Goal: Task Accomplishment & Management: Complete application form

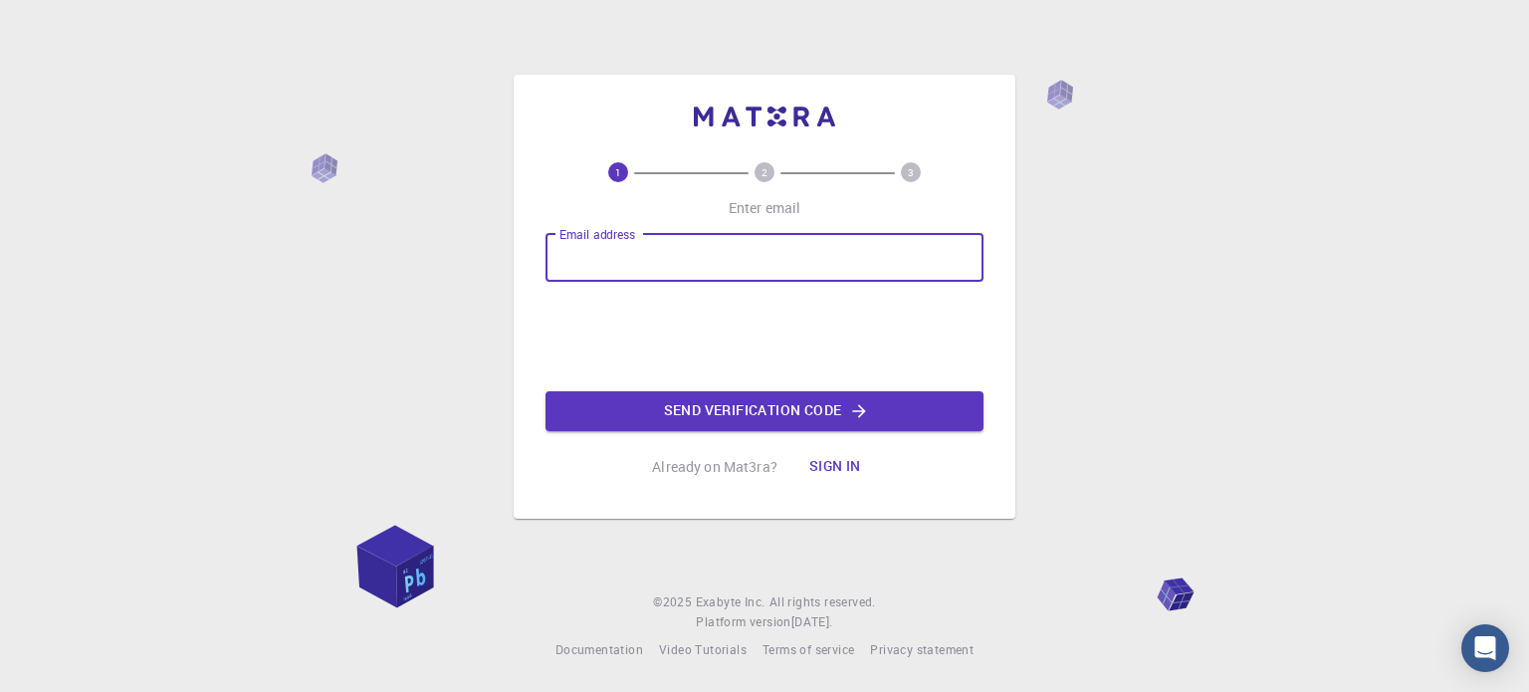
type input "zeynab.m934@gmail.com"
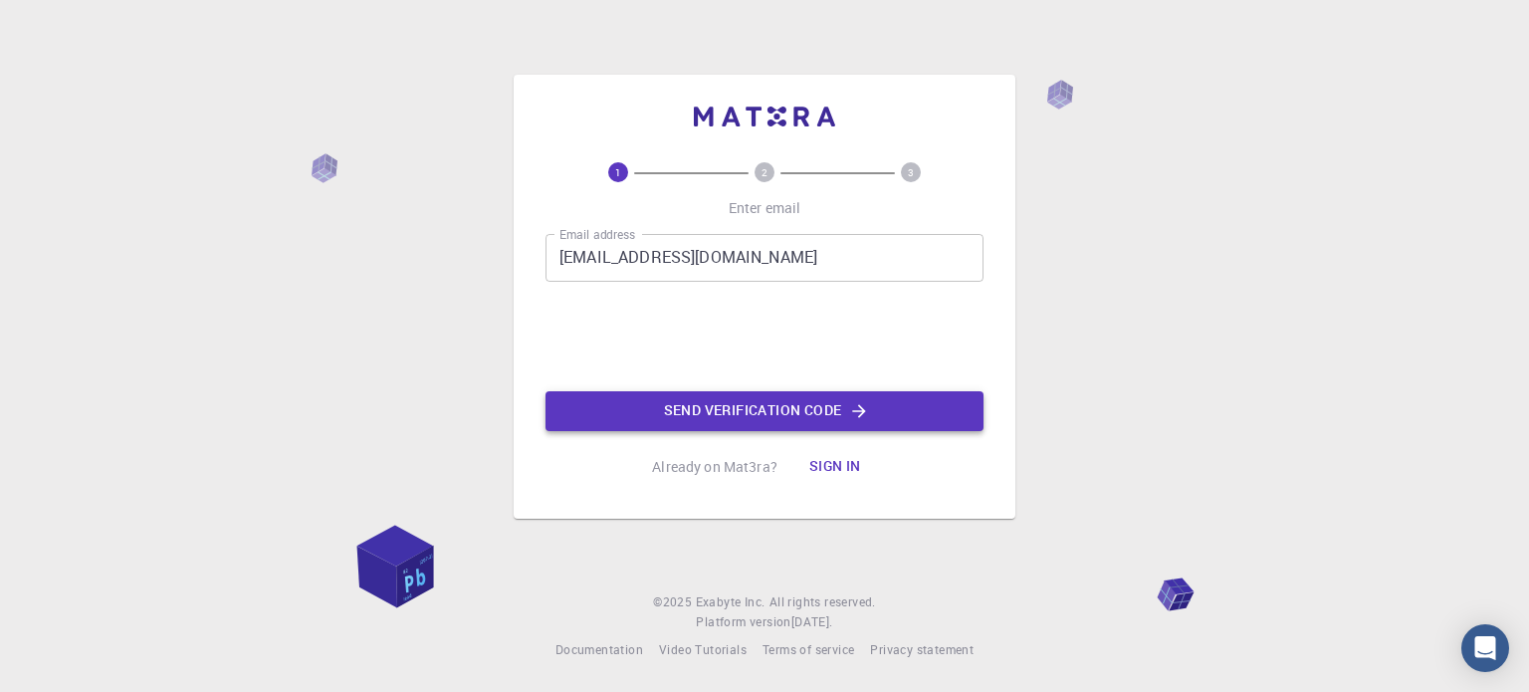
click at [764, 417] on button "Send verification code" at bounding box center [764, 411] width 438 height 40
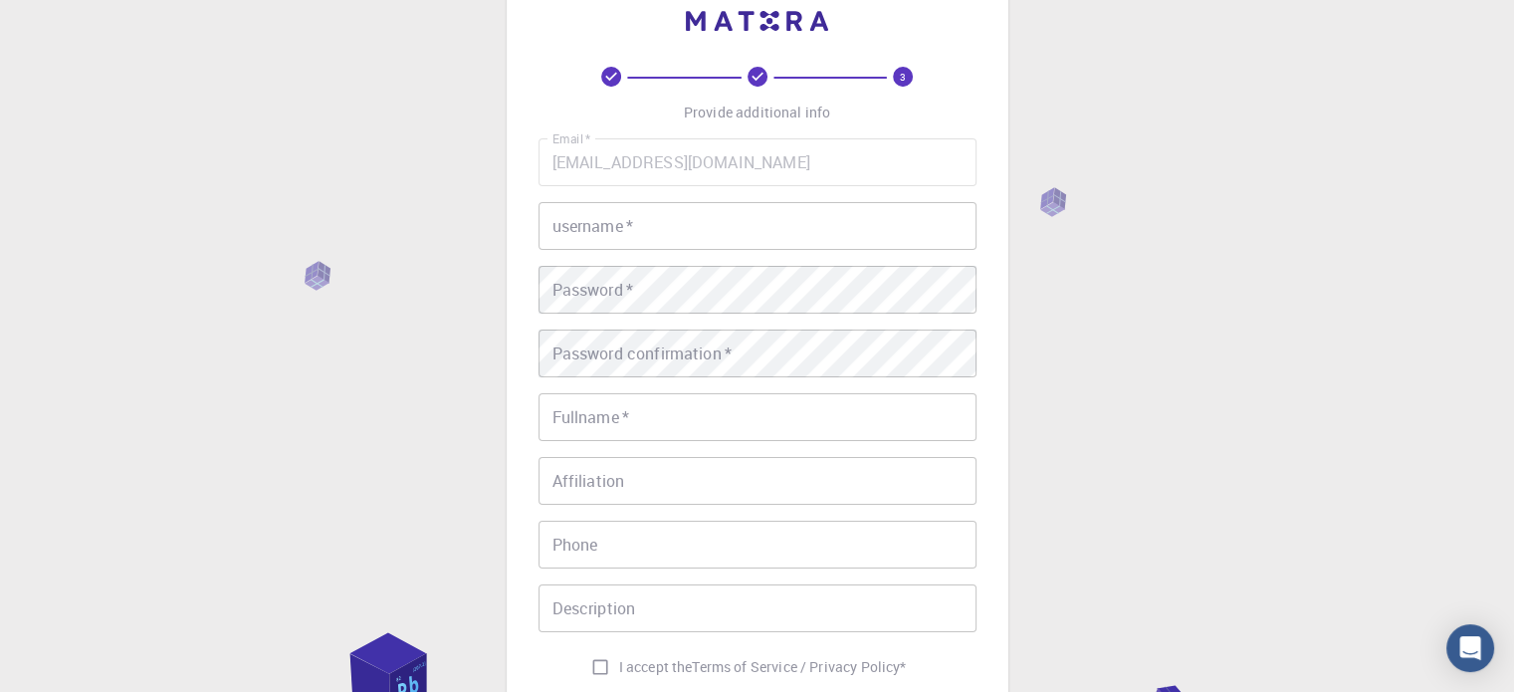
scroll to position [100, 0]
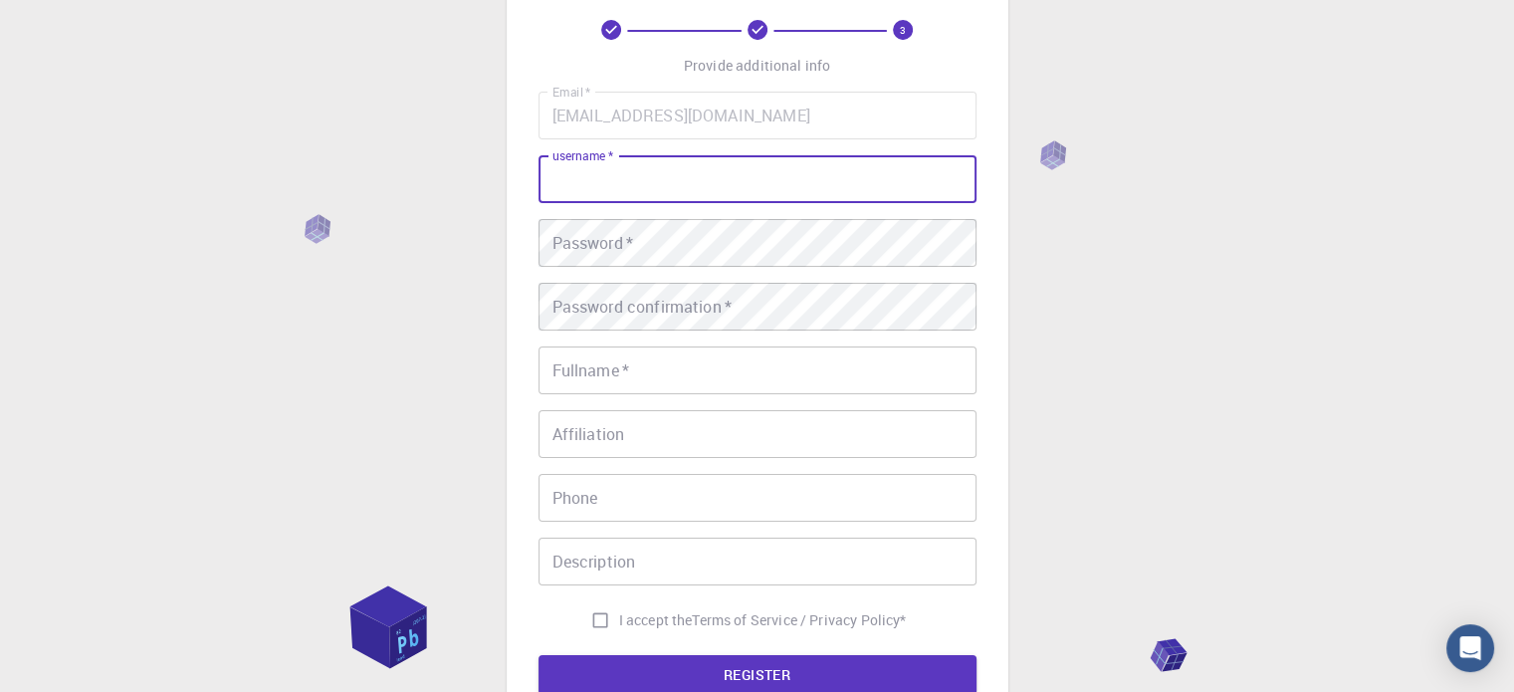
click at [729, 183] on input "username   *" at bounding box center [757, 179] width 438 height 48
type input "Zeynab"
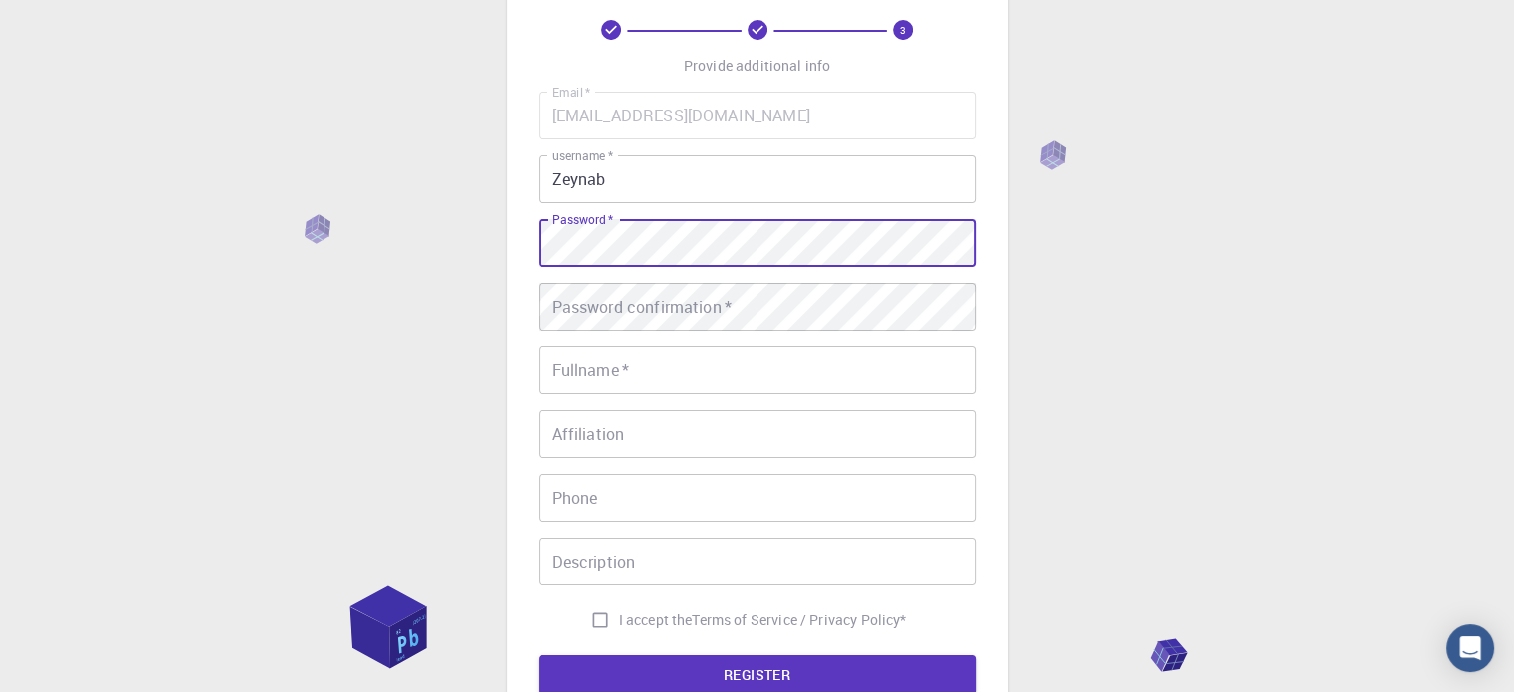
click at [523, 254] on div "3 Provide additional info Email   * zeynab.m934@gmail.com Email   * username   …" at bounding box center [758, 357] width 502 height 850
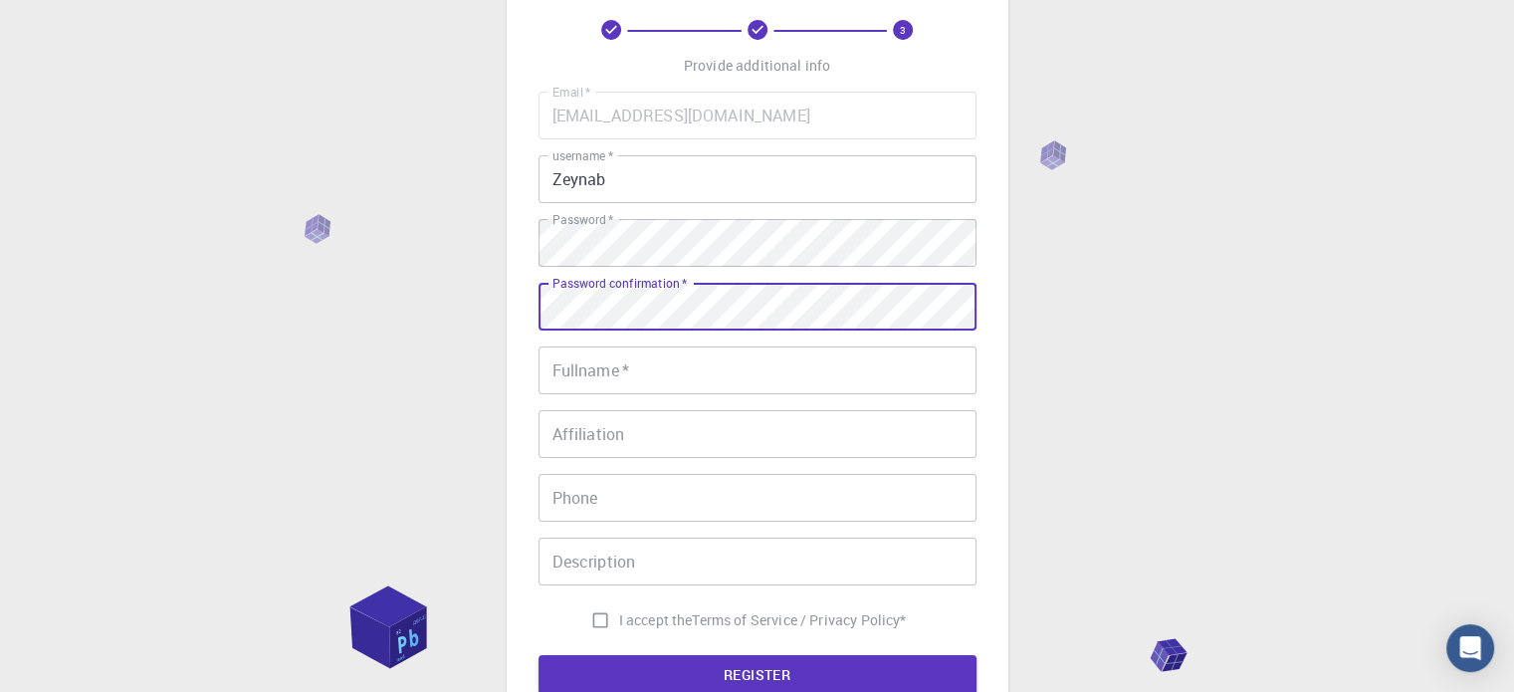
click at [632, 377] on input "Fullname   *" at bounding box center [757, 370] width 438 height 48
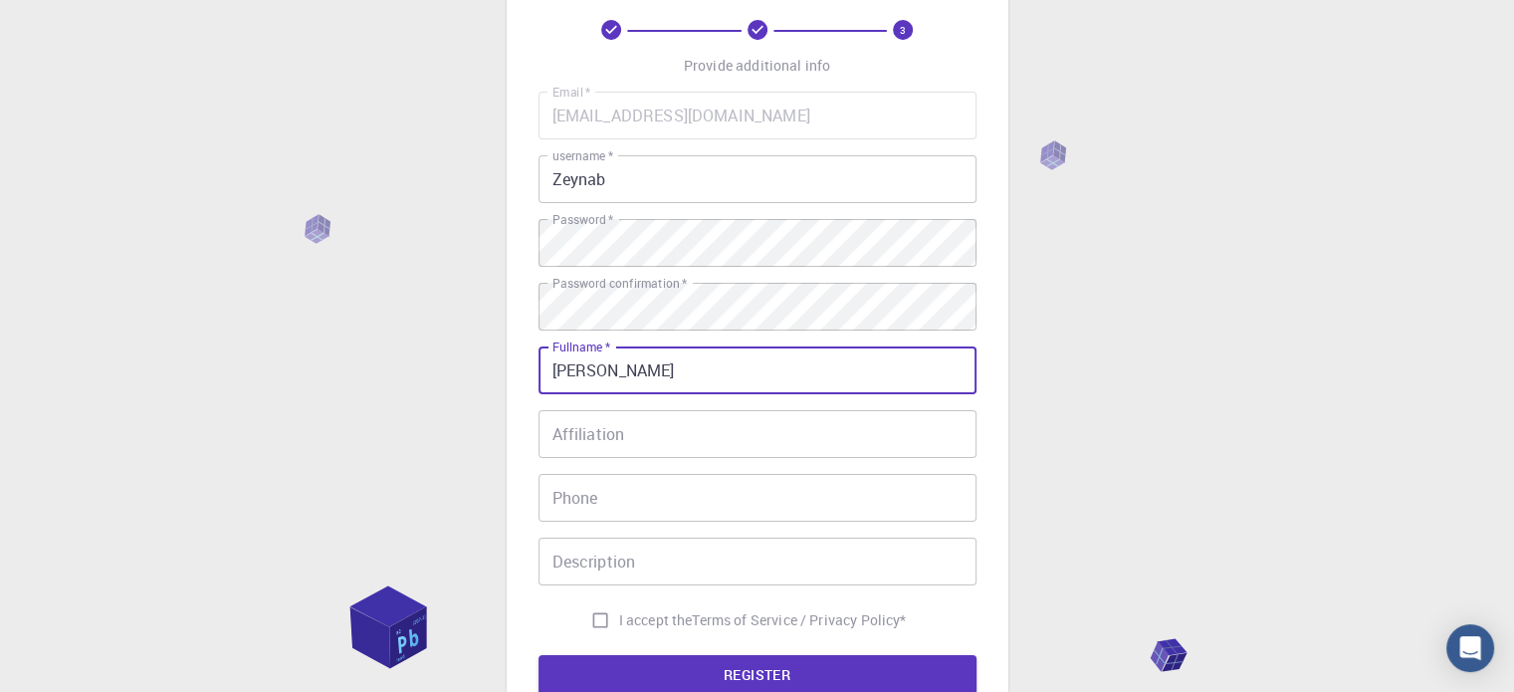
type input "Zainab Mohebbi"
click at [619, 454] on input "Affiliation" at bounding box center [757, 434] width 438 height 48
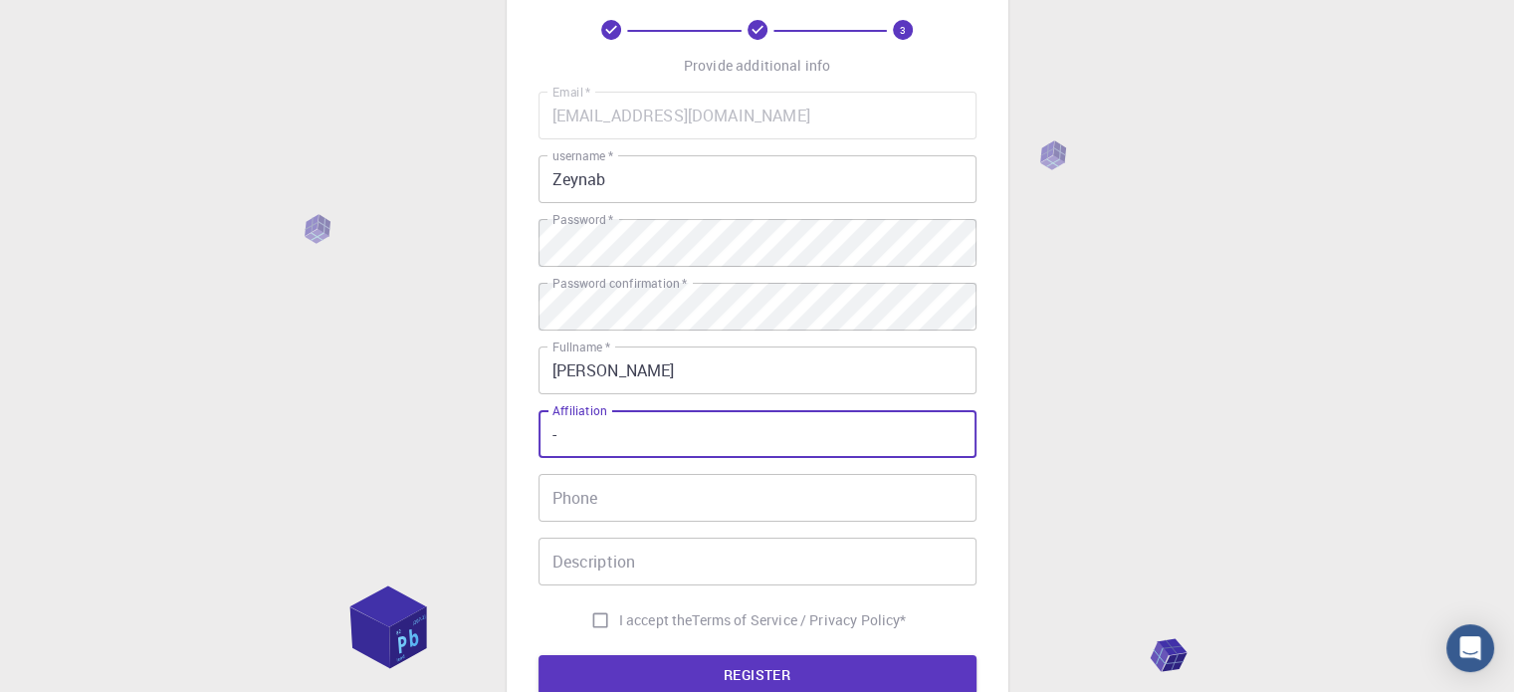
type input "-"
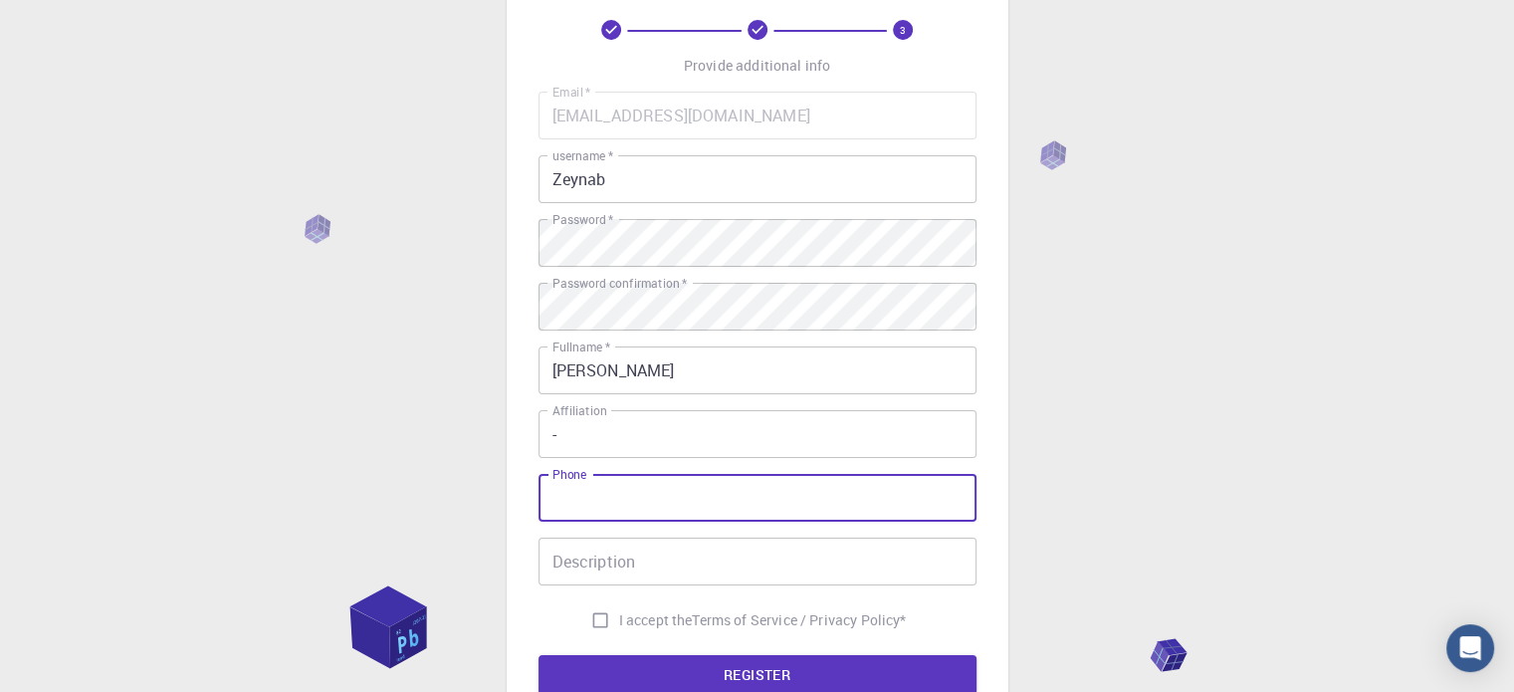
click at [631, 475] on input "Phone" at bounding box center [757, 498] width 438 height 48
click at [549, 496] on input "09122189441" at bounding box center [757, 498] width 438 height 48
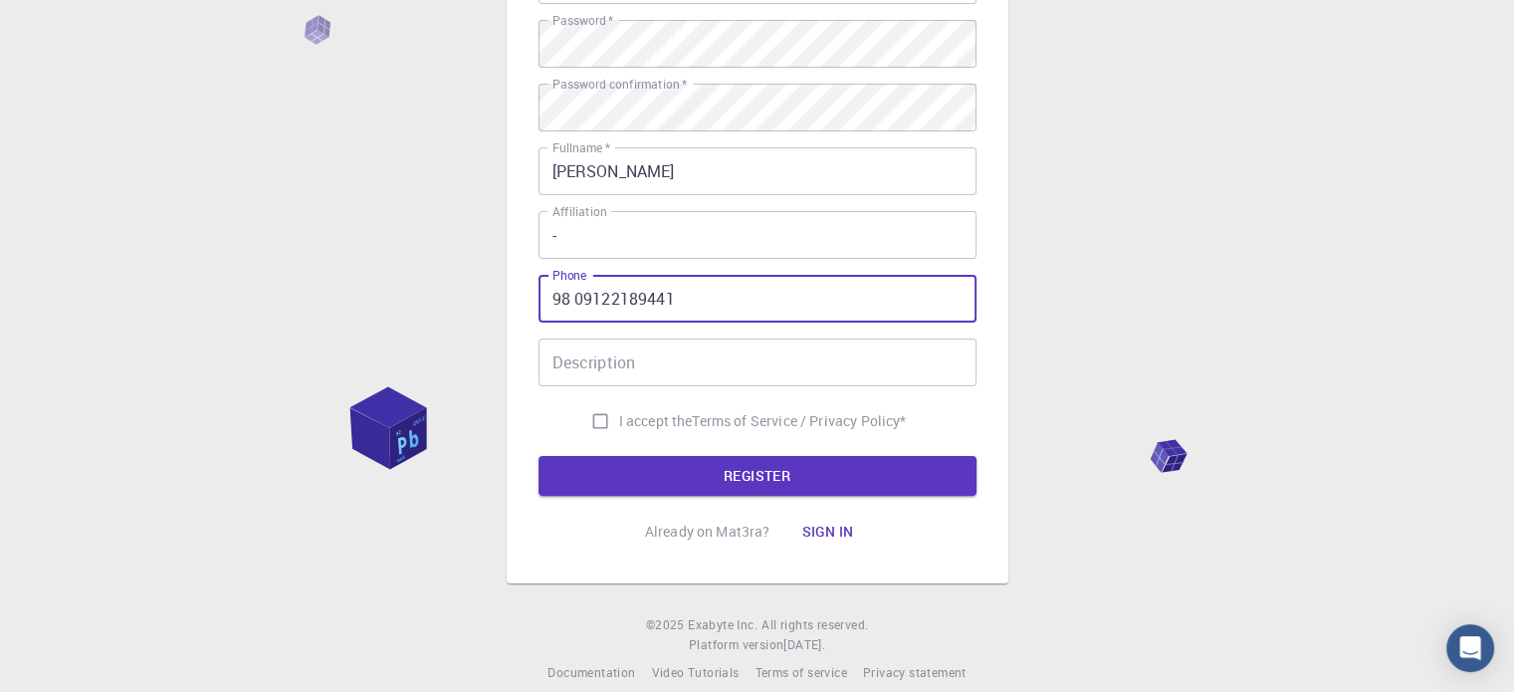
type input "98 09122189441"
click at [639, 421] on span "I accept the" at bounding box center [656, 421] width 74 height 20
click at [619, 421] on input "I accept the Terms of Service / Privacy Policy *" at bounding box center [600, 421] width 38 height 38
checkbox input "true"
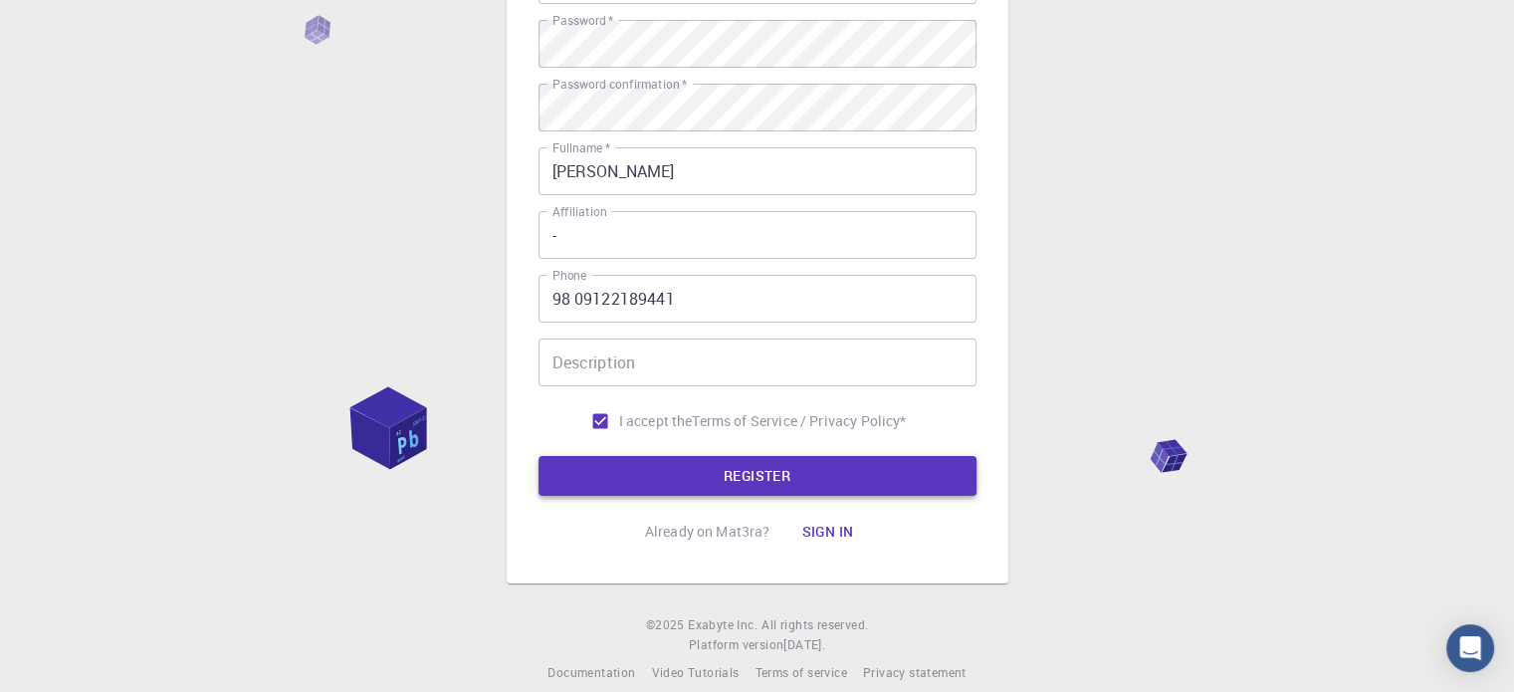
click at [776, 485] on button "REGISTER" at bounding box center [757, 476] width 438 height 40
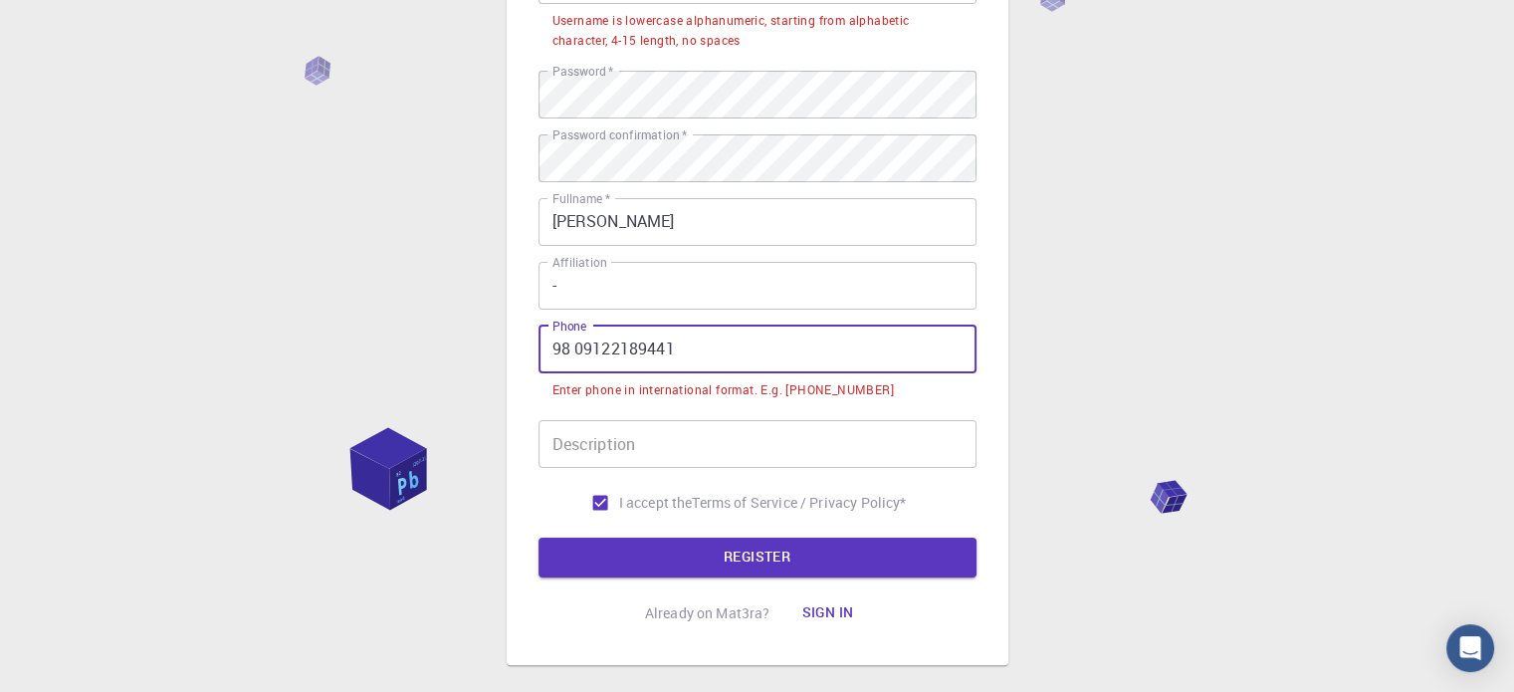
click at [550, 348] on input "98 09122189441" at bounding box center [757, 349] width 438 height 48
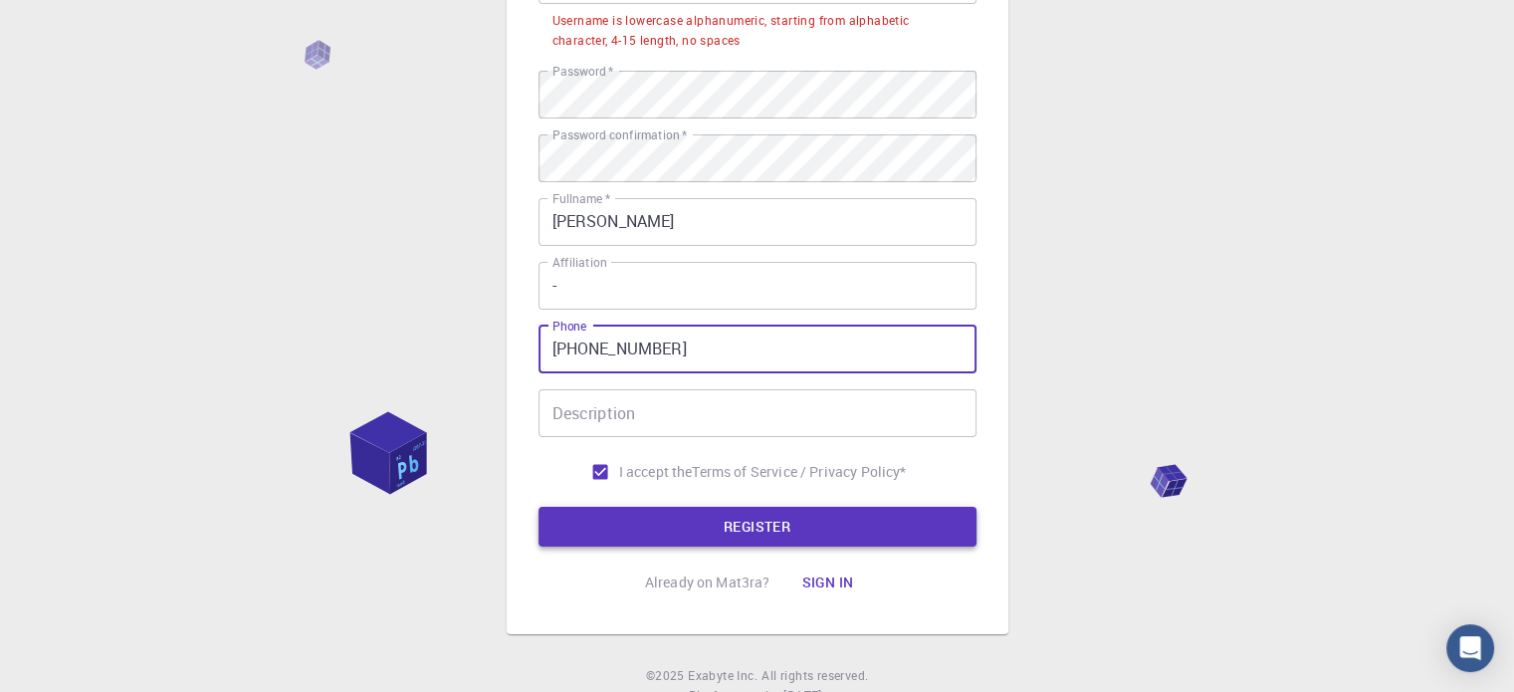
drag, startPoint x: 719, startPoint y: 504, endPoint x: 720, endPoint y: 522, distance: 18.9
click at [720, 511] on form "Email   * zeynab.m934@gmail.com Email   * username   * Zeynab username   * User…" at bounding box center [757, 220] width 438 height 654
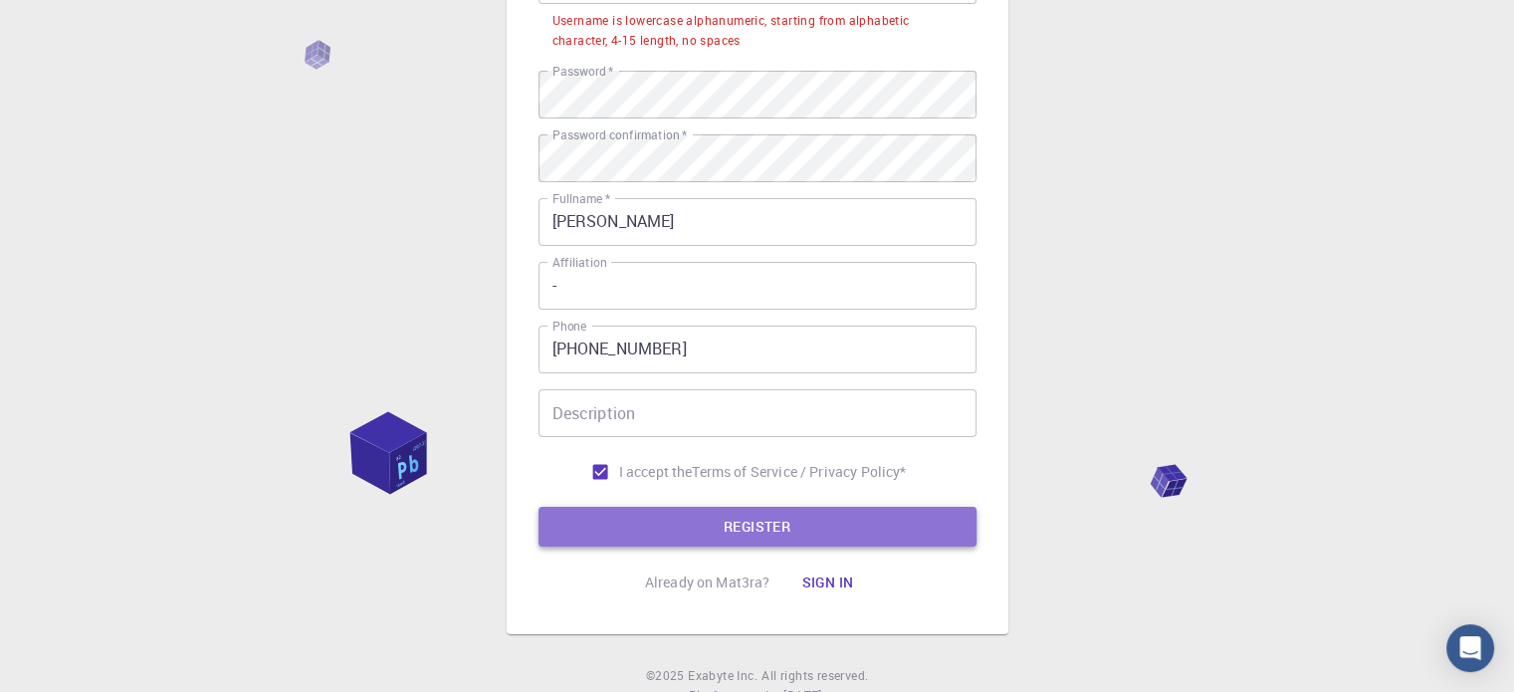
click at [719, 528] on button "REGISTER" at bounding box center [757, 527] width 438 height 40
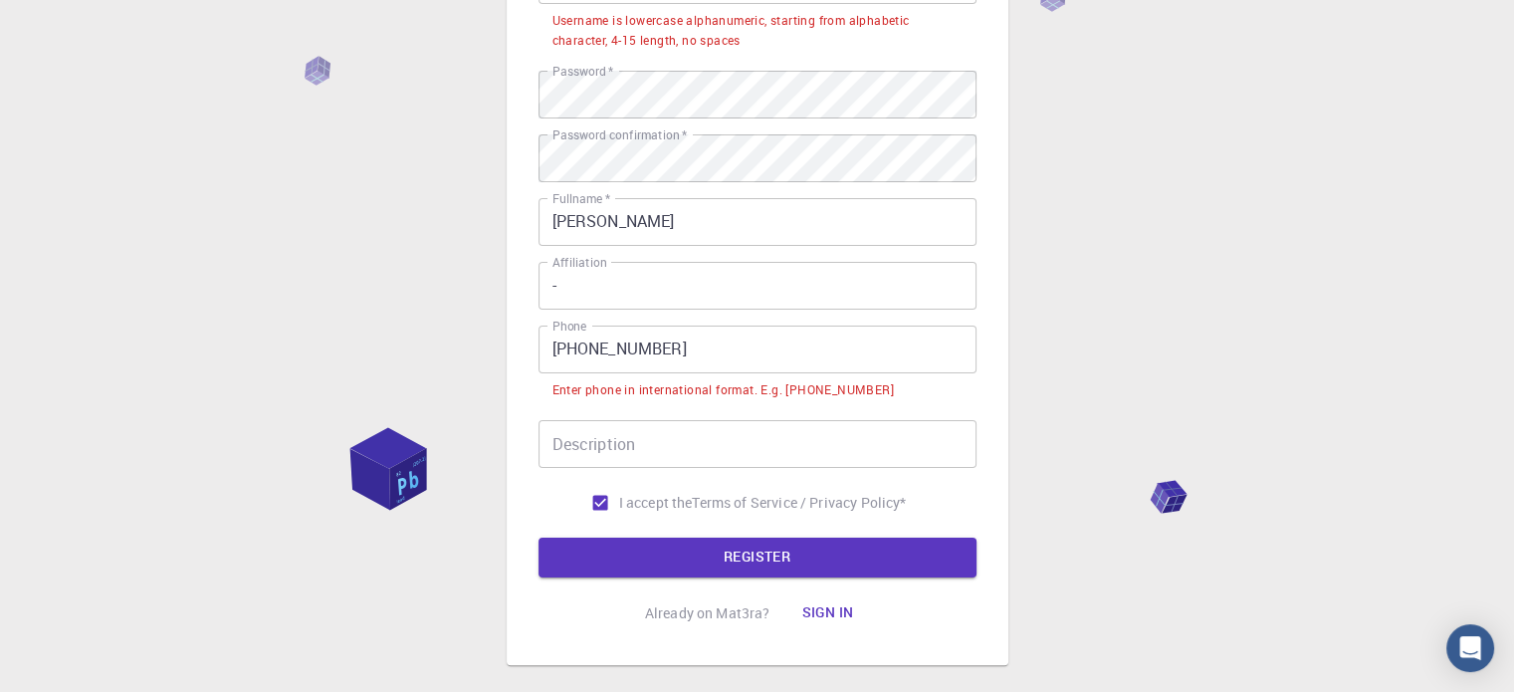
click at [552, 345] on input "+98 09122189441" at bounding box center [757, 349] width 438 height 48
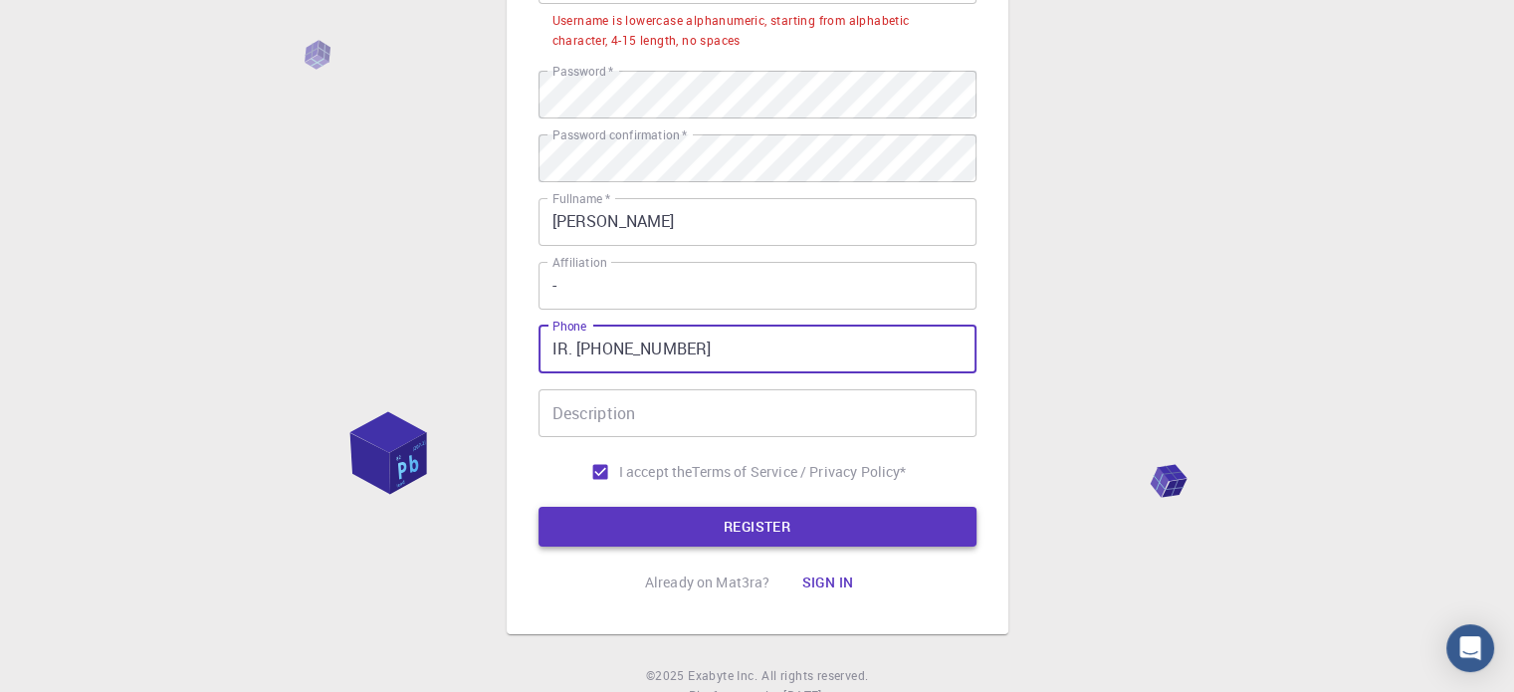
click at [764, 529] on button "REGISTER" at bounding box center [757, 527] width 438 height 40
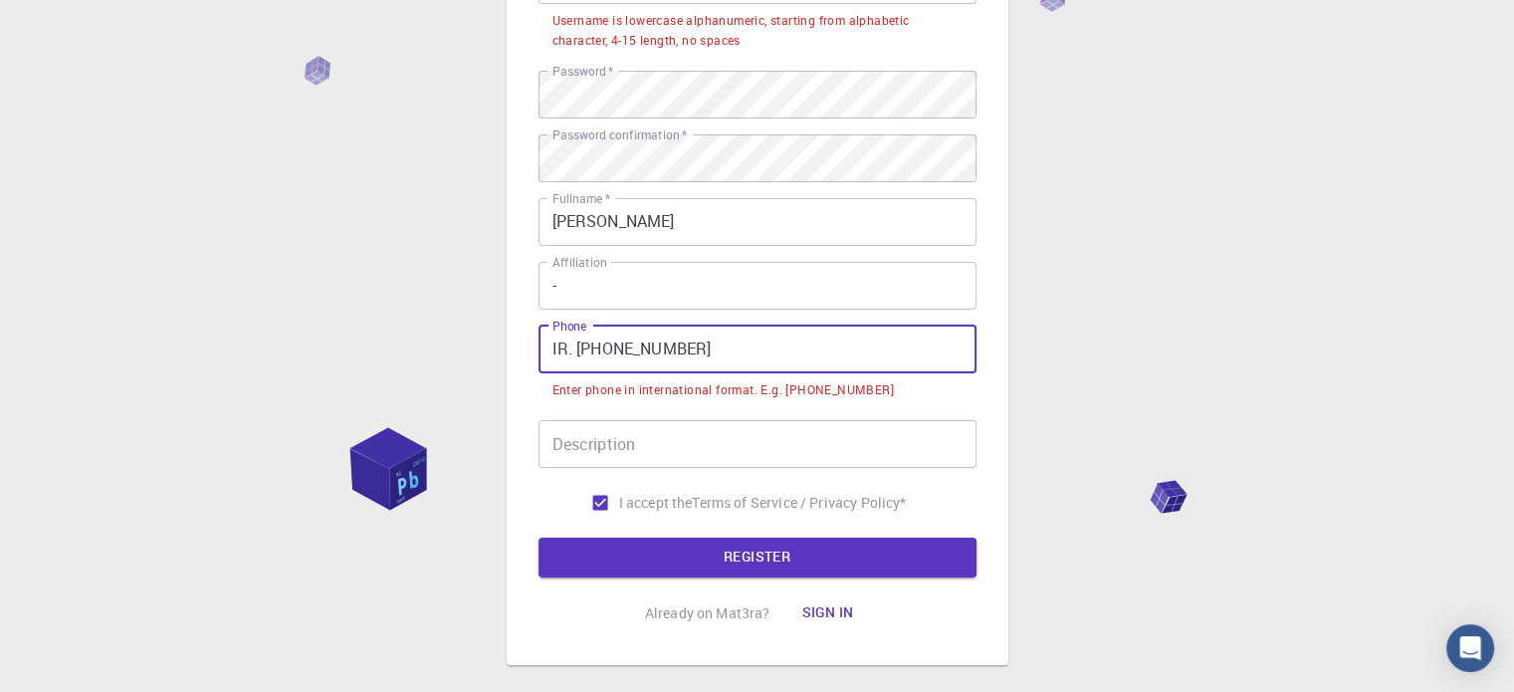
drag, startPoint x: 567, startPoint y: 345, endPoint x: 518, endPoint y: 341, distance: 48.9
click at [518, 341] on div "3 Provide additional info Email   * zeynab.m934@gmail.com Email   * username   …" at bounding box center [758, 198] width 502 height 931
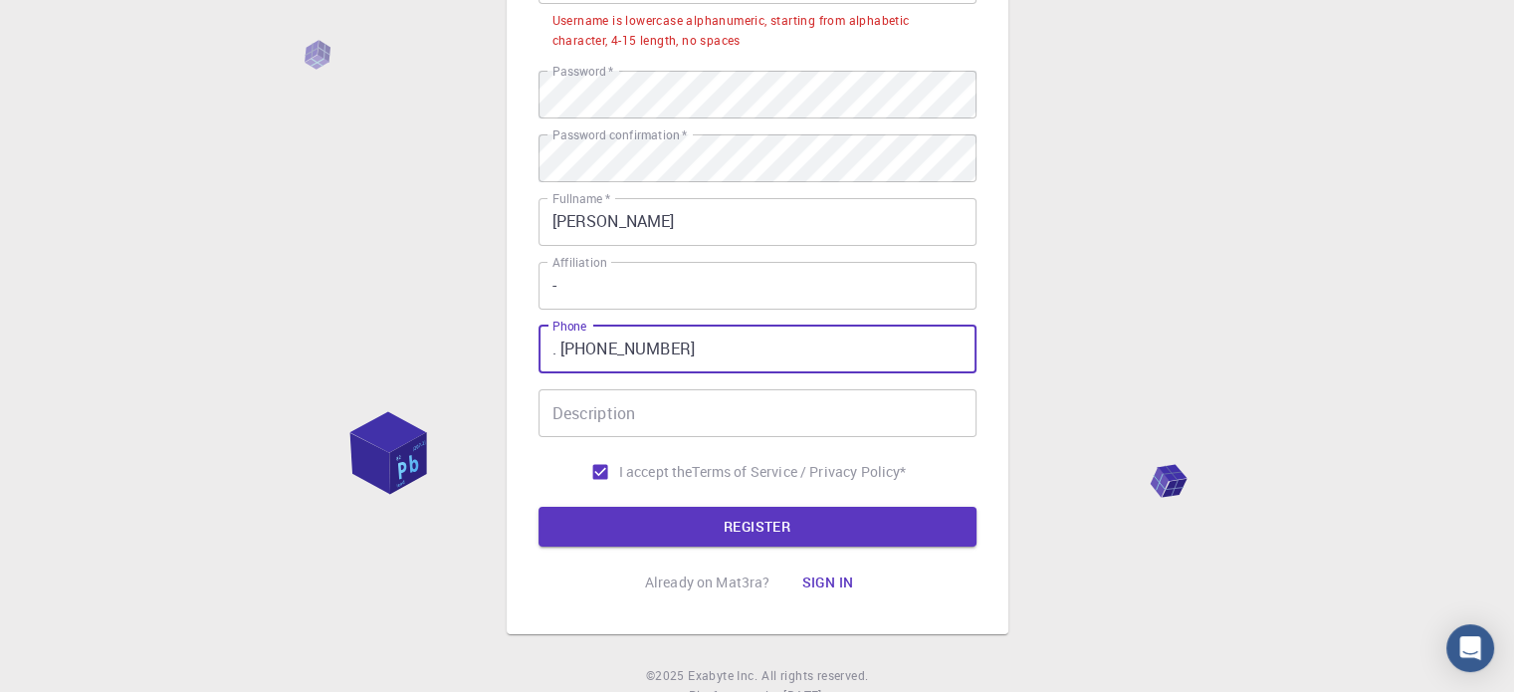
click at [600, 355] on input ". +98 09122189441" at bounding box center [757, 349] width 438 height 48
click at [553, 357] on input ". +98 9122189441" at bounding box center [757, 349] width 438 height 48
drag, startPoint x: 559, startPoint y: 355, endPoint x: 544, endPoint y: 349, distance: 16.1
click at [544, 349] on input ". +98 9122189441" at bounding box center [757, 349] width 438 height 48
click at [723, 519] on button "REGISTER" at bounding box center [757, 527] width 438 height 40
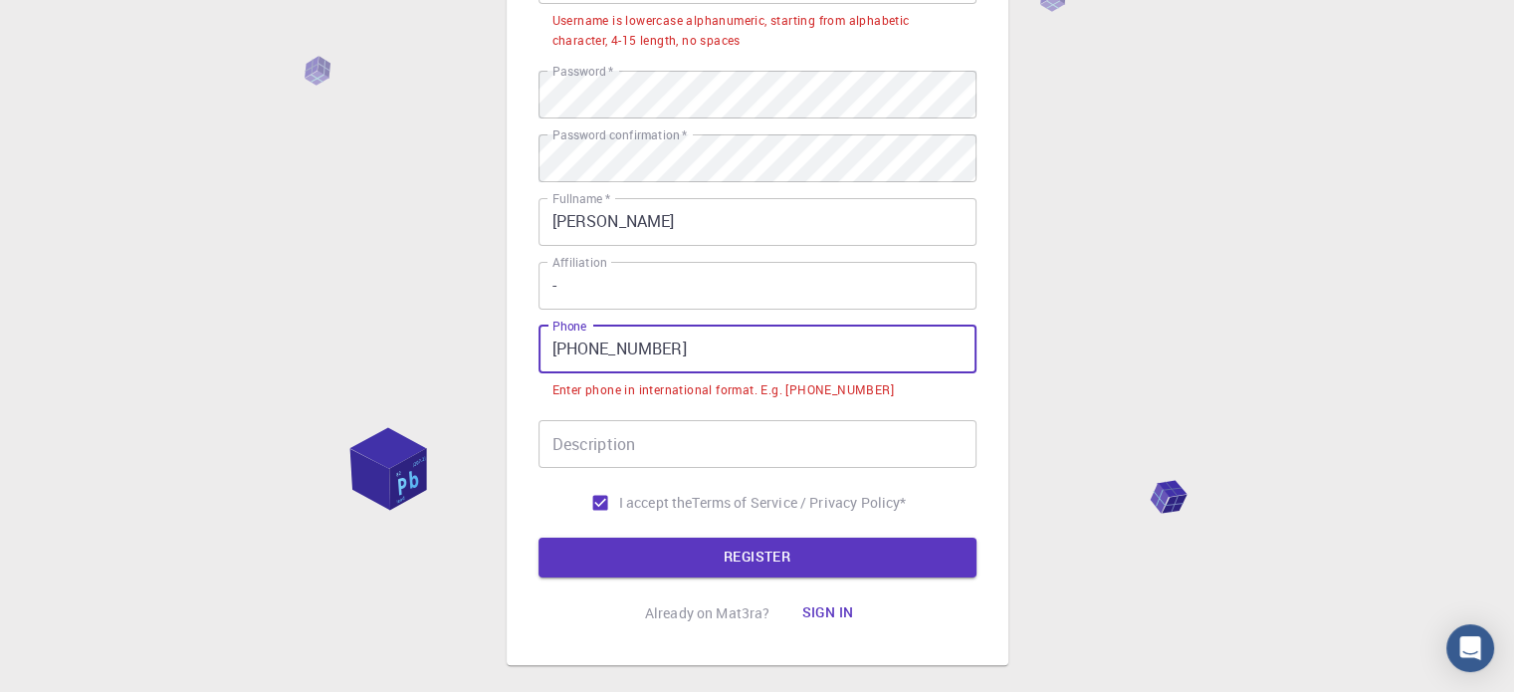
click at [558, 348] on input "+98 9122189441" at bounding box center [757, 349] width 438 height 48
click at [584, 349] on input "+98 9122189441" at bounding box center [757, 349] width 438 height 48
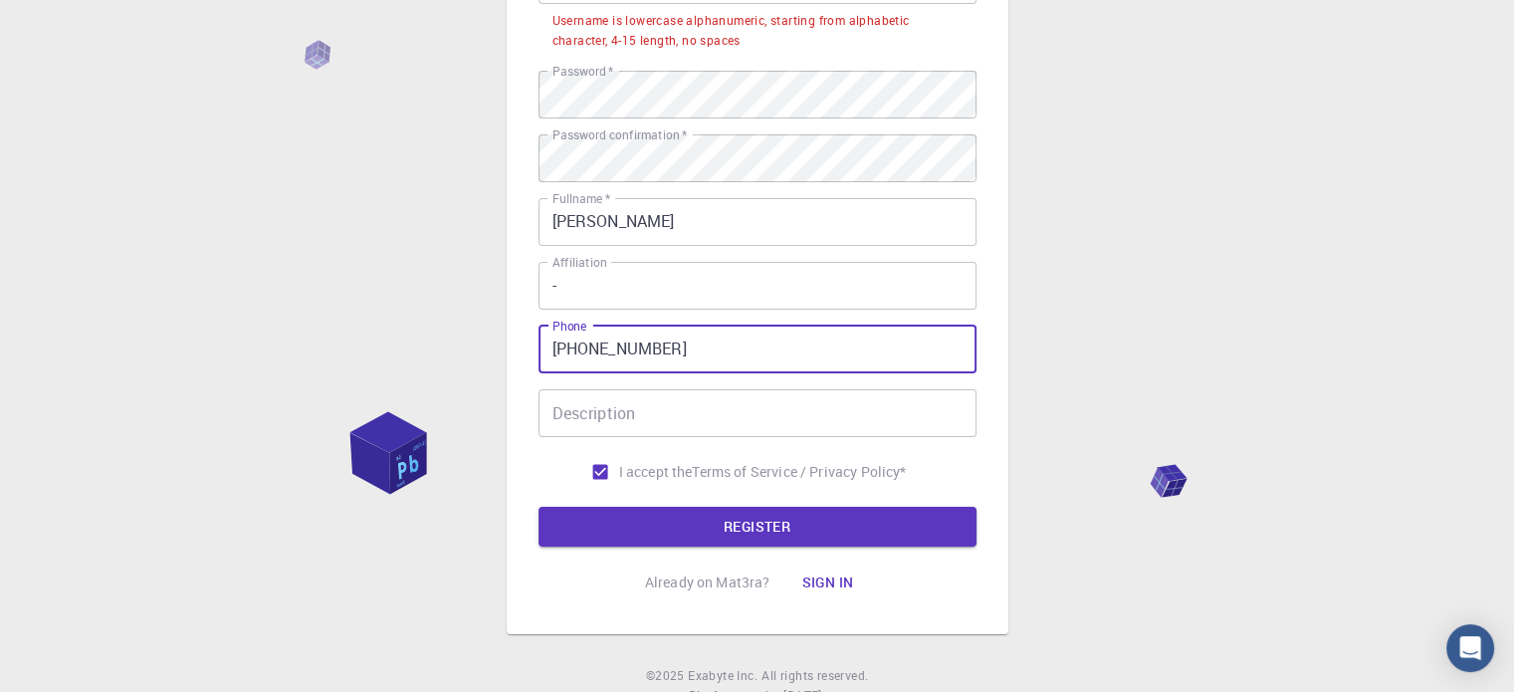
type input "+989122189441"
click at [538, 507] on button "REGISTER" at bounding box center [757, 527] width 438 height 40
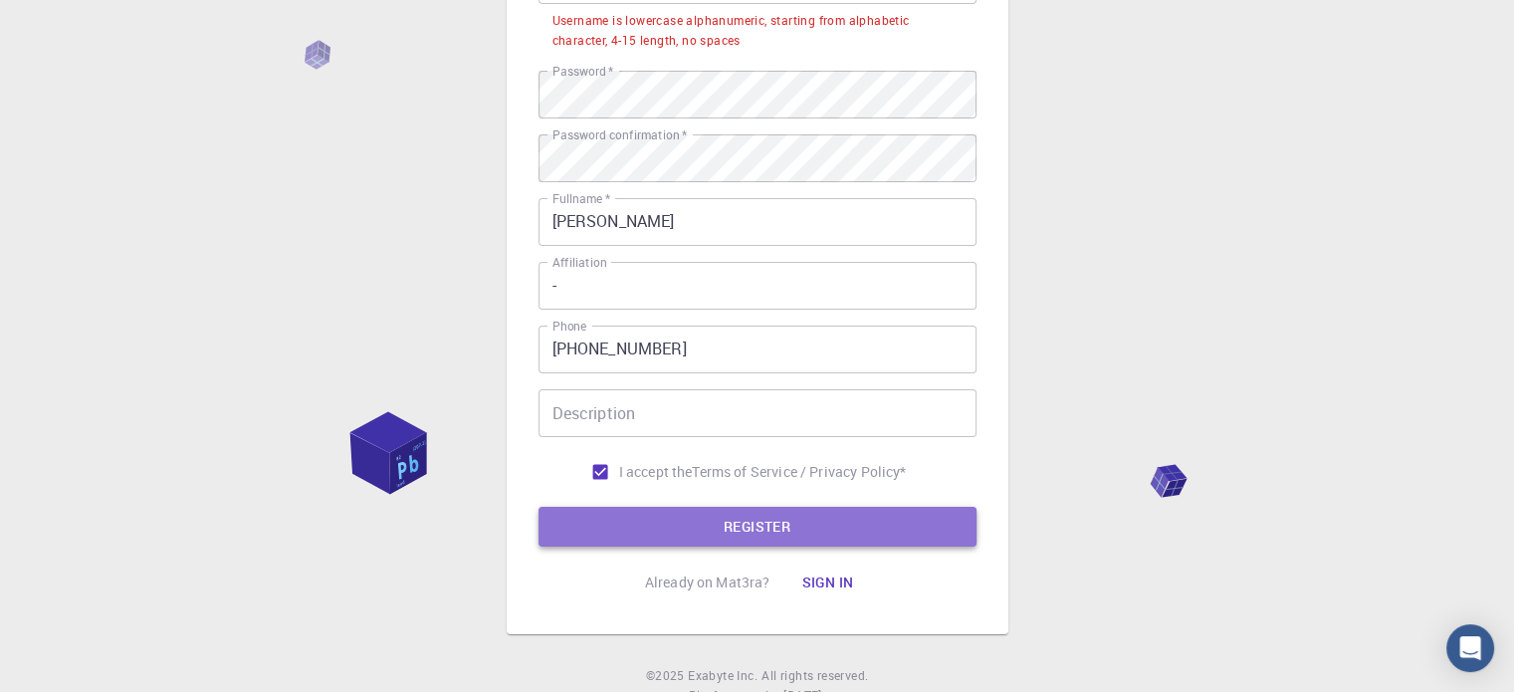
click at [771, 531] on button "REGISTER" at bounding box center [757, 527] width 438 height 40
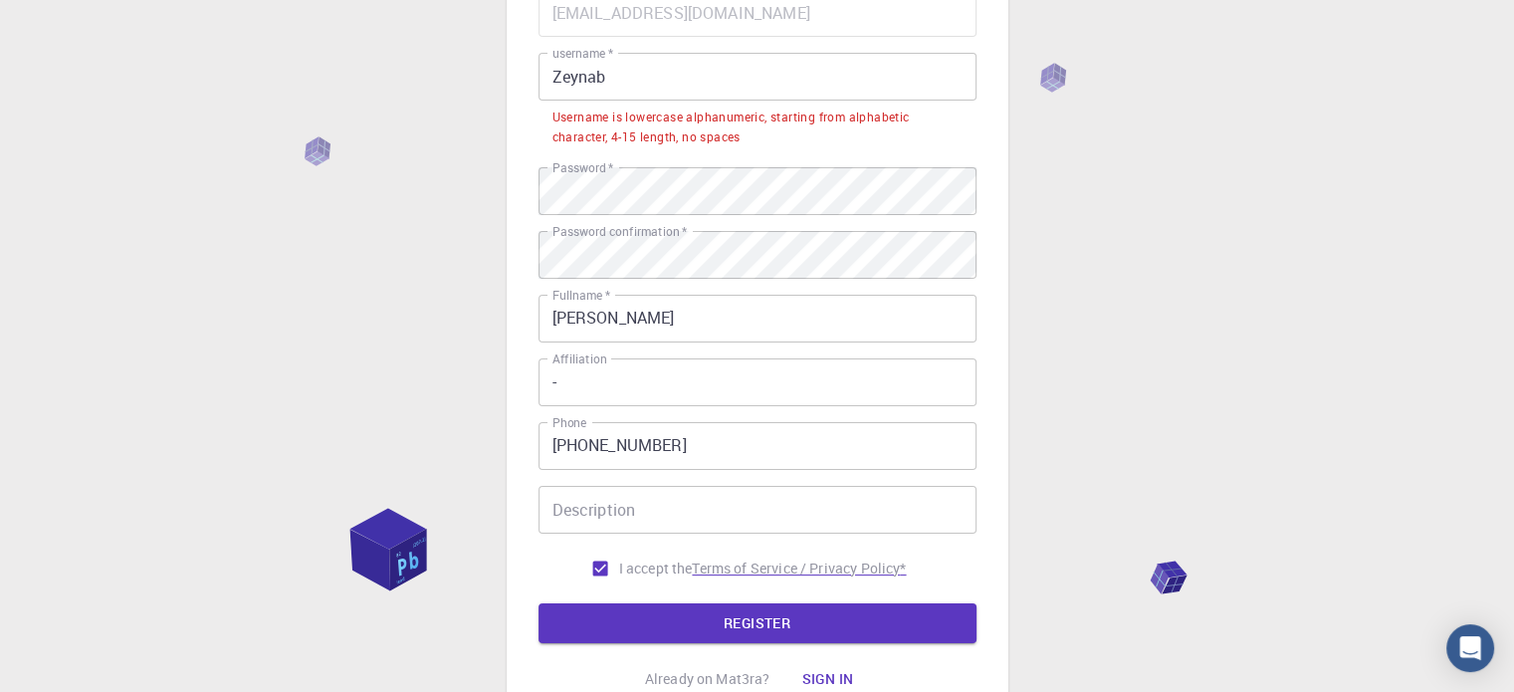
scroll to position [100, 0]
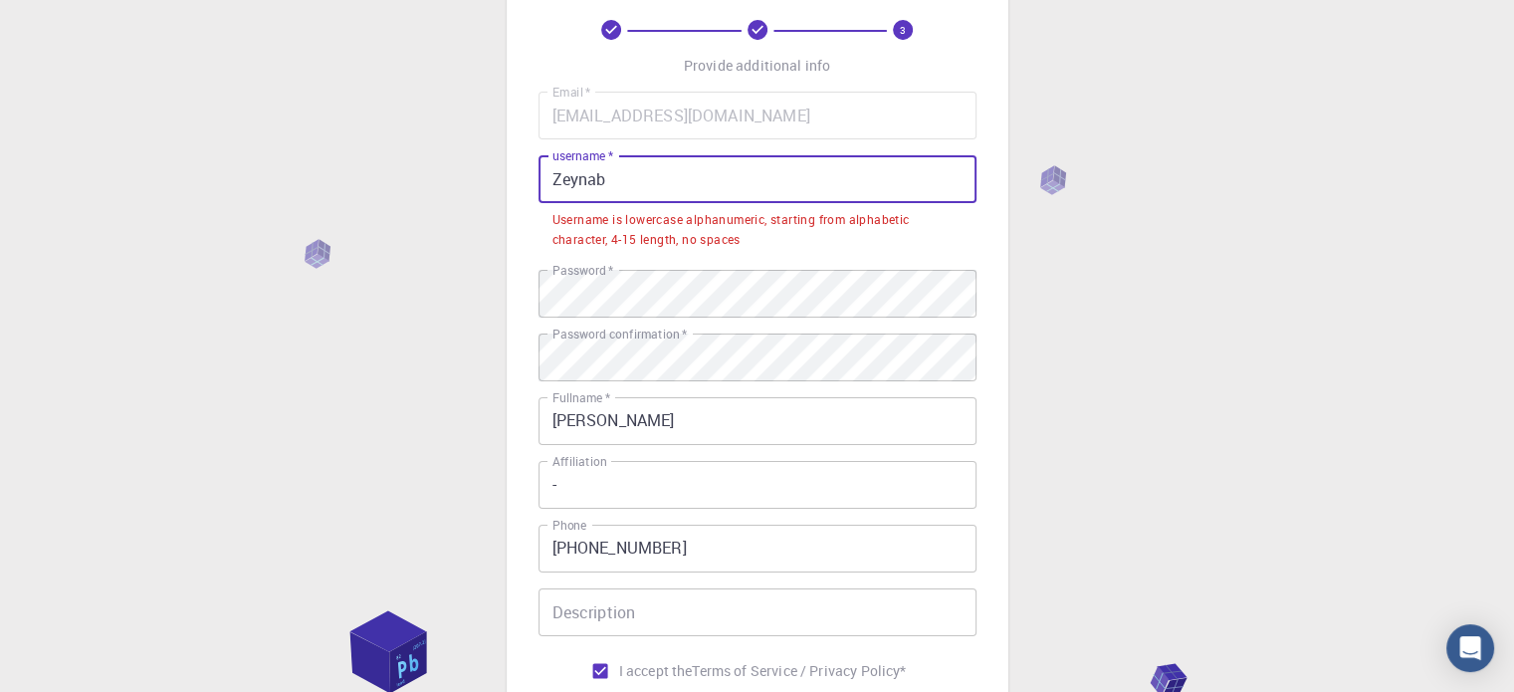
click at [672, 195] on input "Zeynab" at bounding box center [757, 179] width 438 height 48
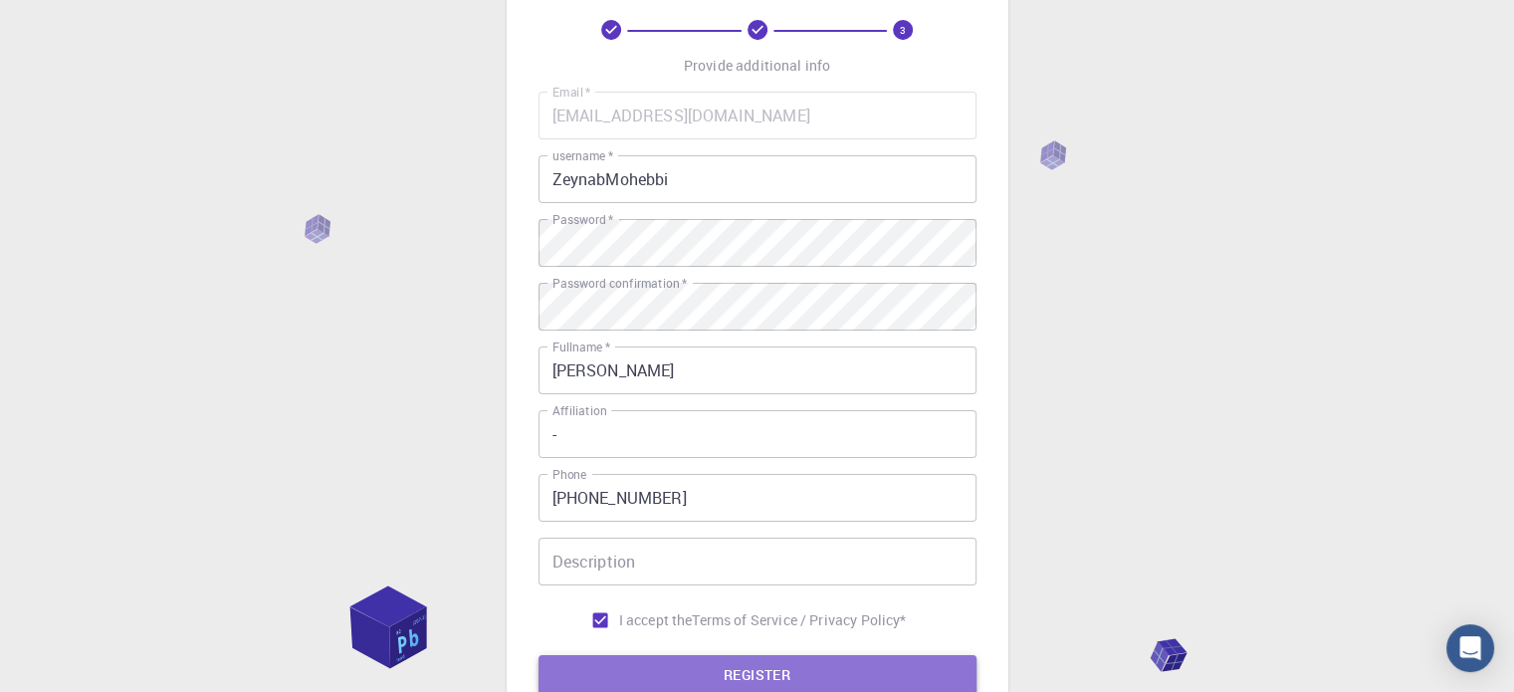
click at [718, 674] on button "REGISTER" at bounding box center [757, 675] width 438 height 40
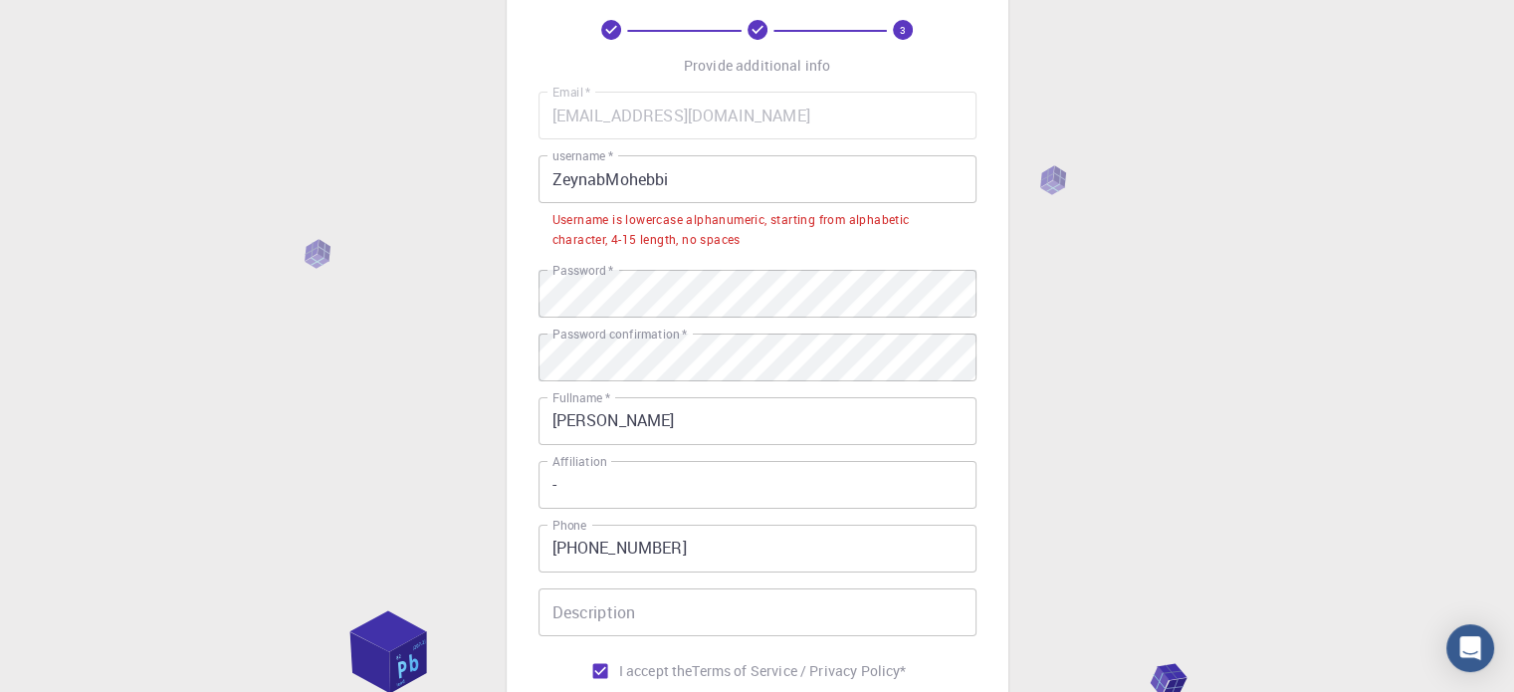
click at [716, 178] on input "ZeynabMohebbi" at bounding box center [757, 179] width 438 height 48
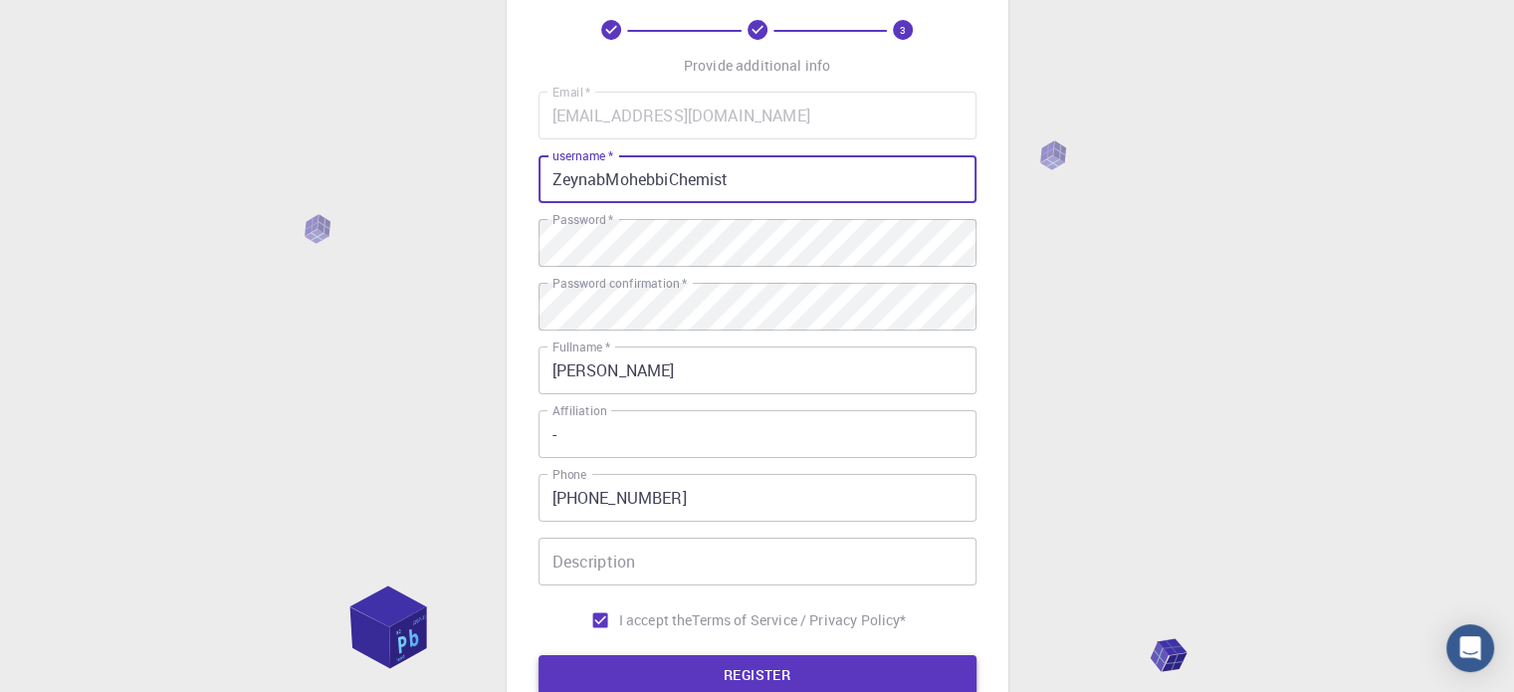
click at [760, 671] on button "REGISTER" at bounding box center [757, 675] width 438 height 40
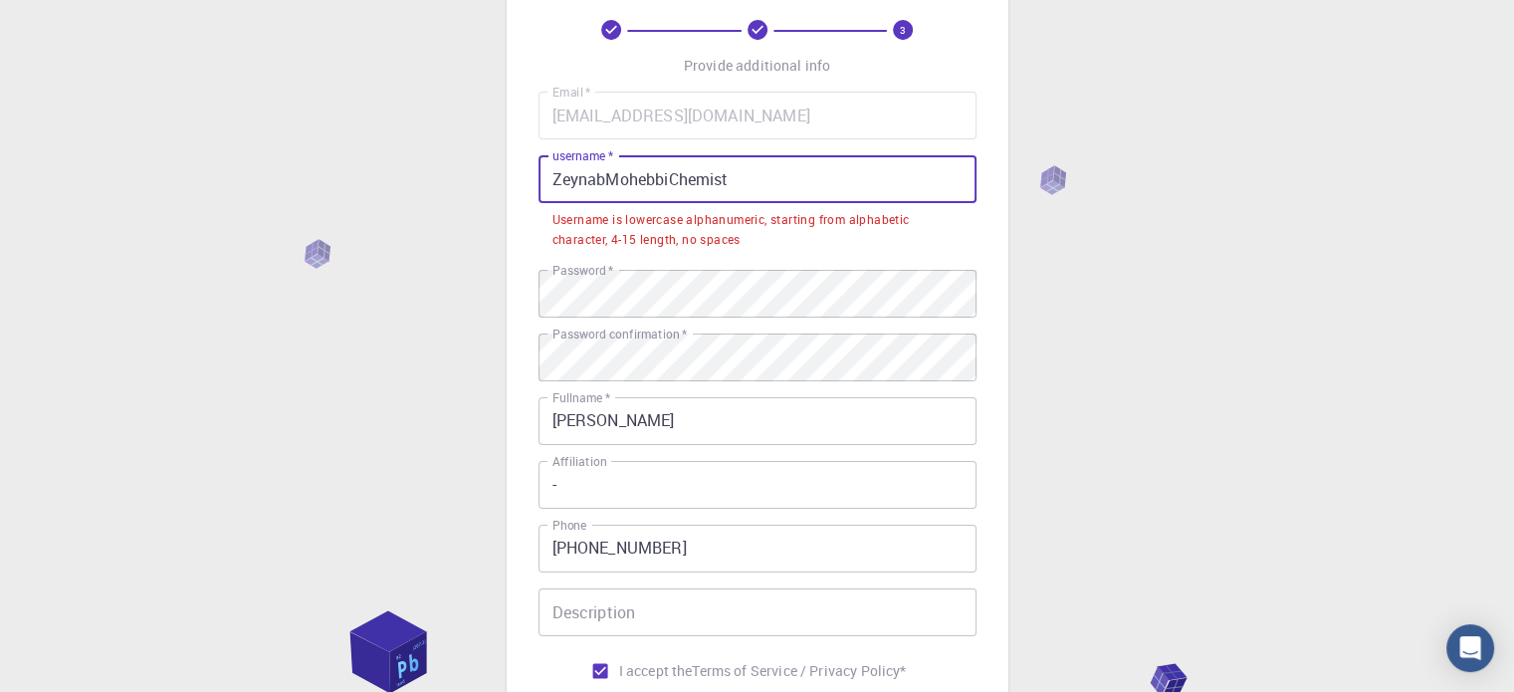
click at [549, 181] on input "ZeynabMohebbiChemist" at bounding box center [757, 179] width 438 height 48
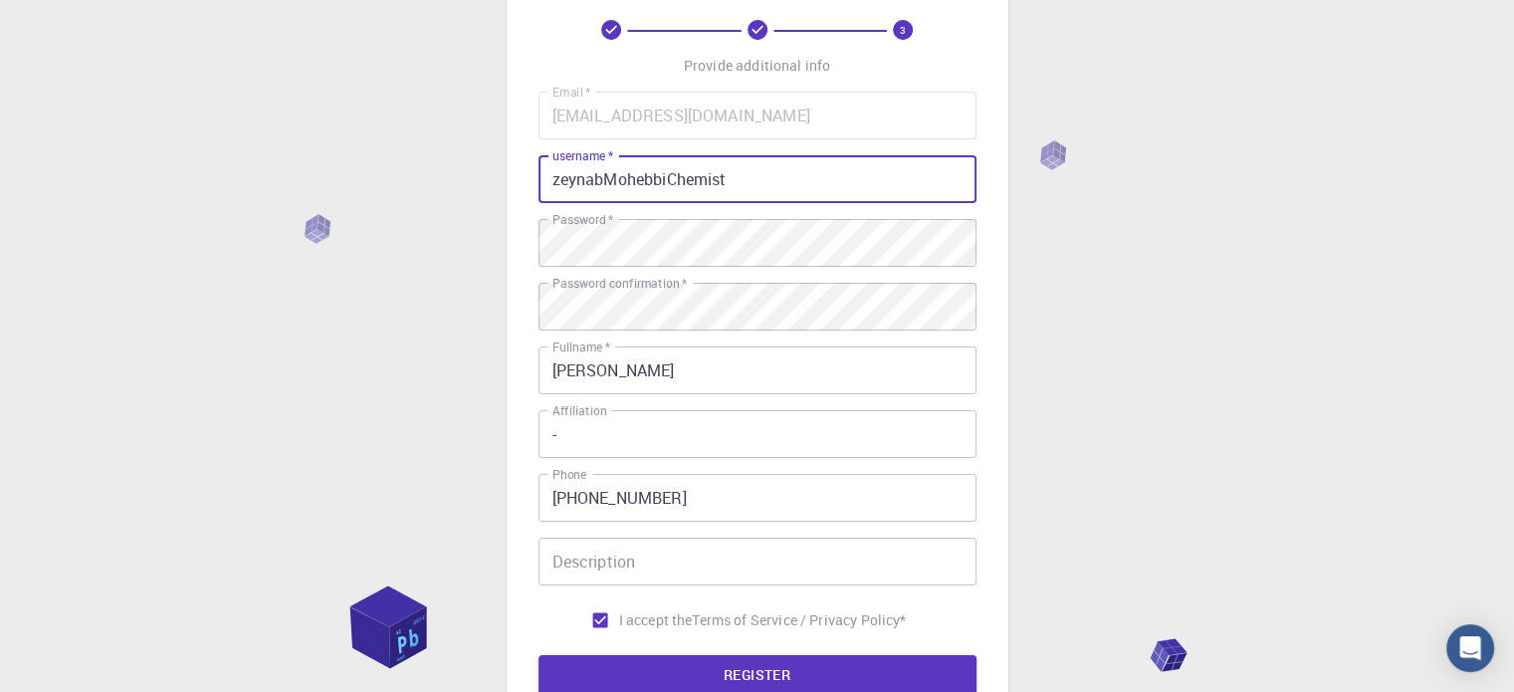
click at [613, 186] on input "zeynabMohebbiChemist" at bounding box center [757, 179] width 438 height 48
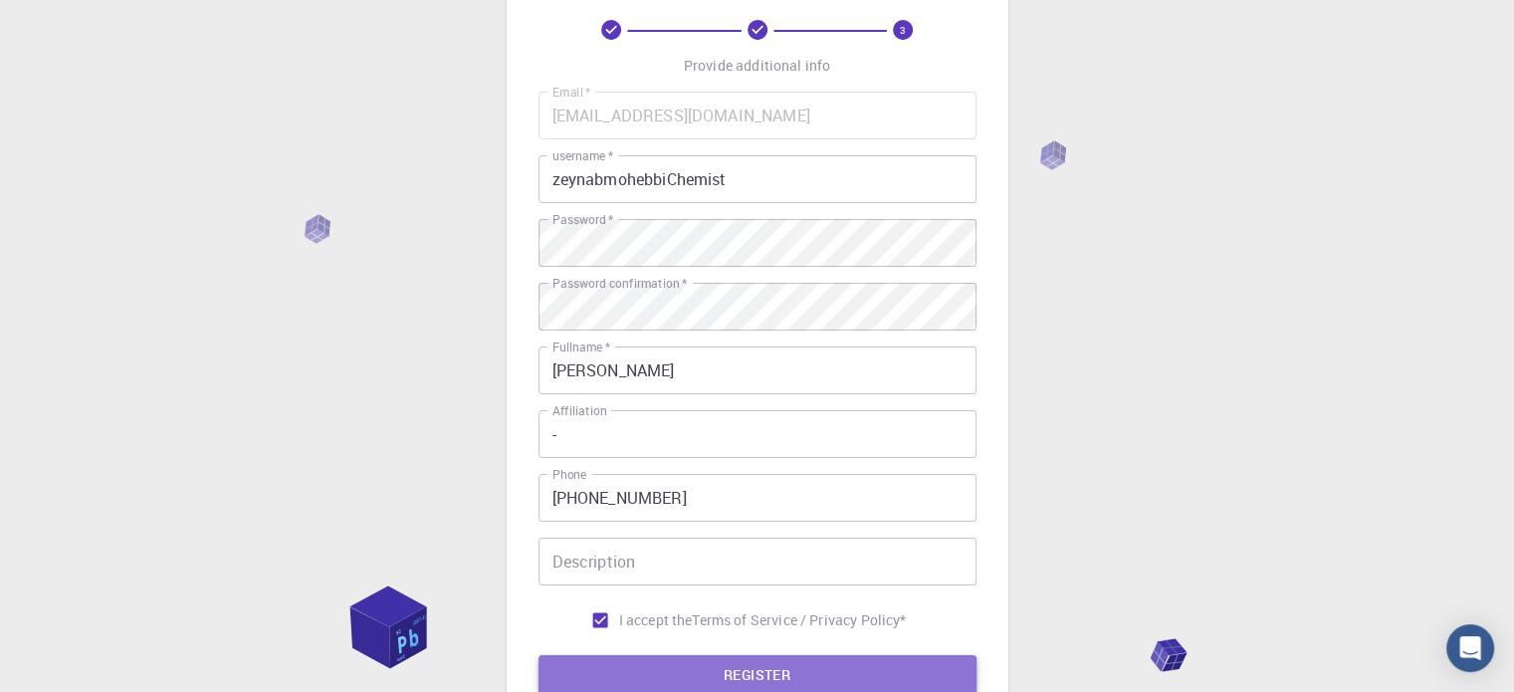
click at [724, 677] on button "REGISTER" at bounding box center [757, 675] width 438 height 40
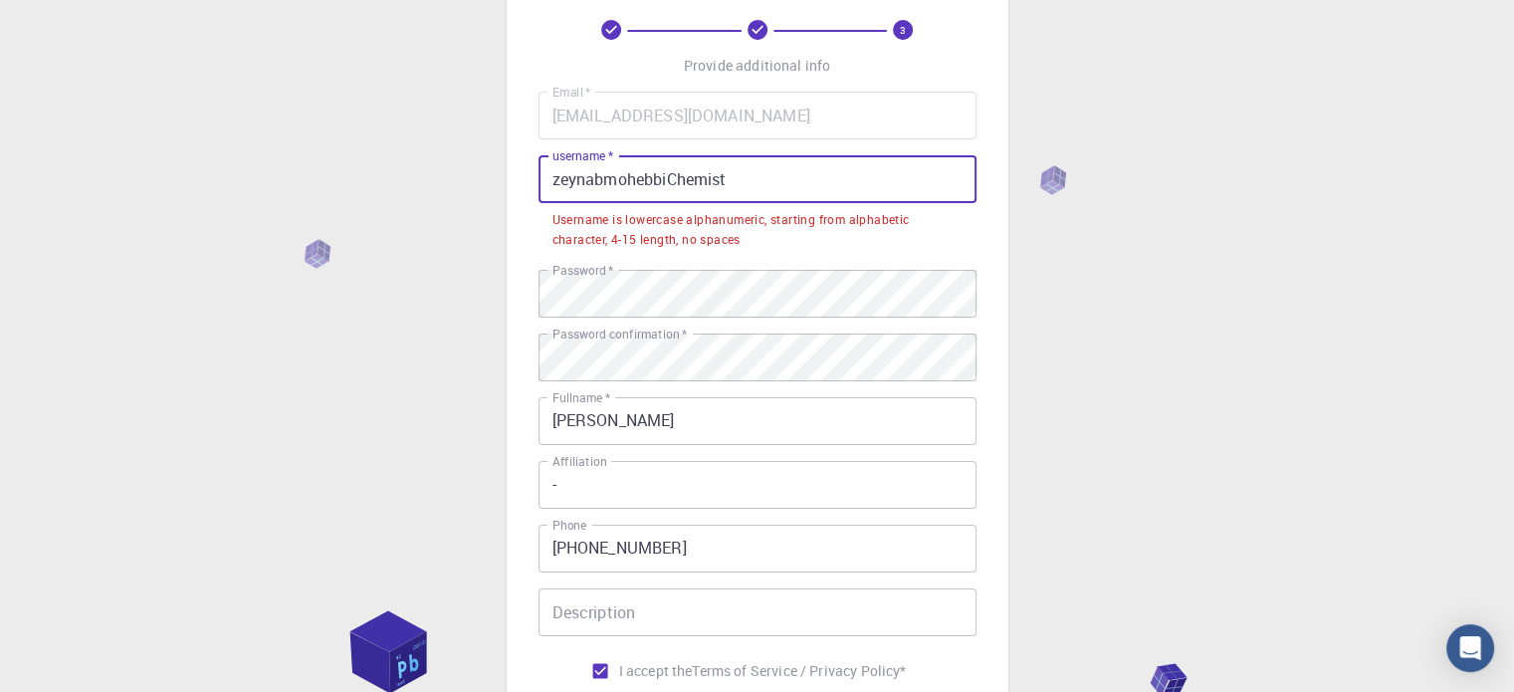
click at [669, 177] on input "zeynabmohebbiChemist" at bounding box center [757, 179] width 438 height 48
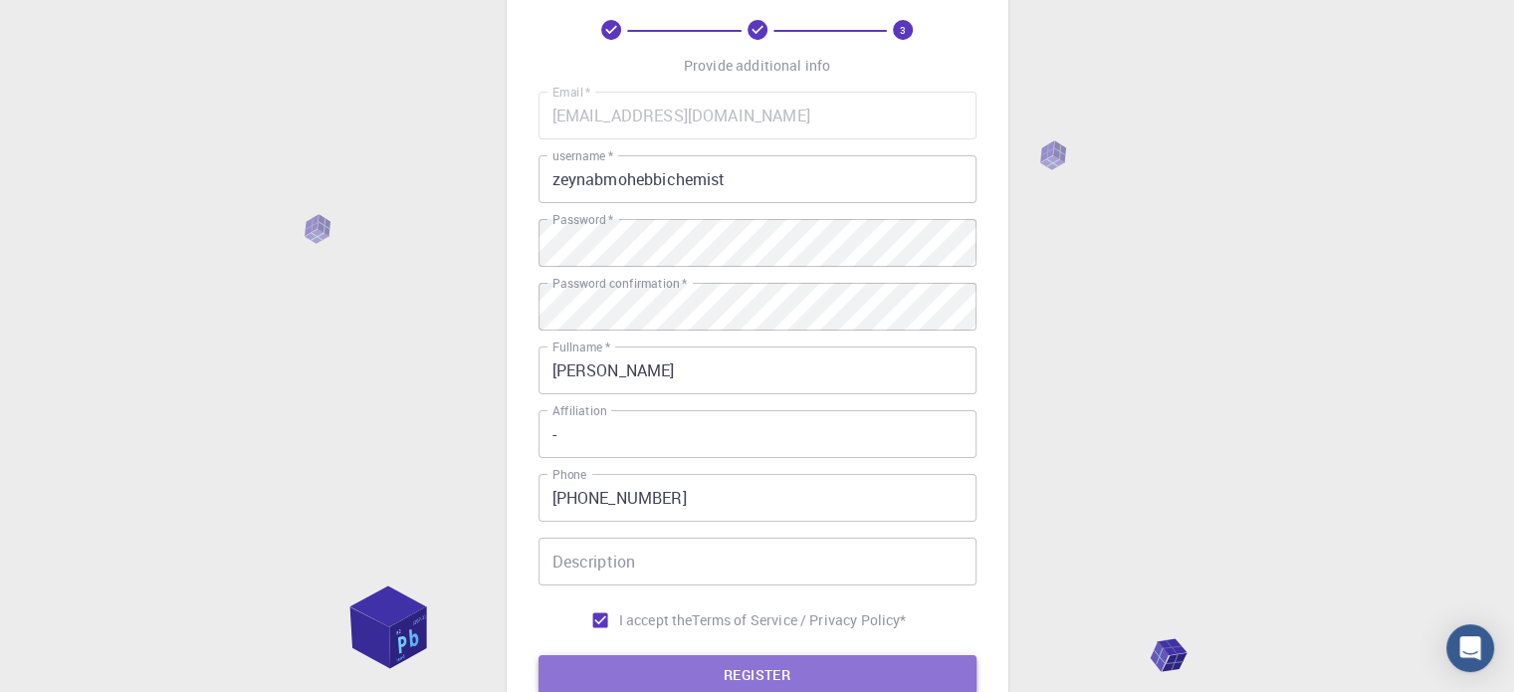
click at [752, 680] on button "REGISTER" at bounding box center [757, 675] width 438 height 40
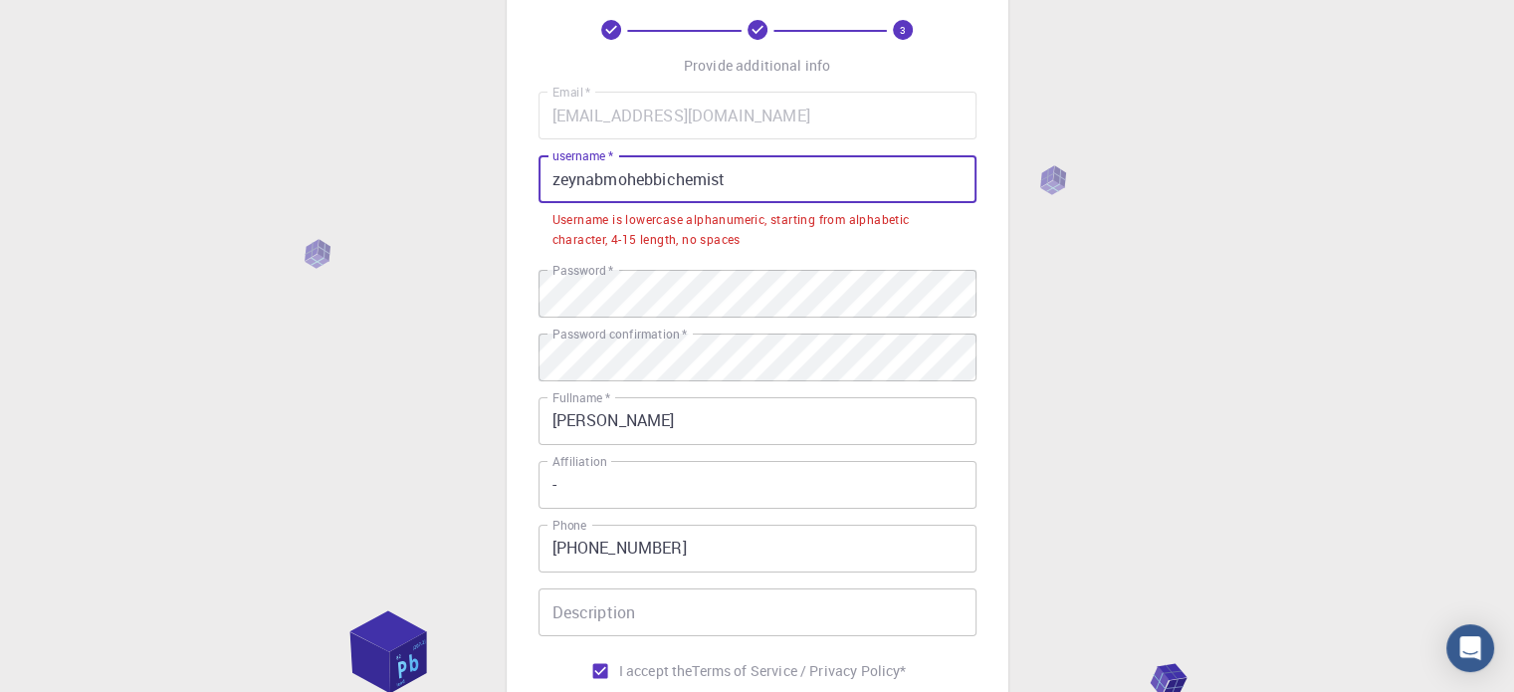
drag, startPoint x: 616, startPoint y: 177, endPoint x: 769, endPoint y: 179, distance: 153.3
click at [769, 179] on input "zeynabmohebbichemist" at bounding box center [757, 179] width 438 height 48
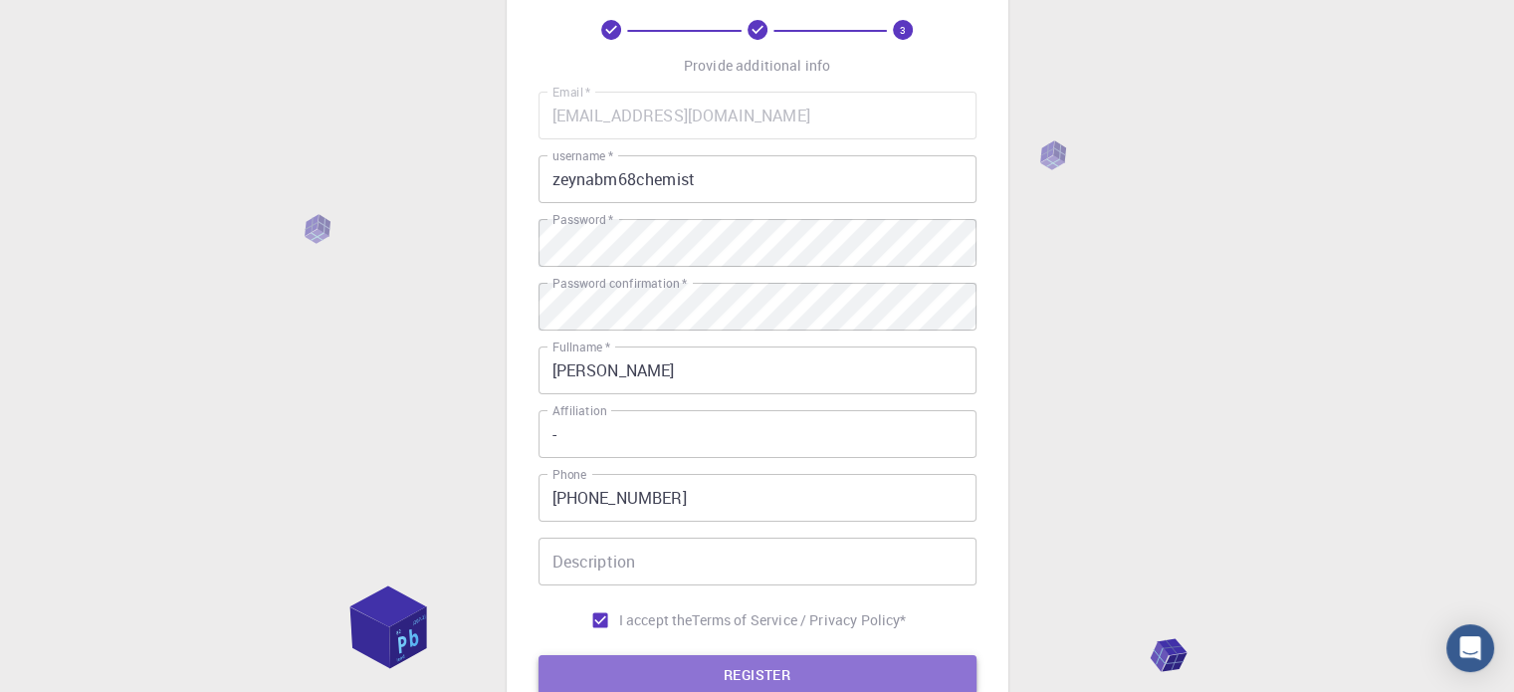
click at [766, 670] on button "REGISTER" at bounding box center [757, 675] width 438 height 40
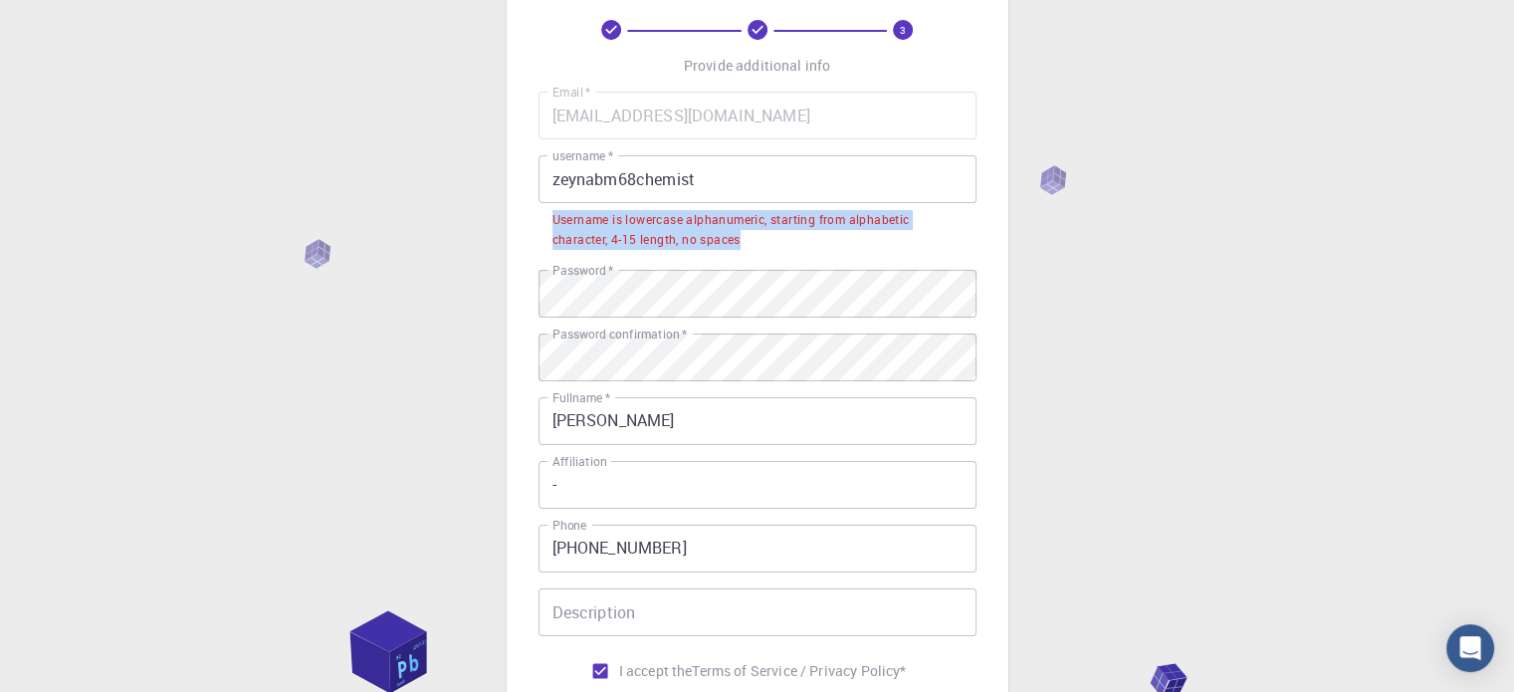
drag, startPoint x: 549, startPoint y: 220, endPoint x: 749, endPoint y: 244, distance: 201.4
click at [749, 244] on li "Username is lowercase alphanumeric, starting from alphabetic character, 4-15 le…" at bounding box center [757, 228] width 438 height 51
copy div "Username is lowercase alphanumeric, starting from alphabetic character, 4-15 le…"
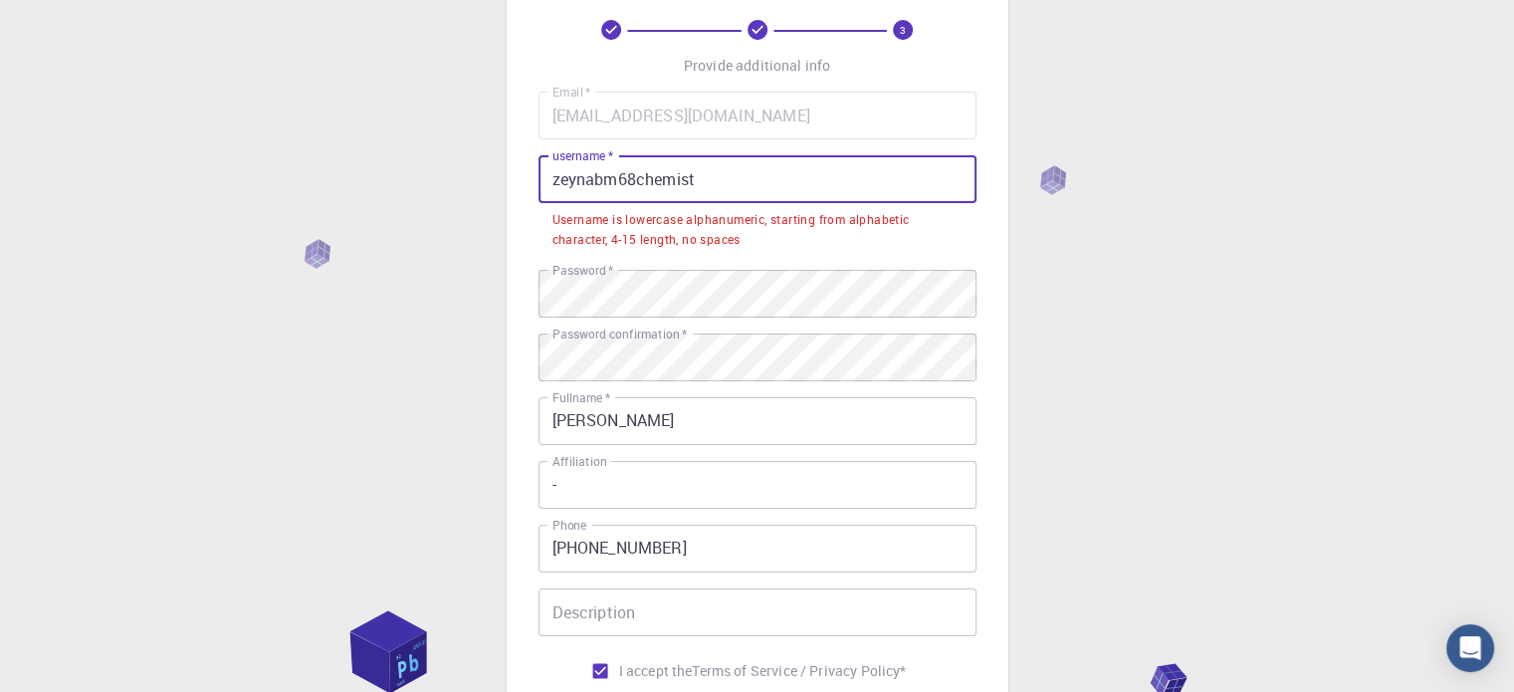
drag, startPoint x: 727, startPoint y: 183, endPoint x: 510, endPoint y: 174, distance: 218.1
click at [510, 174] on div "3 Provide additional info Email   * zeynab.m934@gmail.com Email   * username   …" at bounding box center [758, 382] width 502 height 901
click at [713, 173] on input "zeynabm68chemist" at bounding box center [757, 179] width 438 height 48
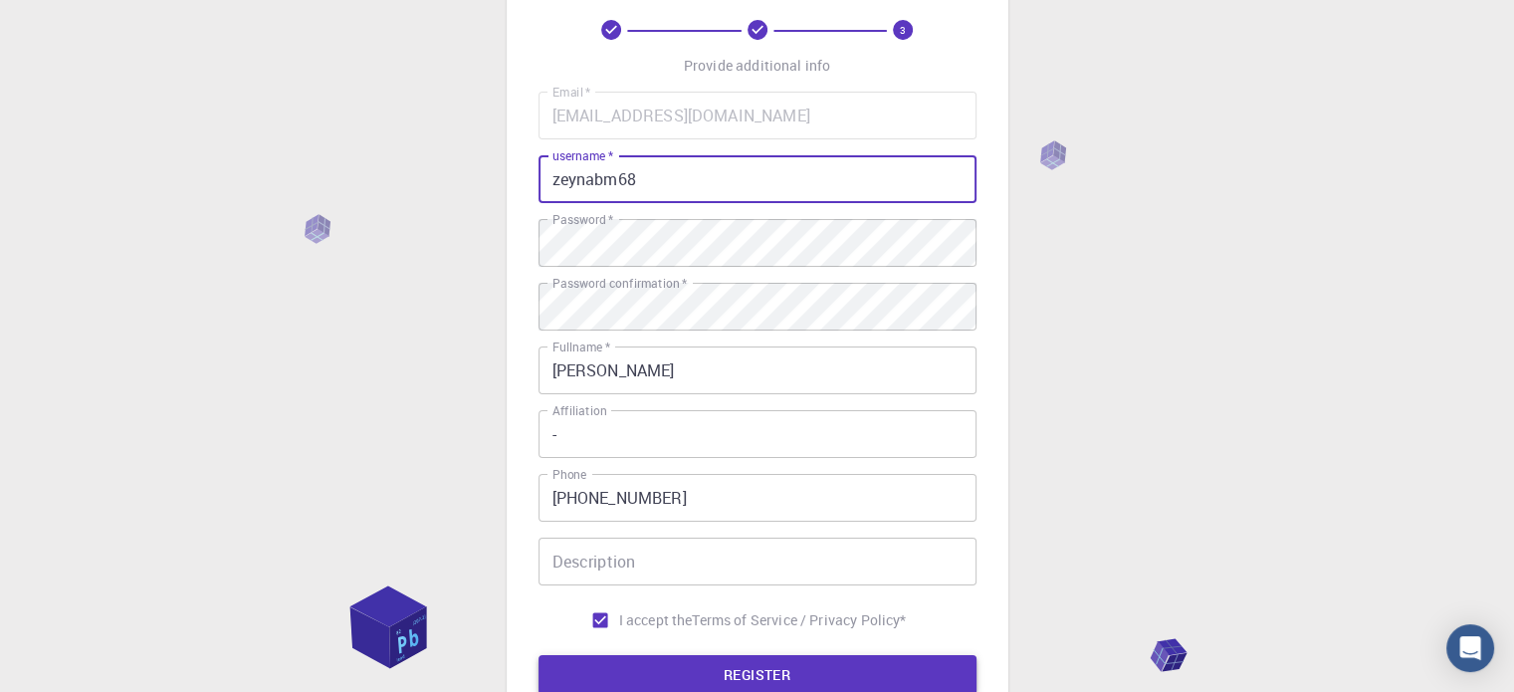
type input "zeynabm68"
click at [783, 663] on button "REGISTER" at bounding box center [757, 675] width 438 height 40
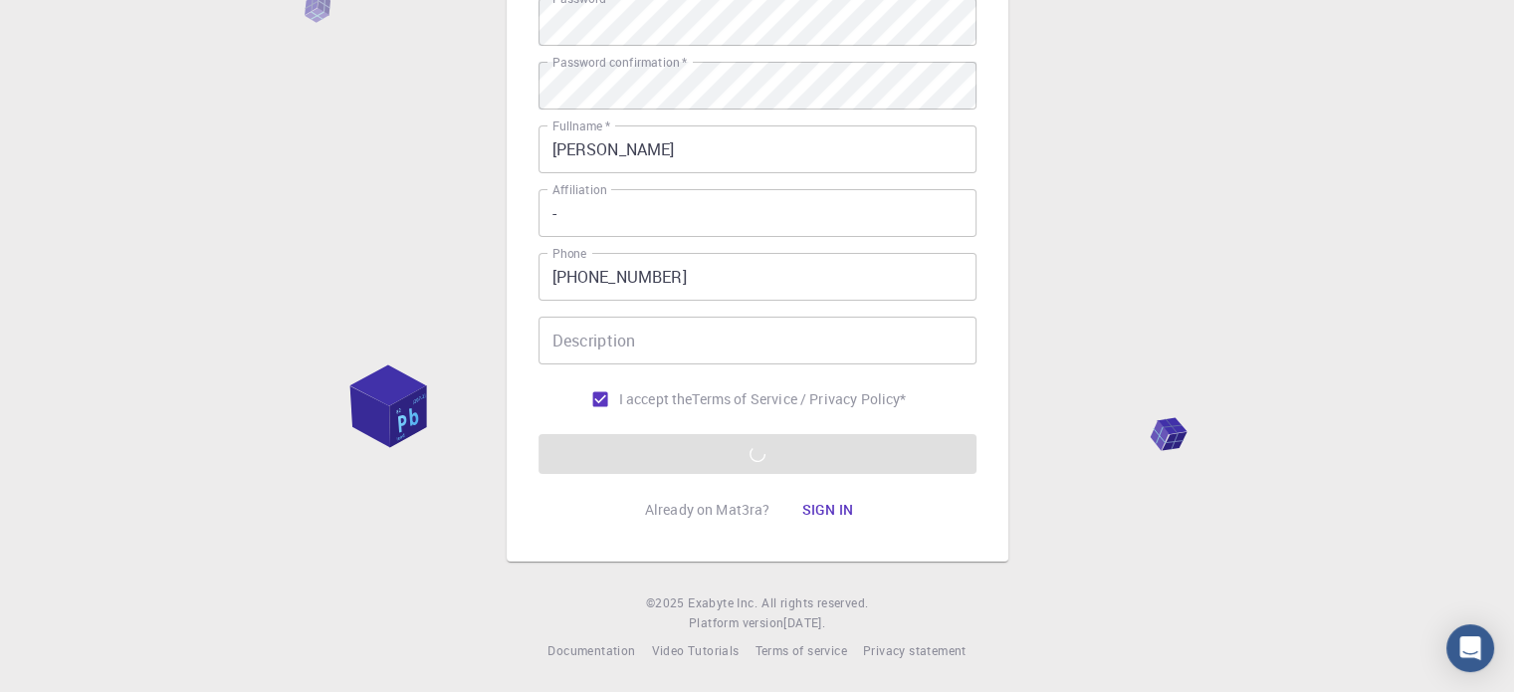
scroll to position [320, 0]
click at [846, 509] on button "Sign in" at bounding box center [827, 510] width 84 height 40
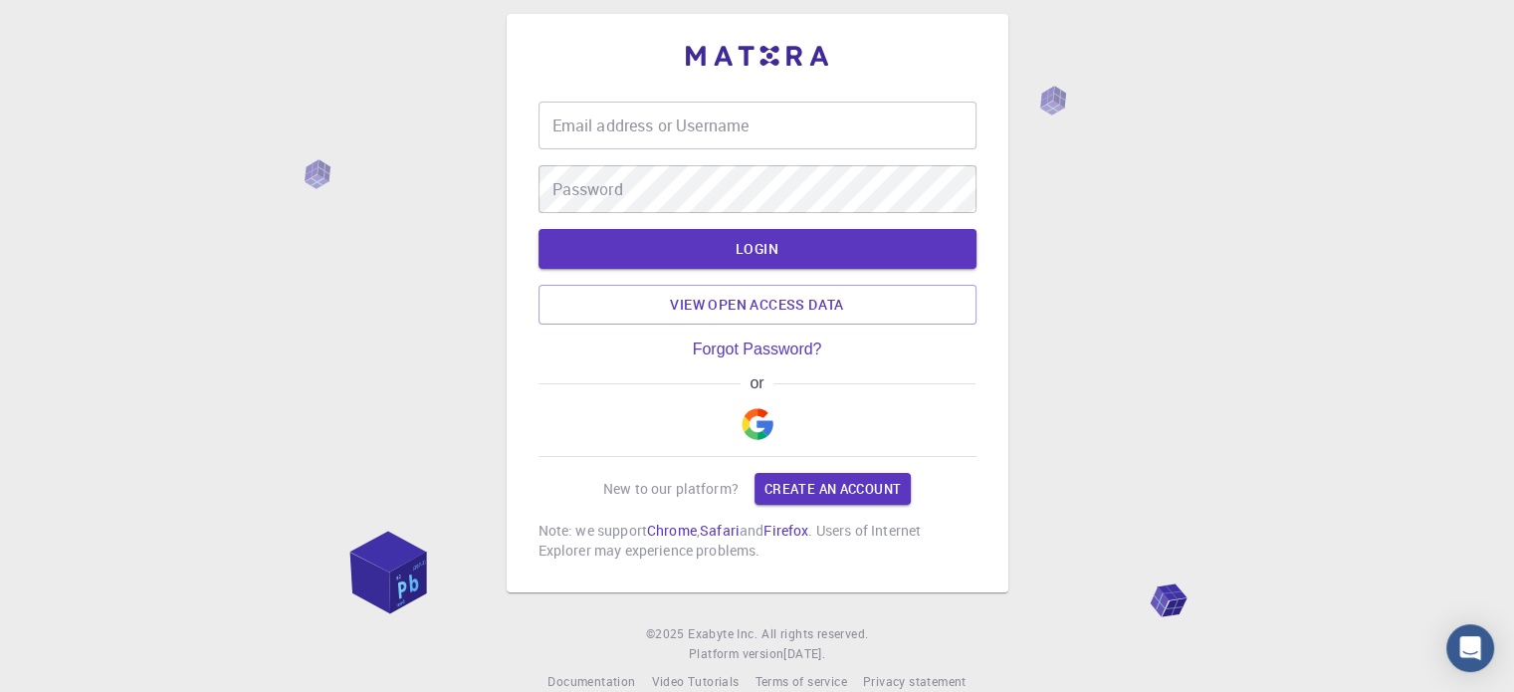
scroll to position [50, 0]
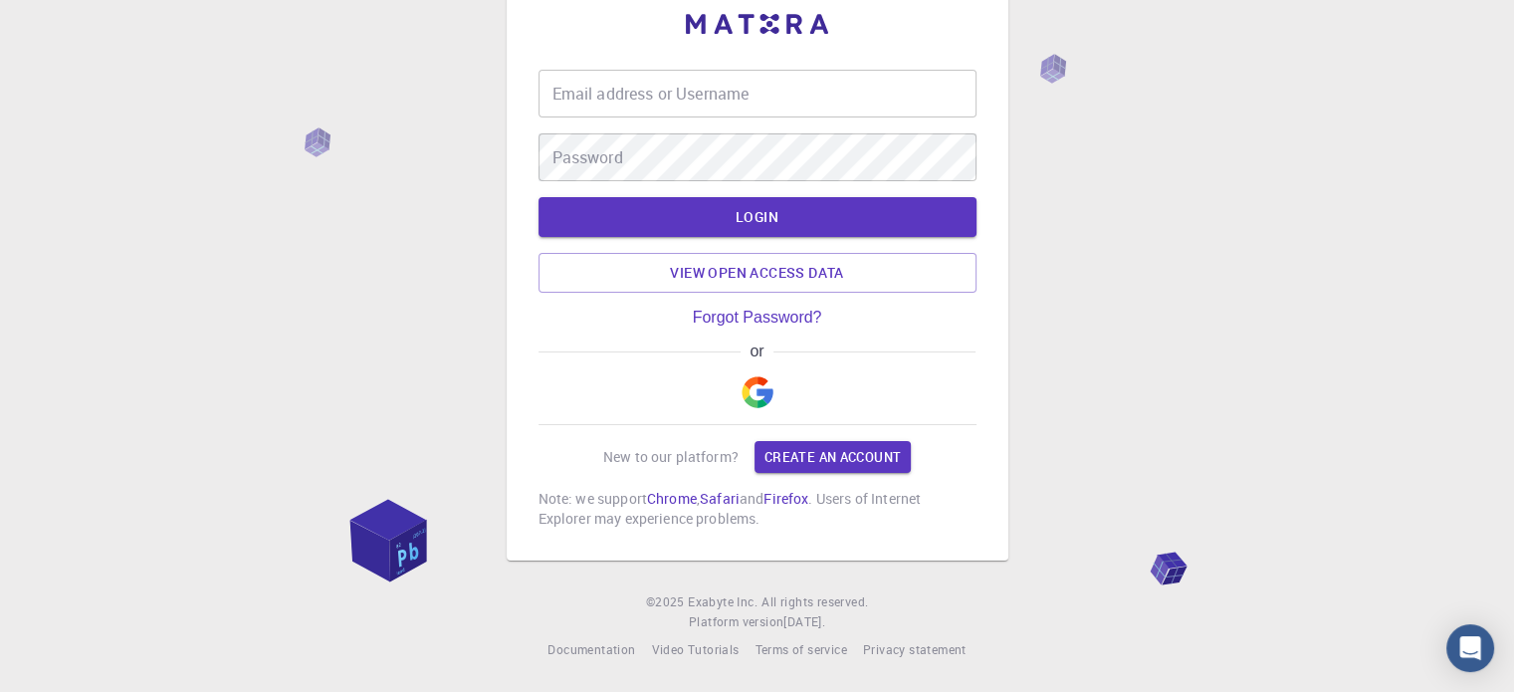
type input "zeynabm68"
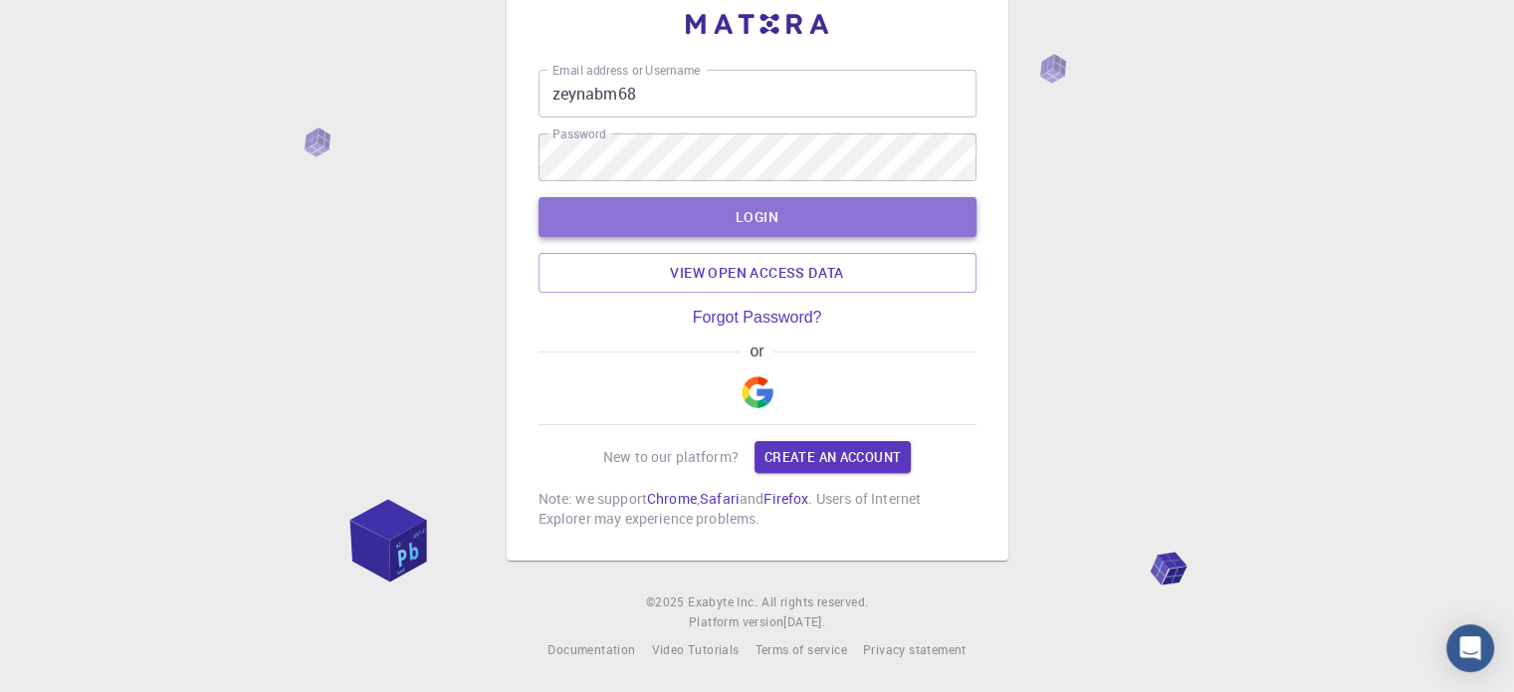
click at [843, 222] on button "LOGIN" at bounding box center [757, 217] width 438 height 40
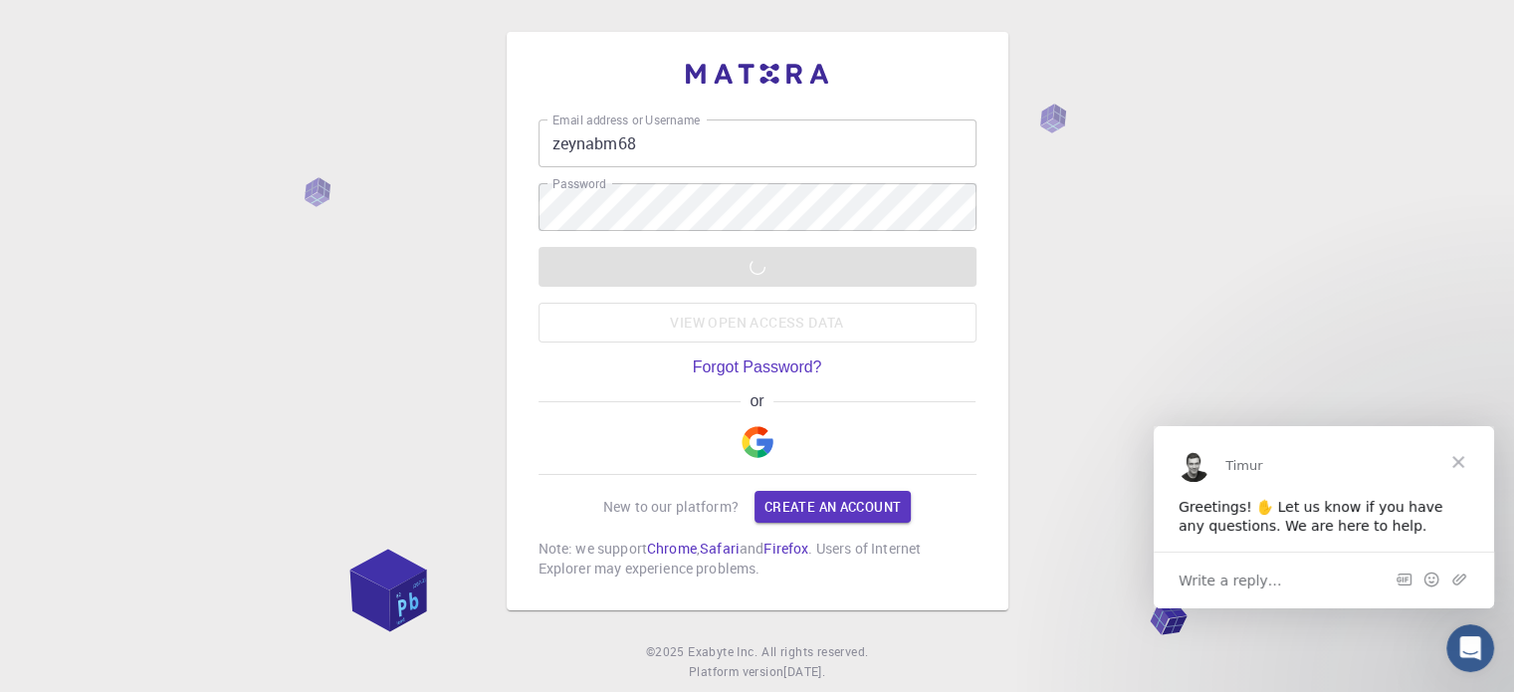
scroll to position [0, 0]
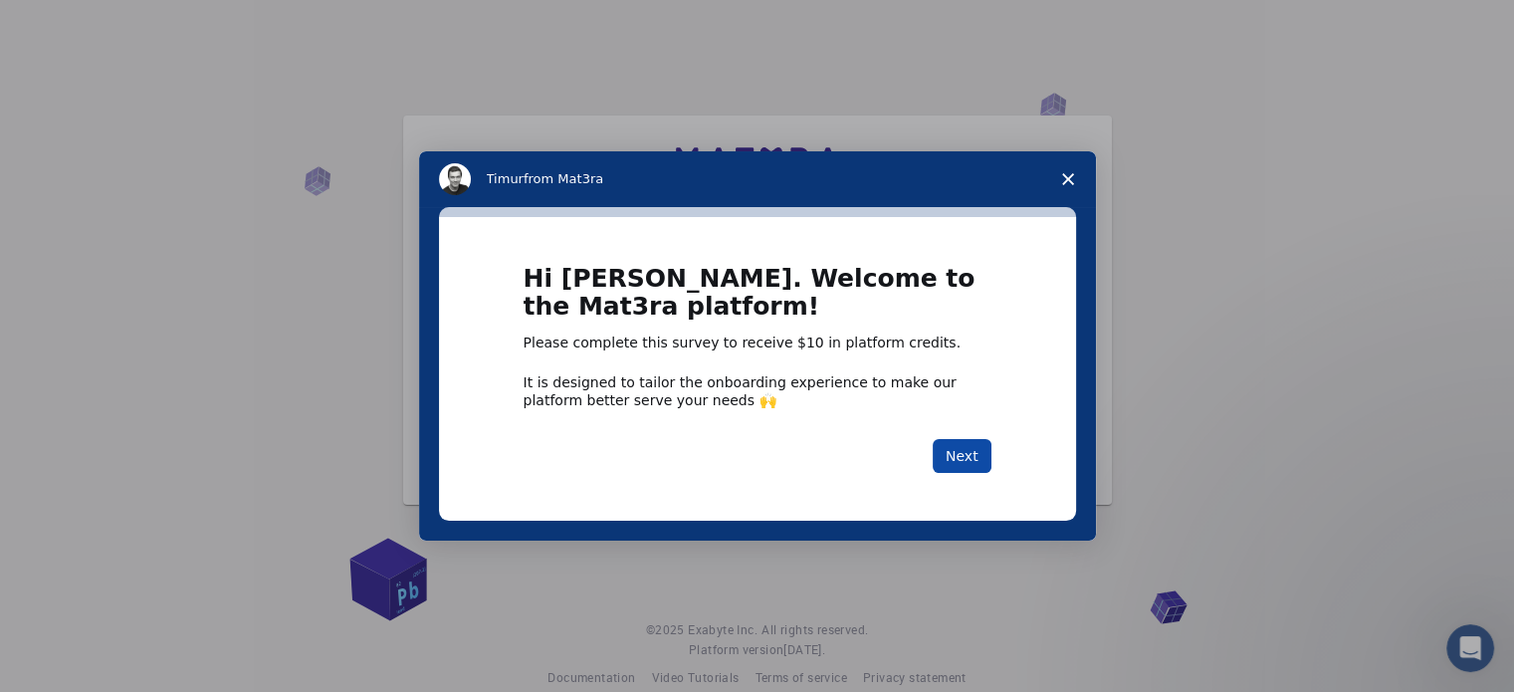
drag, startPoint x: 959, startPoint y: 469, endPoint x: 963, endPoint y: 459, distance: 10.7
click at [961, 463] on button "Next" at bounding box center [961, 456] width 59 height 34
click at [963, 459] on button "Next" at bounding box center [961, 456] width 59 height 34
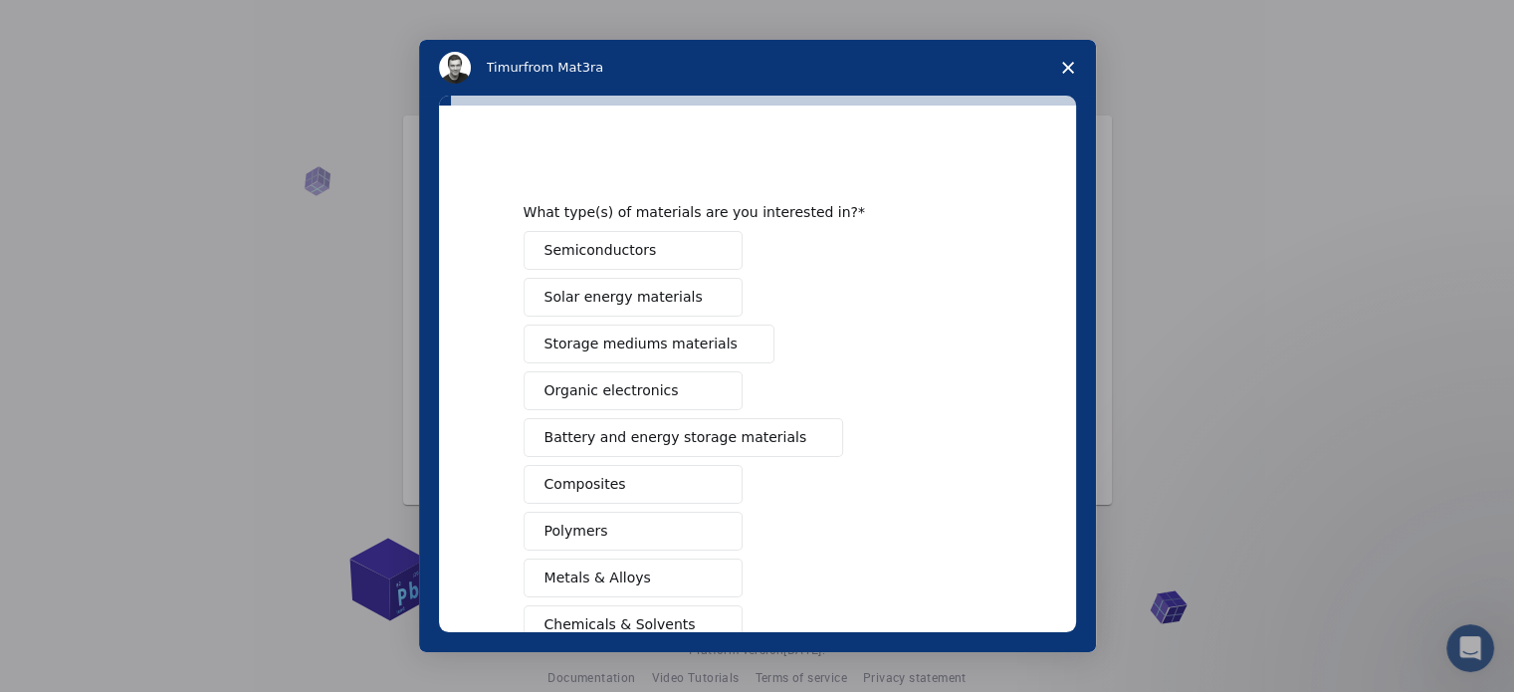
click at [963, 459] on div "Semiconductors Solar energy materials Storage mediums materials Organic electro…" at bounding box center [757, 507] width 468 height 553
click at [1068, 67] on polygon "Close survey" at bounding box center [1068, 68] width 12 height 12
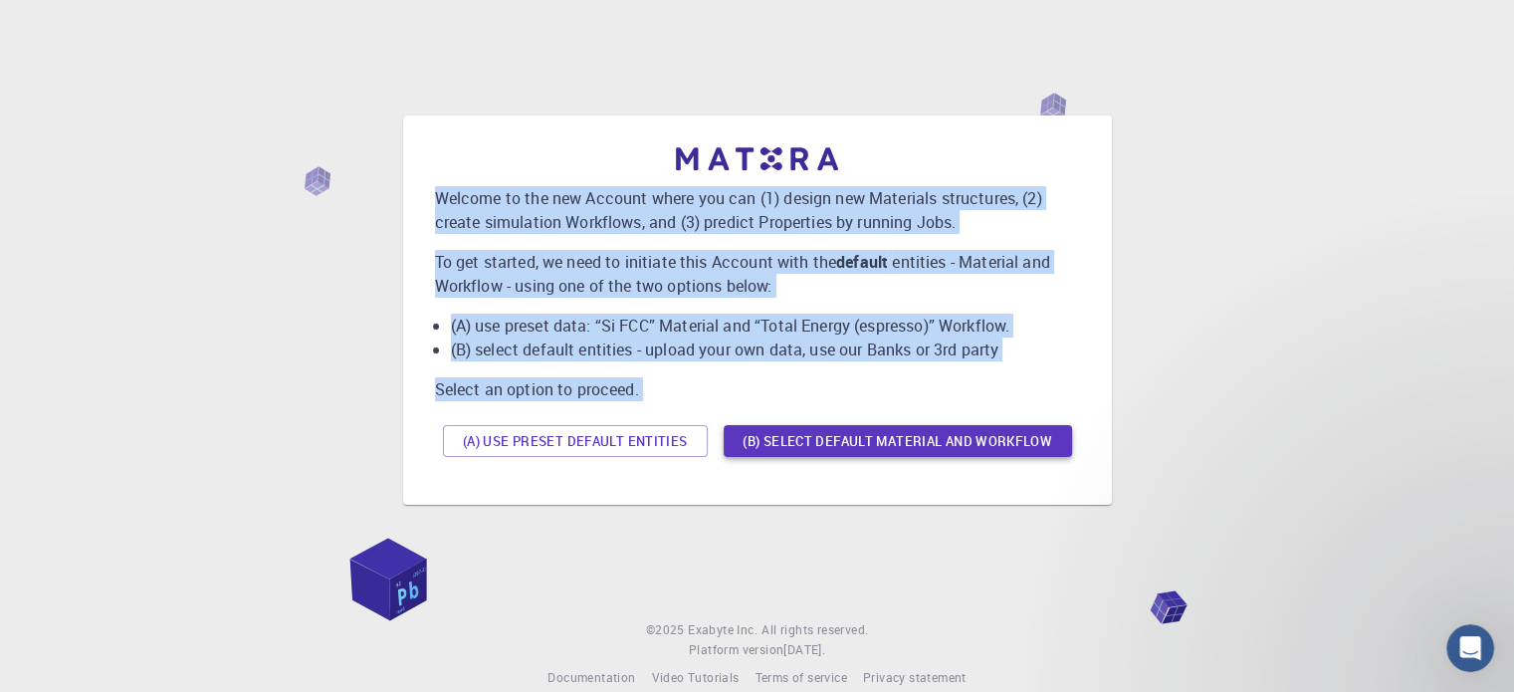
drag, startPoint x: 423, startPoint y: 185, endPoint x: 1015, endPoint y: 451, distance: 649.0
click at [1015, 451] on div "Welcome to the new Account where you can (1) design new Materials structures, (…" at bounding box center [757, 309] width 677 height 357
copy div "Welcome to the new Account where you can (1) design new Materials structures, (…"
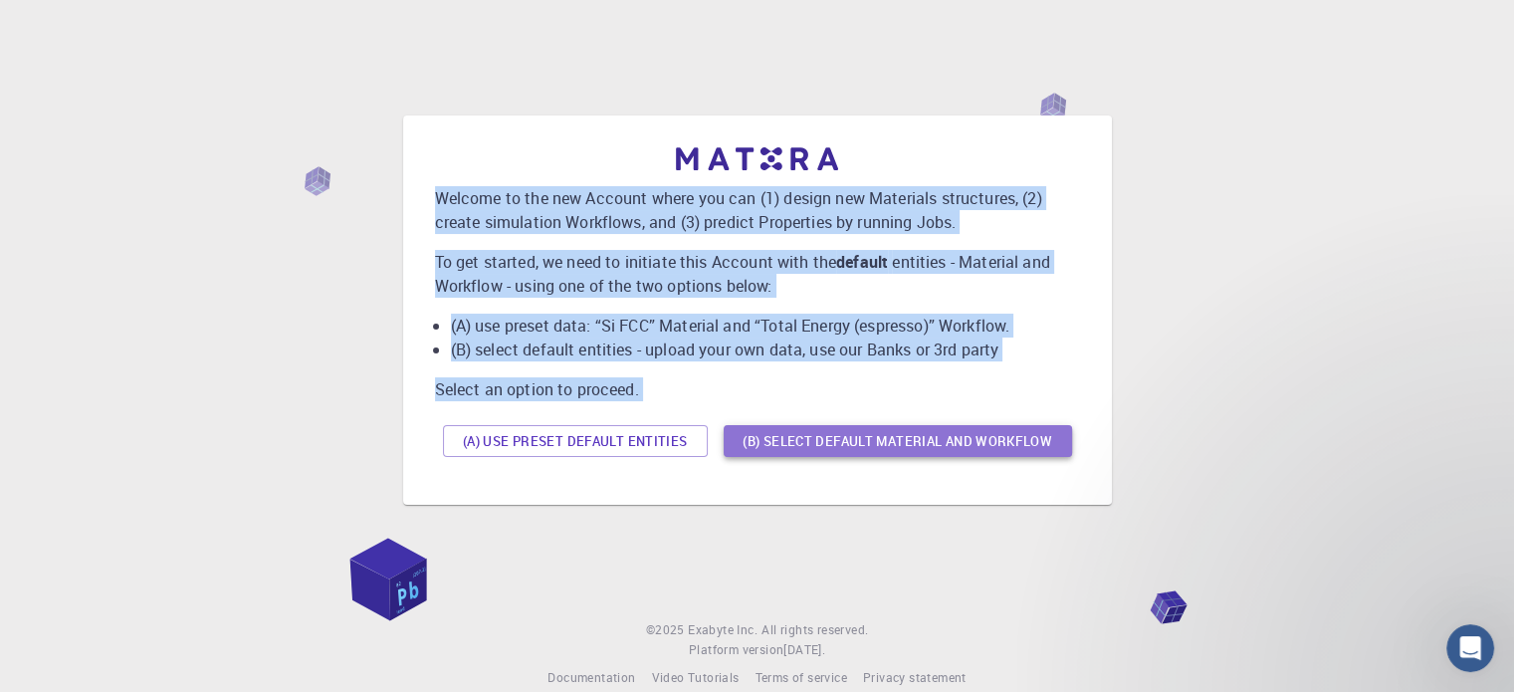
click at [949, 437] on button "(B) Select default material and workflow" at bounding box center [897, 441] width 348 height 32
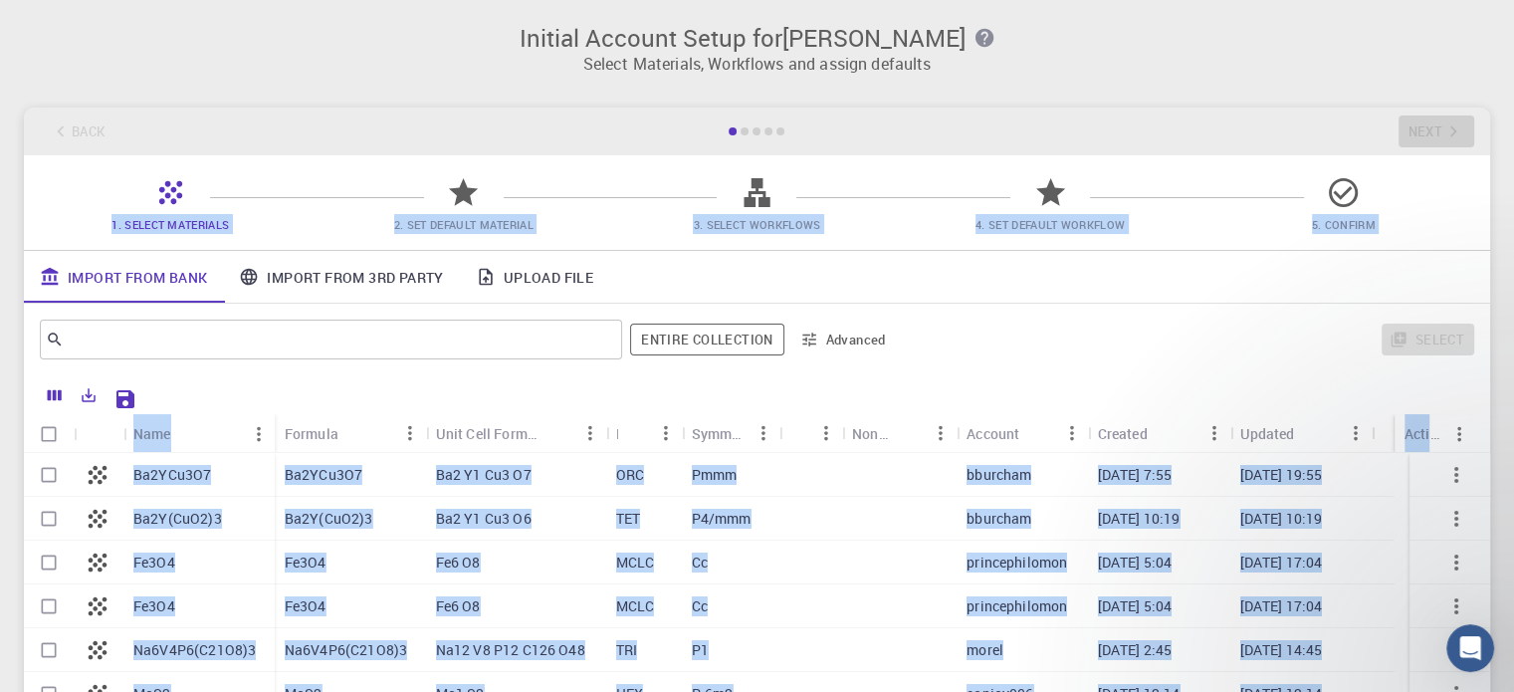
click at [1013, 294] on div "Import From Bank Import From 3rd Party Upload File" at bounding box center [757, 277] width 1466 height 52
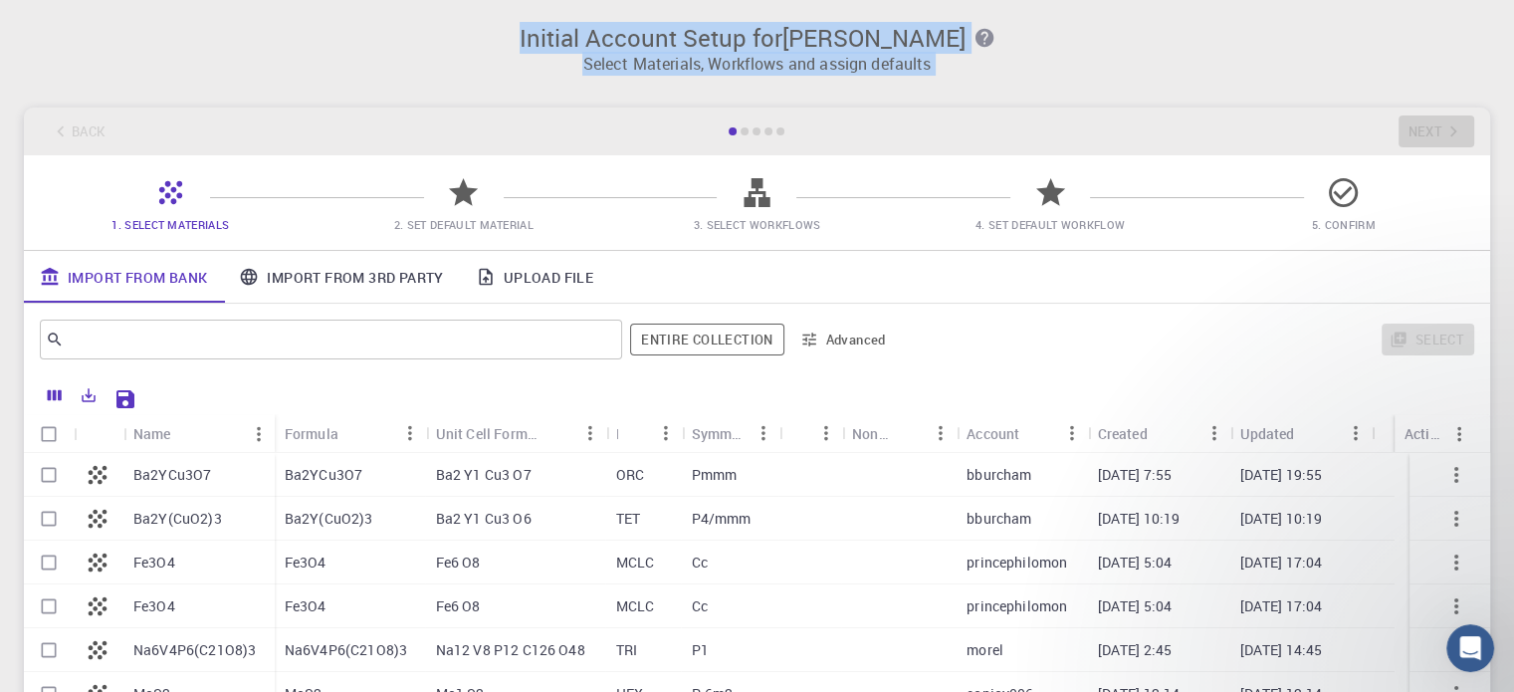
drag, startPoint x: 585, startPoint y: 36, endPoint x: 1110, endPoint y: 103, distance: 528.7
click at [1110, 103] on div "Initial Account Setup for Zainab Mohebbi Select Materials, Workflows and assign…" at bounding box center [757, 386] width 1514 height 772
copy div "Initial Account Setup for Zainab Mohebbi Select Materials, Workflows and assign…"
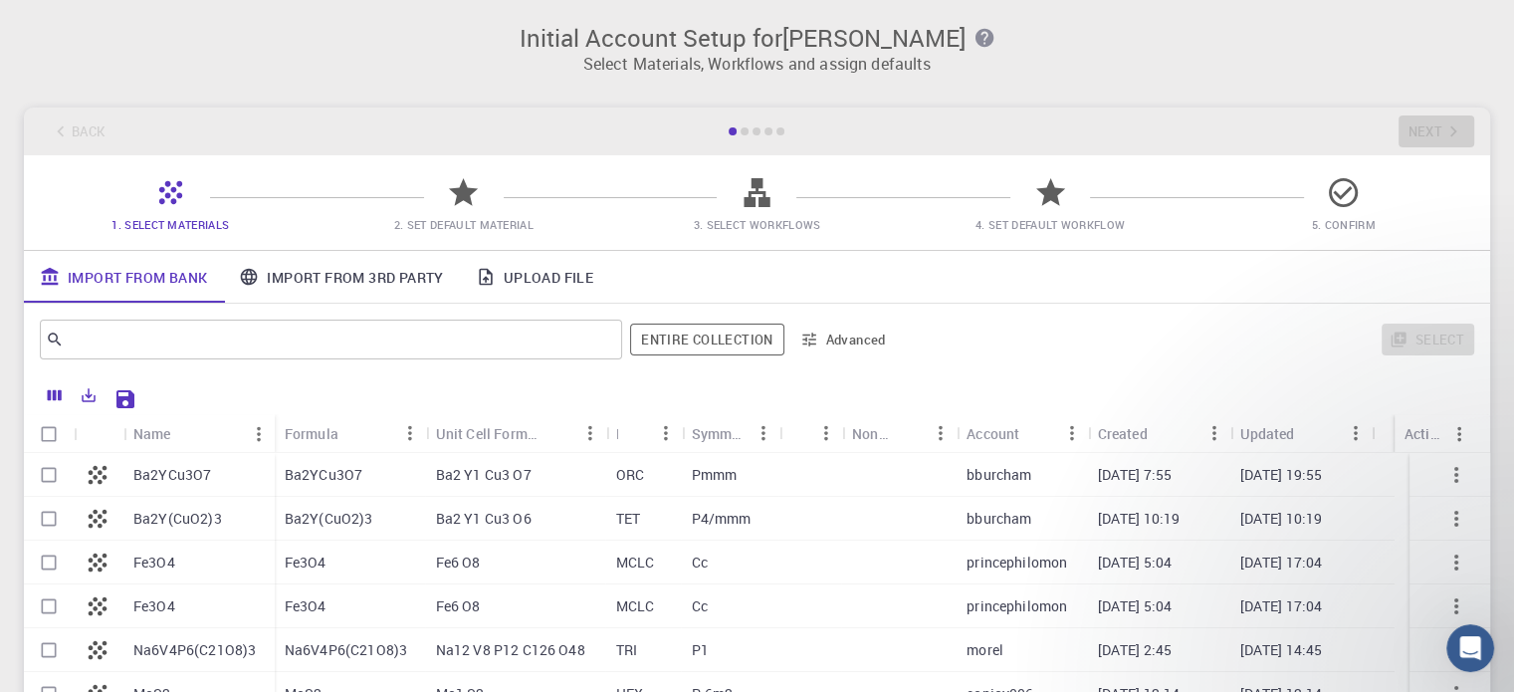
click at [200, 222] on span "1. Select Materials" at bounding box center [169, 224] width 117 height 15
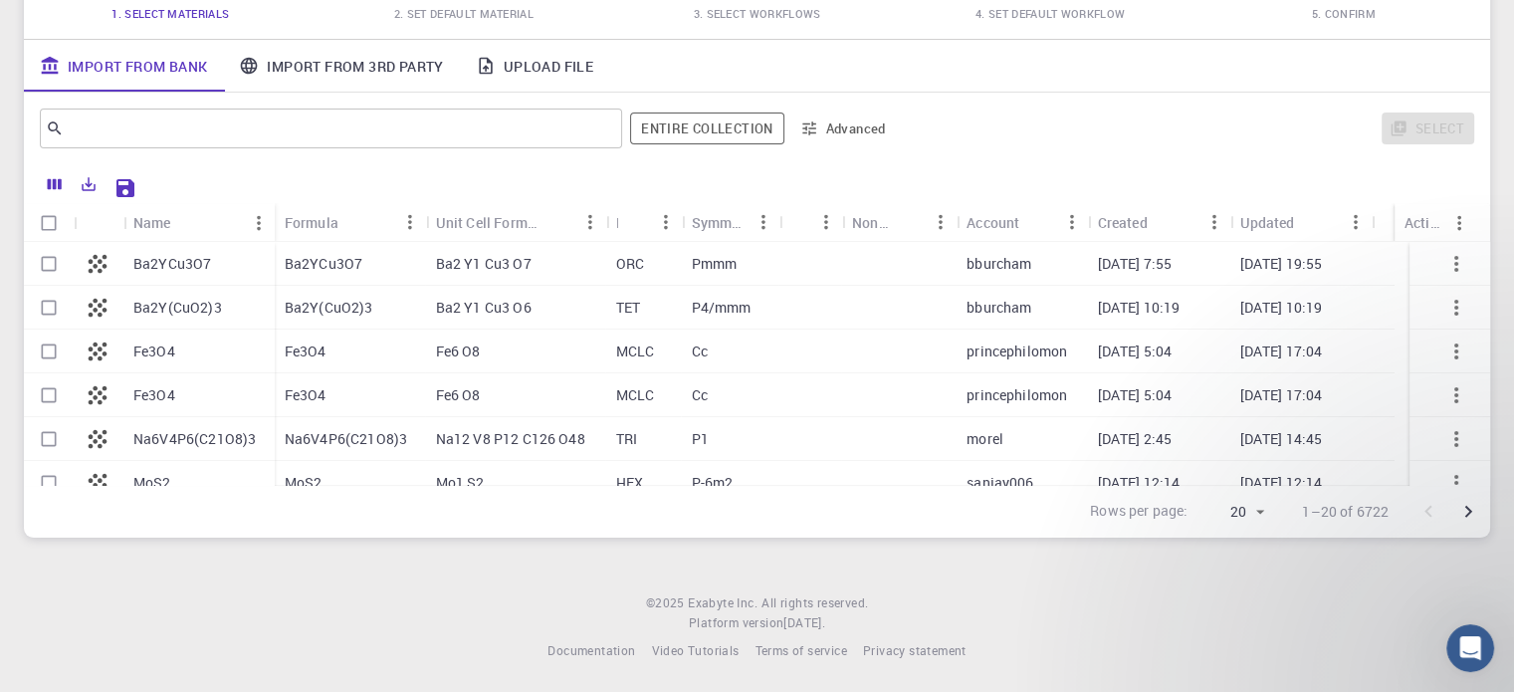
click at [90, 254] on icon at bounding box center [98, 264] width 28 height 28
checkbox input "true"
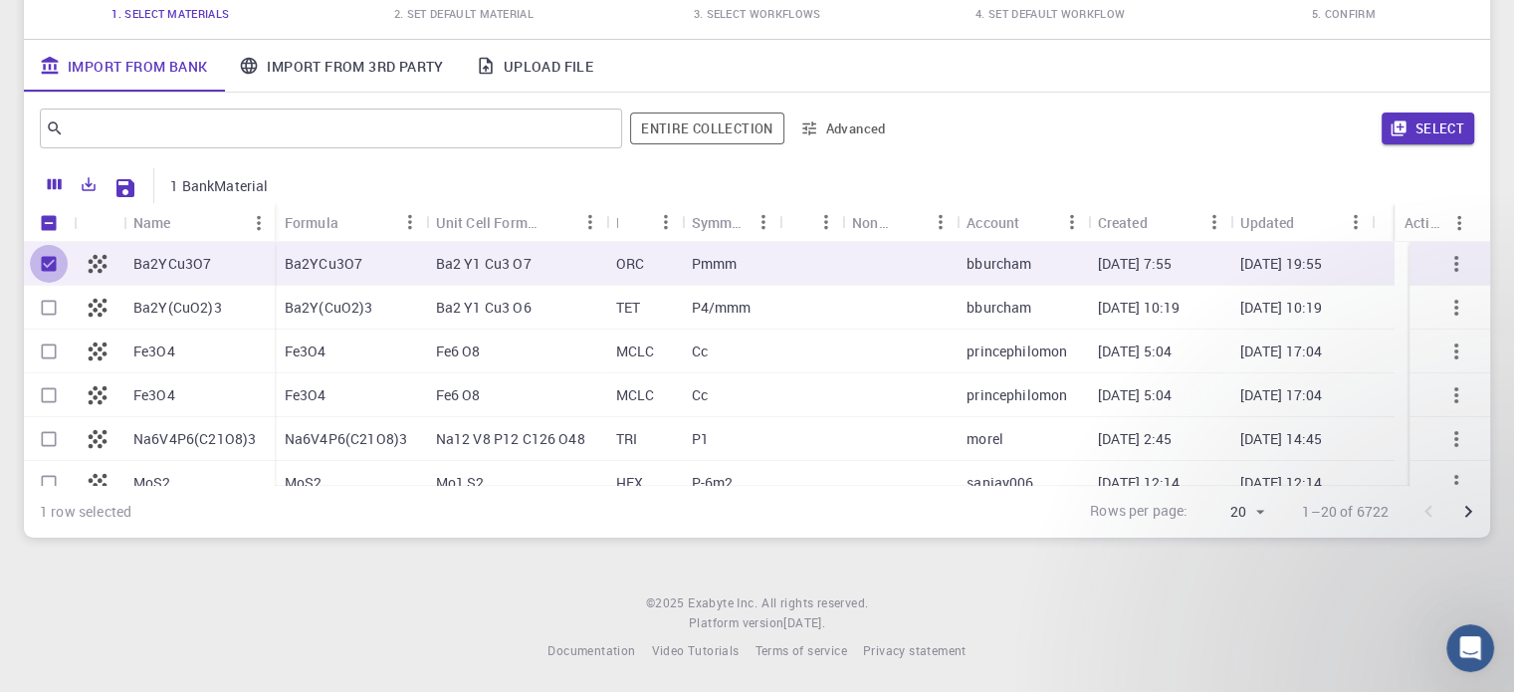
click at [44, 260] on input "Unselect row" at bounding box center [49, 264] width 38 height 38
checkbox input "false"
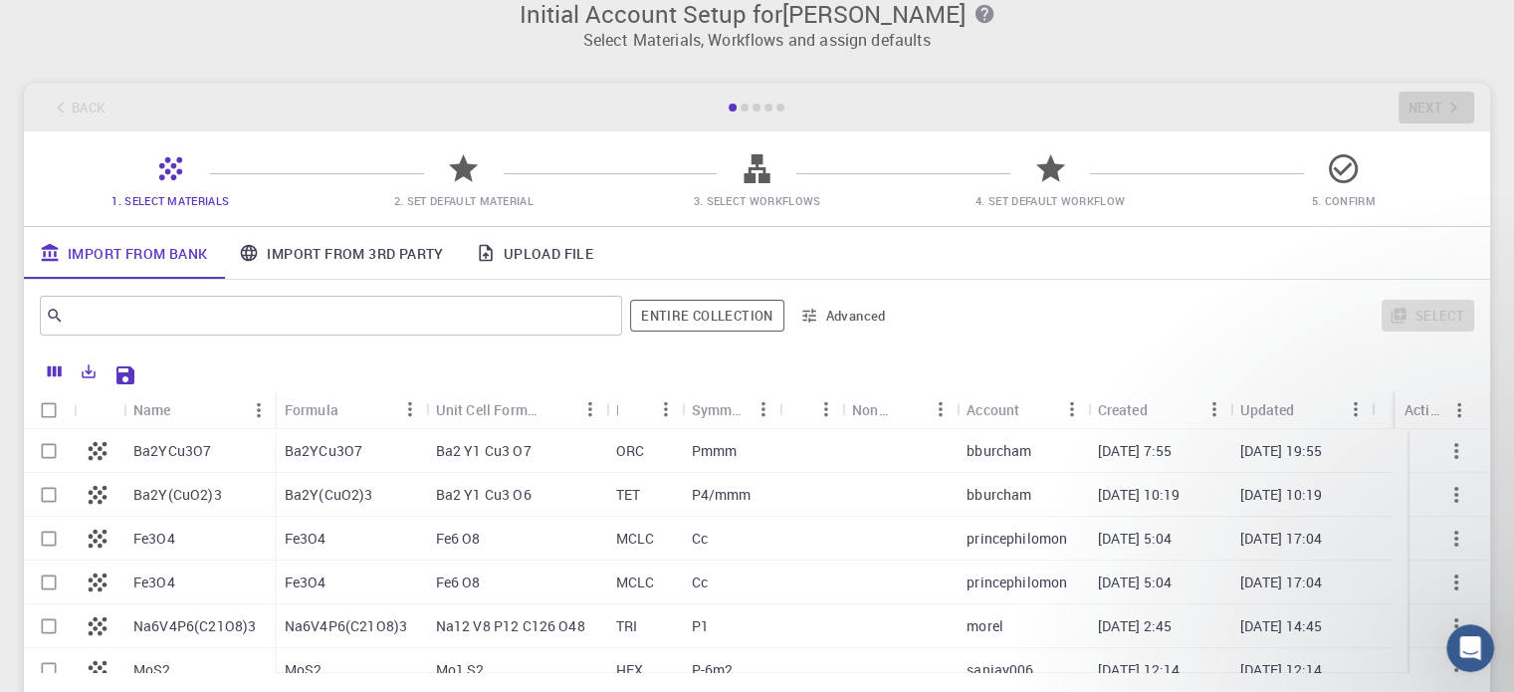
scroll to position [12, 0]
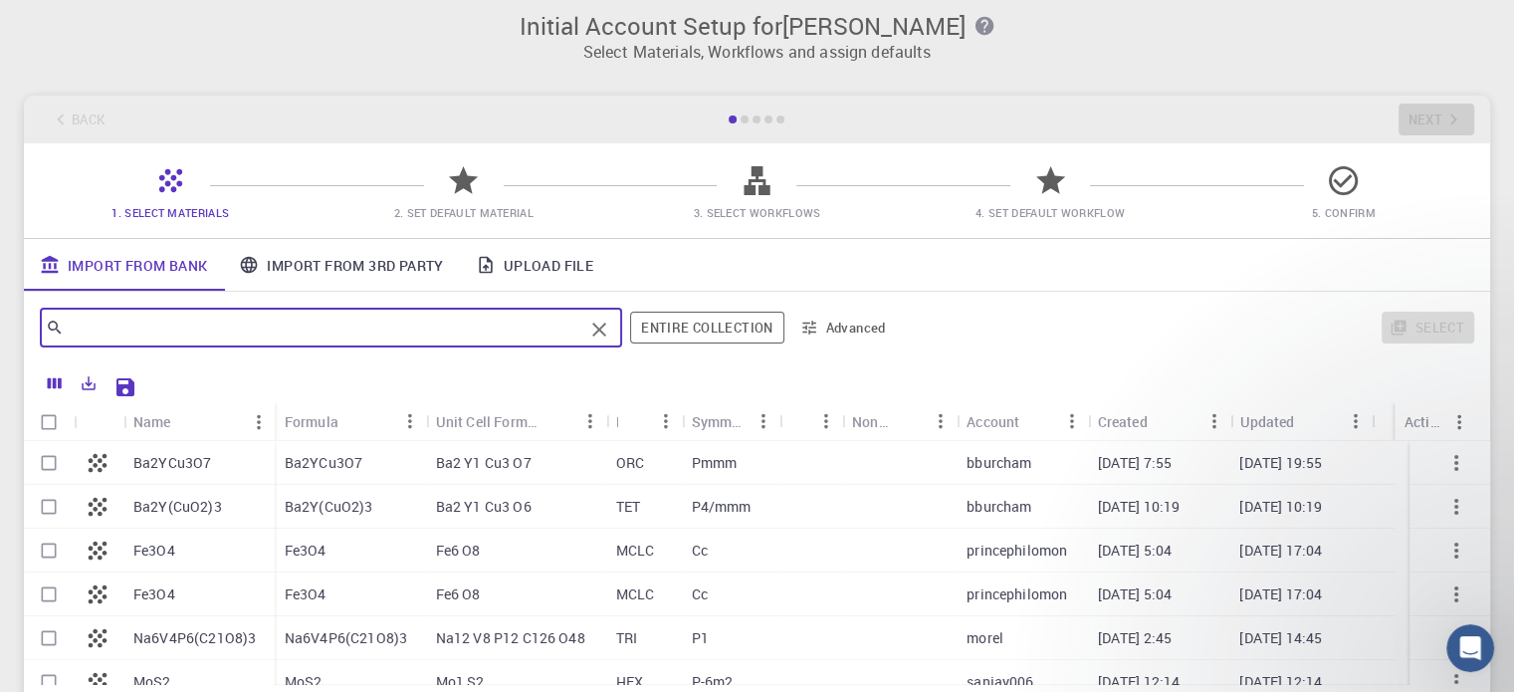
click at [317, 331] on input "text" at bounding box center [323, 327] width 519 height 28
type input "ح"
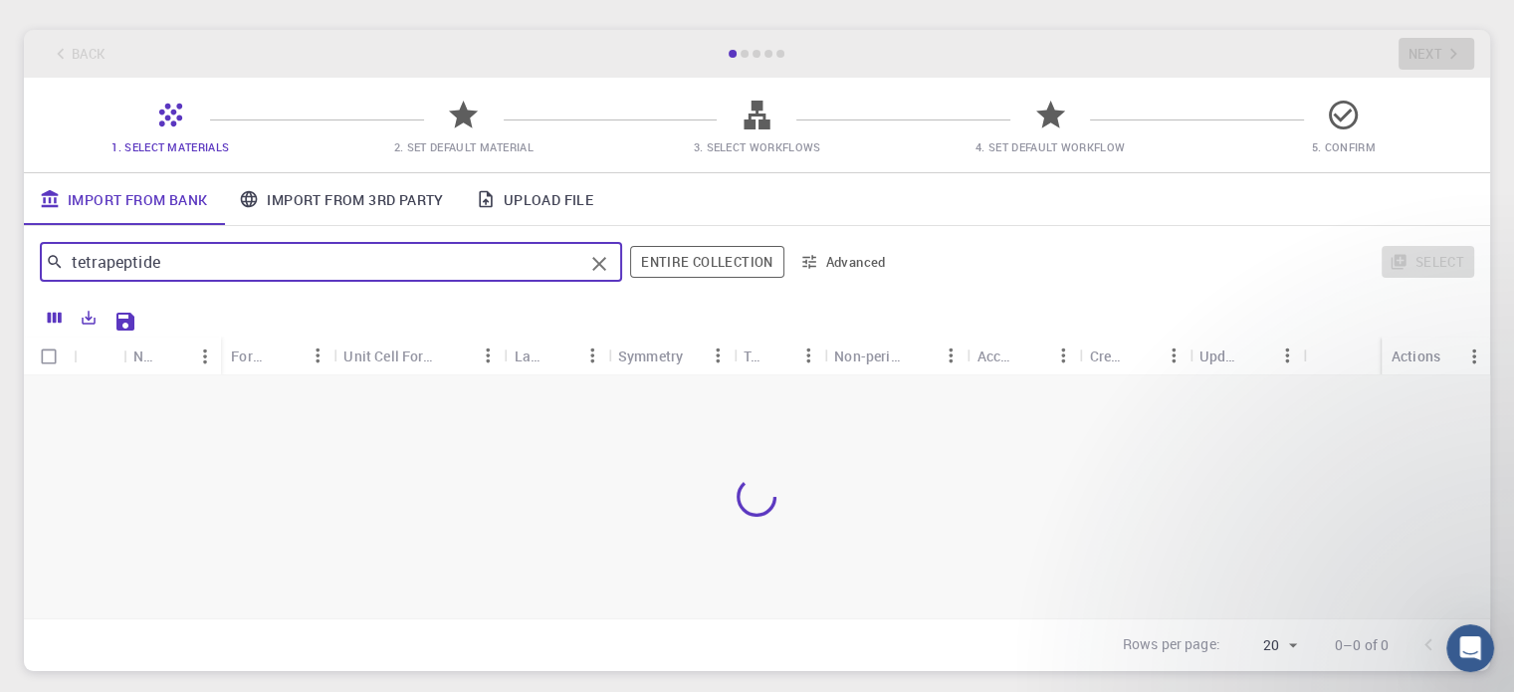
scroll to position [111, 0]
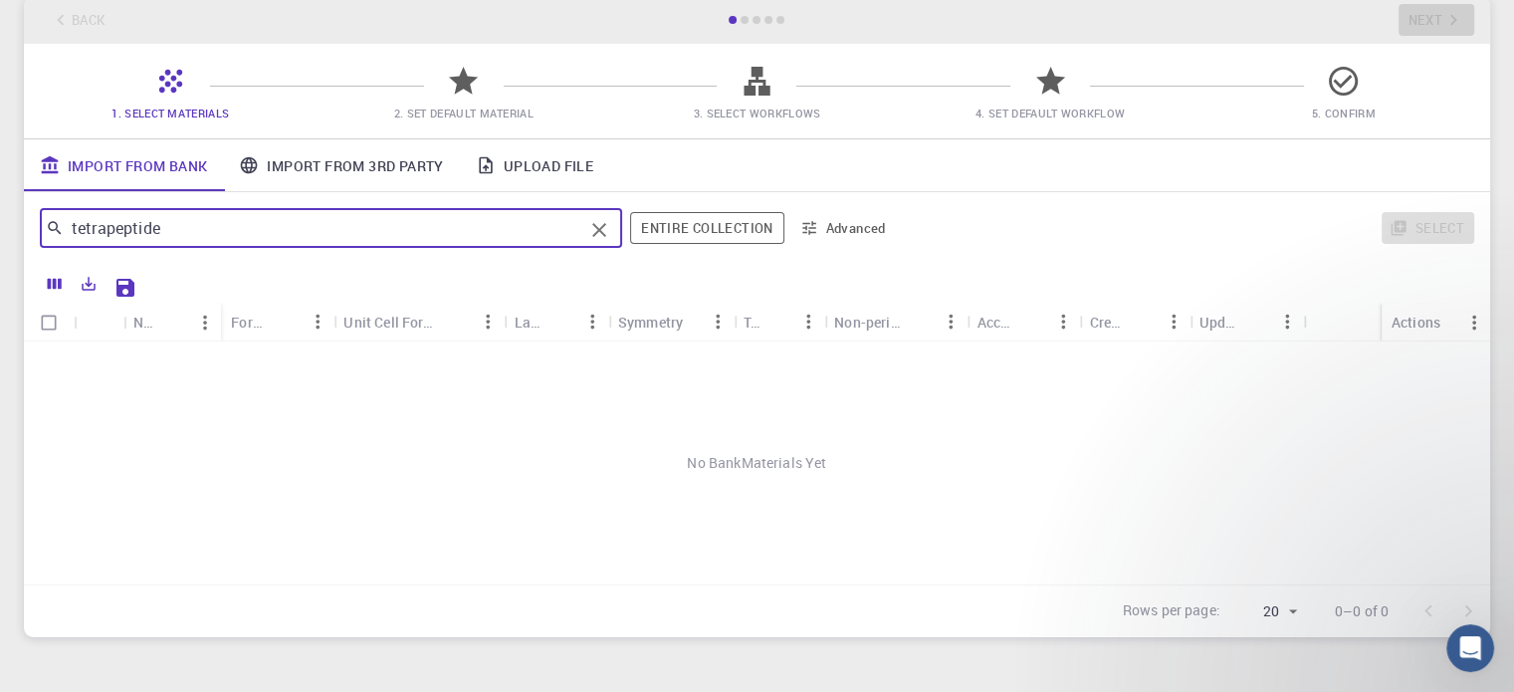
type input "tetrapeptide"
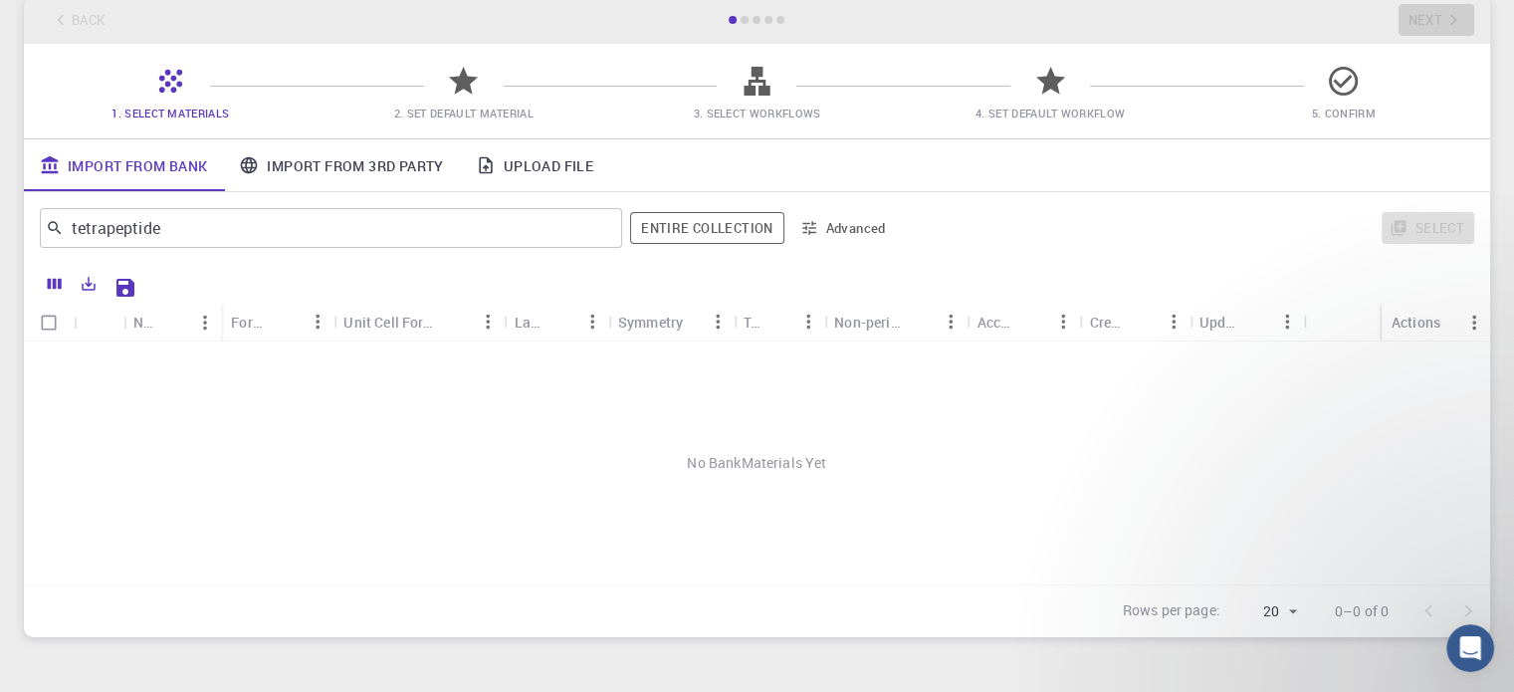
click at [427, 113] on span "2. Set Default Material" at bounding box center [463, 112] width 139 height 15
click at [186, 110] on span "1. Select Materials" at bounding box center [169, 112] width 117 height 15
click at [509, 169] on link "Upload File" at bounding box center [534, 165] width 149 height 52
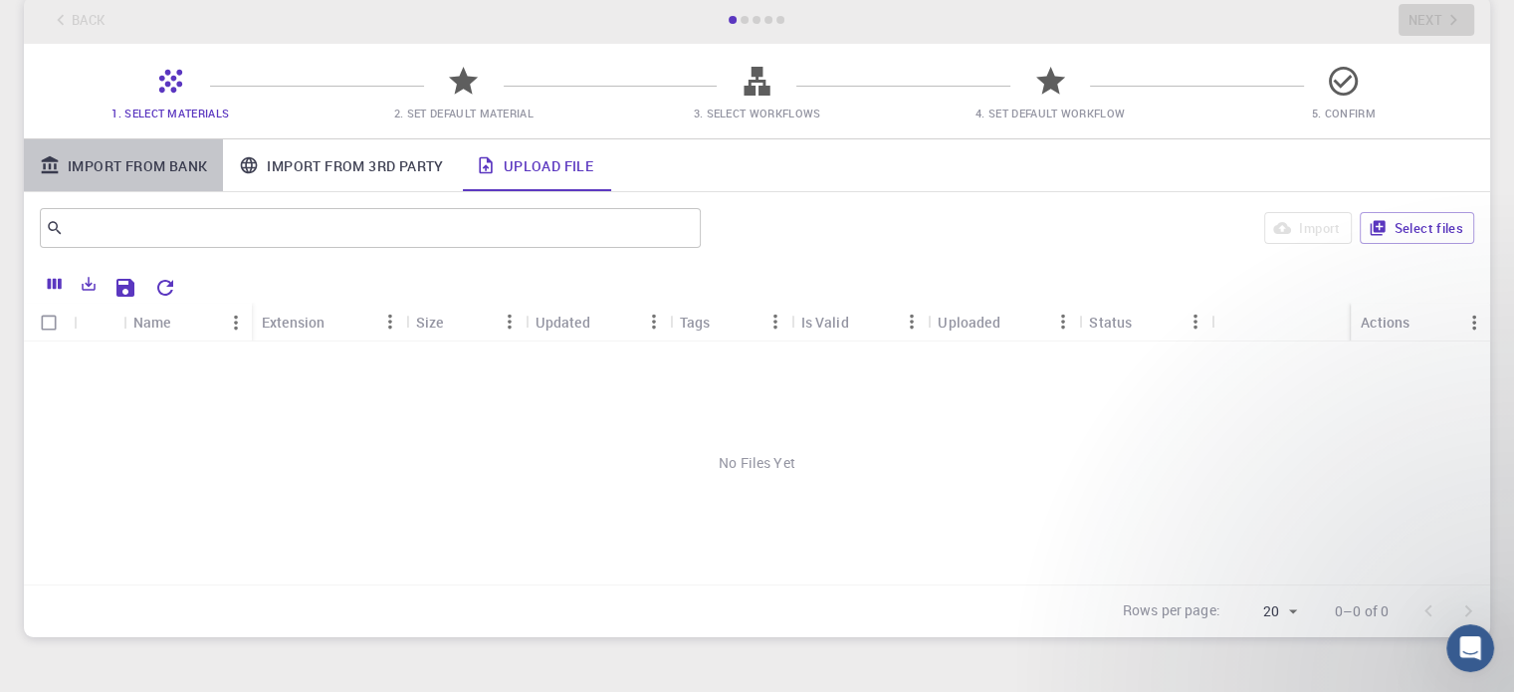
click at [138, 146] on link "Import From Bank" at bounding box center [123, 165] width 199 height 52
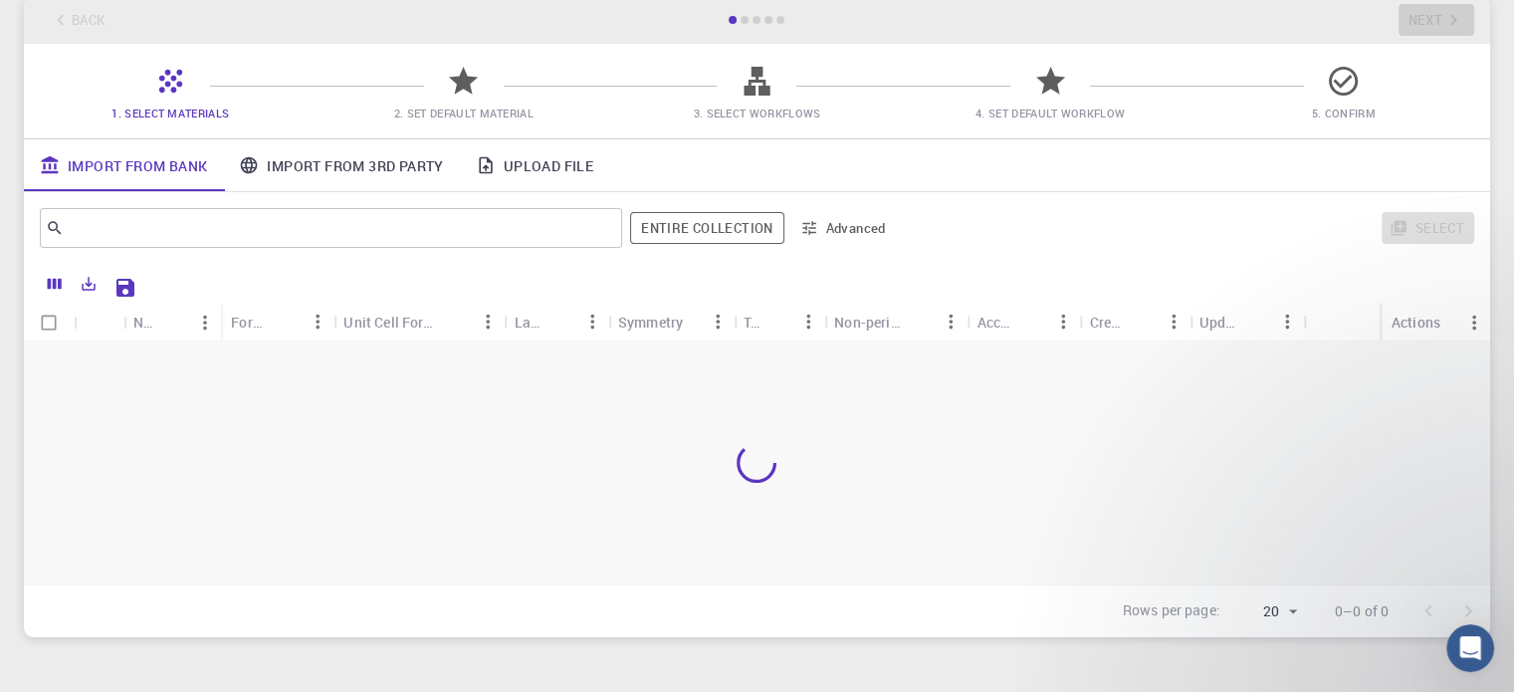
click at [214, 112] on span "1. Select Materials" at bounding box center [169, 112] width 117 height 15
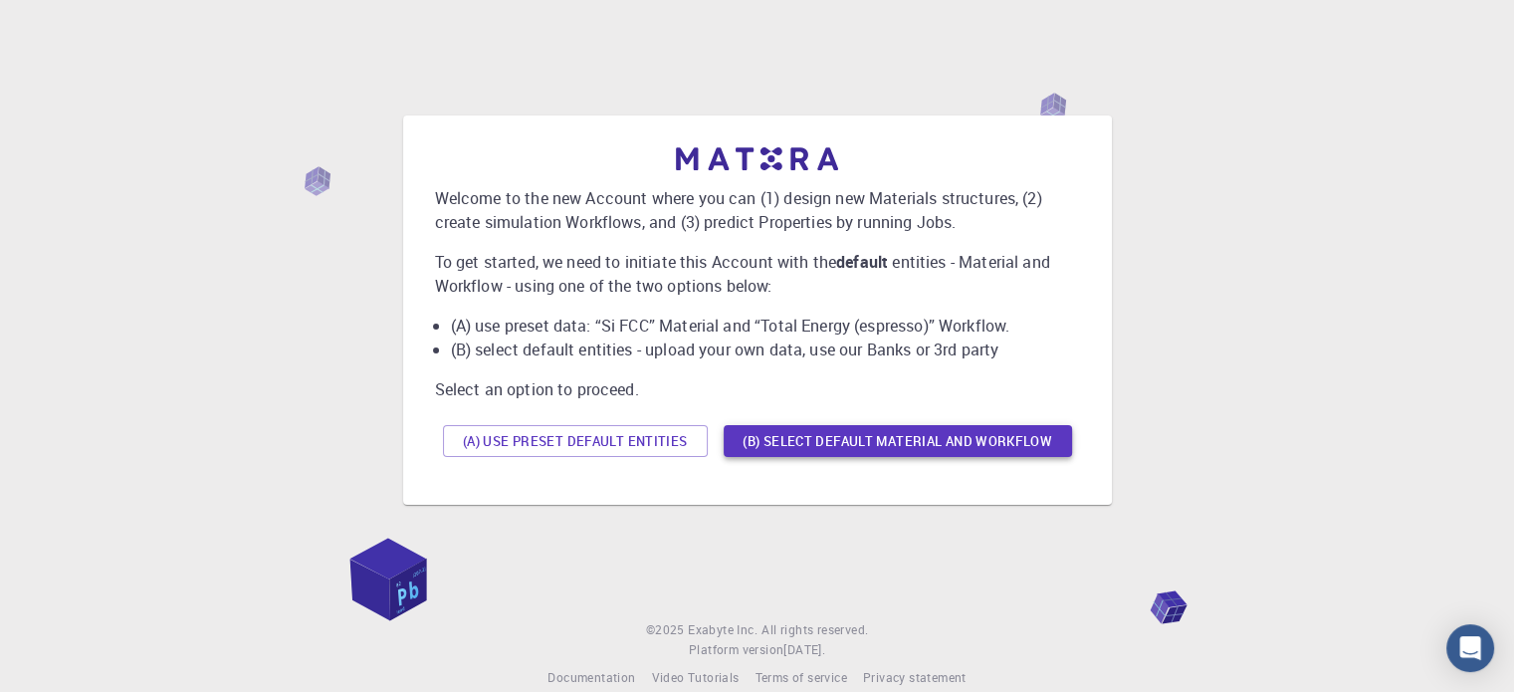
click at [915, 441] on button "(B) Select default material and workflow" at bounding box center [897, 441] width 348 height 32
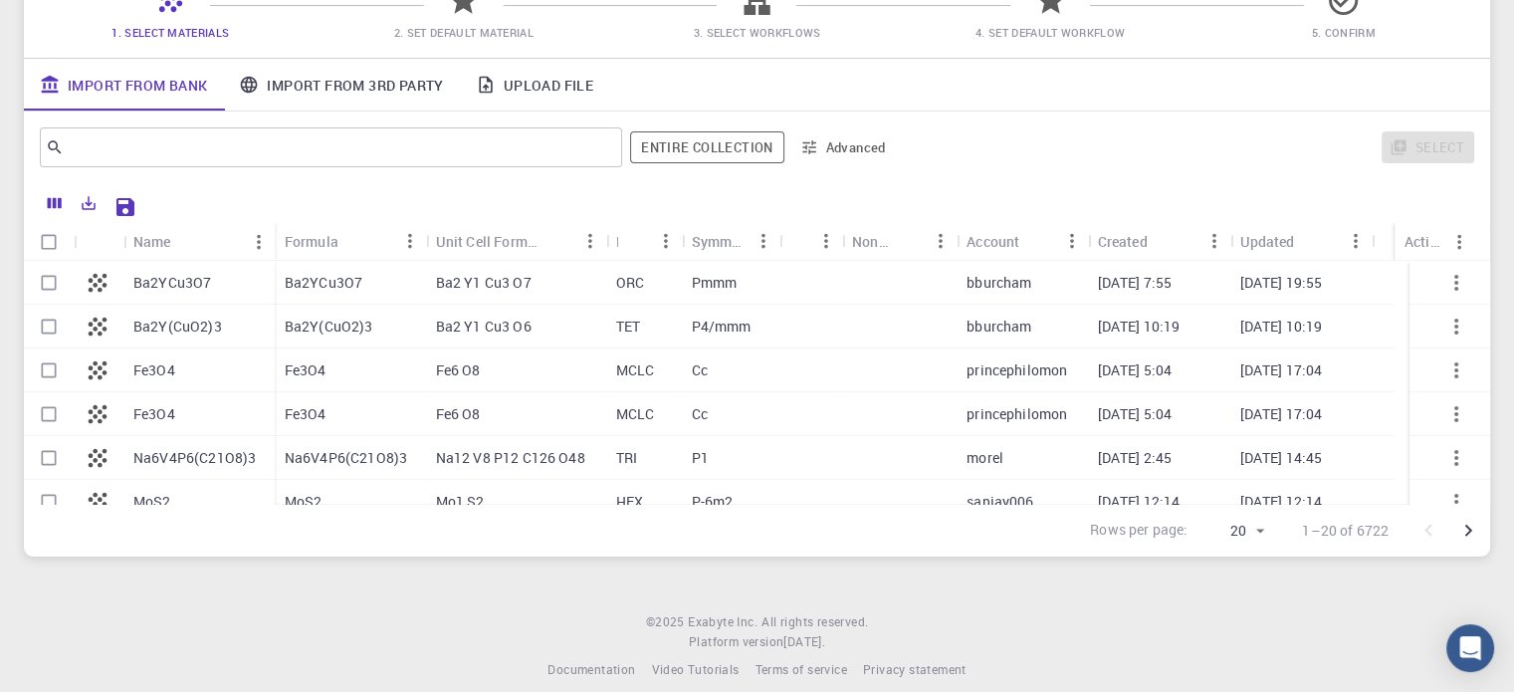
scroll to position [211, 0]
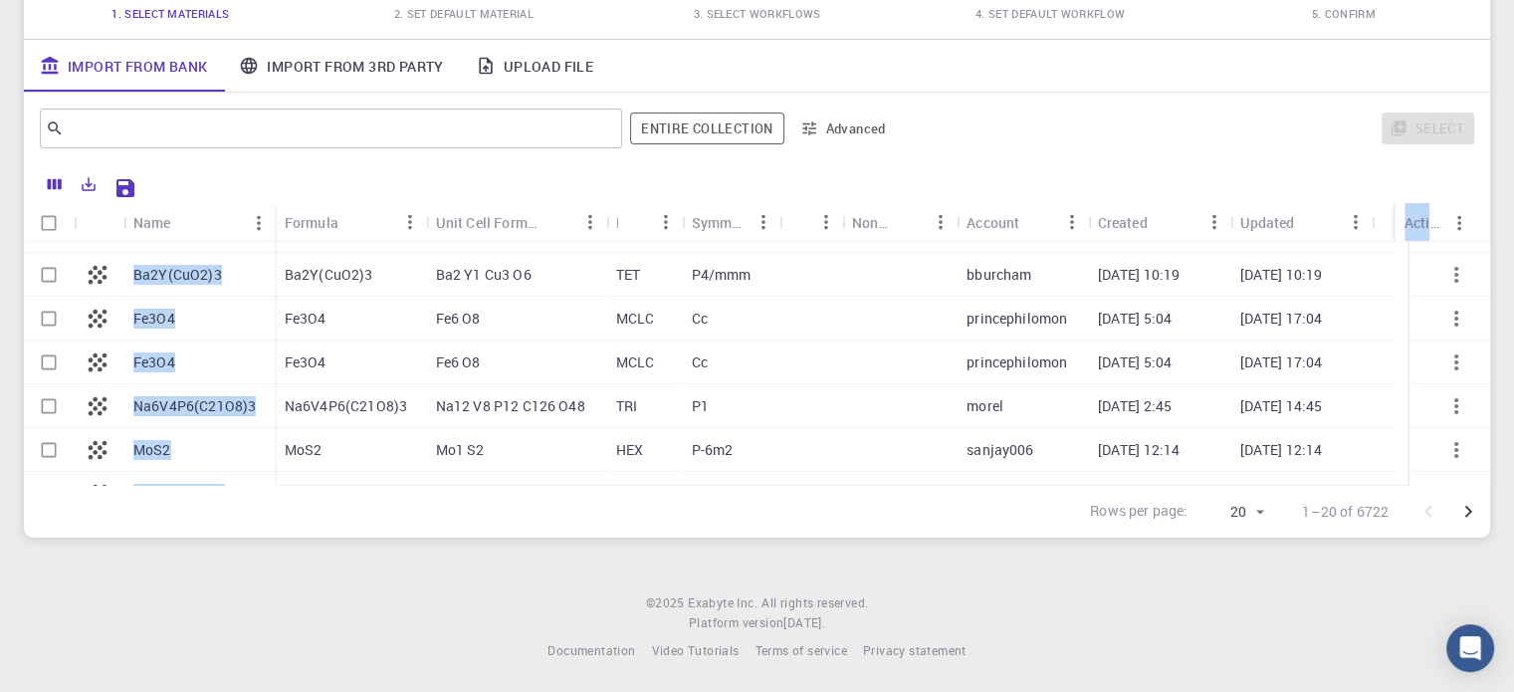
drag, startPoint x: 0, startPoint y: 238, endPoint x: 232, endPoint y: 479, distance: 334.3
click at [231, 480] on div "Initial Account Setup for Zainab Mohebbi Select Materials, Workflows and assign…" at bounding box center [757, 175] width 1514 height 772
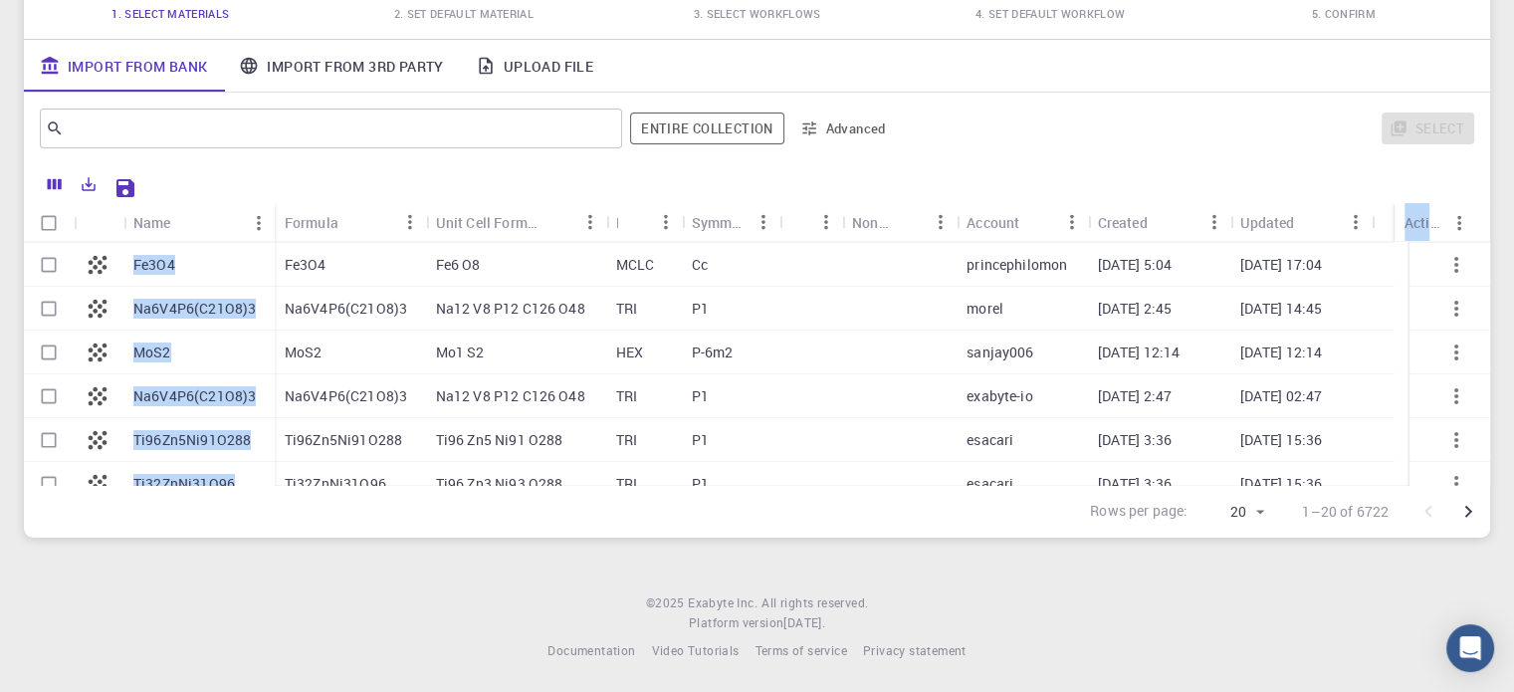
copy div "Actions Ba2YCu3O7 Ba2Y(CuO2)3 Fe3O4 Fe3O4 Na6V4P6(C21O8)3 MoS2 Na6V4P6(C21O8)3 …"
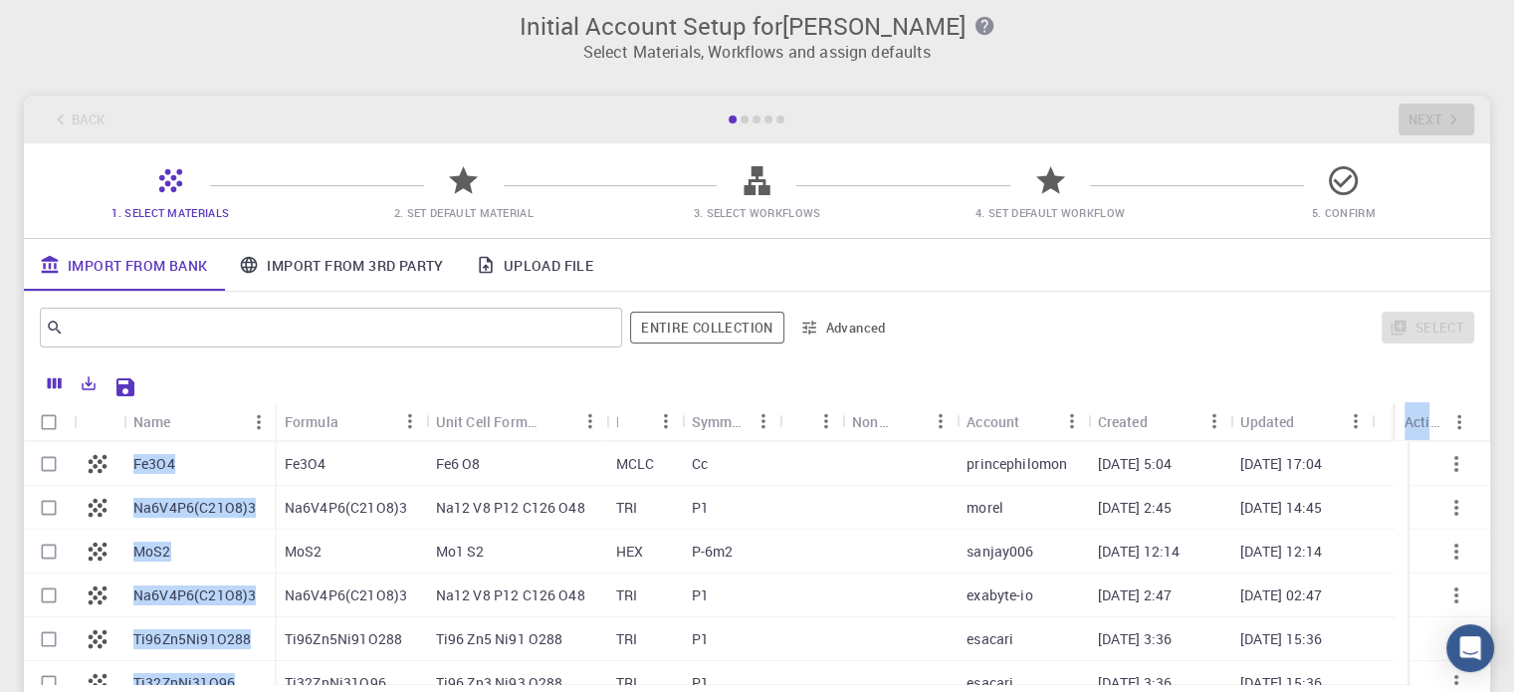
click at [559, 263] on link "Upload File" at bounding box center [534, 265] width 149 height 52
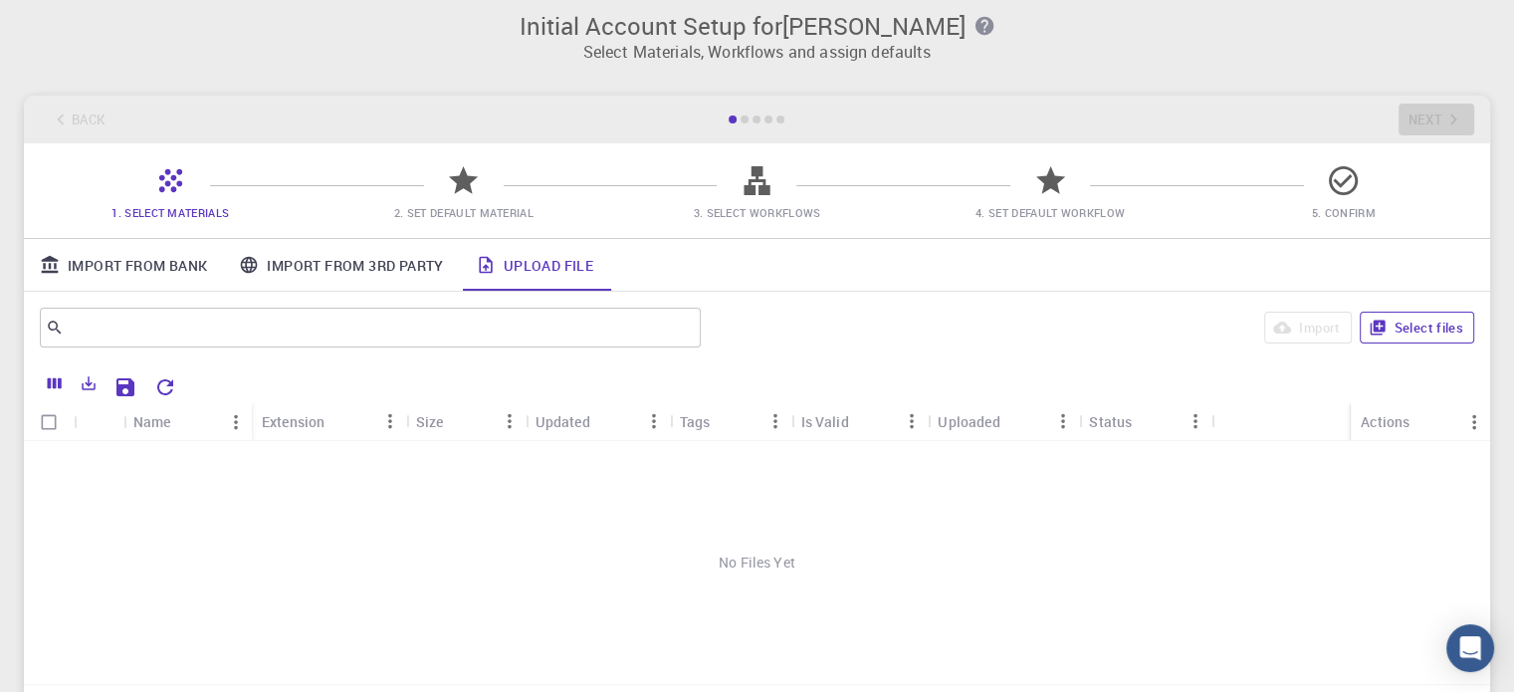
click at [1385, 328] on icon "button" at bounding box center [1377, 327] width 18 height 18
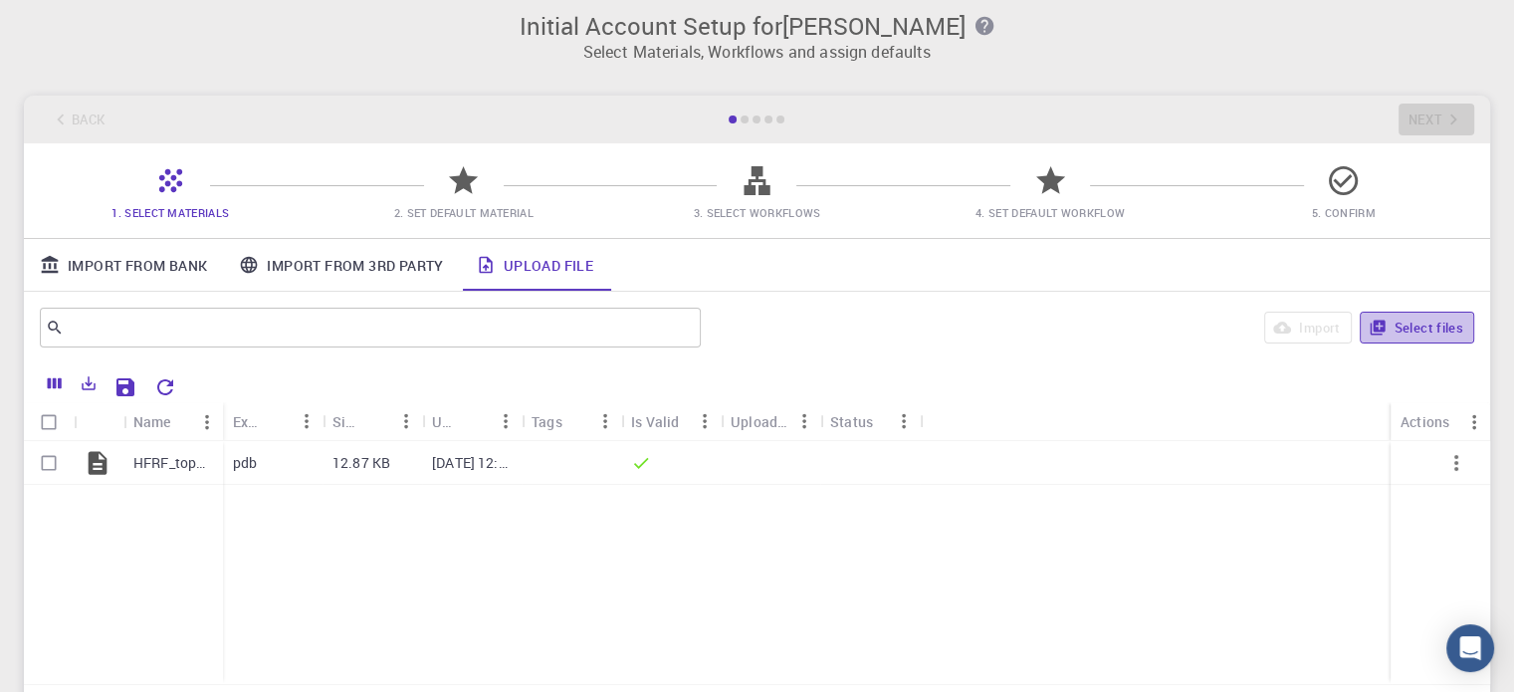
click at [1377, 327] on icon "button" at bounding box center [1377, 327] width 18 height 18
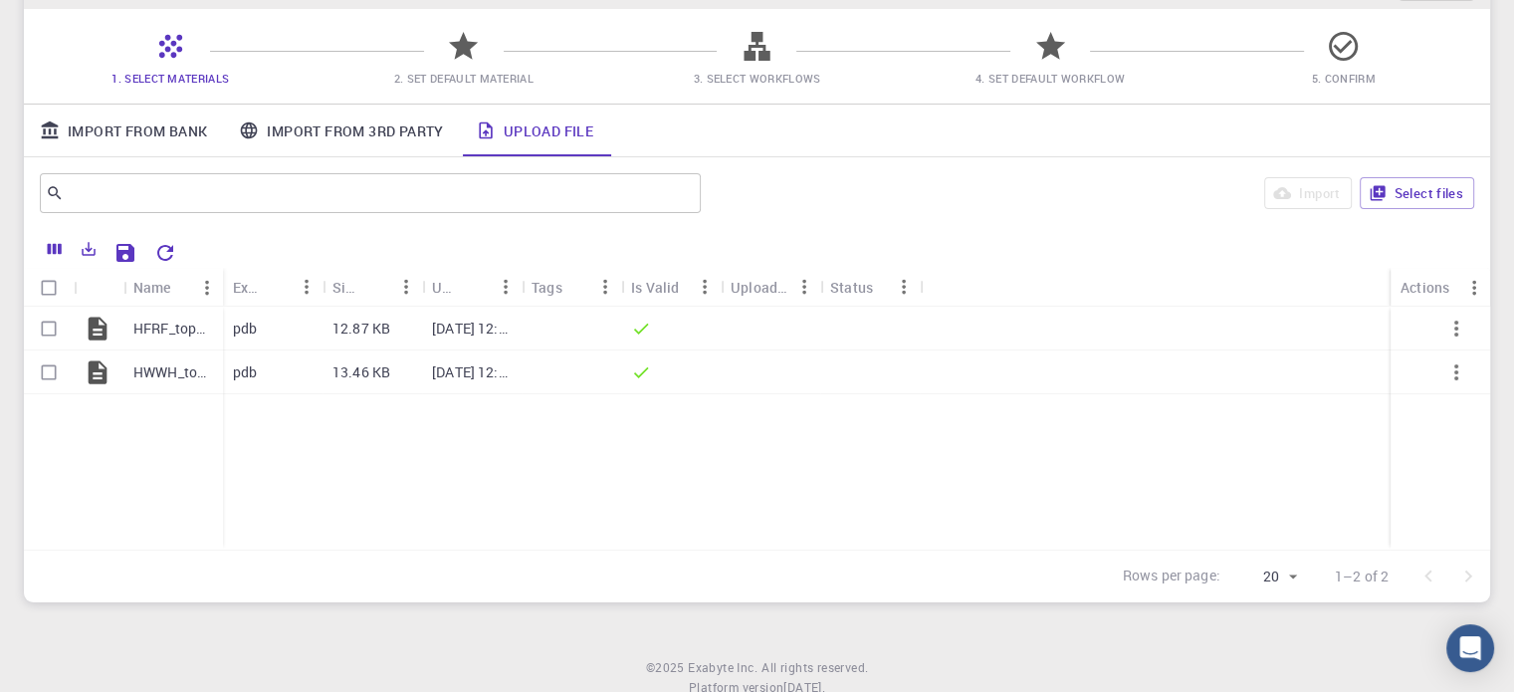
scroll to position [111, 0]
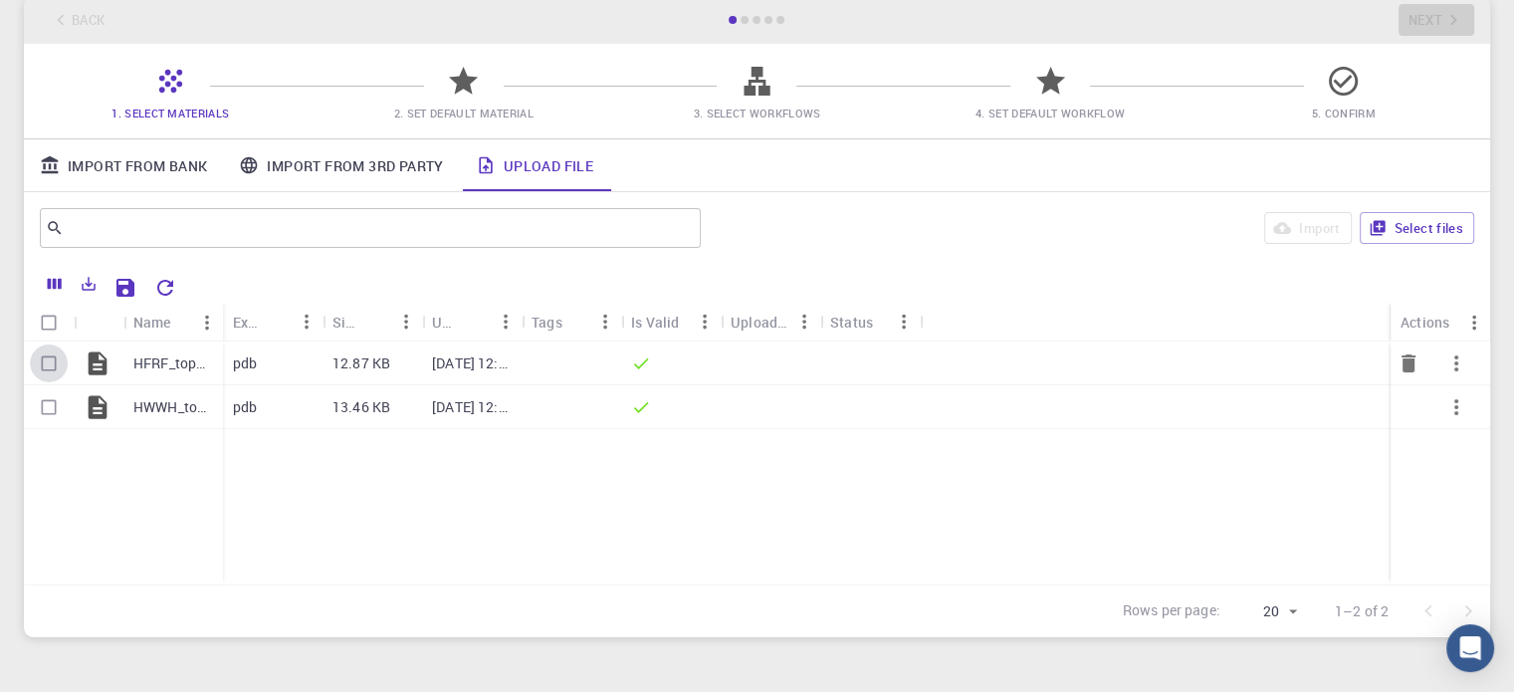
click at [41, 346] on input "Select row" at bounding box center [49, 363] width 38 height 38
checkbox input "true"
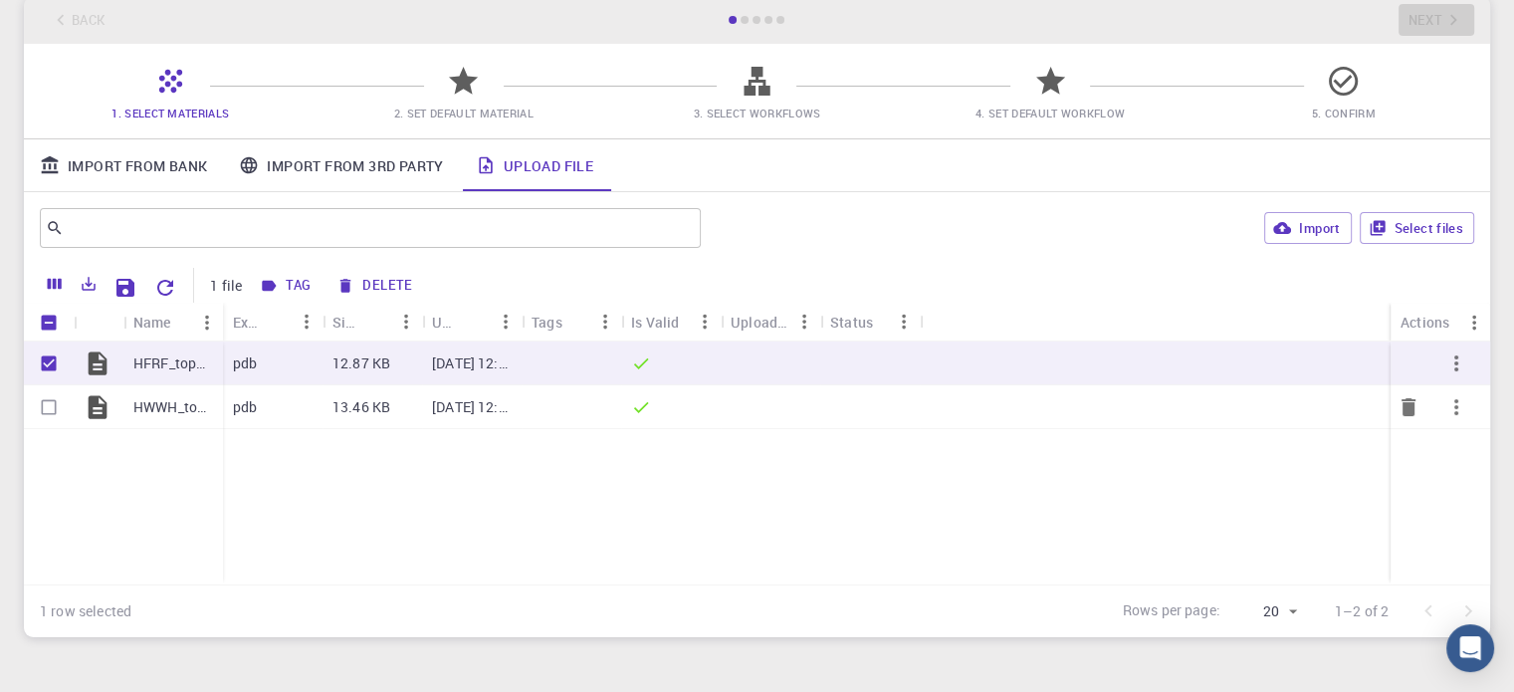
click at [45, 396] on input "Select row" at bounding box center [49, 407] width 38 height 38
checkbox input "true"
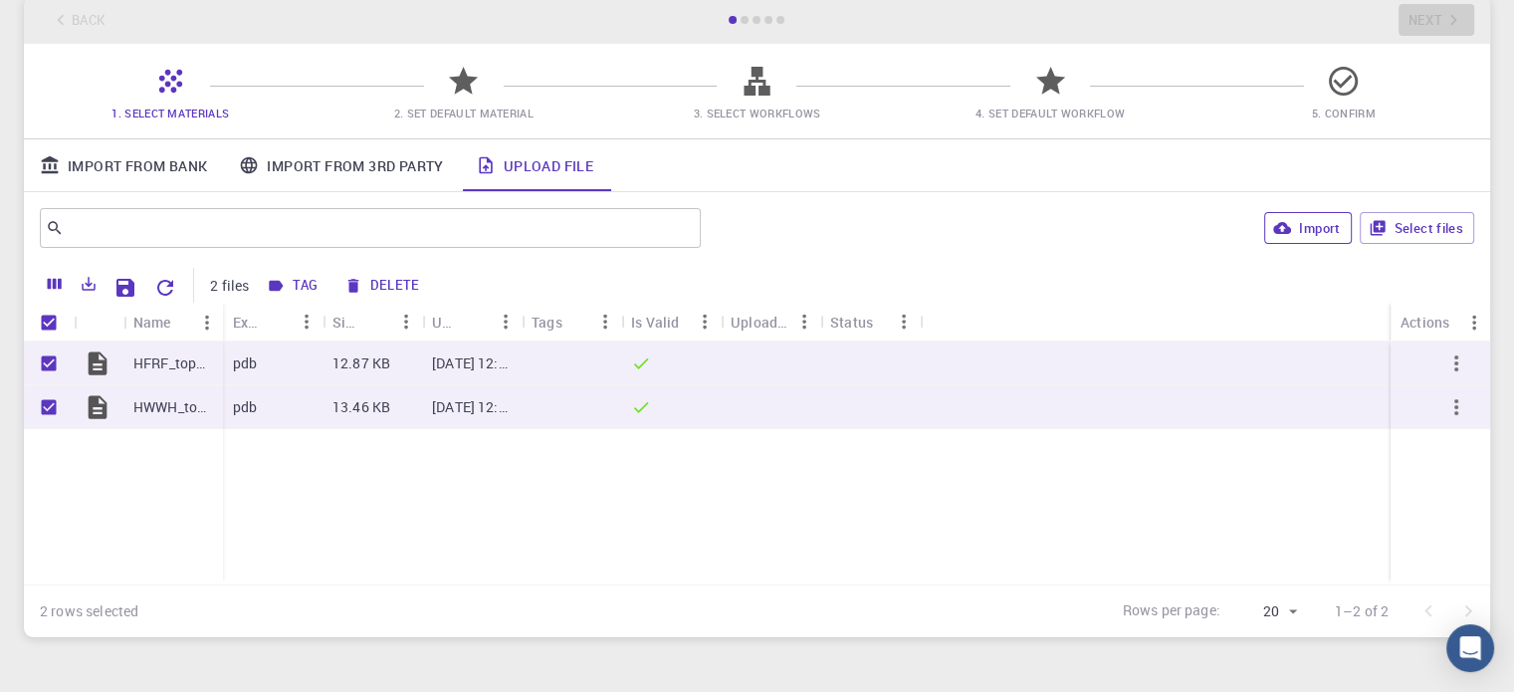
click at [1289, 230] on icon "button" at bounding box center [1282, 228] width 18 height 12
checkbox input "false"
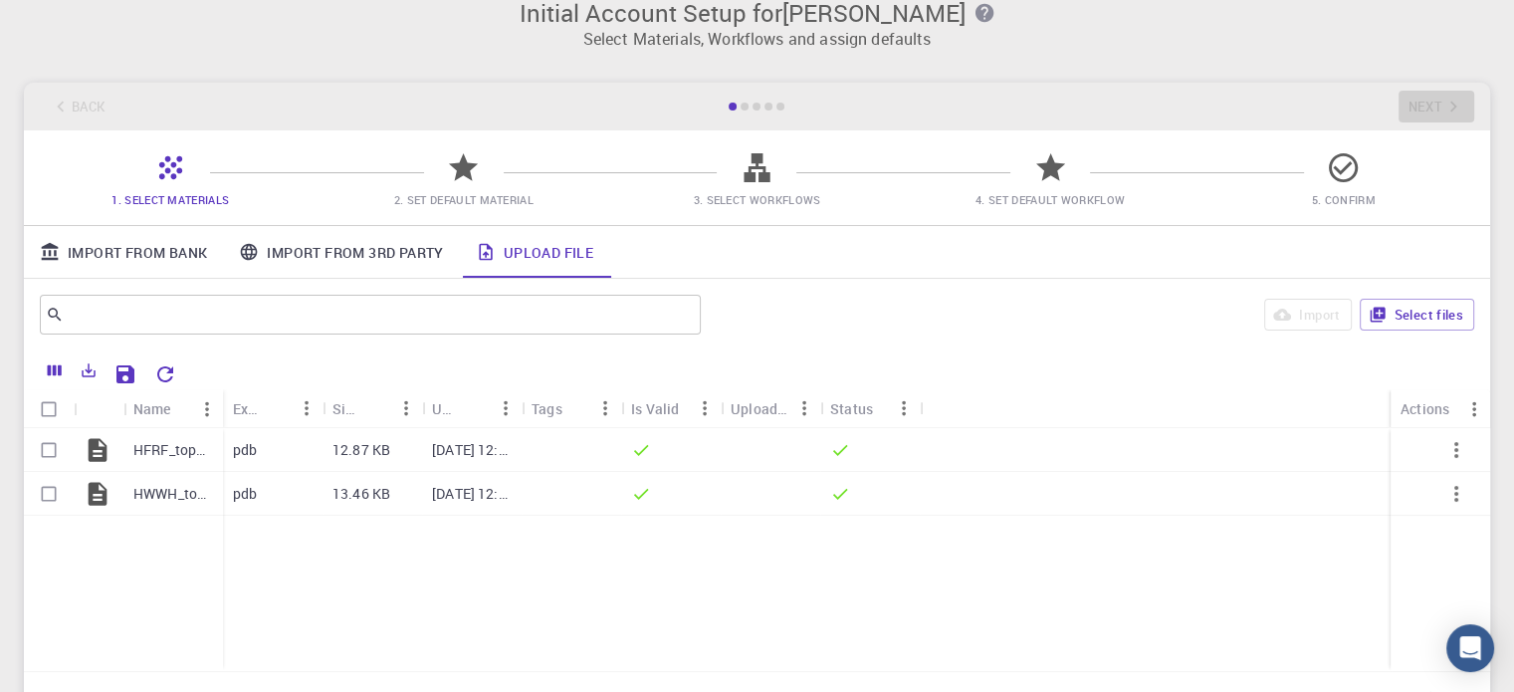
scroll to position [12, 0]
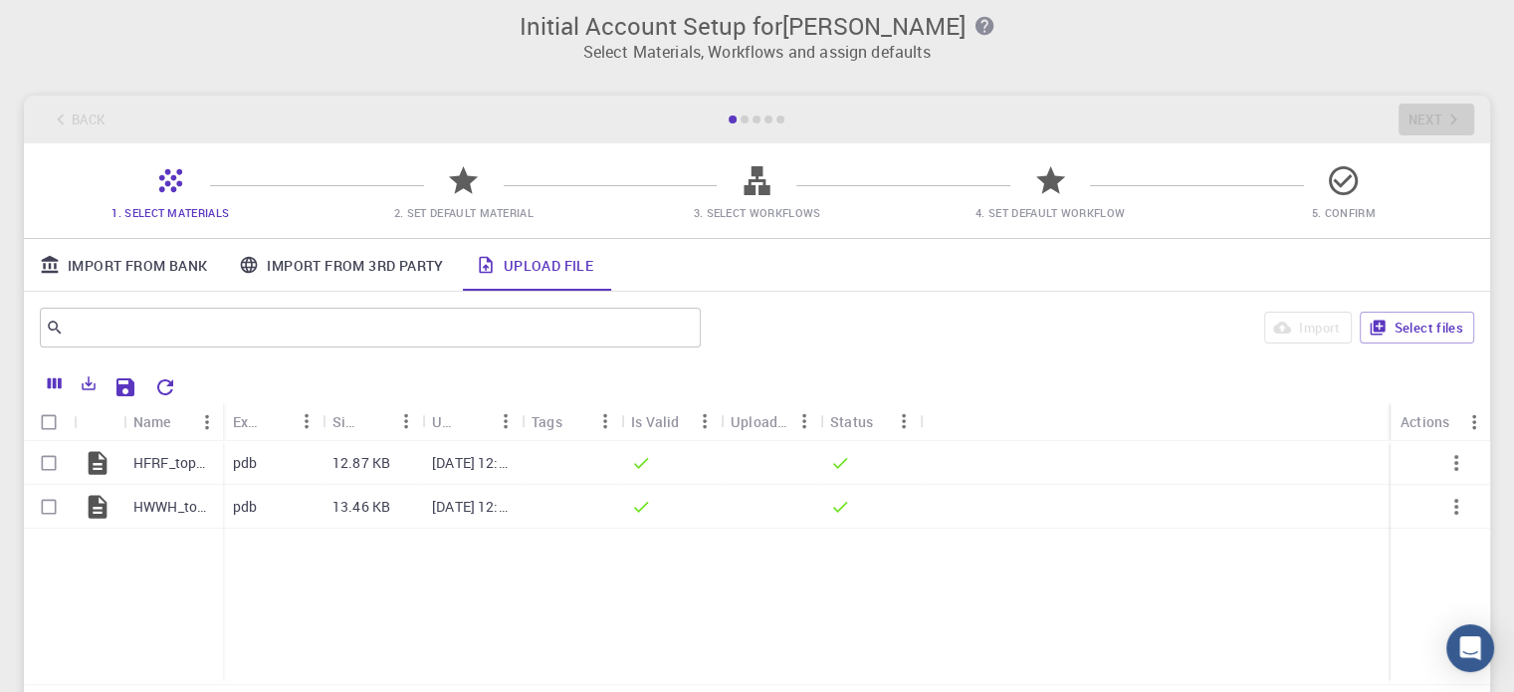
click at [463, 213] on span "2. Set Default Material" at bounding box center [463, 212] width 139 height 15
click at [536, 272] on link "Upload File" at bounding box center [534, 265] width 149 height 52
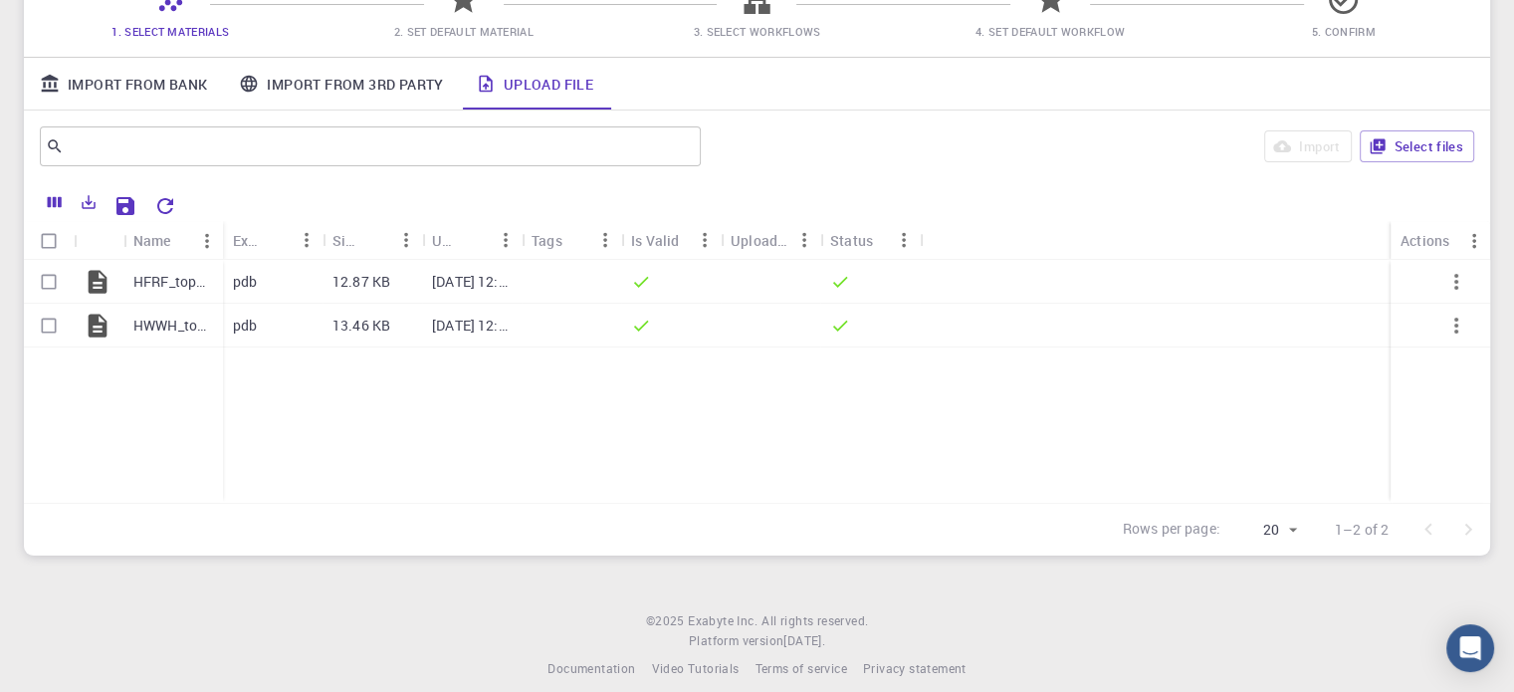
scroll to position [211, 0]
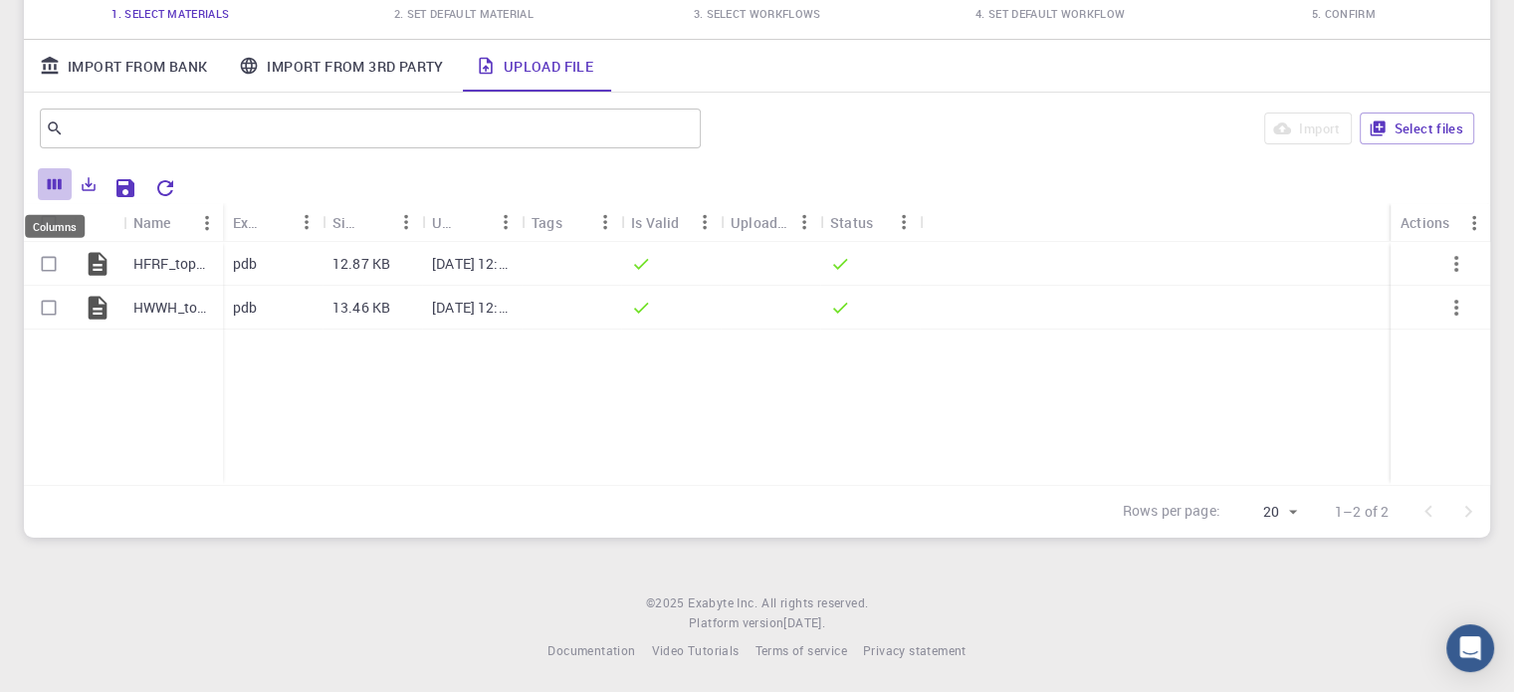
click at [60, 190] on icon "Columns" at bounding box center [55, 184] width 18 height 18
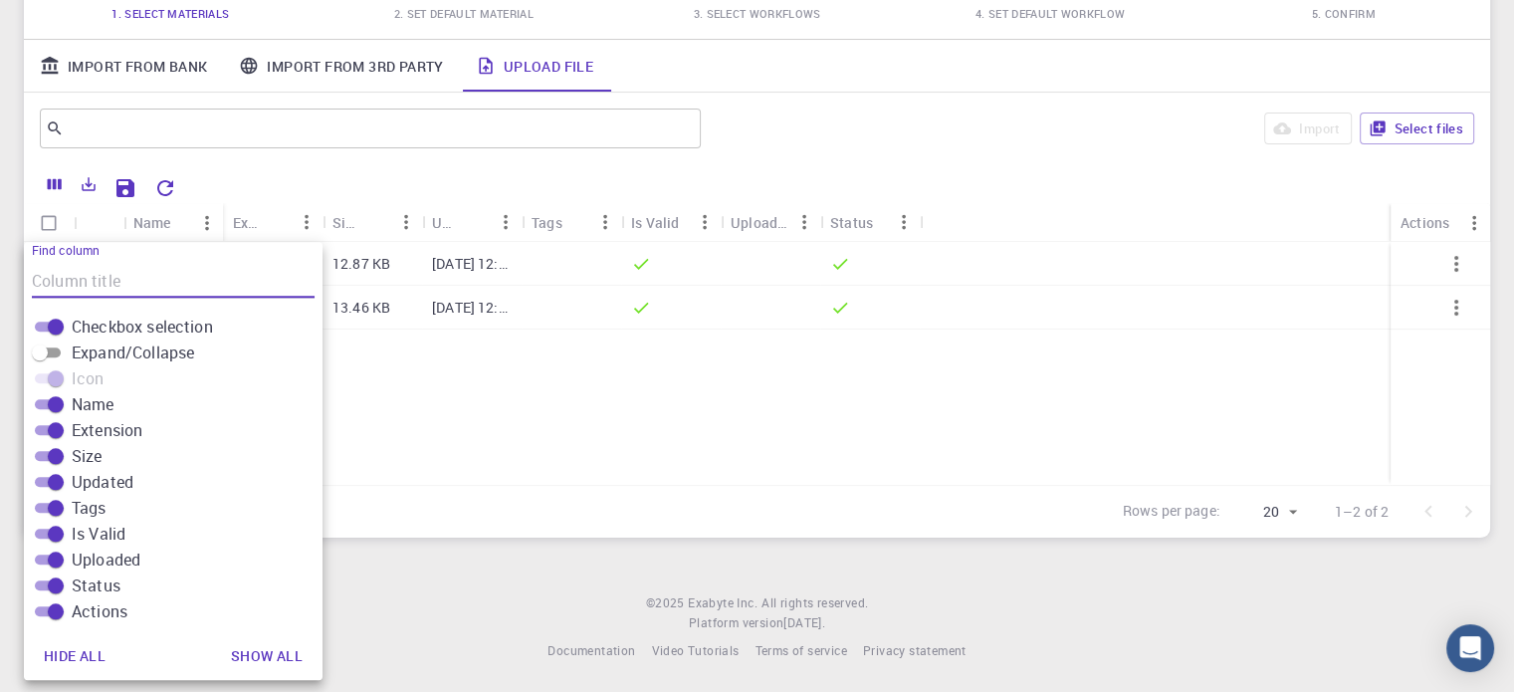
click at [493, 377] on div "HFRF_topH.pdb HWWH_topH.pdb pdb 12.87 KB Sep 22, 2025, 12:51 PM pdb 13.46 KB Se…" at bounding box center [757, 363] width 1466 height 243
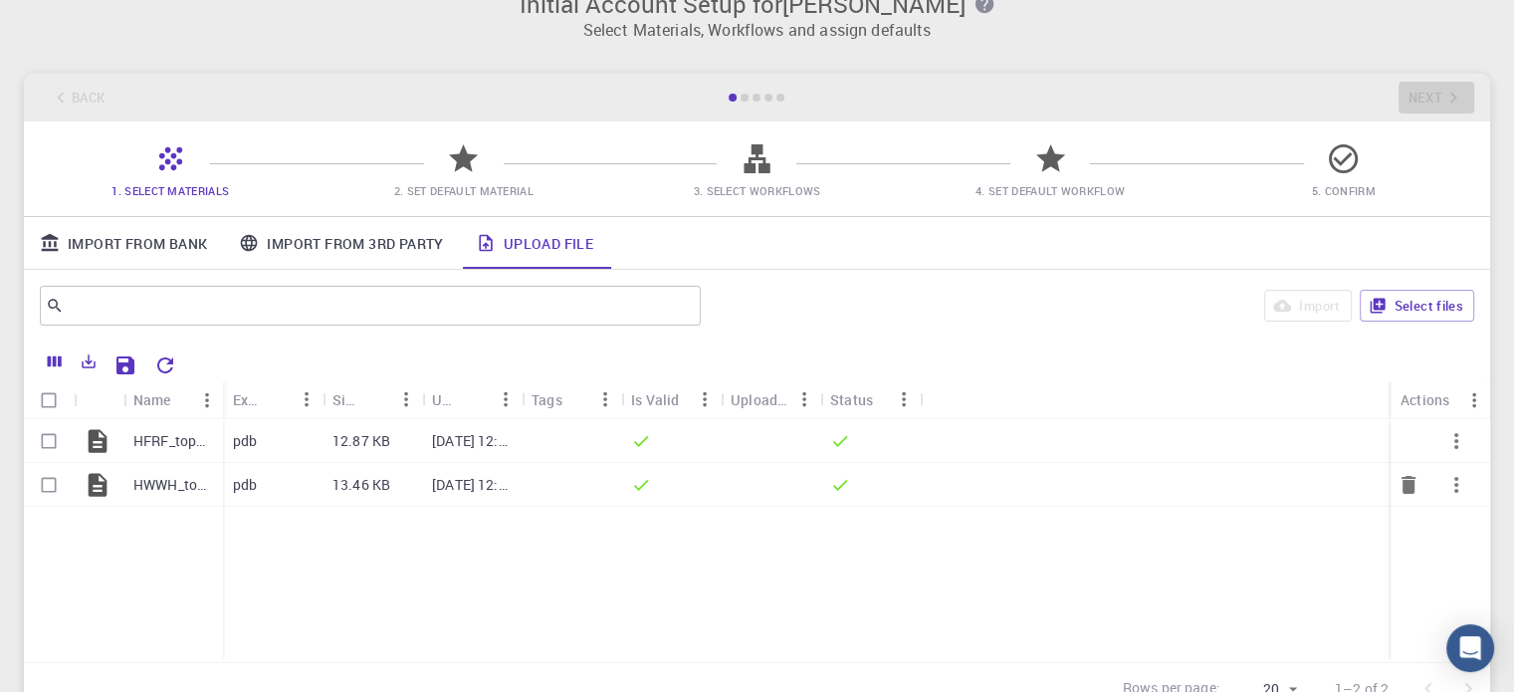
scroll to position [0, 0]
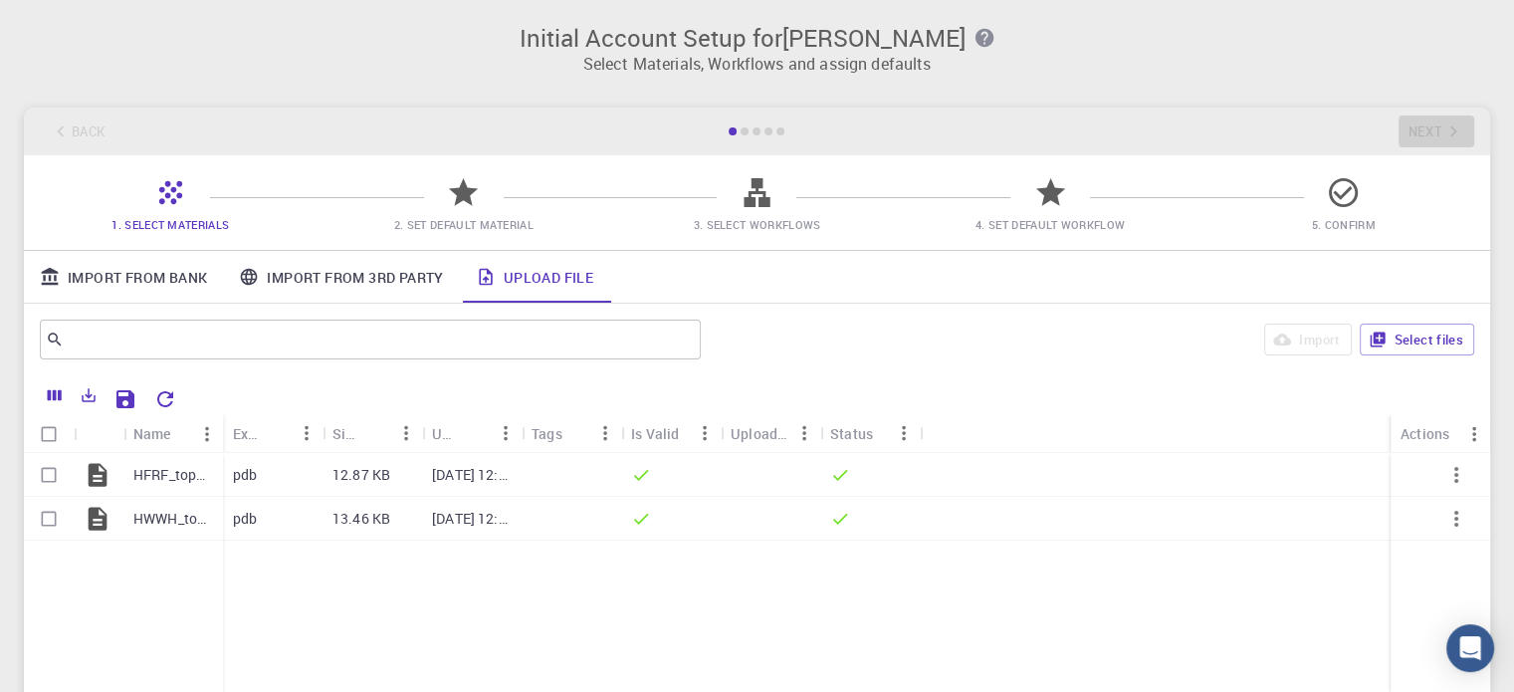
drag, startPoint x: 545, startPoint y: 226, endPoint x: 474, endPoint y: 224, distance: 71.7
click at [545, 226] on span "2. Set Default Material" at bounding box center [464, 224] width 278 height 20
click at [474, 224] on span "2. Set Default Material" at bounding box center [463, 224] width 139 height 15
click at [593, 280] on link "Upload File" at bounding box center [534, 277] width 149 height 52
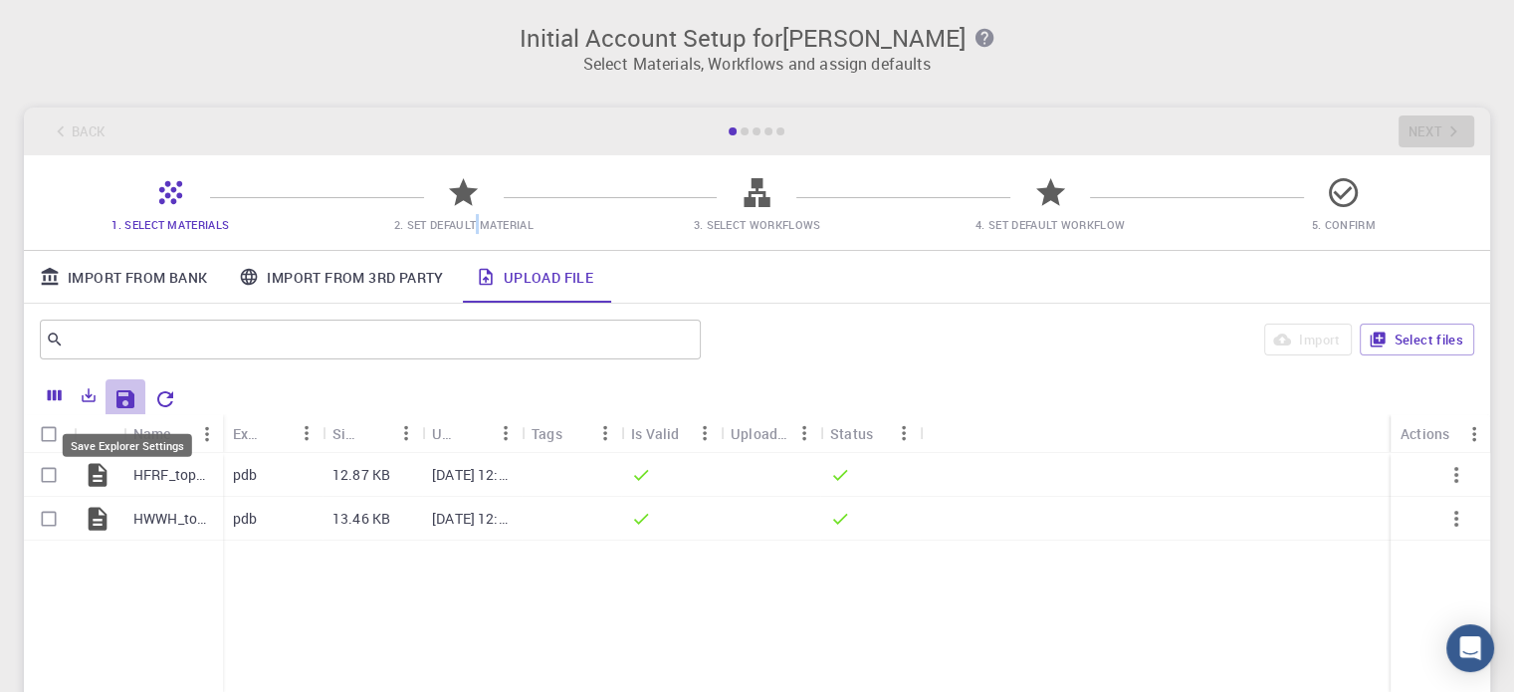
click at [118, 391] on icon "Save Explorer Settings" at bounding box center [125, 399] width 18 height 18
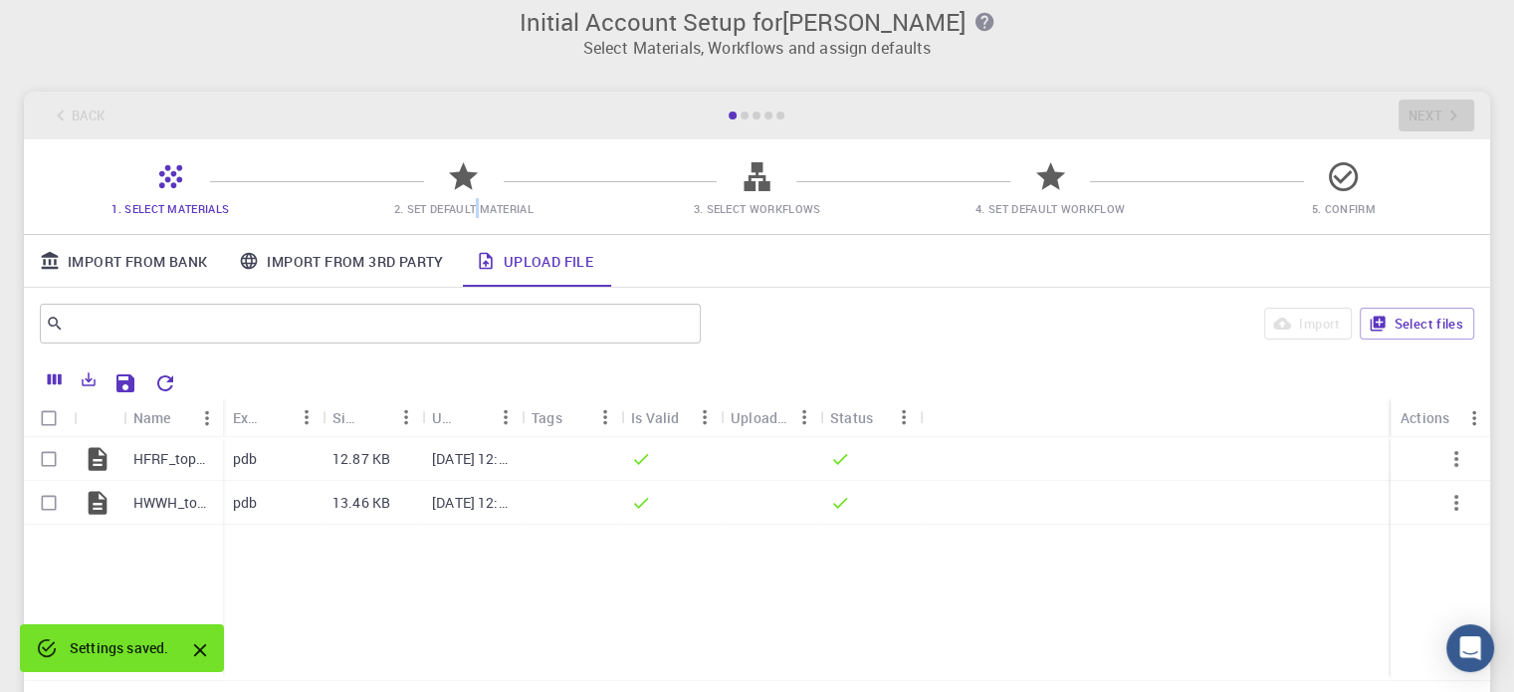
scroll to position [12, 0]
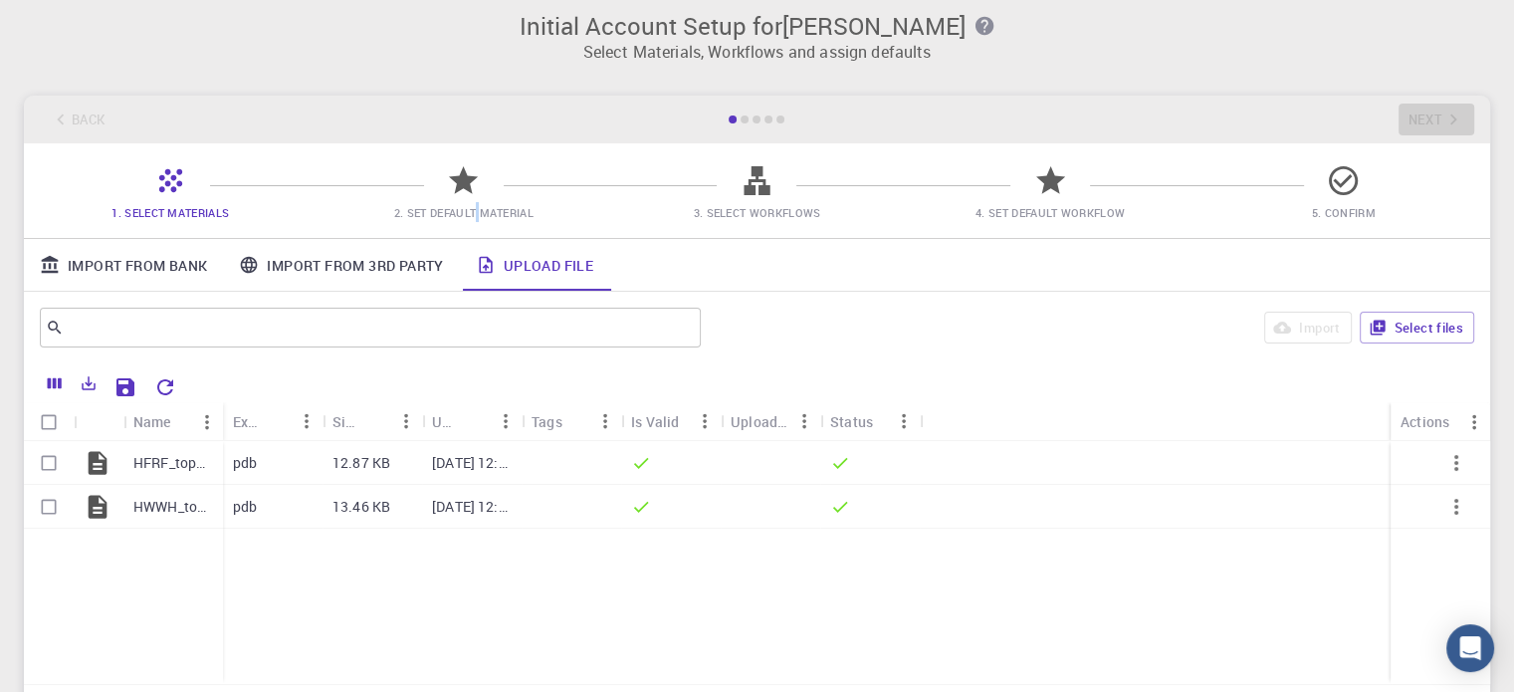
click at [589, 274] on link "Upload File" at bounding box center [534, 265] width 149 height 52
click at [48, 423] on input "Select all rows" at bounding box center [49, 422] width 38 height 38
checkbox input "true"
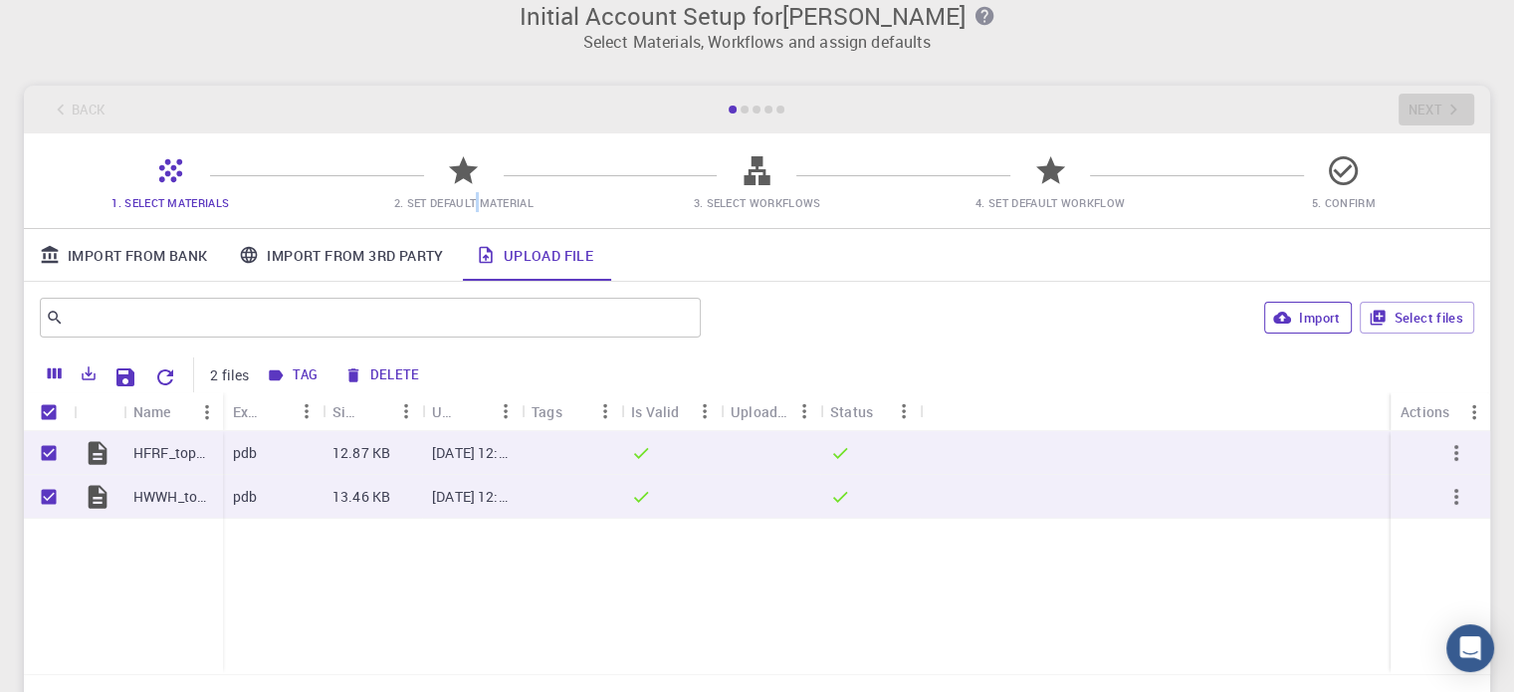
scroll to position [0, 0]
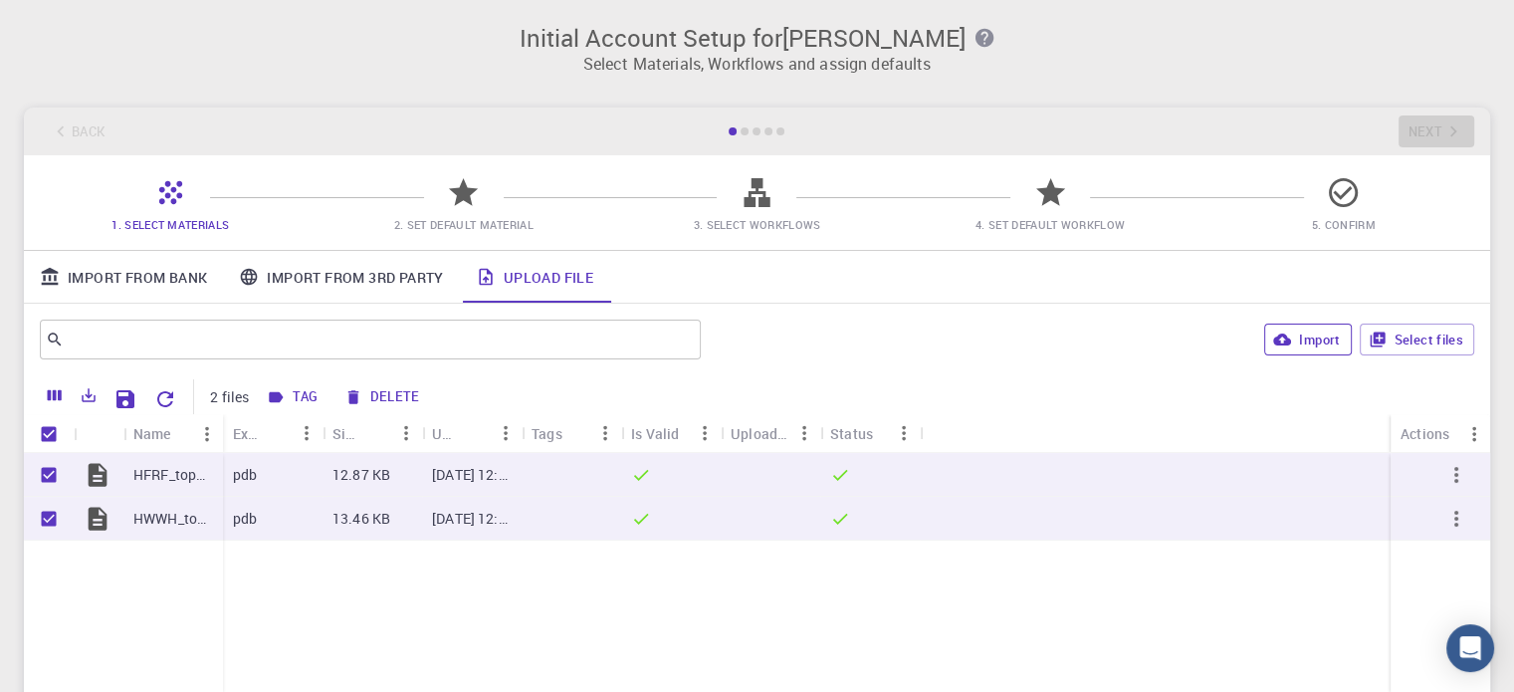
click at [1440, 110] on div "Back Next" at bounding box center [757, 131] width 1466 height 48
click at [1432, 120] on div "Back Next" at bounding box center [757, 131] width 1466 height 48
click at [272, 391] on icon "button" at bounding box center [276, 397] width 18 height 18
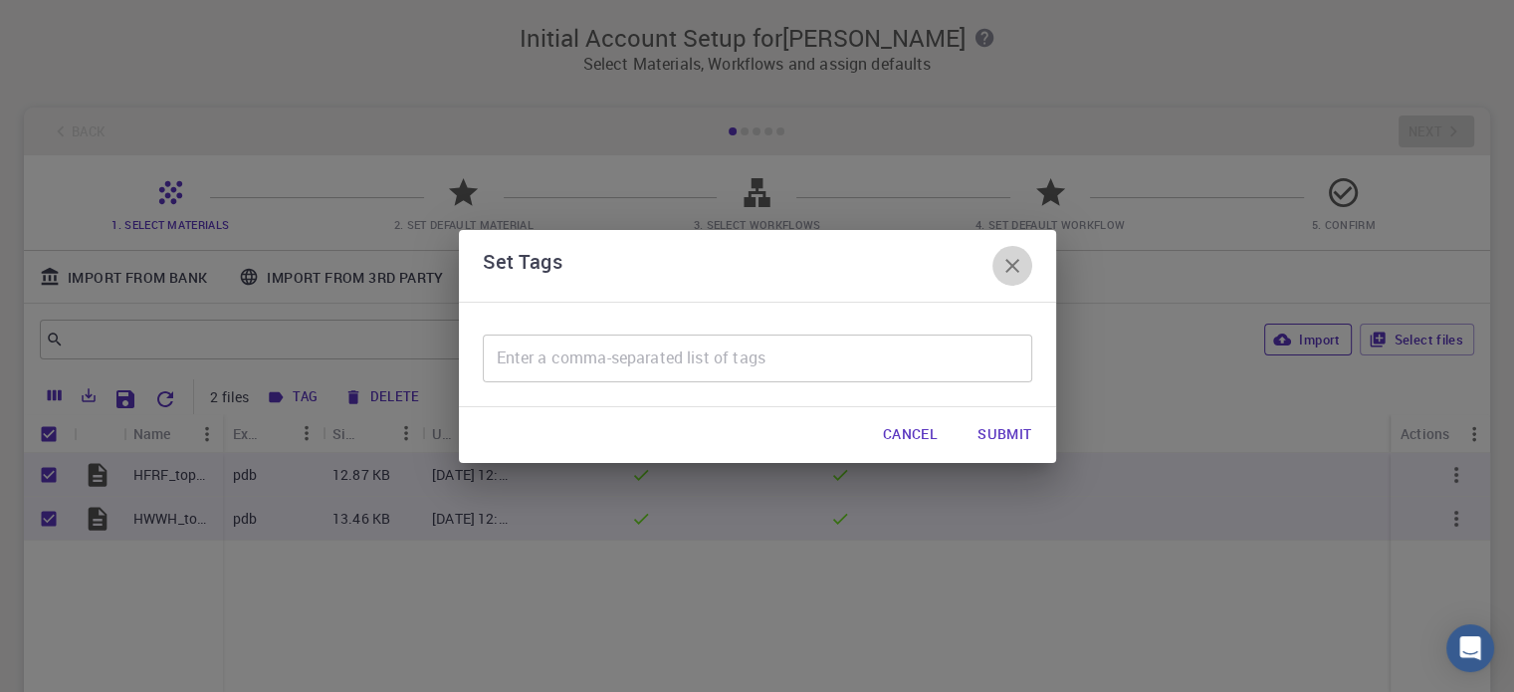
click at [1009, 280] on button "button" at bounding box center [1012, 266] width 40 height 40
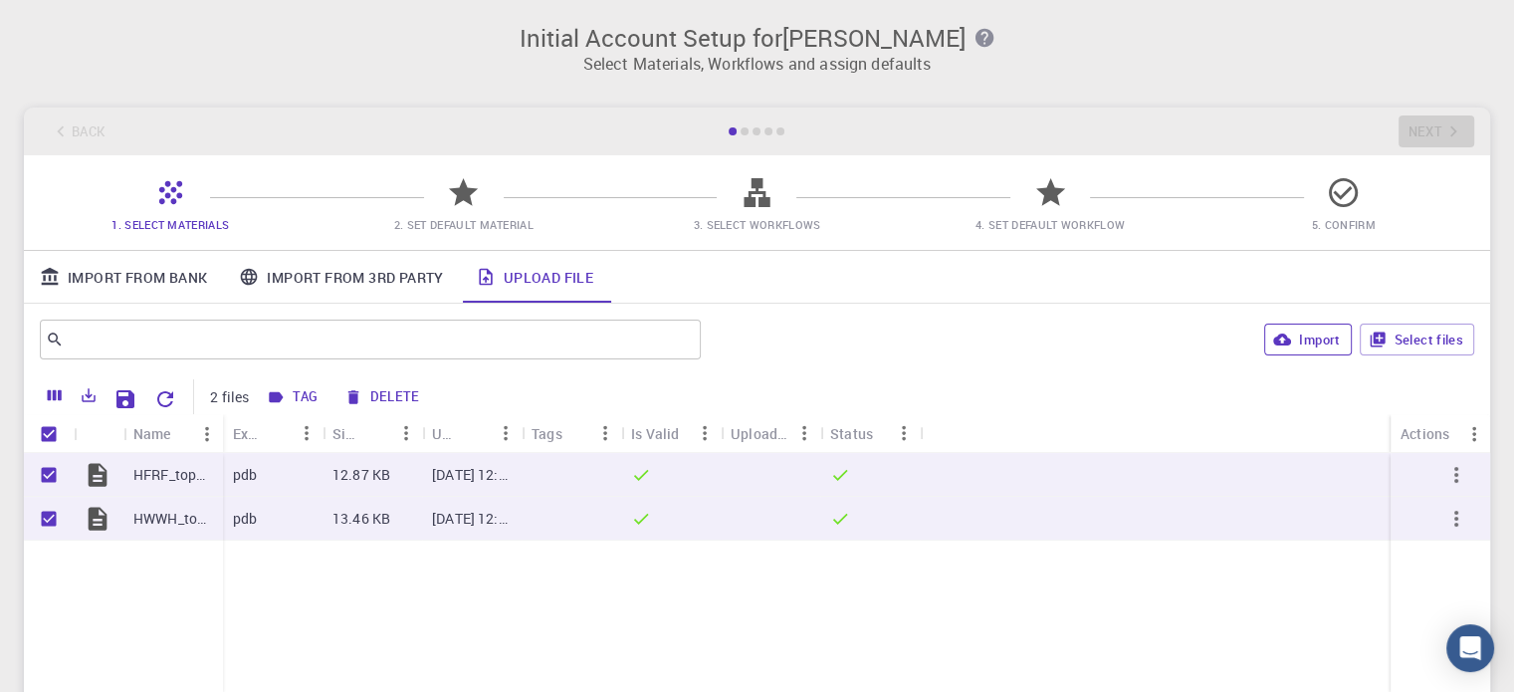
click at [1402, 129] on div "Back Next" at bounding box center [757, 131] width 1466 height 48
click at [1469, 433] on icon "Menu" at bounding box center [1474, 434] width 22 height 22
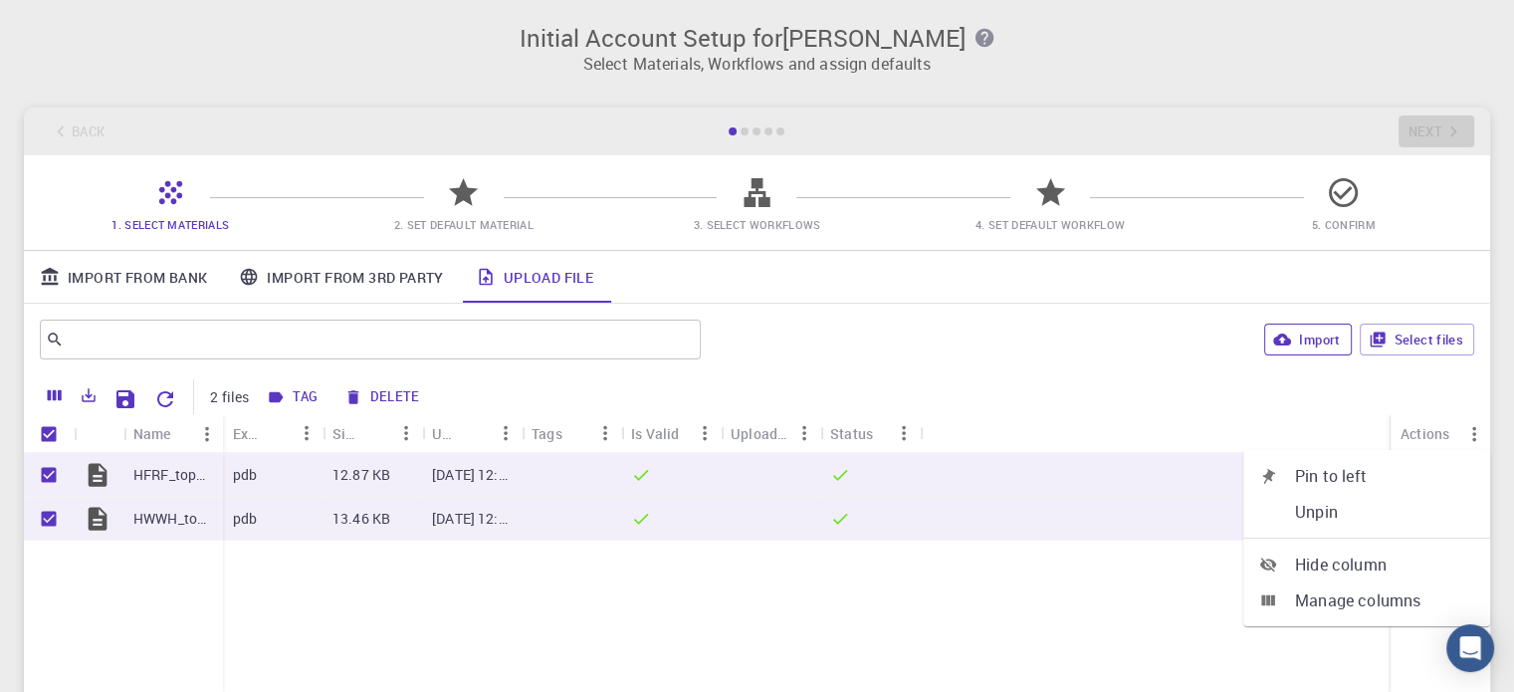
click at [1244, 390] on div "Tag Delete" at bounding box center [848, 396] width 1174 height 35
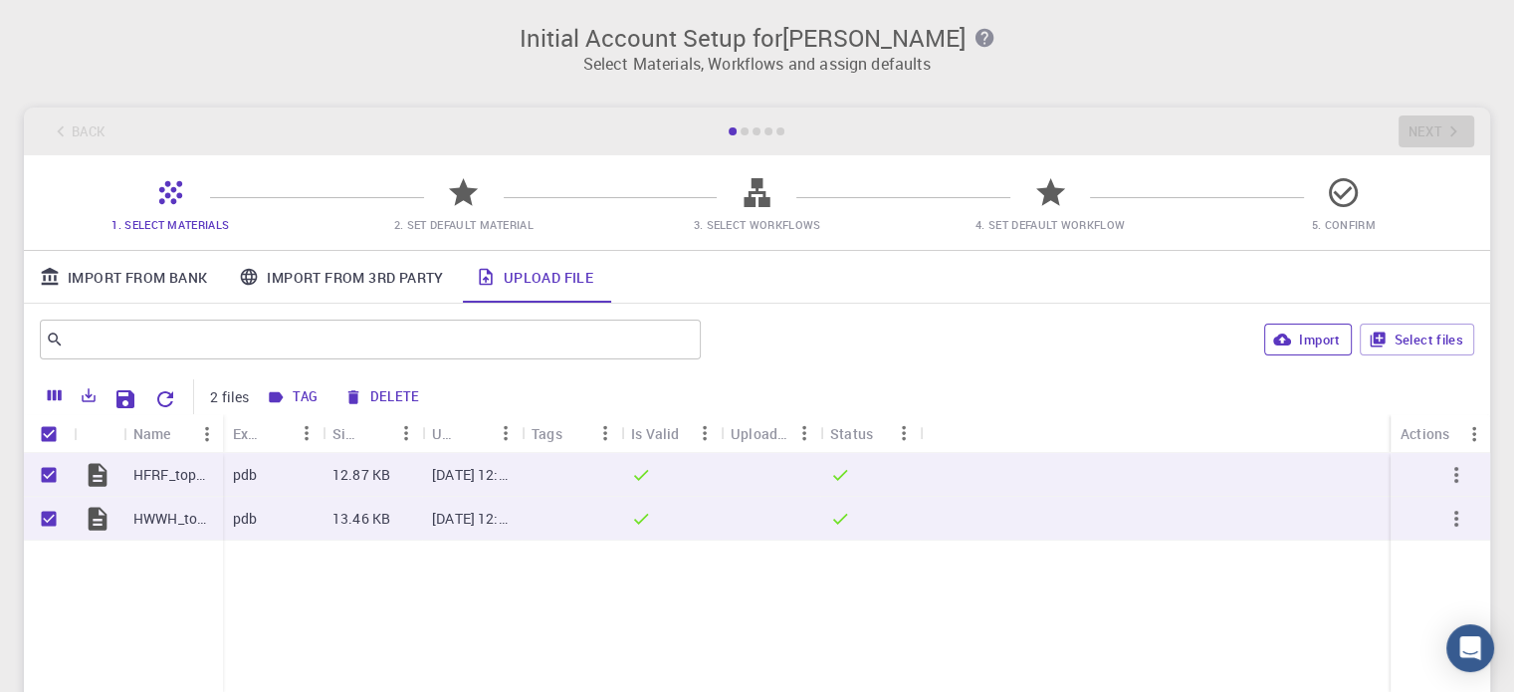
click at [721, 355] on div "Import Select files" at bounding box center [1091, 339] width 765 height 48
click at [589, 377] on div "2 files Tag Delete" at bounding box center [756, 394] width 1445 height 39
click at [800, 214] on span "3. Select Workflows" at bounding box center [757, 224] width 278 height 20
click at [1435, 134] on div "Back Next" at bounding box center [757, 131] width 1466 height 48
click at [770, 211] on div at bounding box center [756, 200] width 35 height 27
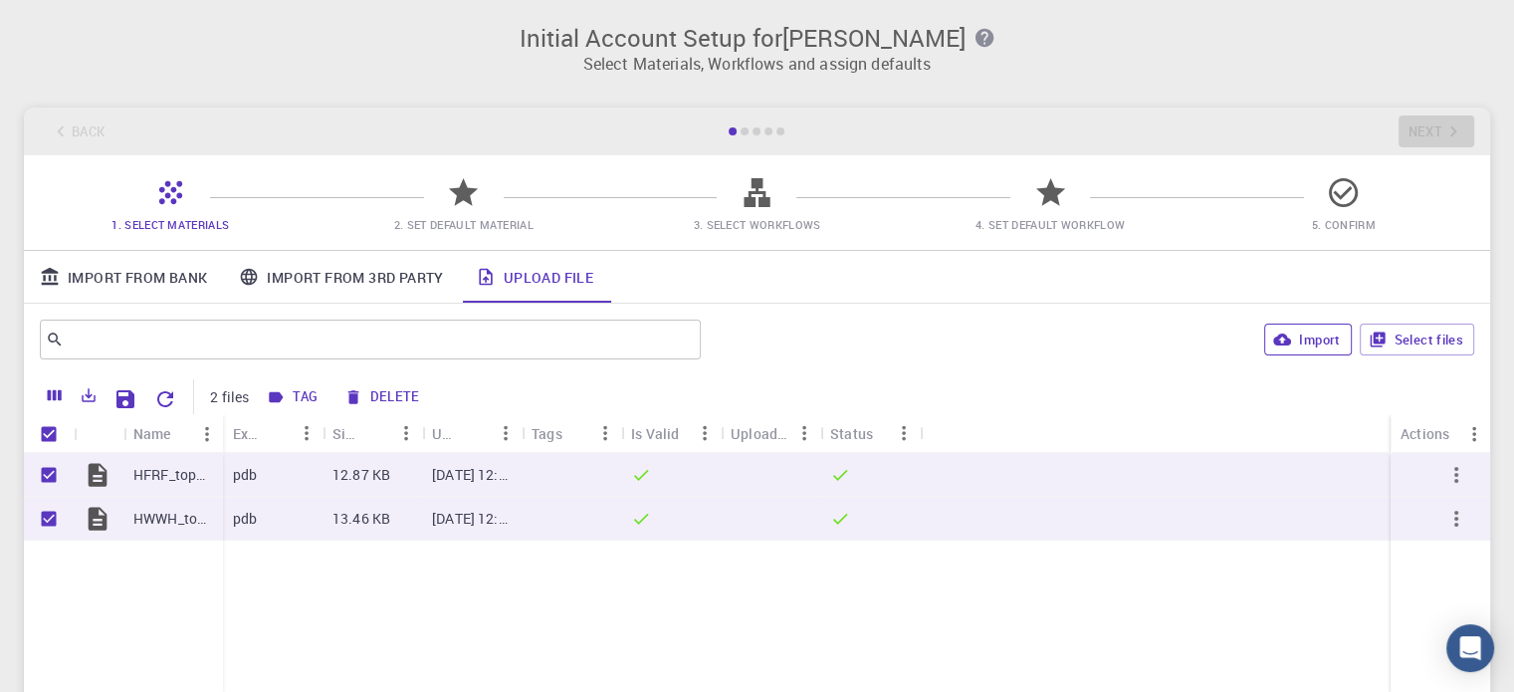
drag, startPoint x: 501, startPoint y: 198, endPoint x: 468, endPoint y: 207, distance: 34.0
click at [489, 203] on span "2. Set Default Material" at bounding box center [464, 210] width 278 height 47
click at [468, 207] on icon at bounding box center [463, 192] width 35 height 35
click at [462, 194] on icon at bounding box center [463, 192] width 29 height 28
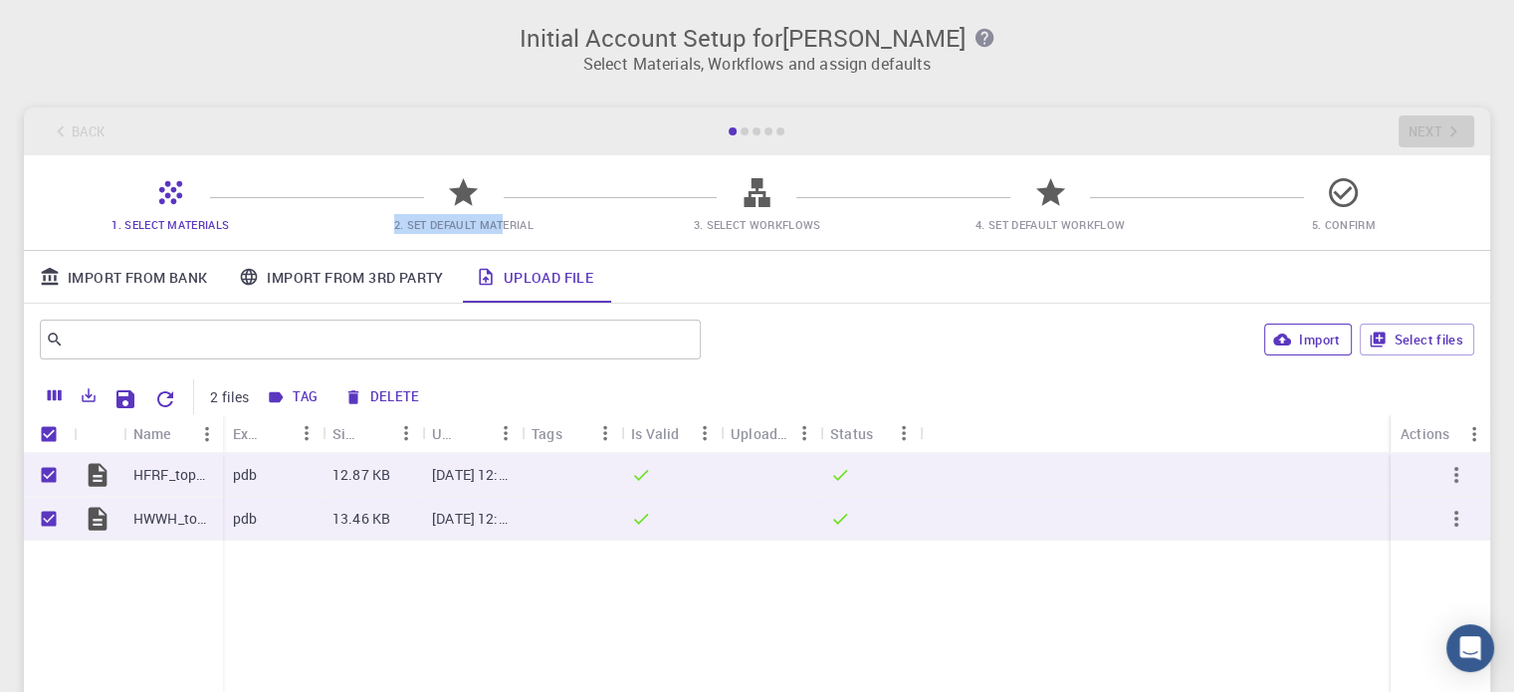
click at [462, 194] on icon at bounding box center [463, 192] width 29 height 28
click at [811, 311] on div "​ Import Select files" at bounding box center [757, 340] width 1466 height 72
click at [175, 187] on icon at bounding box center [170, 192] width 35 height 35
click at [1334, 200] on icon at bounding box center [1343, 192] width 29 height 29
click at [983, 41] on icon "button" at bounding box center [983, 38] width 18 height 18
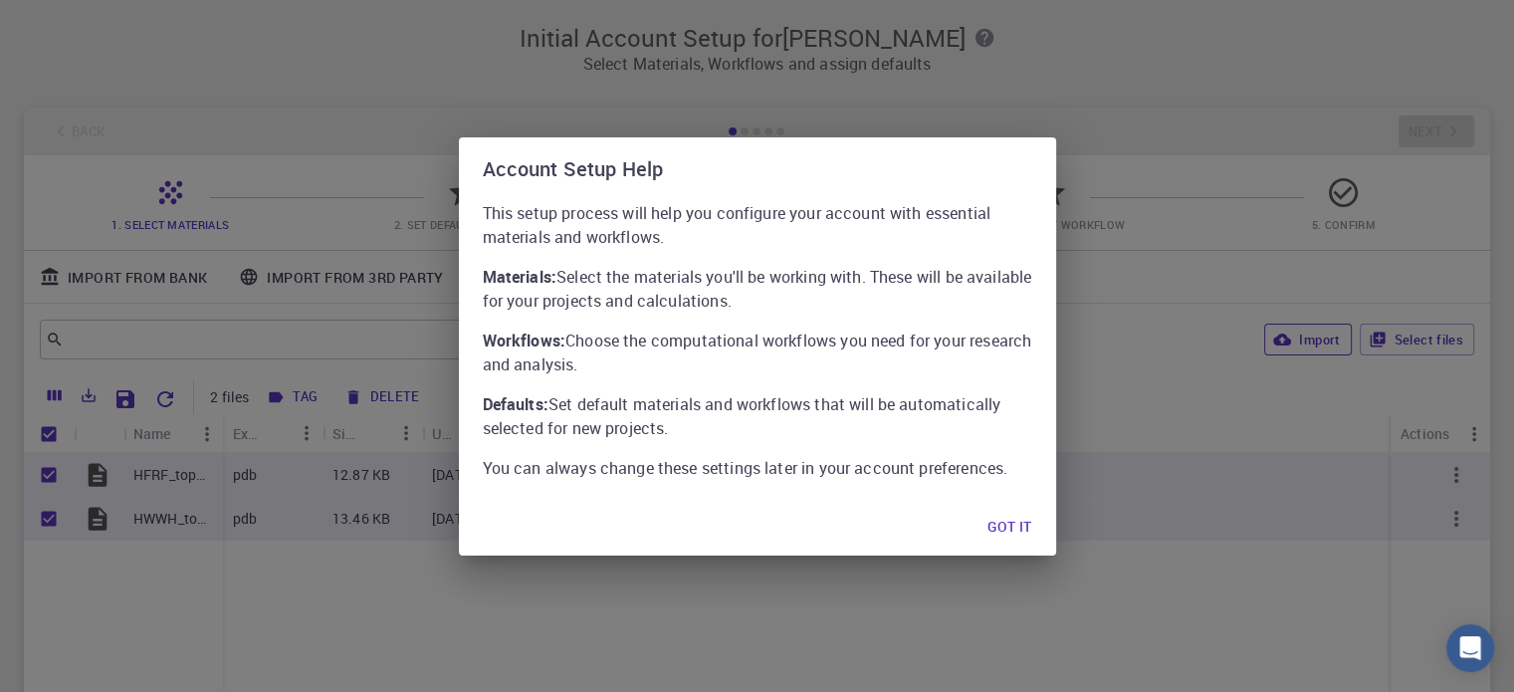
click at [999, 521] on button "Got it" at bounding box center [1009, 528] width 76 height 40
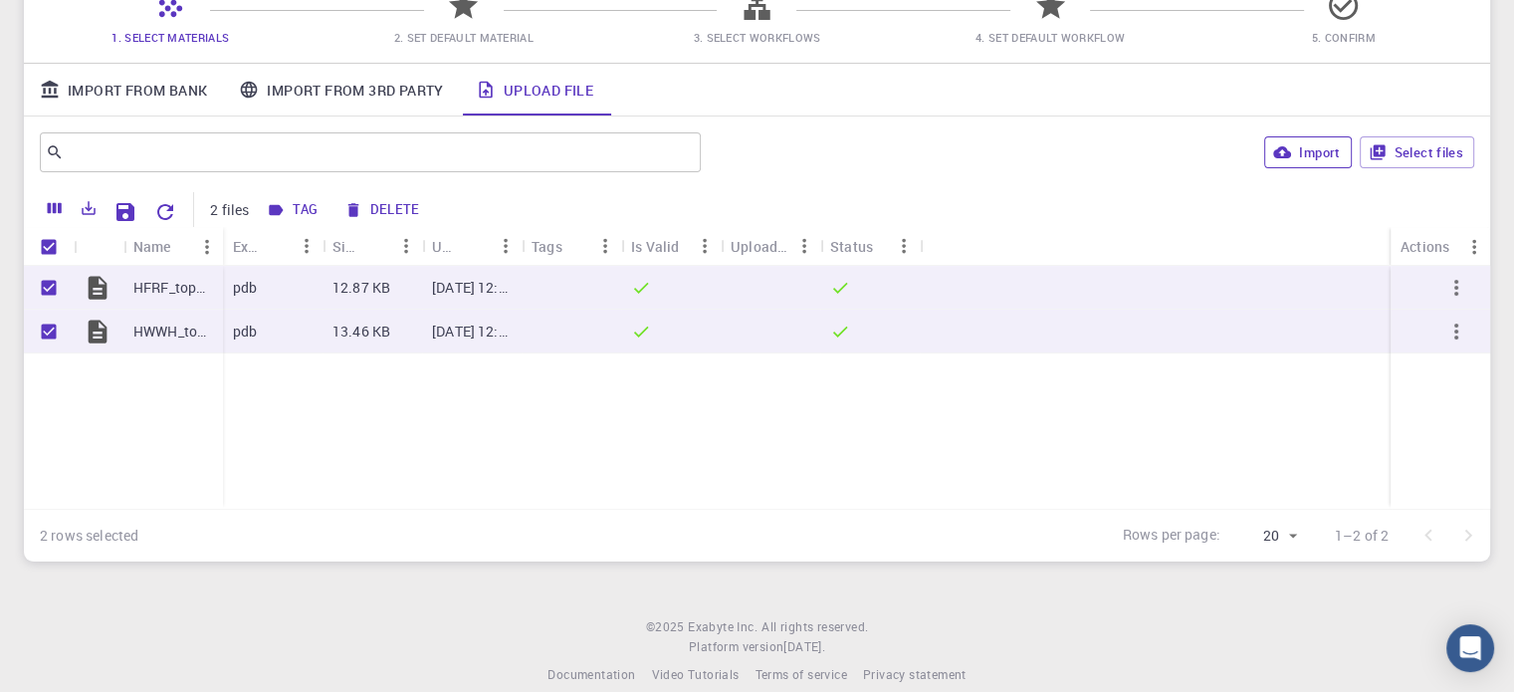
scroll to position [211, 0]
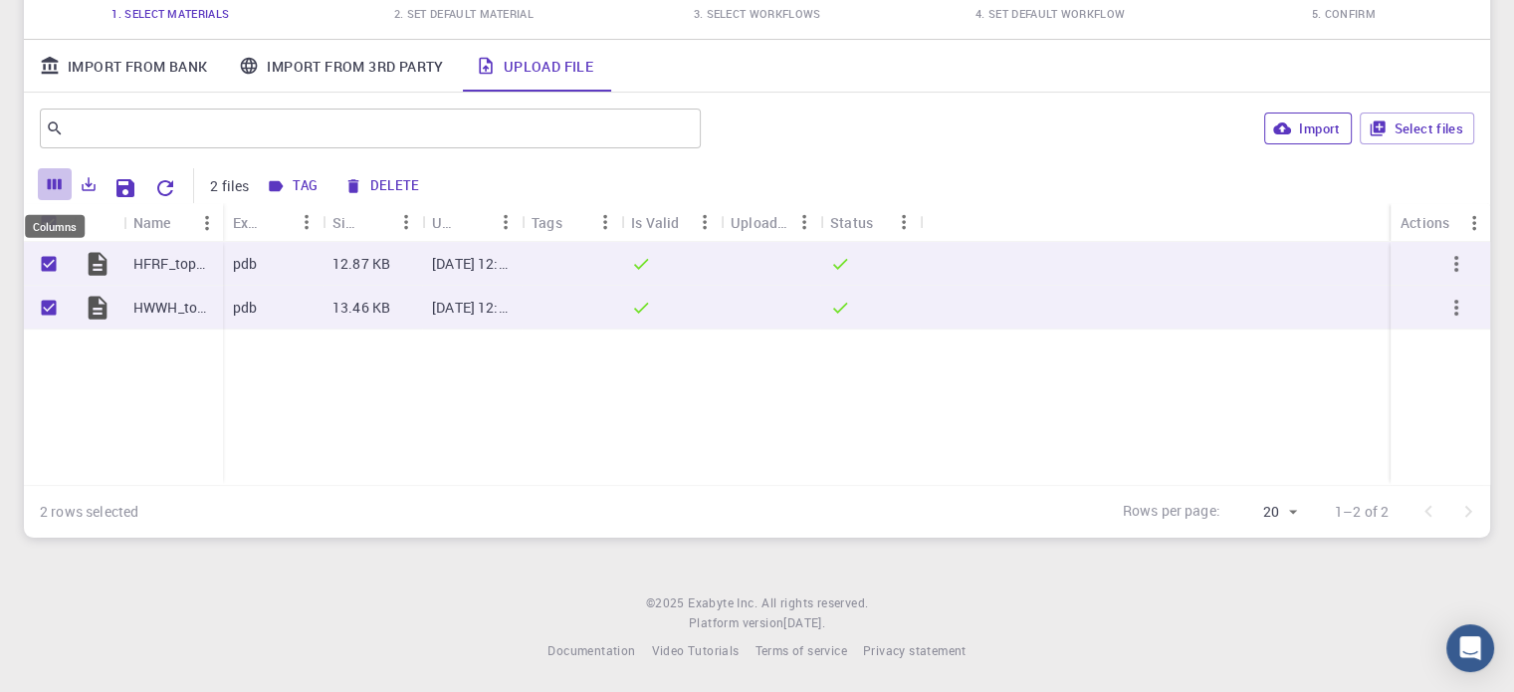
click at [48, 187] on icon "Columns" at bounding box center [55, 184] width 14 height 11
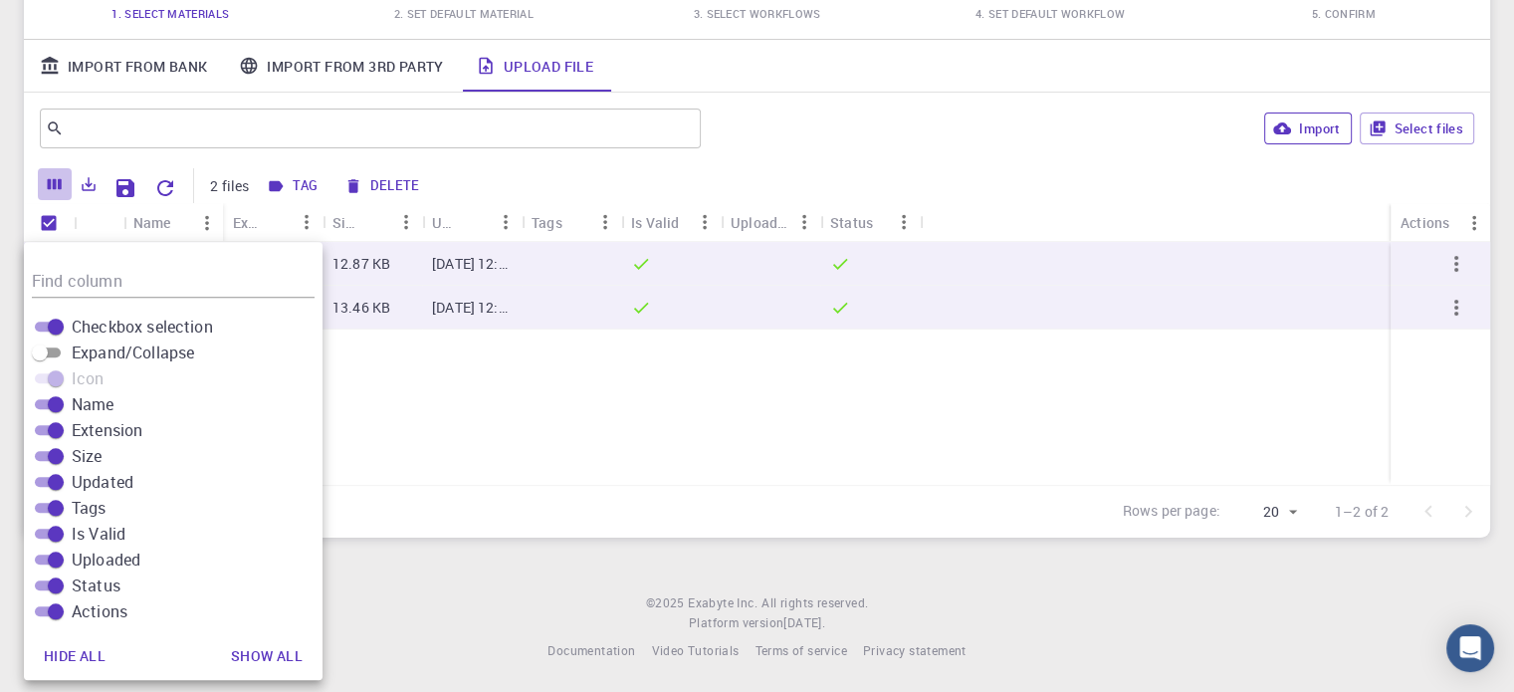
click at [48, 187] on icon "Columns" at bounding box center [55, 184] width 14 height 11
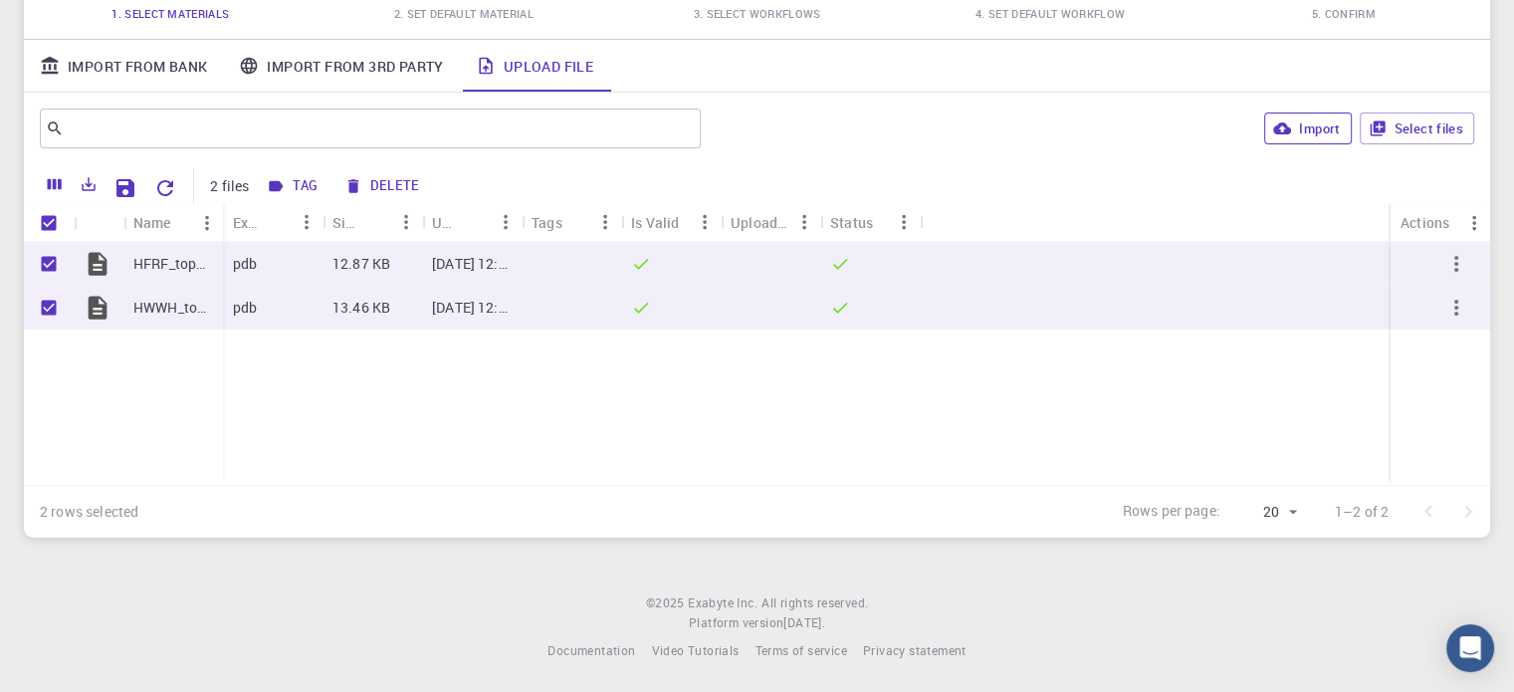
click at [1303, 133] on button "Import" at bounding box center [1307, 128] width 87 height 32
checkbox input "false"
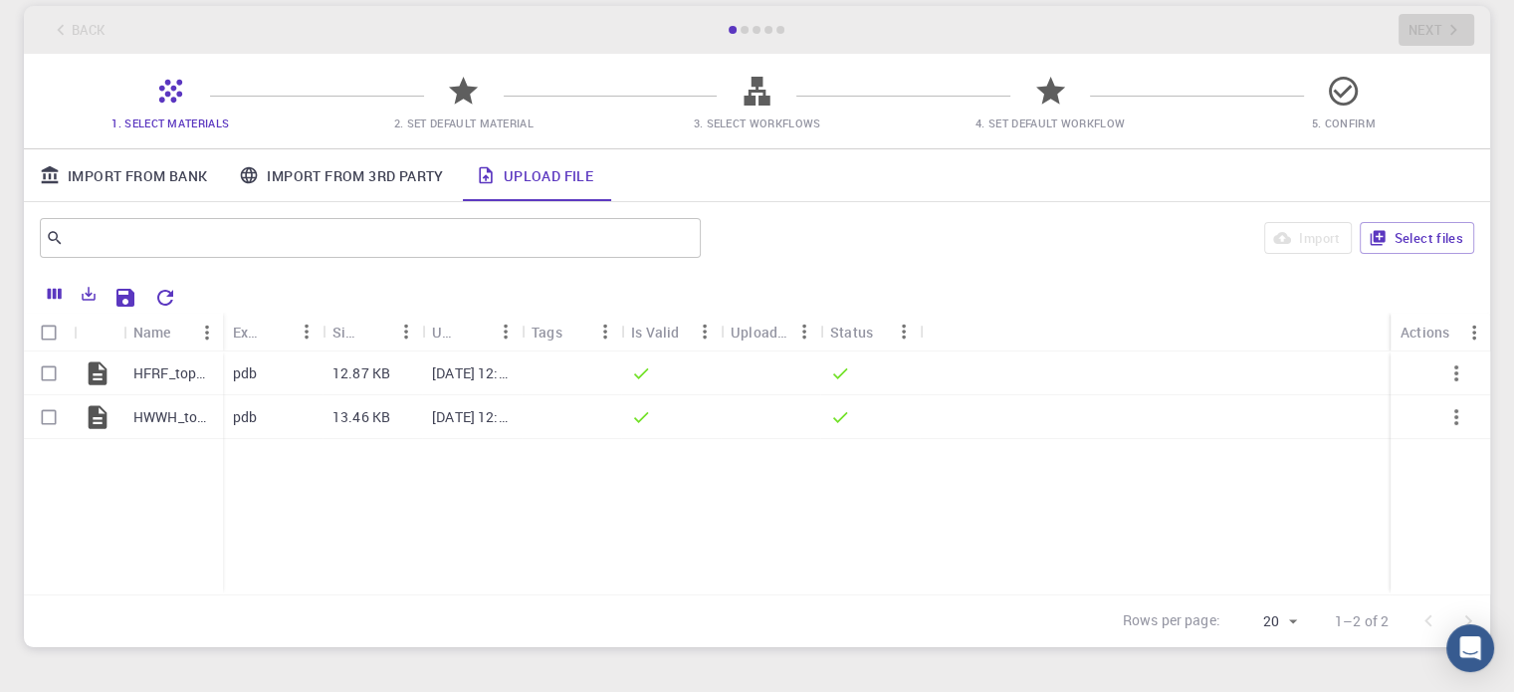
scroll to position [0, 0]
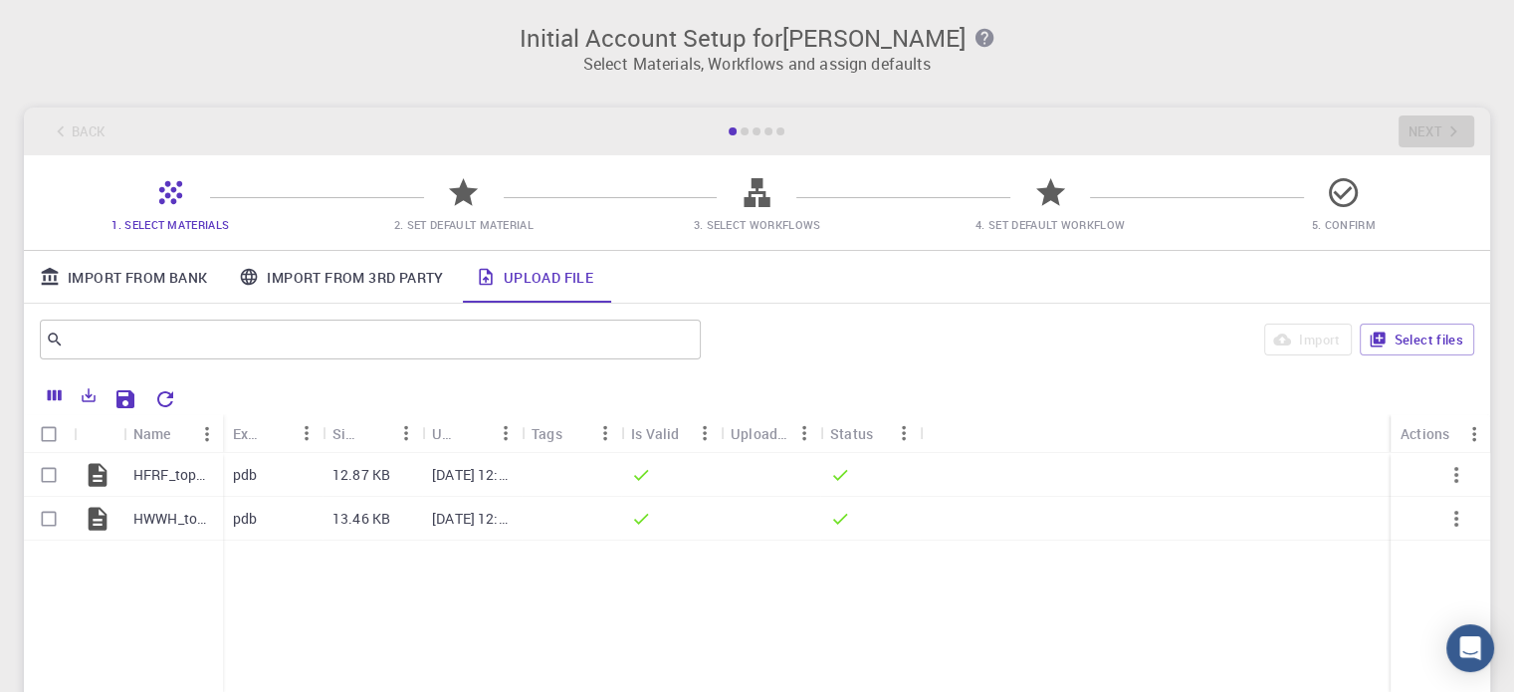
click at [527, 230] on span "2. Set Default Material" at bounding box center [463, 224] width 139 height 15
click at [503, 270] on link "Upload File" at bounding box center [534, 277] width 149 height 52
click at [730, 290] on div "Import From Bank Import From 3rd Party Upload File" at bounding box center [757, 277] width 1466 height 52
click at [470, 228] on span "2. Set Default Material" at bounding box center [463, 224] width 139 height 15
click at [69, 306] on div "​ Import Select files" at bounding box center [757, 340] width 1466 height 72
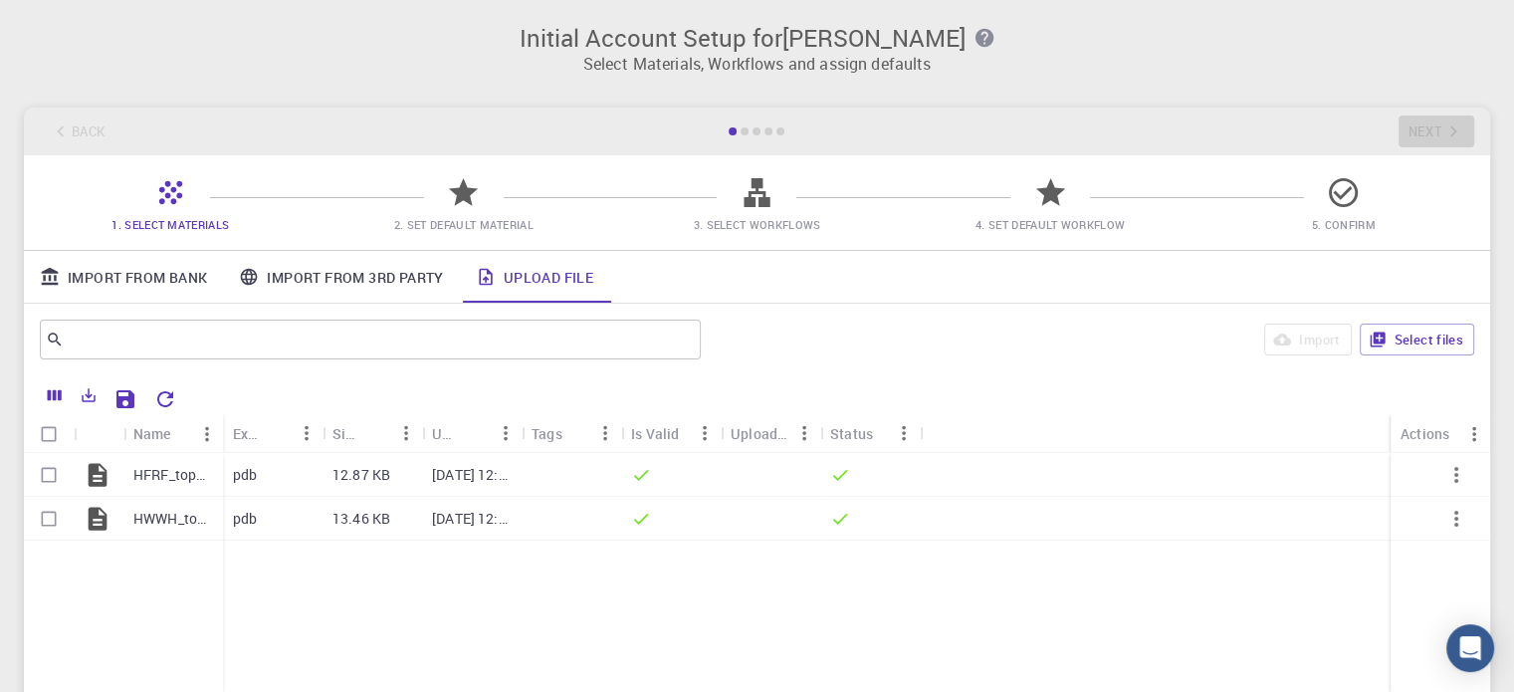
drag, startPoint x: 1051, startPoint y: 449, endPoint x: 1113, endPoint y: 449, distance: 61.7
click at [1053, 449] on div "Name Extension Size Updated Tags Is Valid Uploaded Status Actions" at bounding box center [757, 433] width 1466 height 39
click at [1331, 227] on span "5. Confirm" at bounding box center [1344, 224] width 64 height 15
click at [748, 185] on icon at bounding box center [756, 192] width 35 height 35
click at [749, 188] on icon at bounding box center [756, 192] width 35 height 35
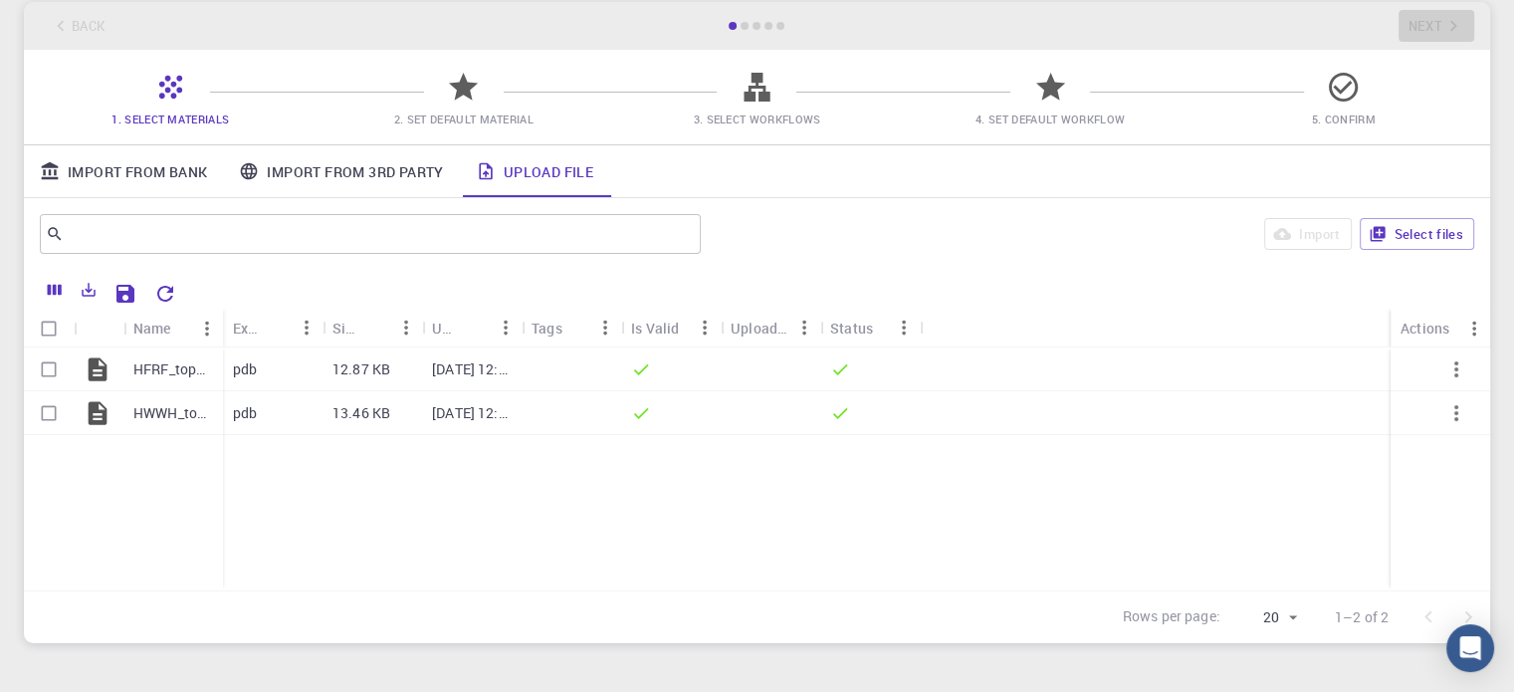
scroll to position [211, 0]
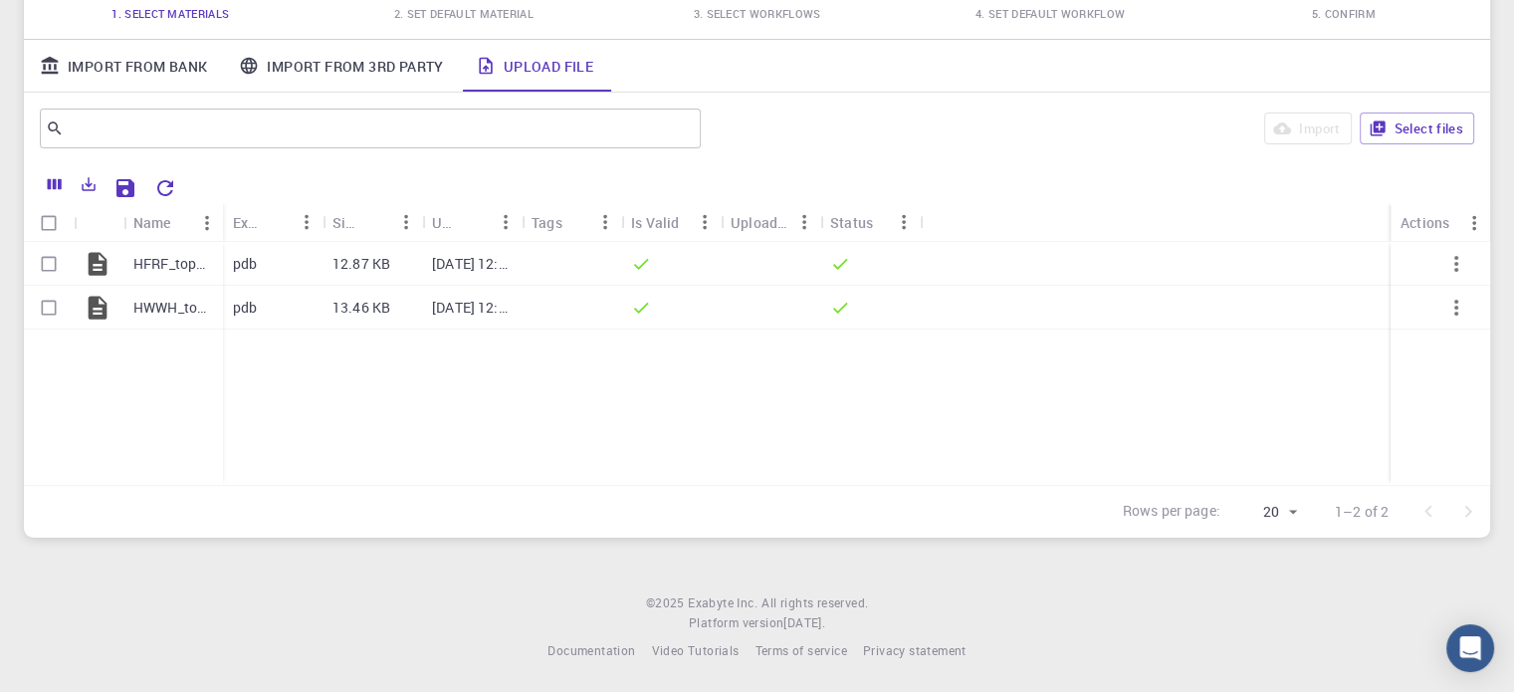
click at [1289, 513] on body "Initial Account Setup for Zainab Mohebbi Select Materials, Workflows and assign…" at bounding box center [757, 241] width 1514 height 904
click at [971, 379] on div at bounding box center [757, 346] width 1514 height 692
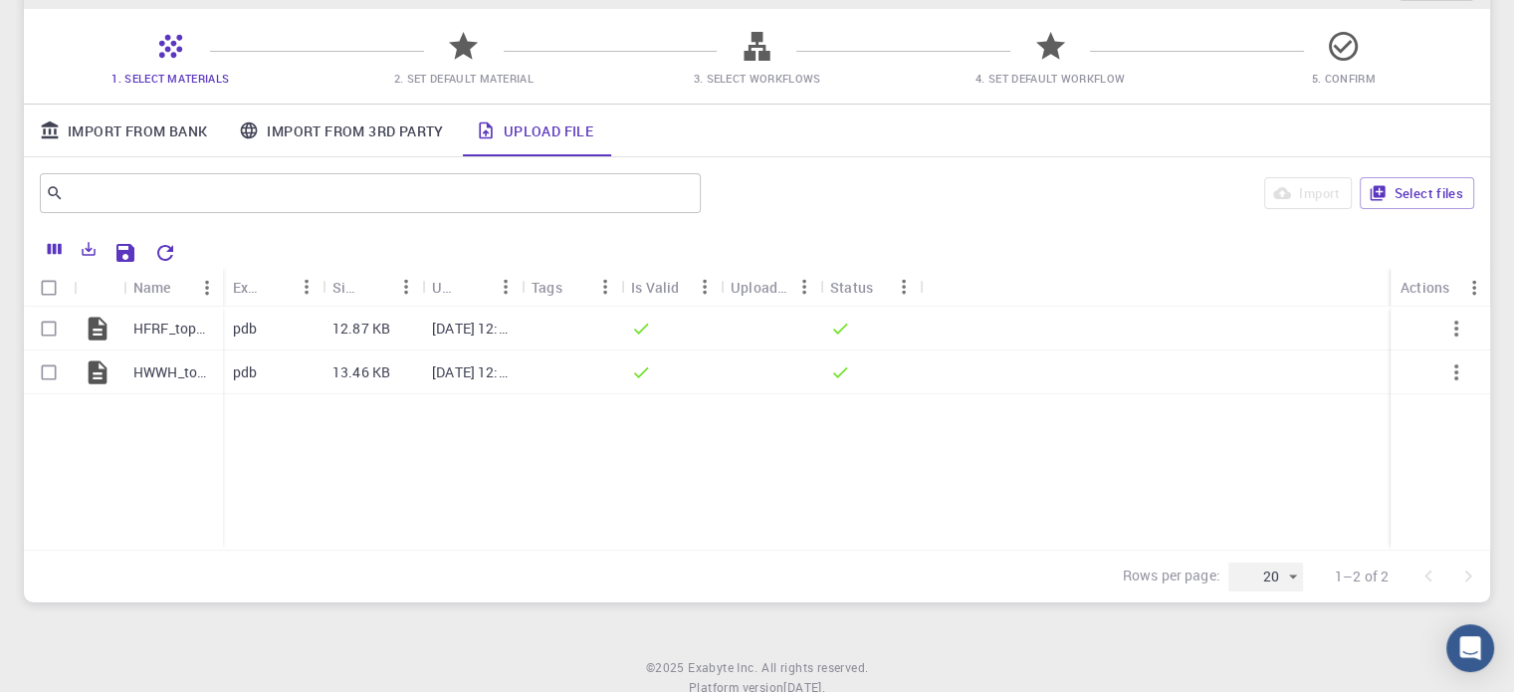
scroll to position [111, 0]
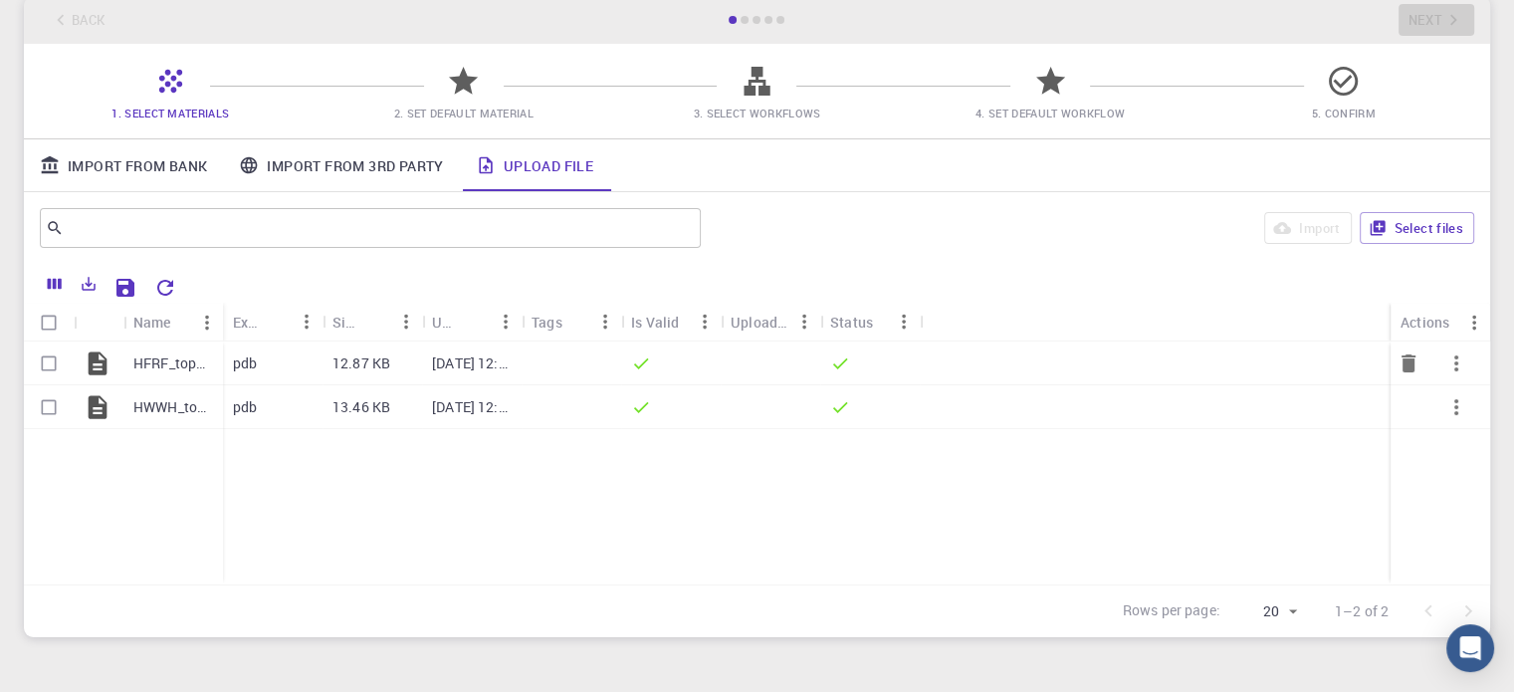
click at [59, 355] on input "Select row" at bounding box center [49, 363] width 38 height 38
checkbox input "true"
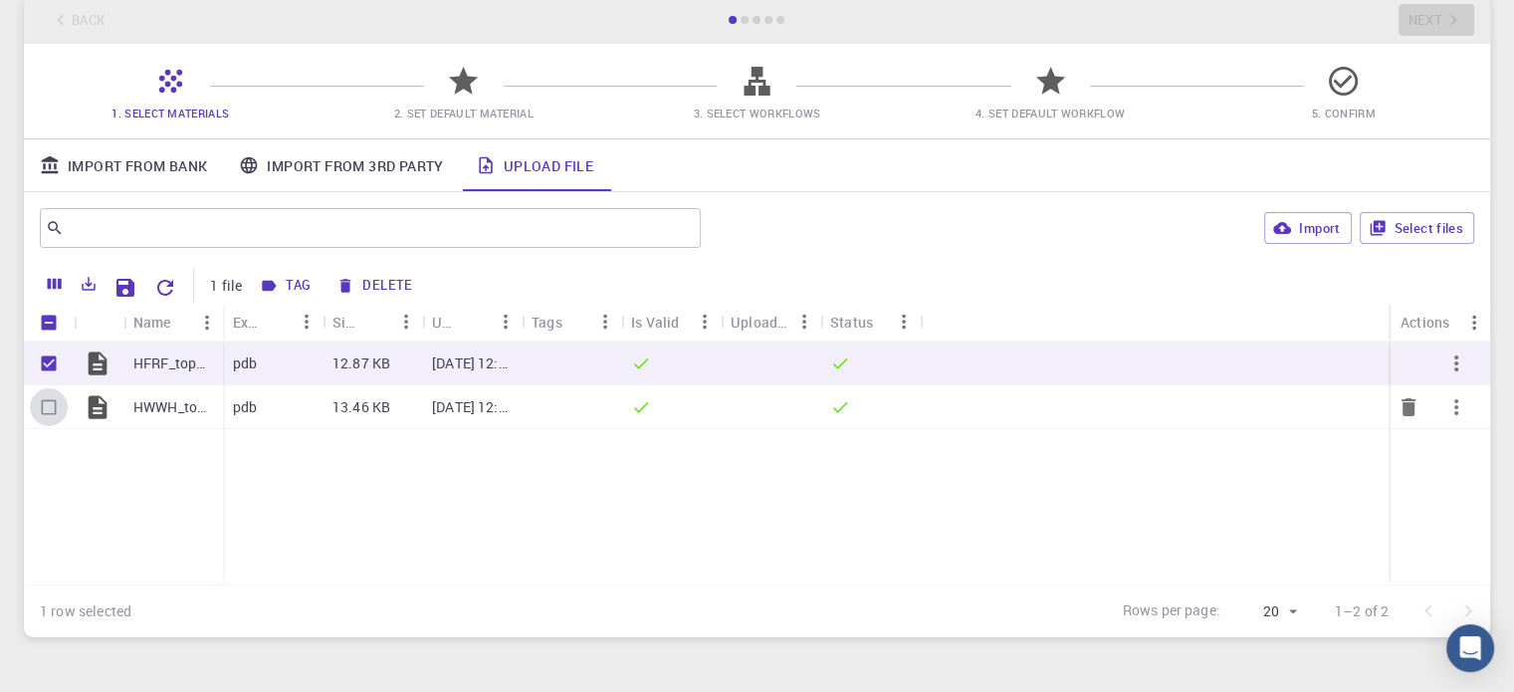
click at [44, 389] on input "Select row" at bounding box center [49, 407] width 38 height 38
checkbox input "true"
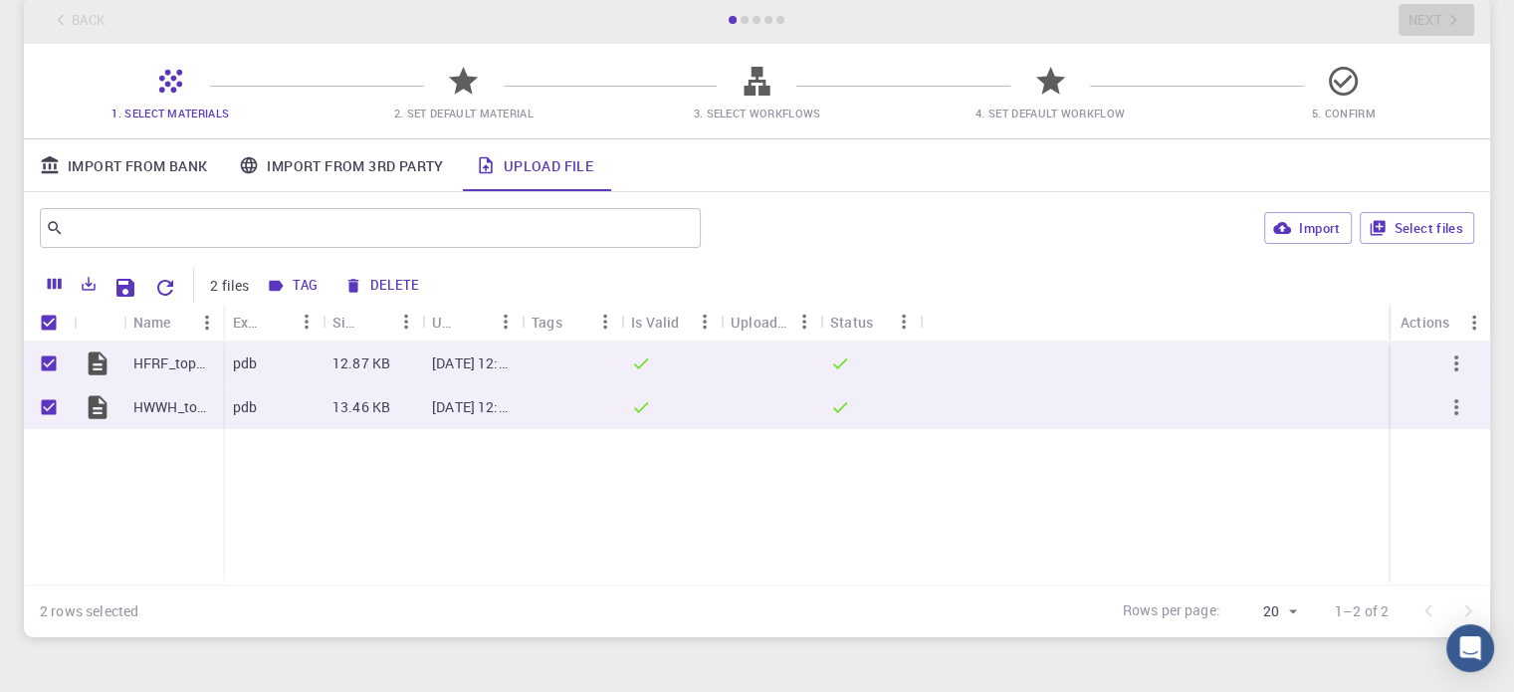
click at [180, 110] on span "1. Select Materials" at bounding box center [169, 112] width 117 height 15
click at [486, 114] on span "2. Set Default Material" at bounding box center [463, 112] width 139 height 15
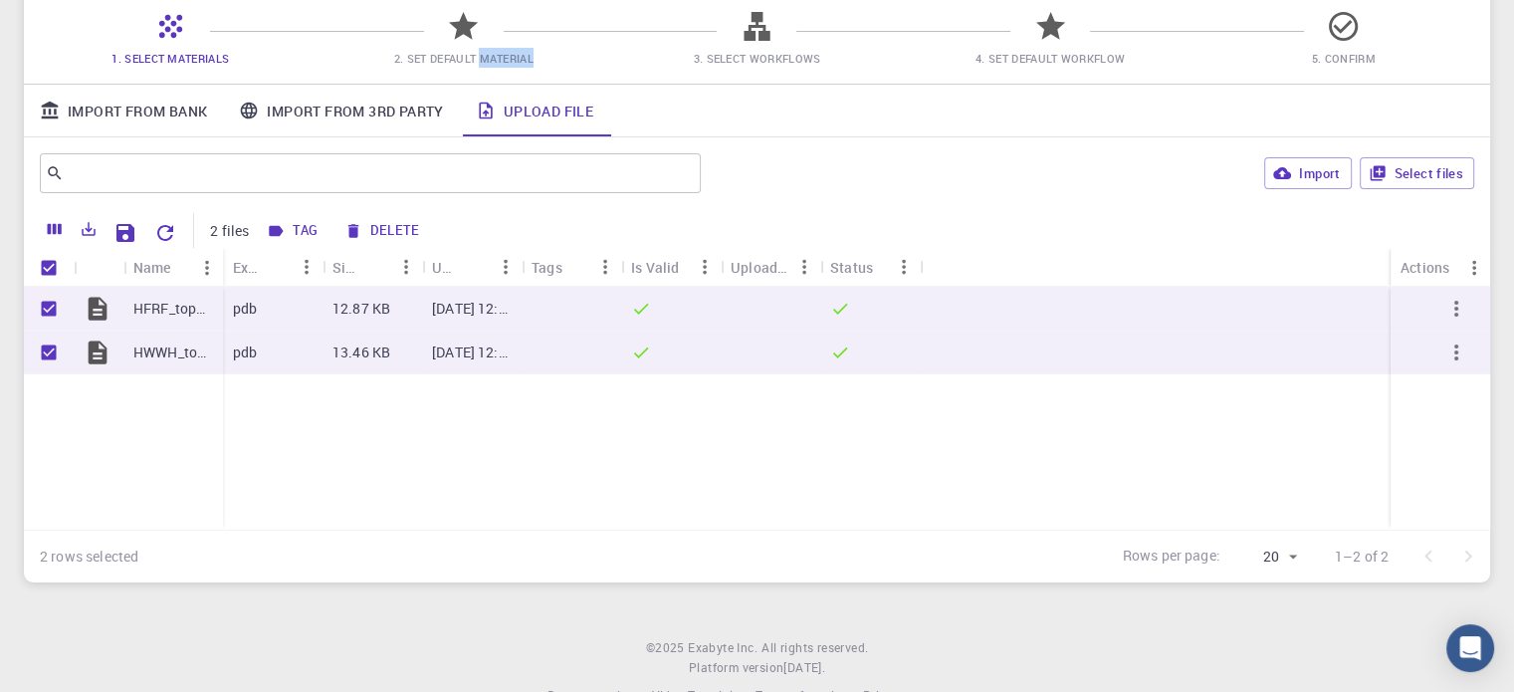
scroll to position [211, 0]
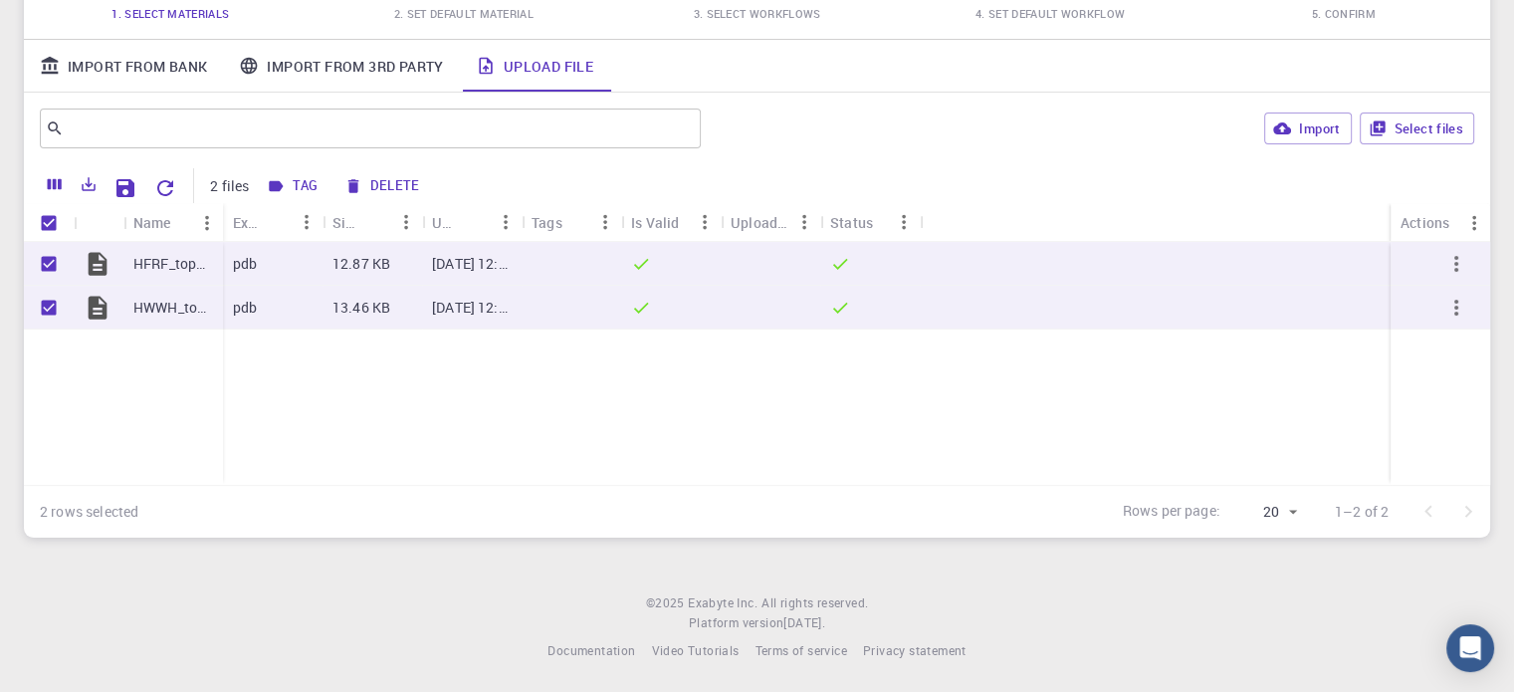
drag, startPoint x: 764, startPoint y: 532, endPoint x: 964, endPoint y: 514, distance: 200.9
click at [966, 514] on div "2 rows selected Rows per page: 20 20 1–2 of 2" at bounding box center [757, 511] width 1466 height 53
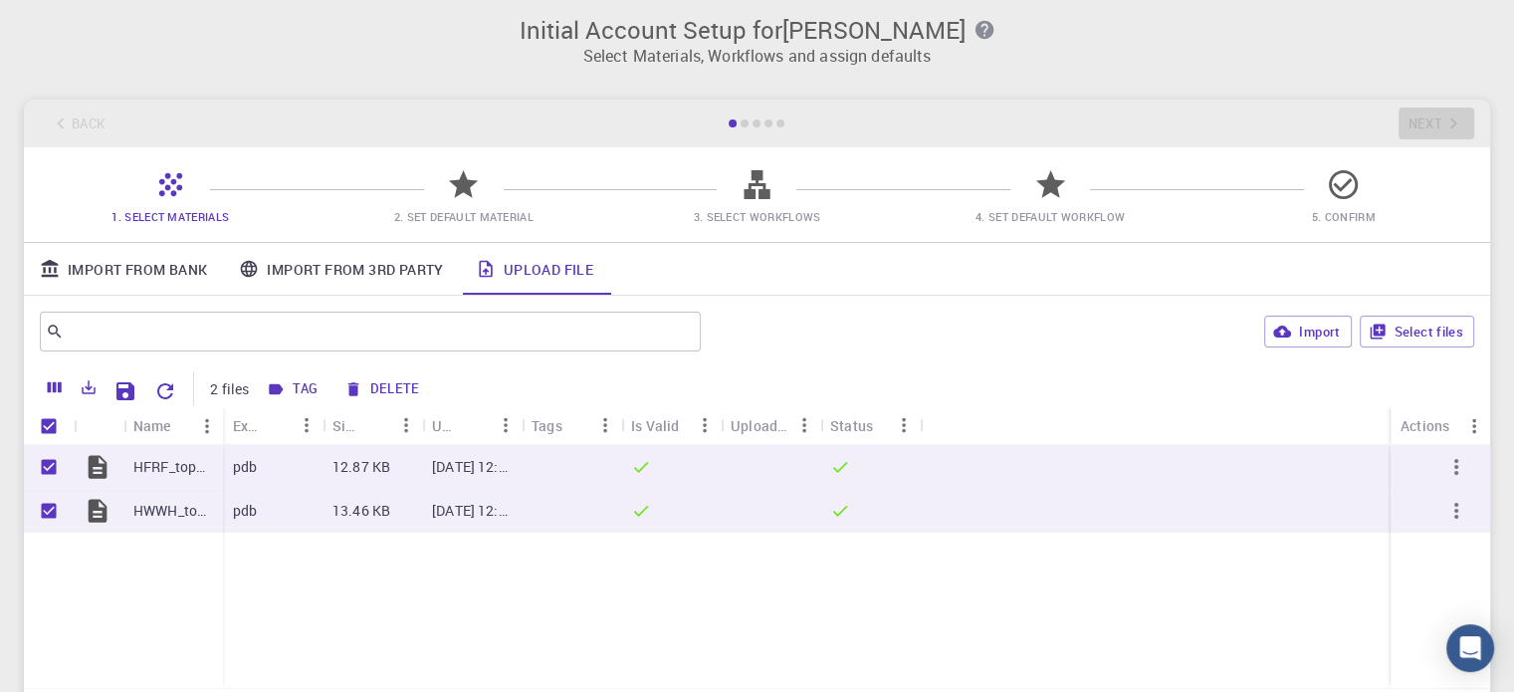
scroll to position [0, 0]
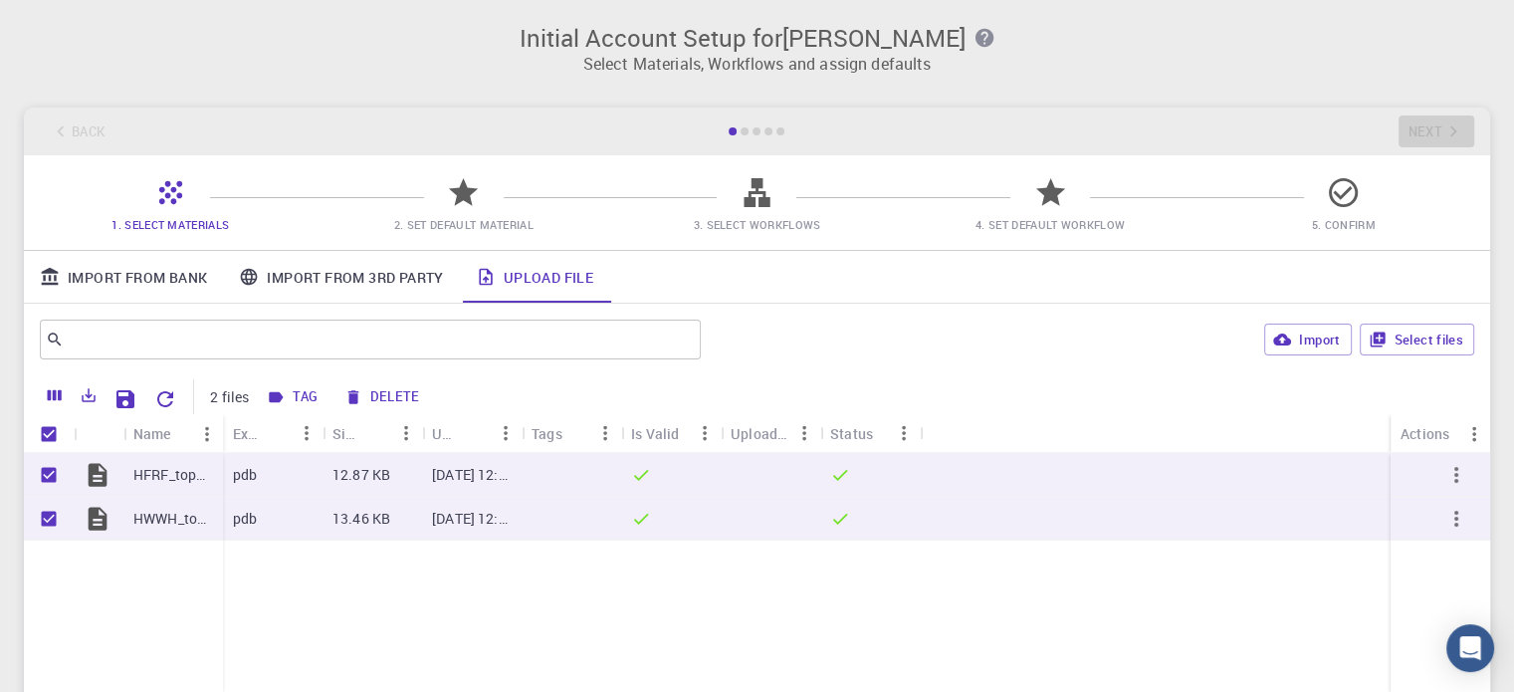
click at [459, 197] on icon at bounding box center [463, 192] width 29 height 28
click at [458, 196] on icon at bounding box center [463, 192] width 29 height 28
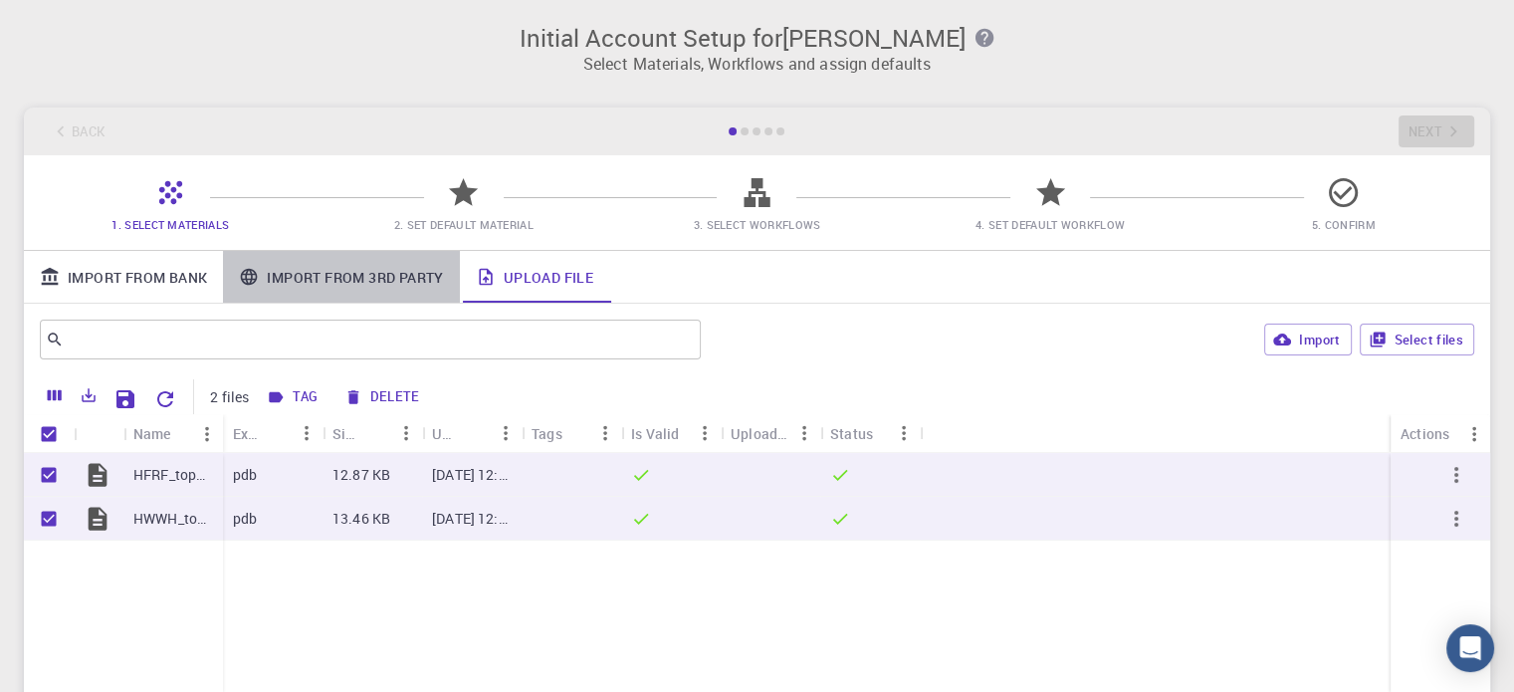
click at [415, 274] on link "Import From 3rd Party" at bounding box center [341, 277] width 236 height 52
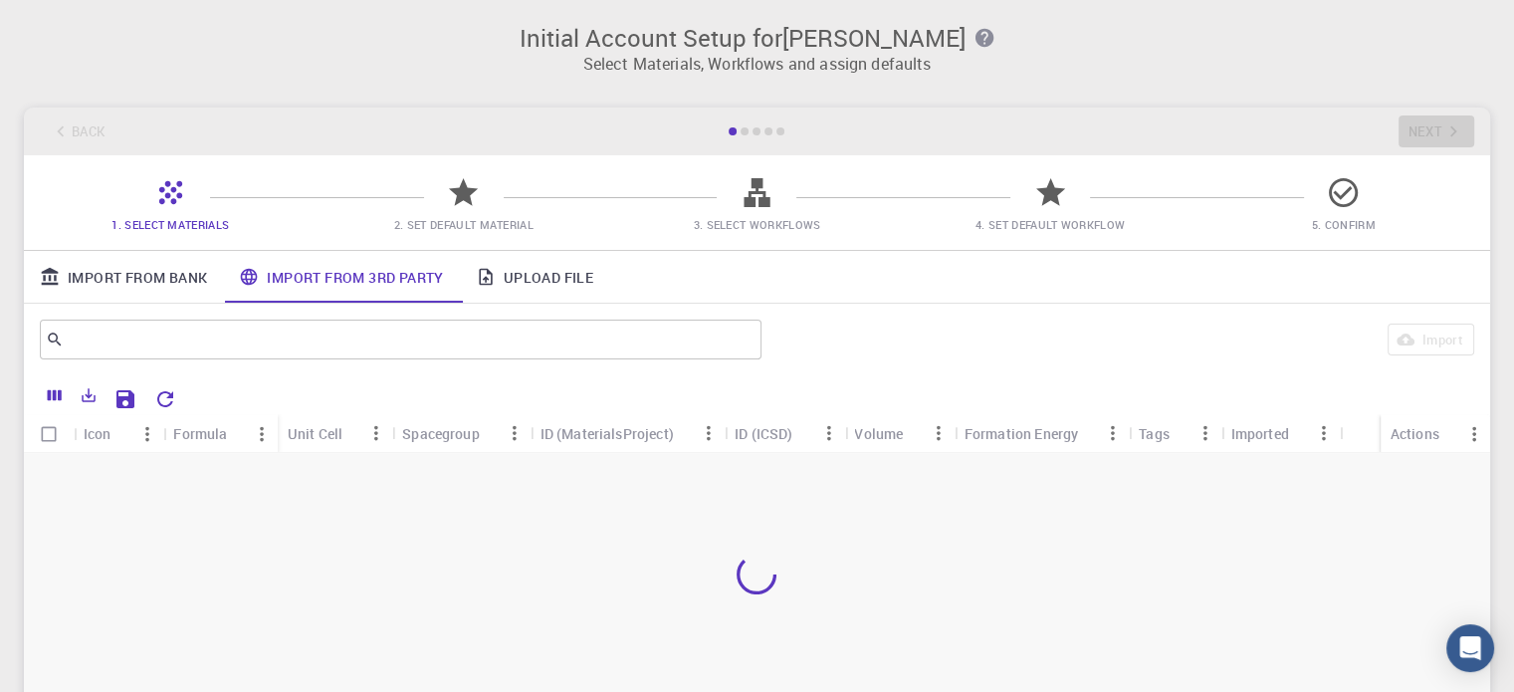
click at [493, 227] on span "2. Set Default Material" at bounding box center [463, 224] width 139 height 15
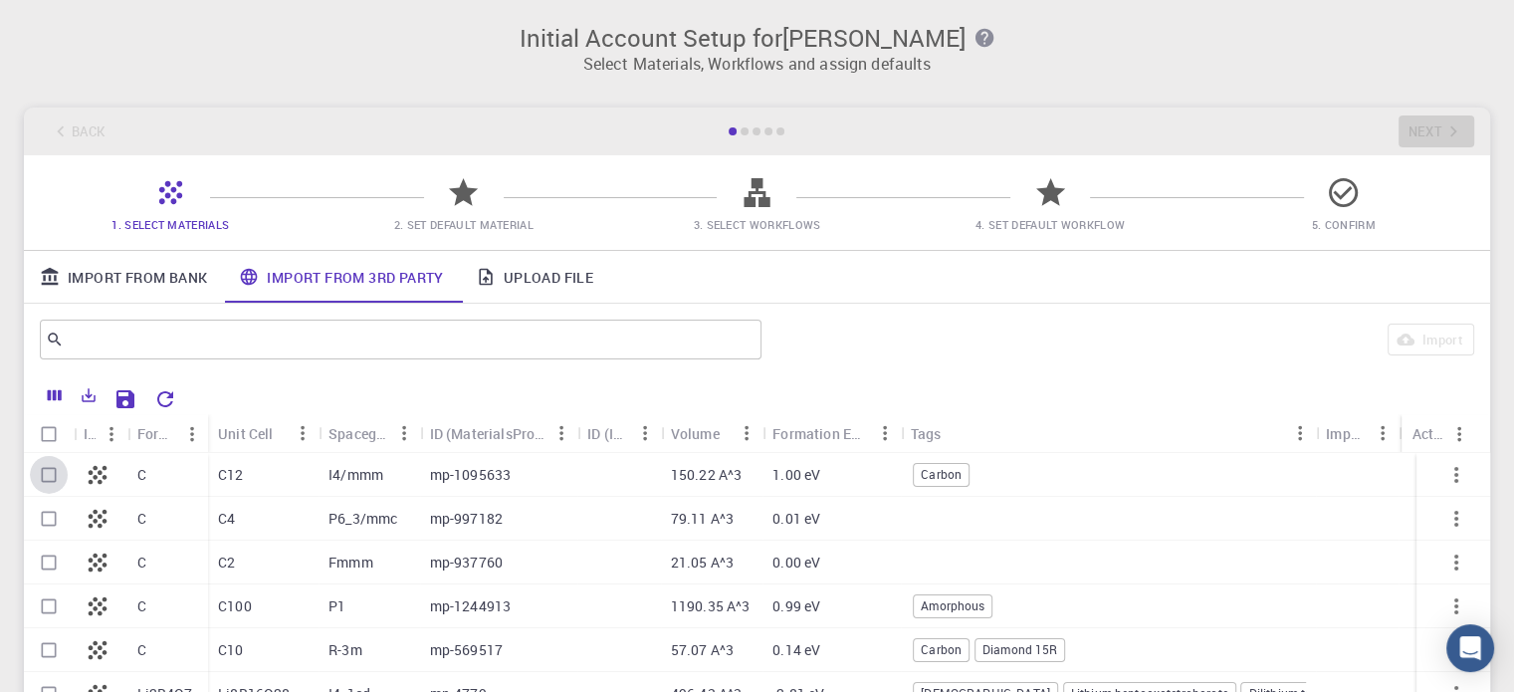
click at [39, 465] on input "Select row" at bounding box center [49, 475] width 38 height 38
checkbox input "true"
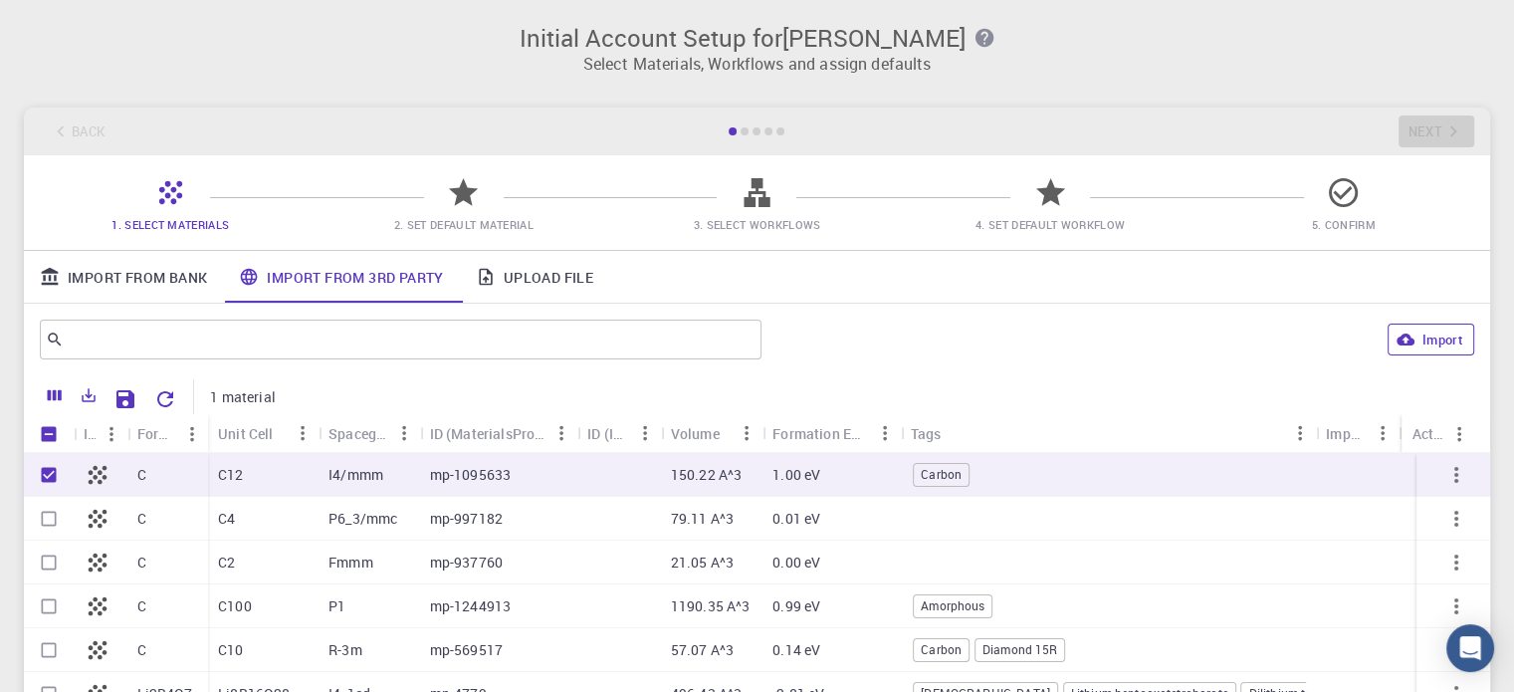
click at [1433, 329] on button "Import" at bounding box center [1430, 339] width 87 height 32
checkbox input "false"
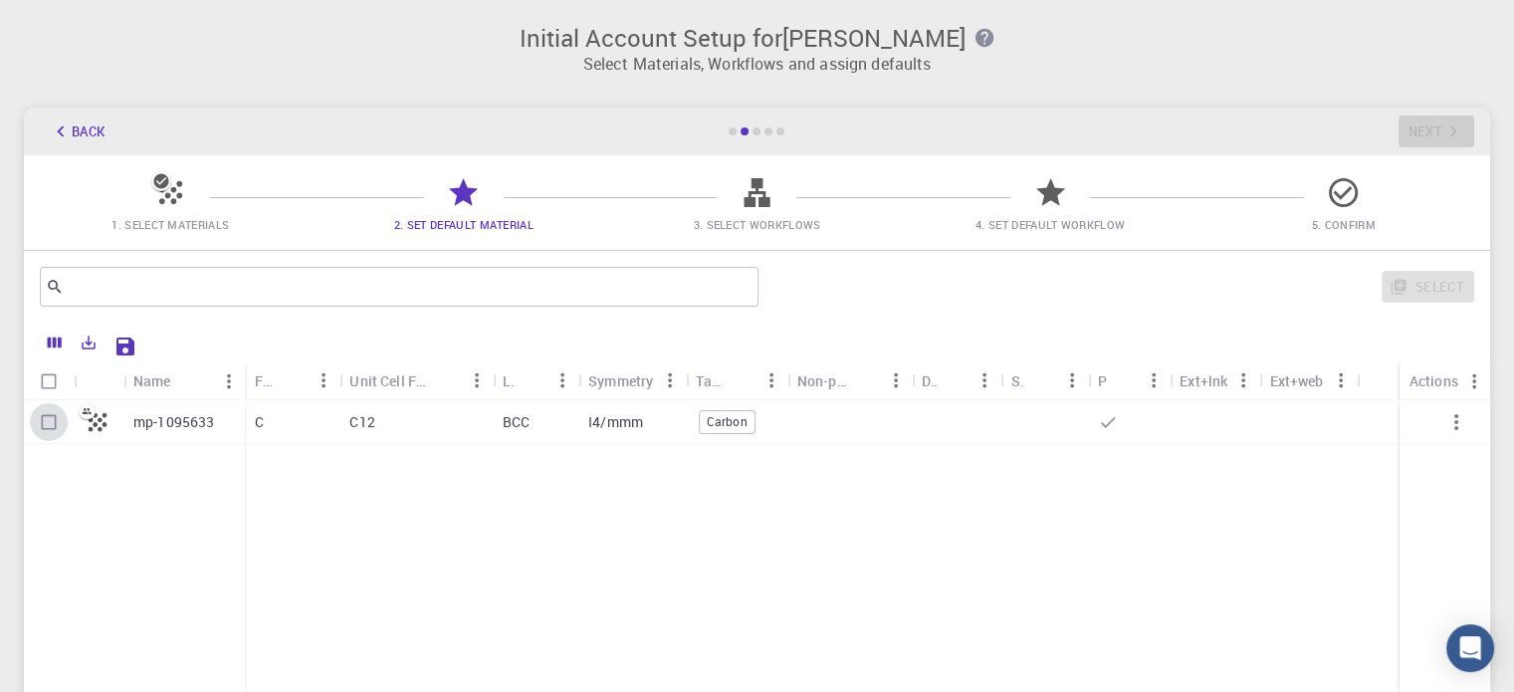
click at [56, 419] on input "Select row" at bounding box center [49, 422] width 38 height 38
checkbox input "true"
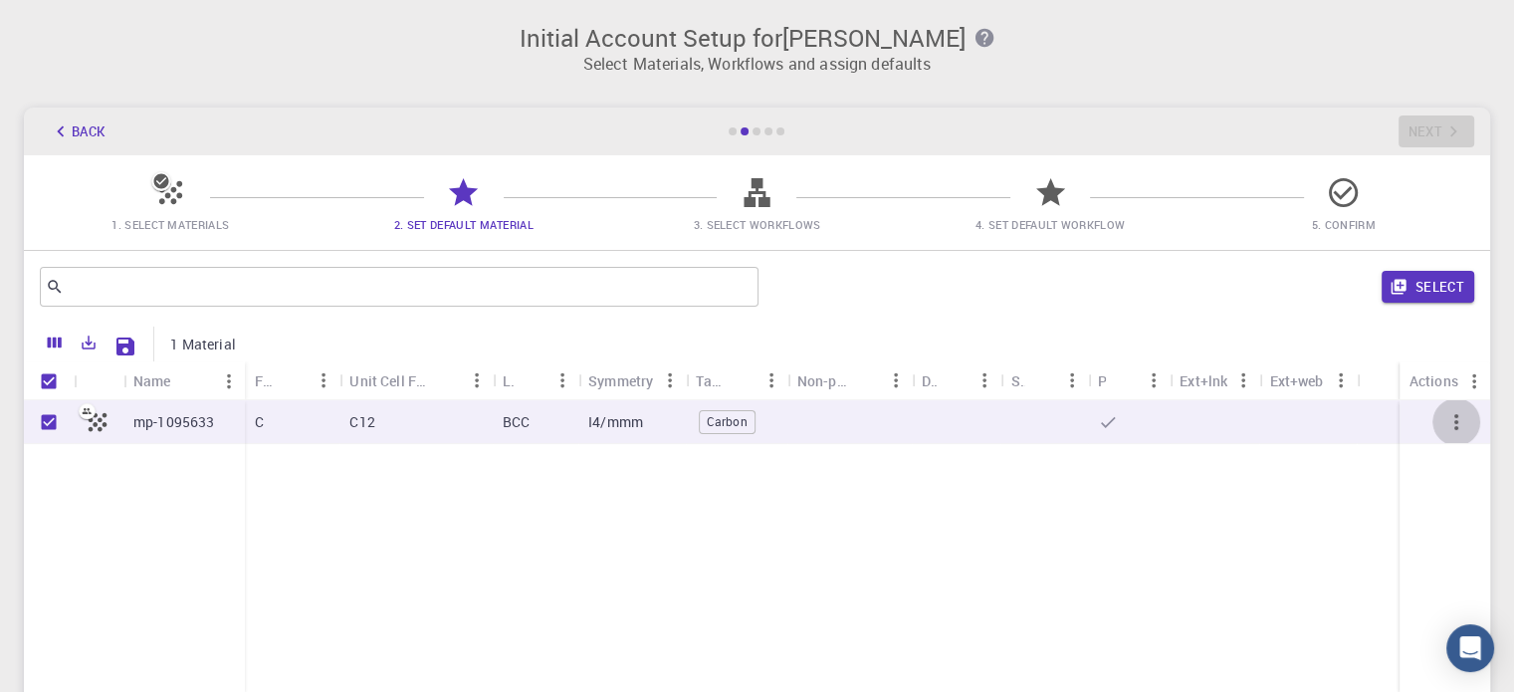
click at [1437, 415] on button "button" at bounding box center [1456, 422] width 48 height 48
click at [167, 210] on div at bounding box center [170, 200] width 35 height 27
click at [166, 225] on span "1. Select Materials" at bounding box center [169, 224] width 117 height 15
click at [1461, 422] on icon "button" at bounding box center [1456, 422] width 24 height 24
click at [1453, 428] on icon "button" at bounding box center [1456, 422] width 24 height 24
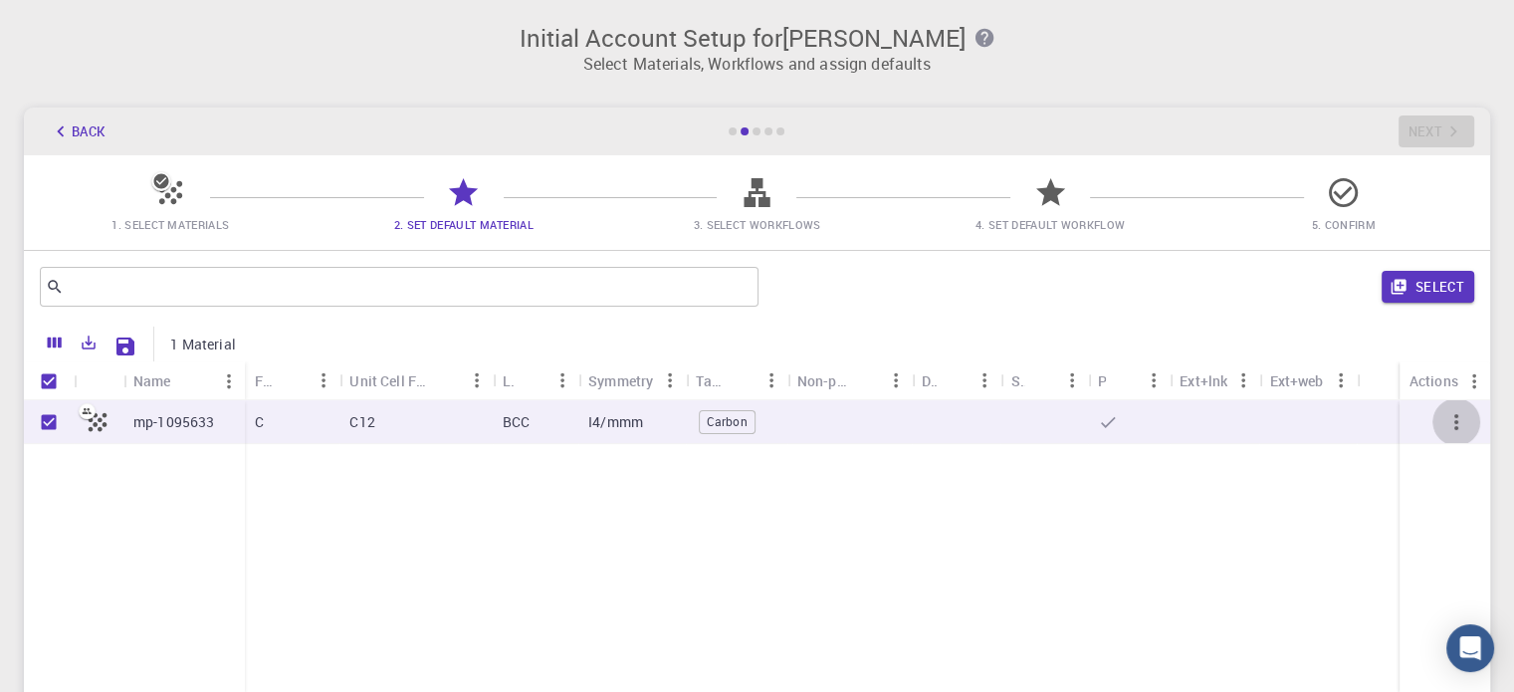
click at [1453, 428] on icon "button" at bounding box center [1456, 422] width 24 height 24
drag, startPoint x: 470, startPoint y: 203, endPoint x: 356, endPoint y: 203, distance: 113.4
click at [458, 204] on icon at bounding box center [463, 192] width 35 height 35
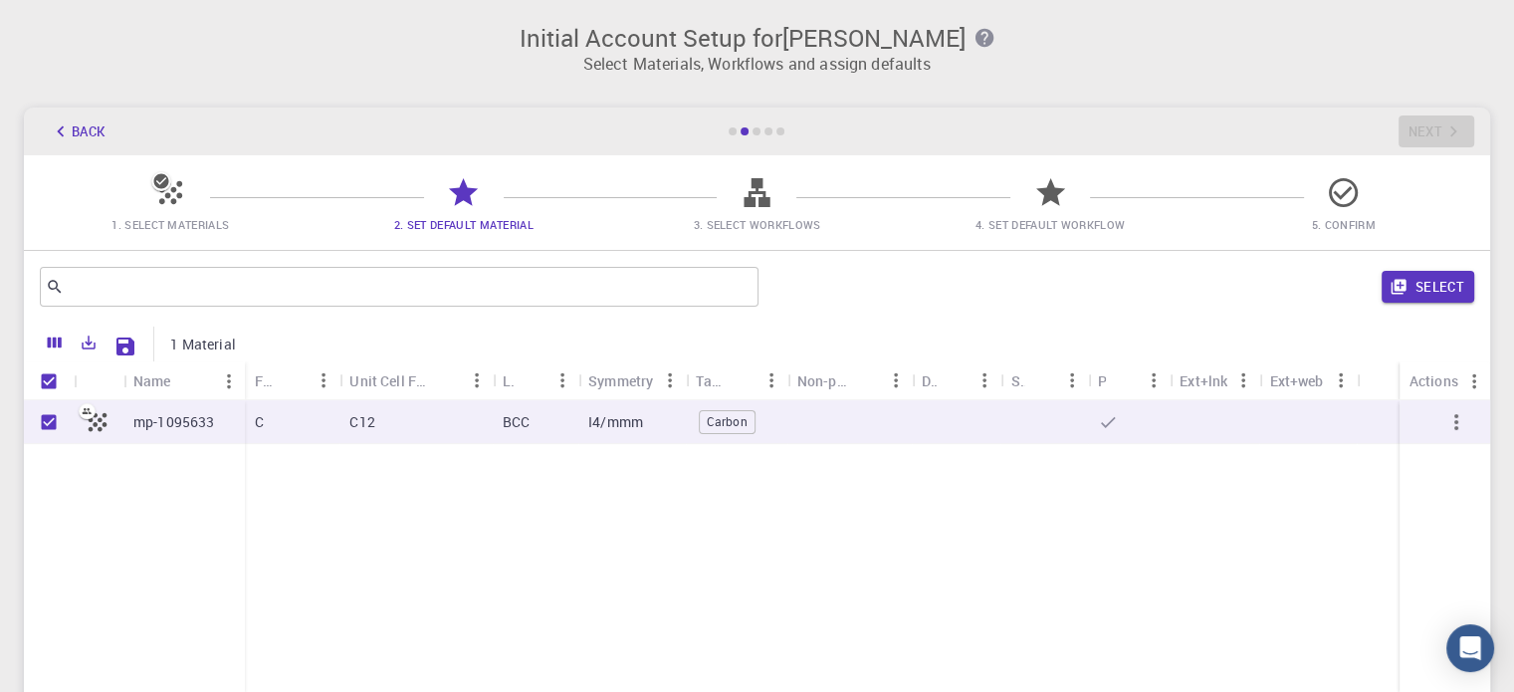
click at [169, 195] on icon at bounding box center [170, 192] width 23 height 23
click at [63, 349] on icon "Columns" at bounding box center [55, 342] width 18 height 18
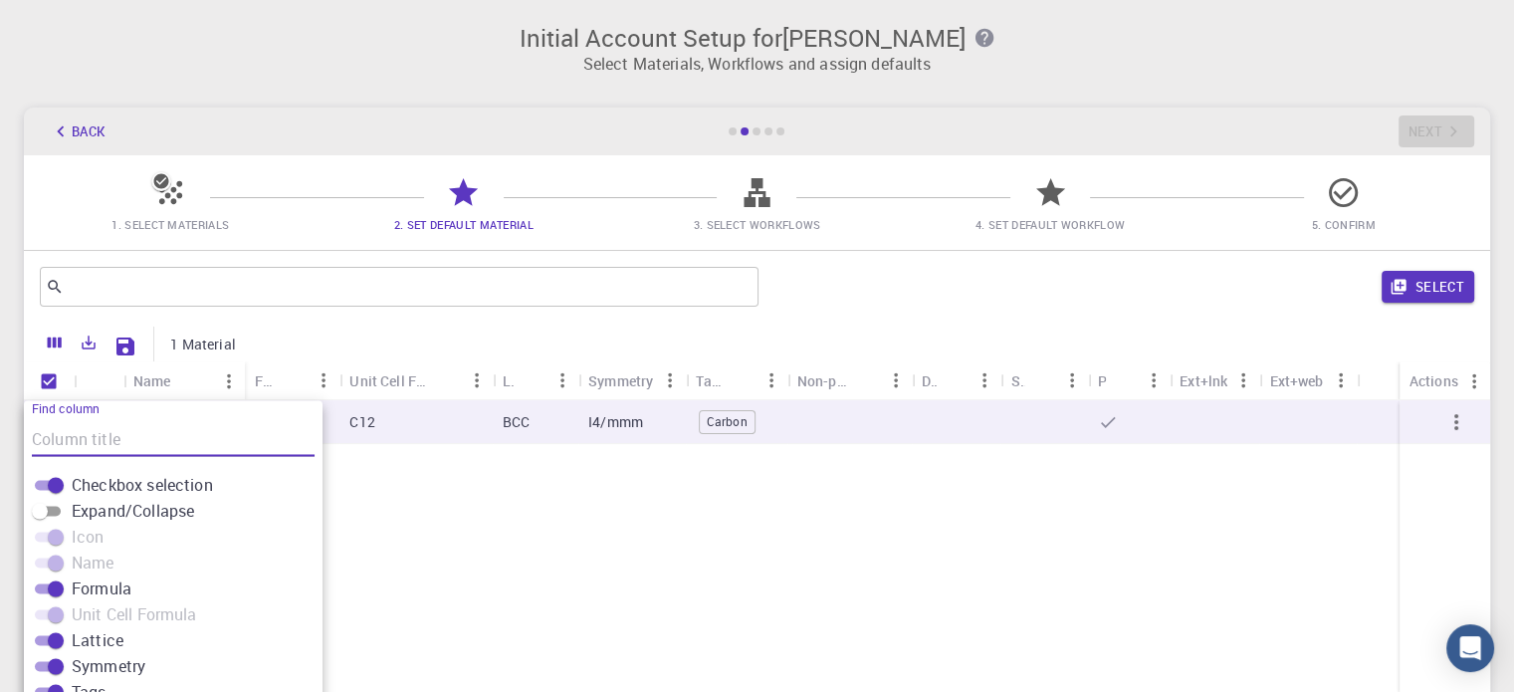
scroll to position [156, 0]
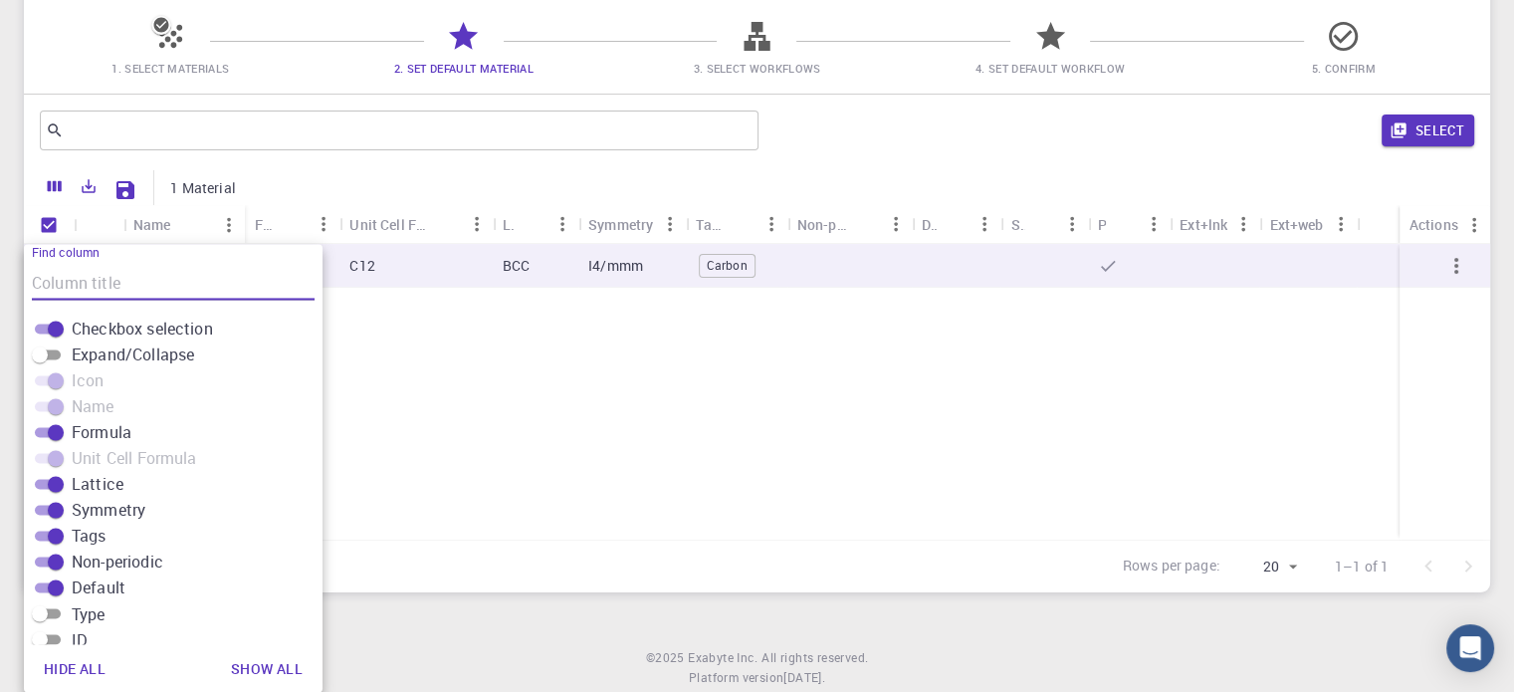
click at [34, 222] on input "Unselect all rows" at bounding box center [49, 225] width 38 height 38
checkbox input "false"
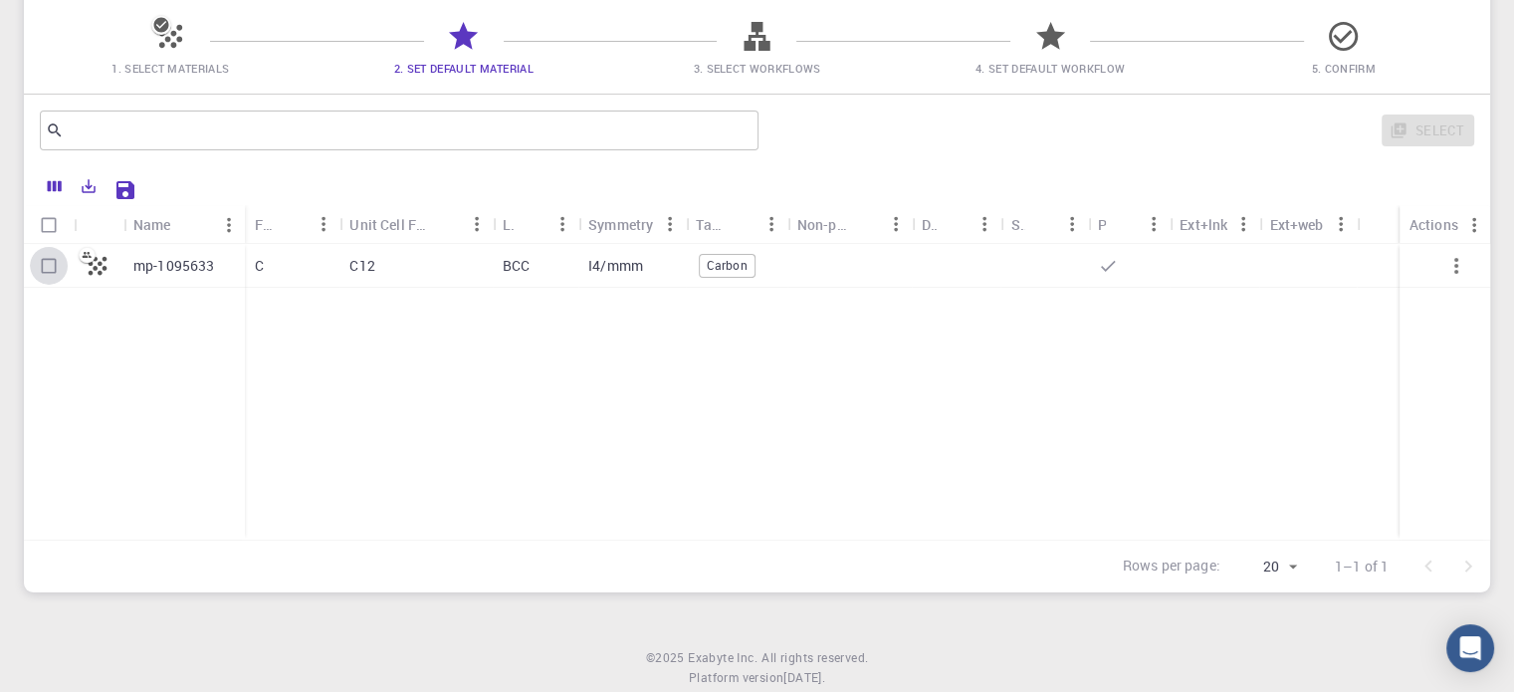
click at [52, 254] on input "Select row" at bounding box center [49, 266] width 38 height 38
checkbox input "true"
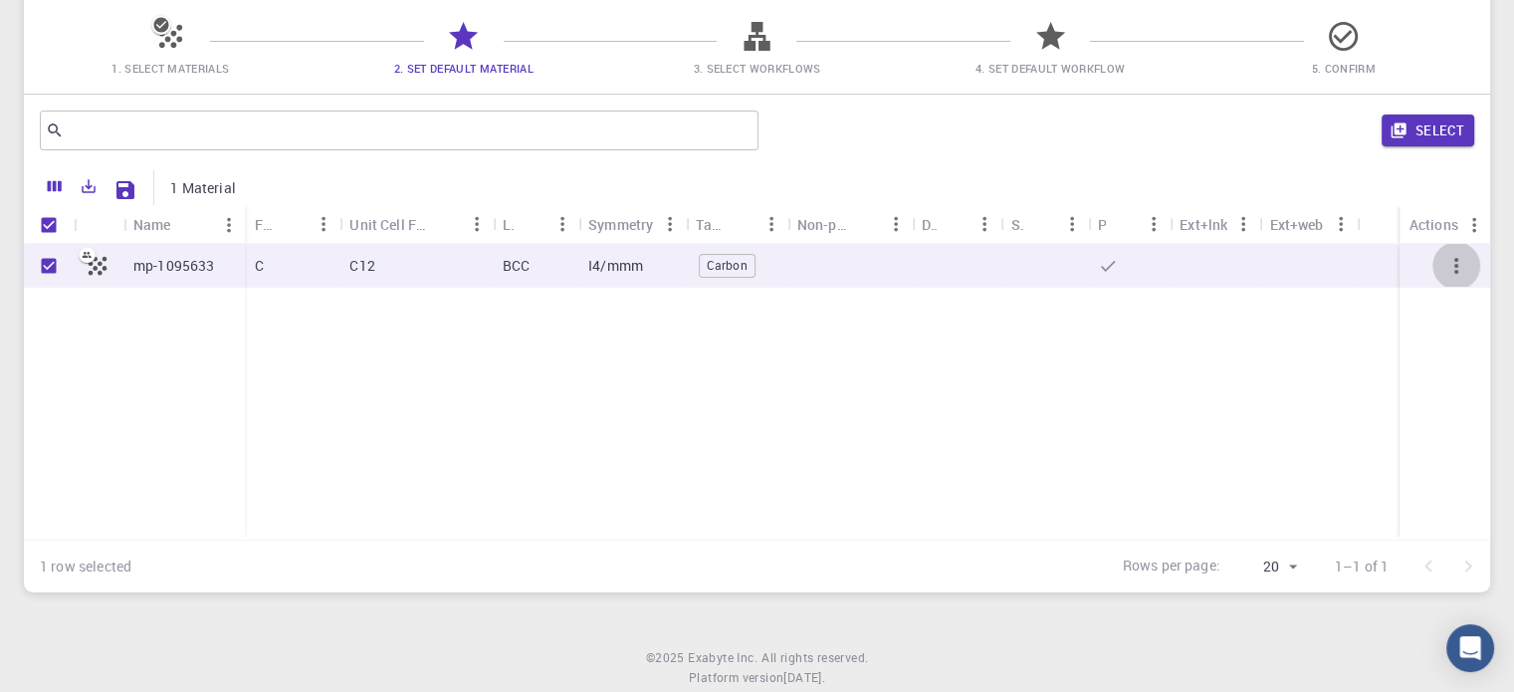
click at [1454, 260] on icon "button" at bounding box center [1456, 266] width 4 height 16
click at [1461, 270] on icon "button" at bounding box center [1456, 266] width 24 height 24
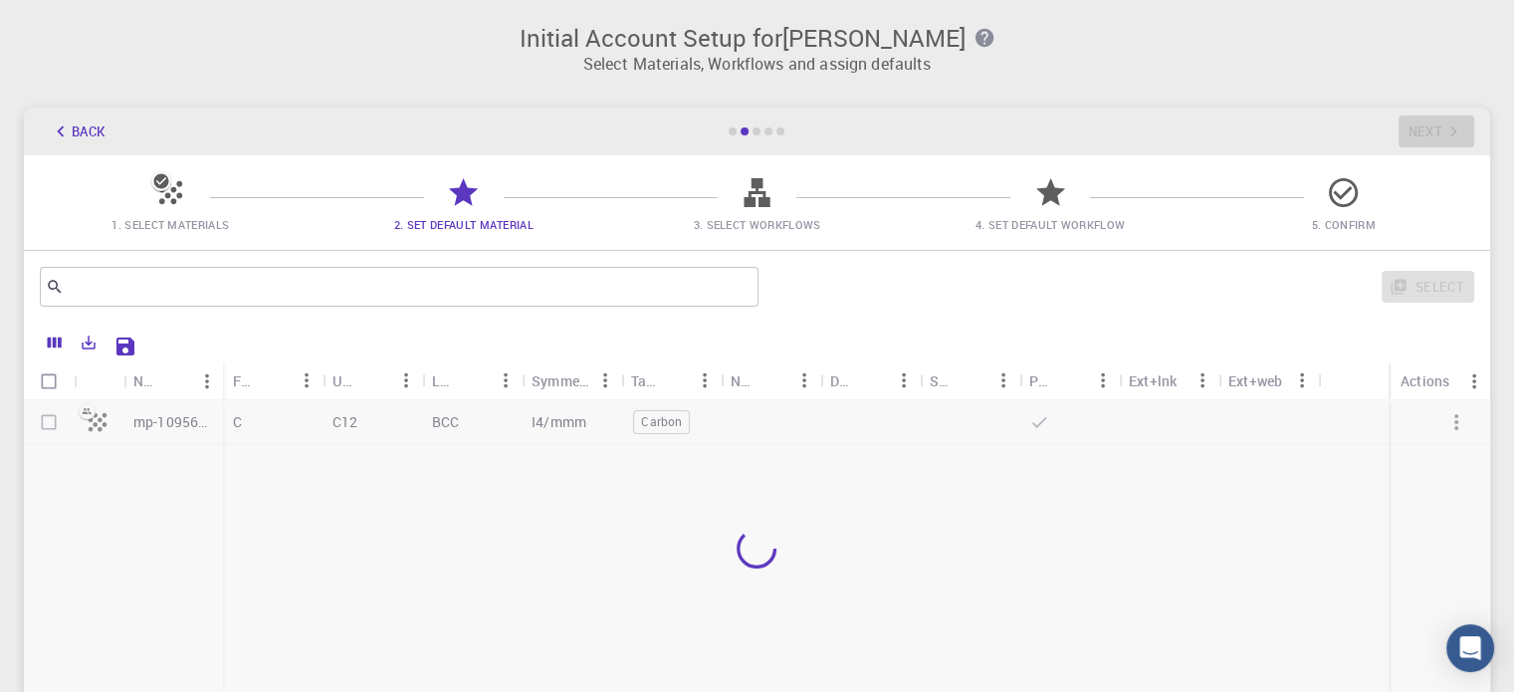
click at [159, 214] on span "1. Select Materials" at bounding box center [171, 224] width 278 height 20
click at [88, 134] on button "Back" at bounding box center [78, 131] width 76 height 32
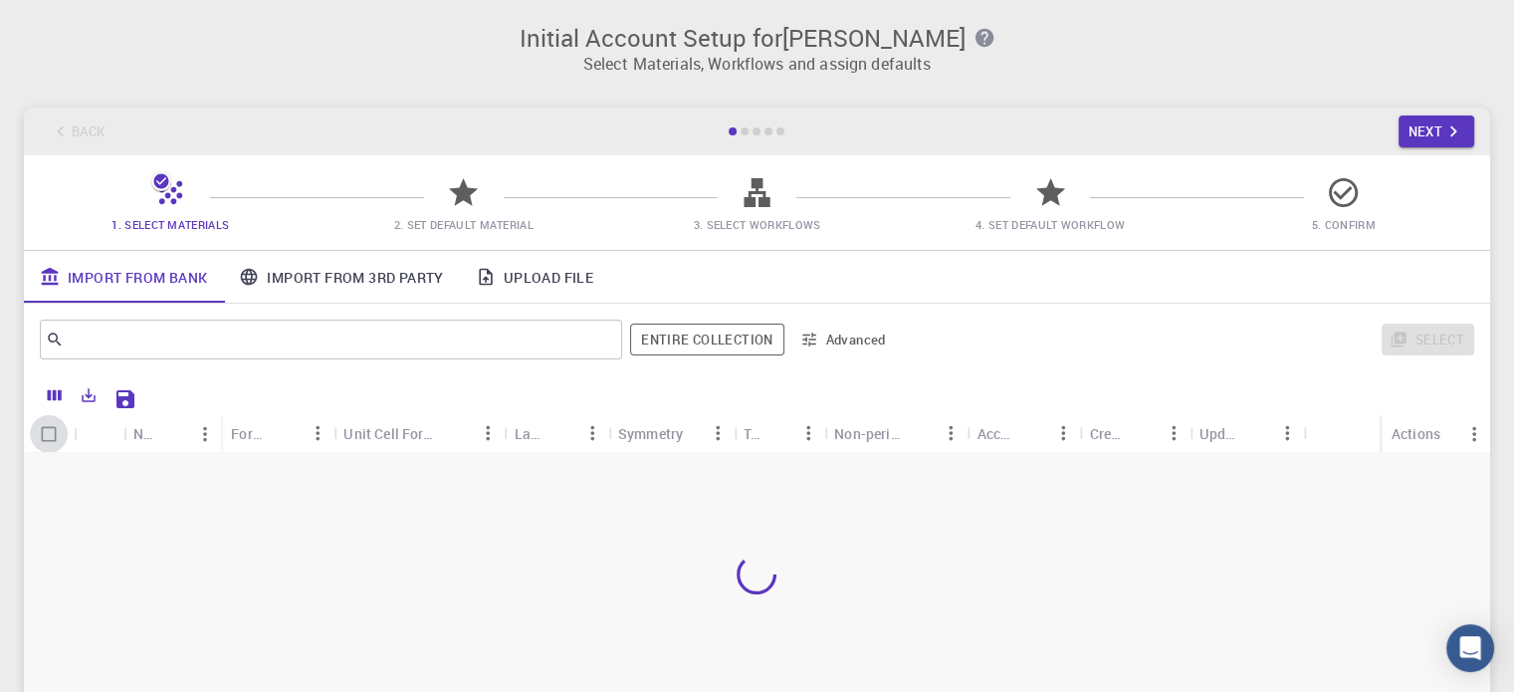
click at [48, 429] on input "Select all rows" at bounding box center [49, 434] width 38 height 38
checkbox input "false"
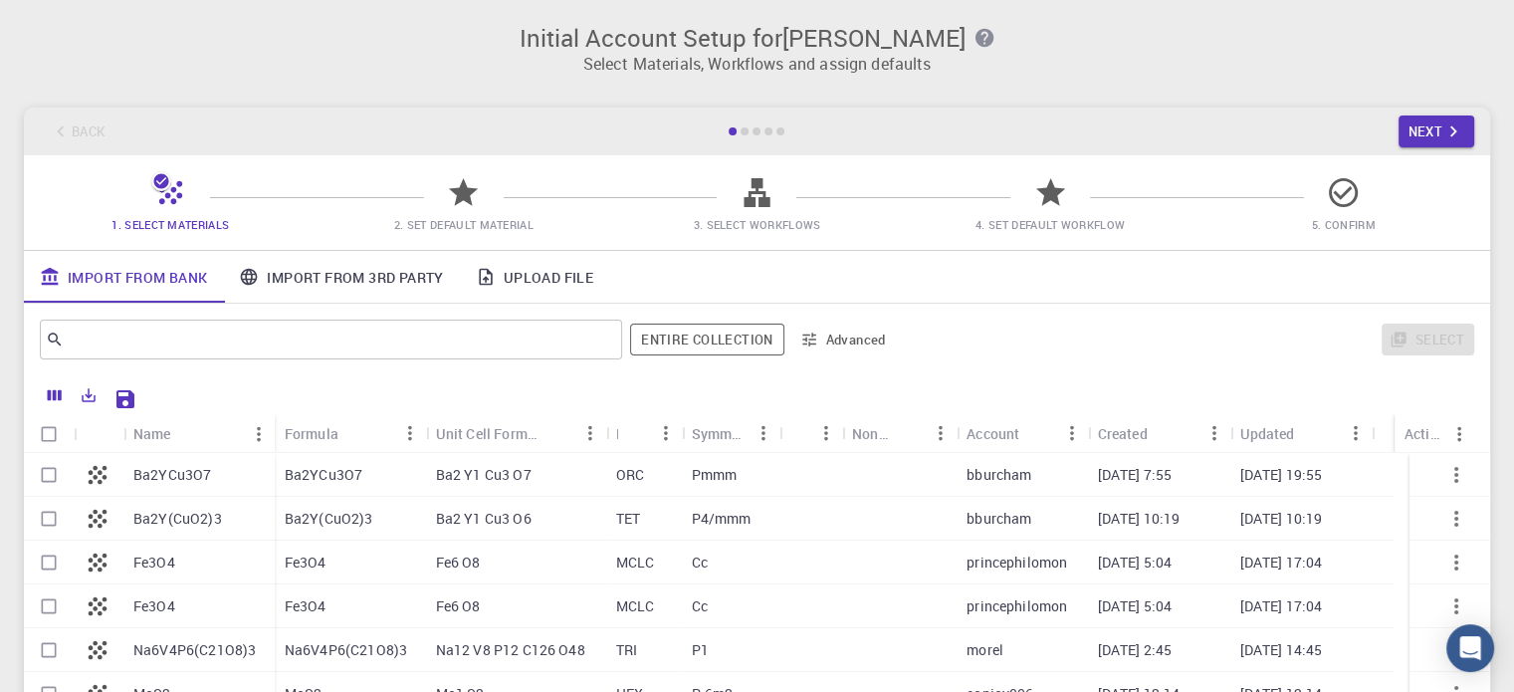
click at [543, 279] on link "Upload File" at bounding box center [534, 277] width 149 height 52
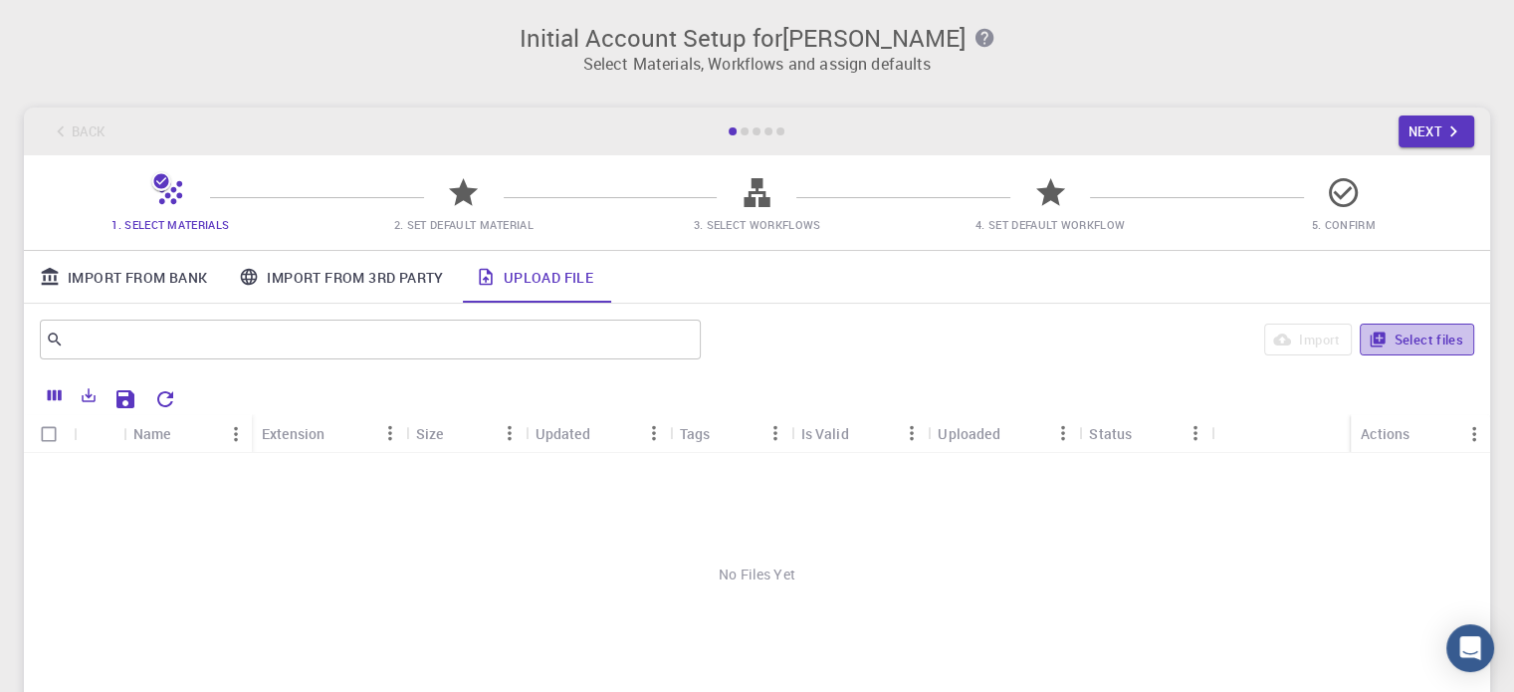
click at [1388, 341] on button "Select files" at bounding box center [1416, 339] width 114 height 32
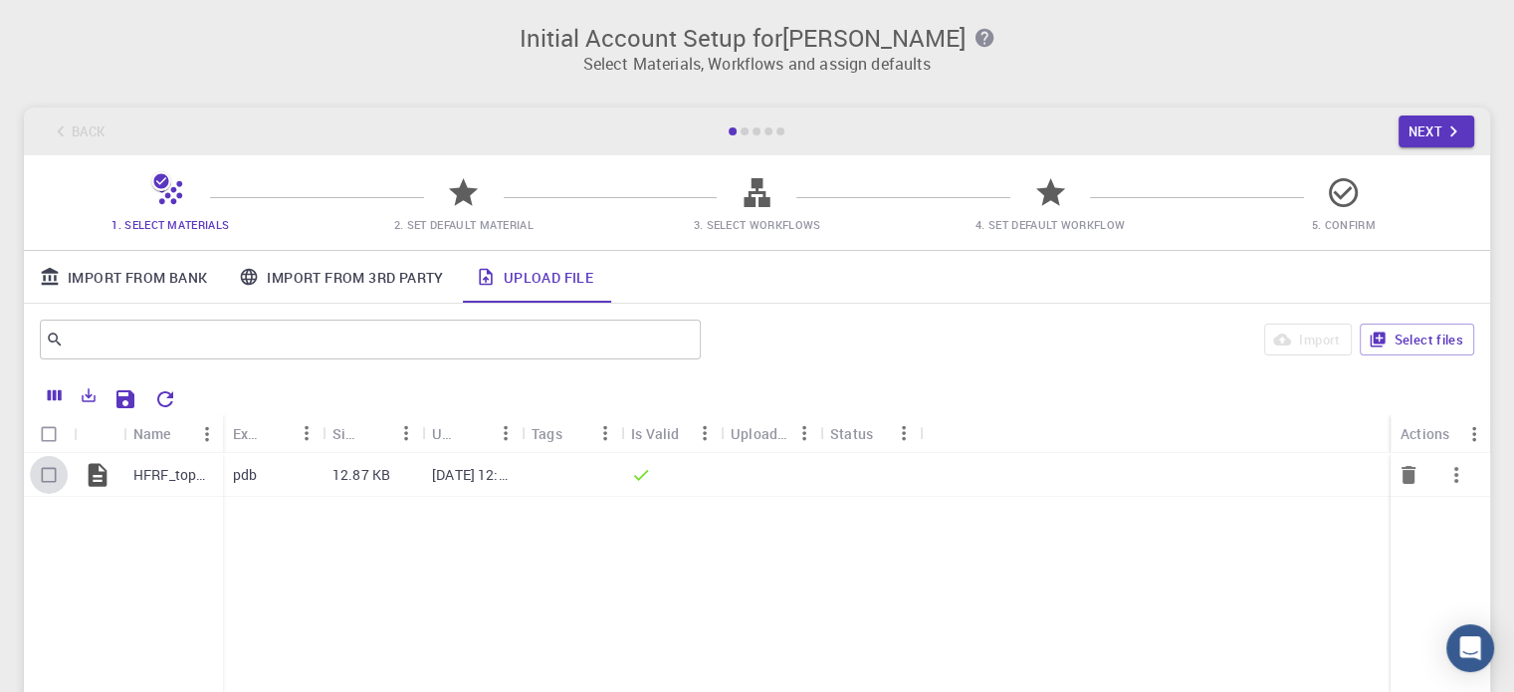
click at [43, 470] on input "Select row" at bounding box center [49, 475] width 38 height 38
checkbox input "true"
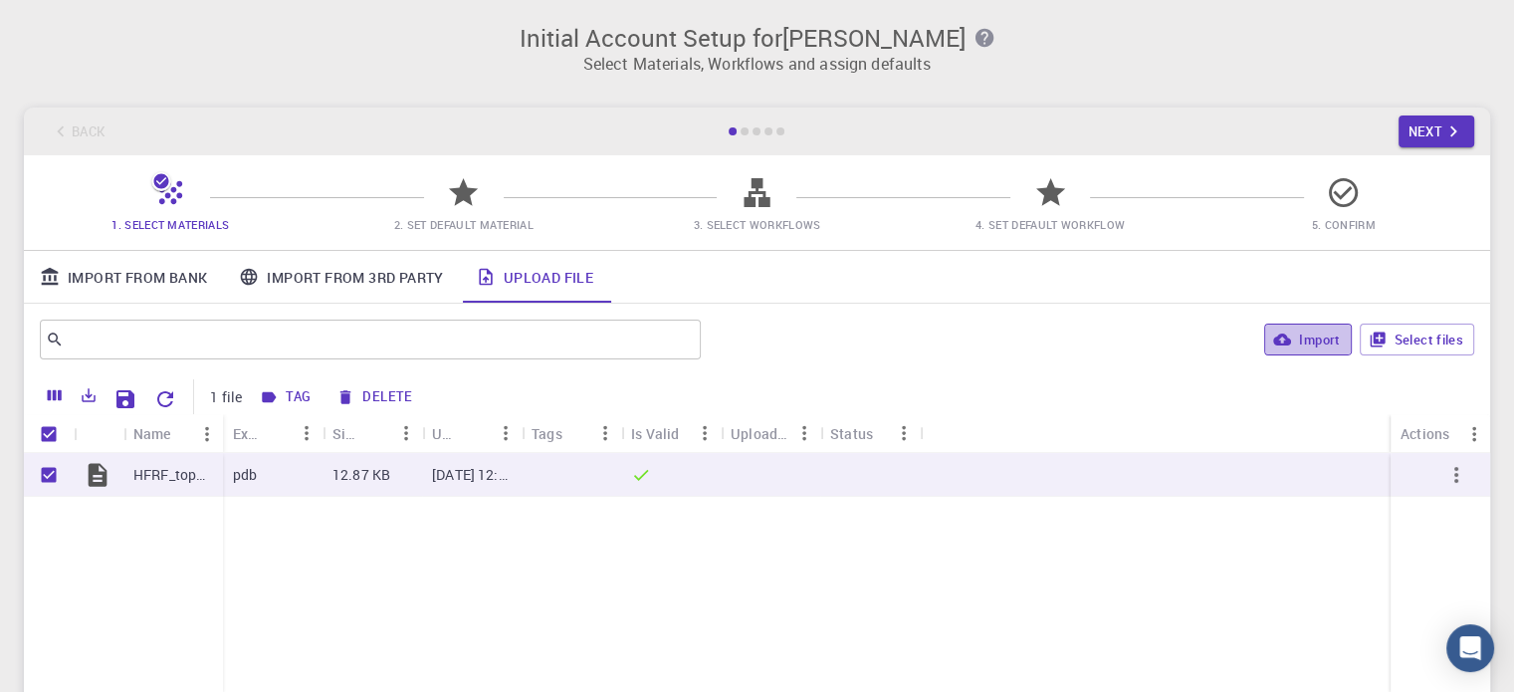
click at [1298, 337] on button "Import" at bounding box center [1307, 339] width 87 height 32
checkbox input "false"
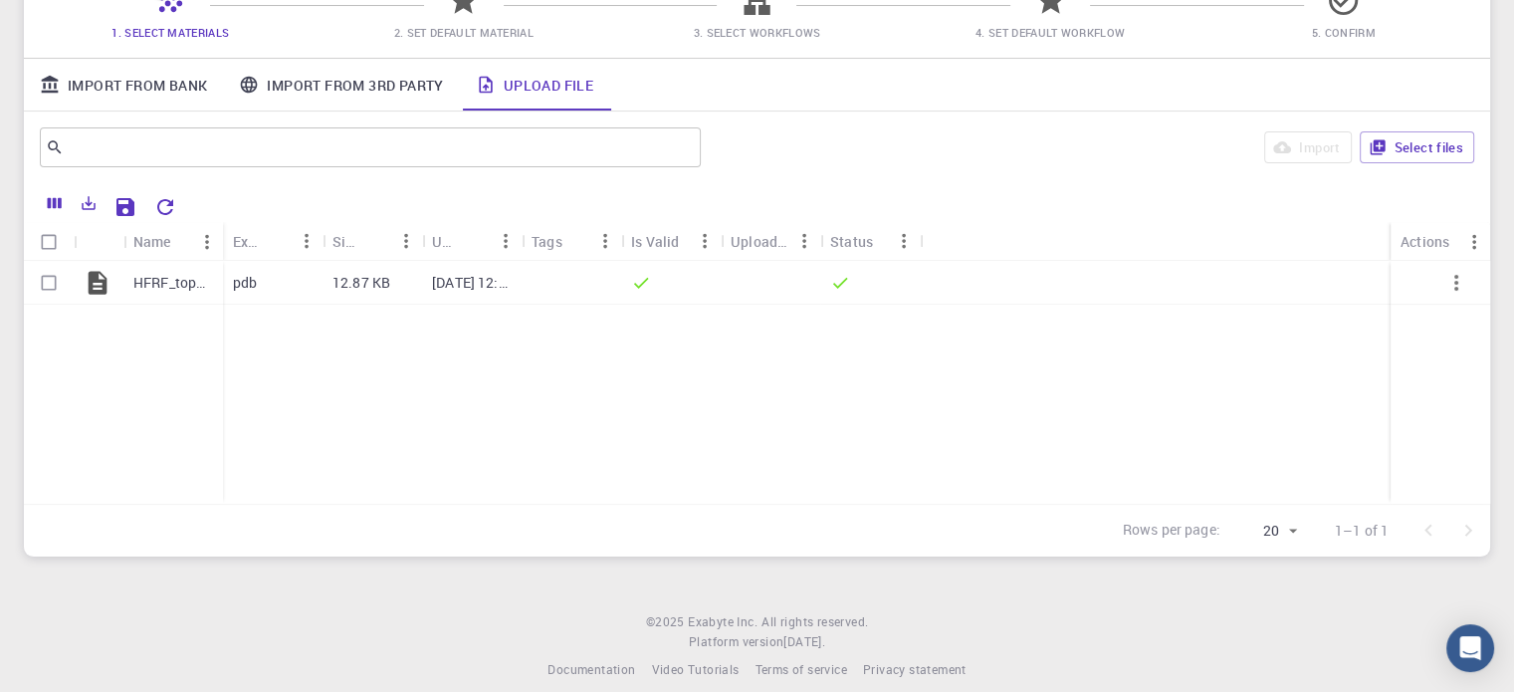
scroll to position [211, 0]
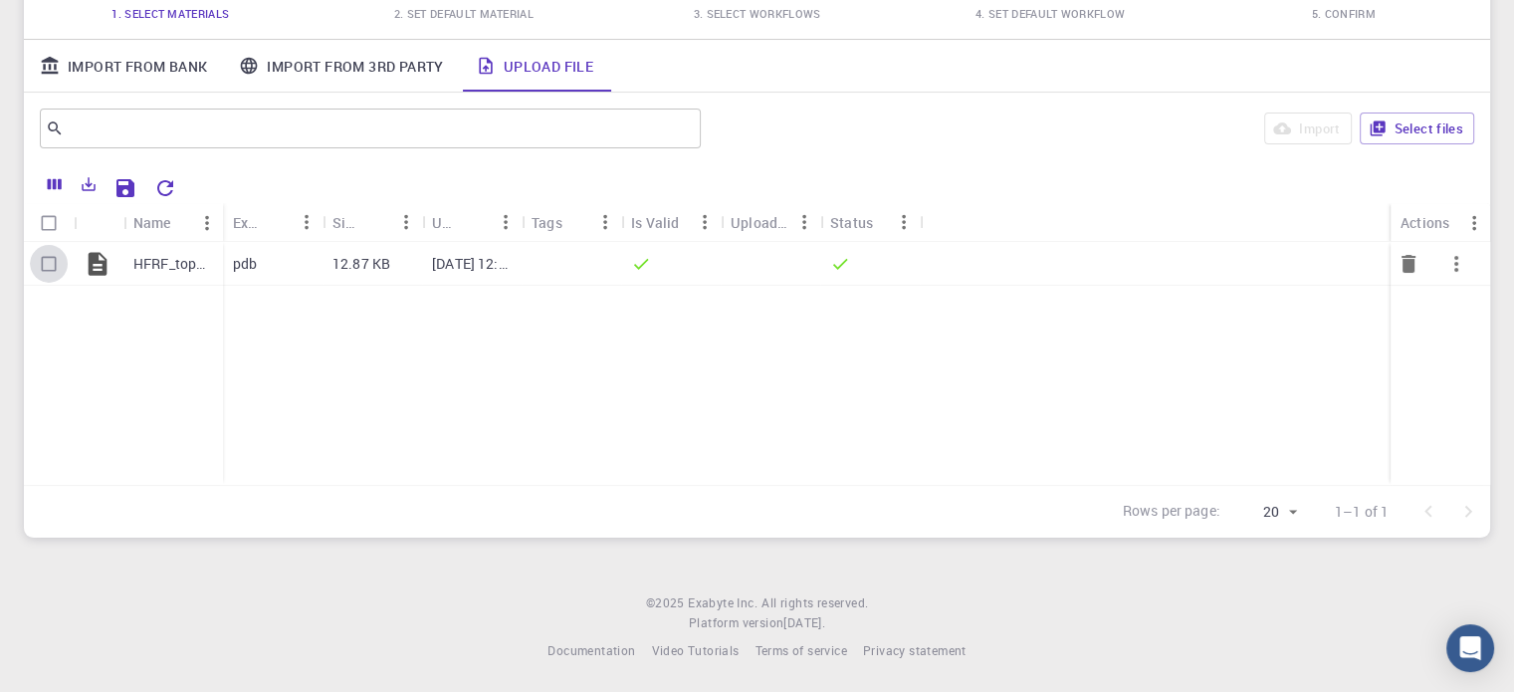
click at [59, 261] on input "Select row" at bounding box center [49, 264] width 38 height 38
checkbox input "true"
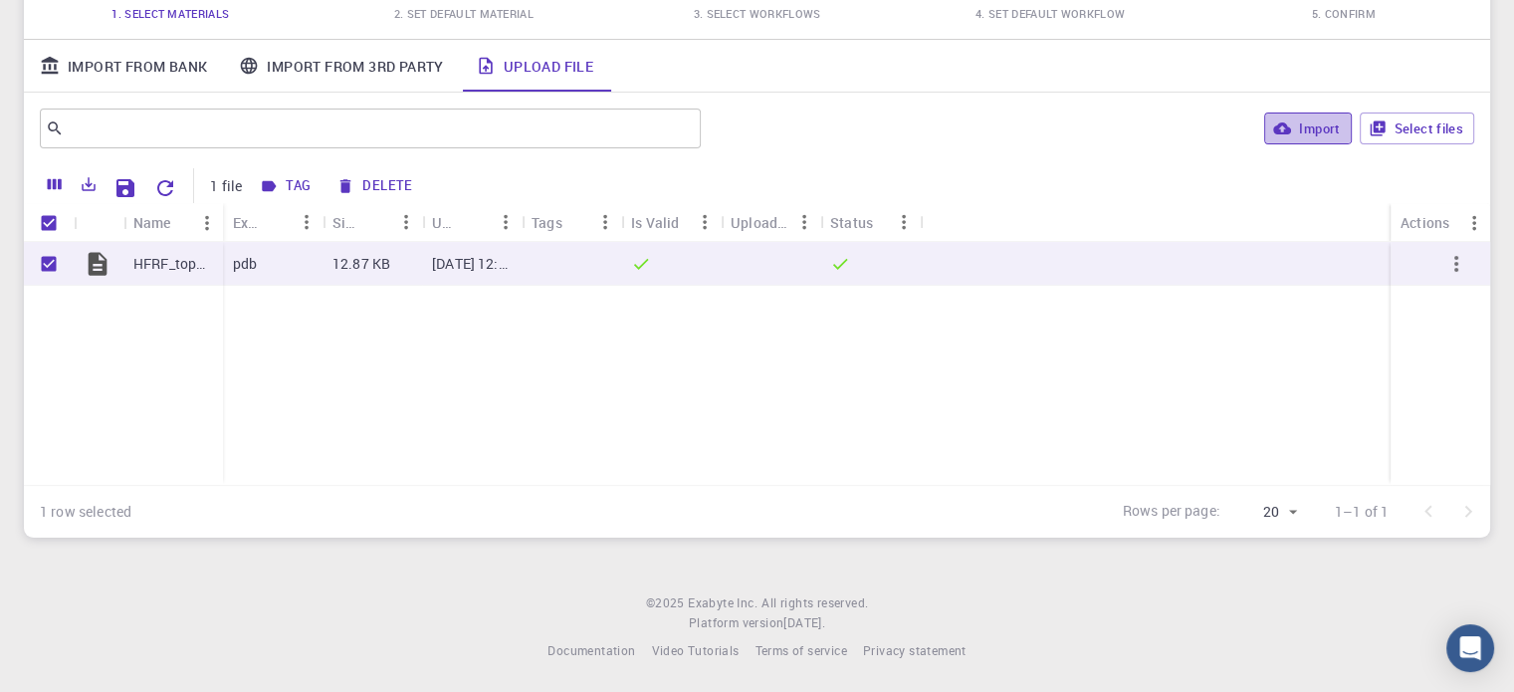
click at [1296, 127] on button "Import" at bounding box center [1307, 128] width 87 height 32
checkbox input "false"
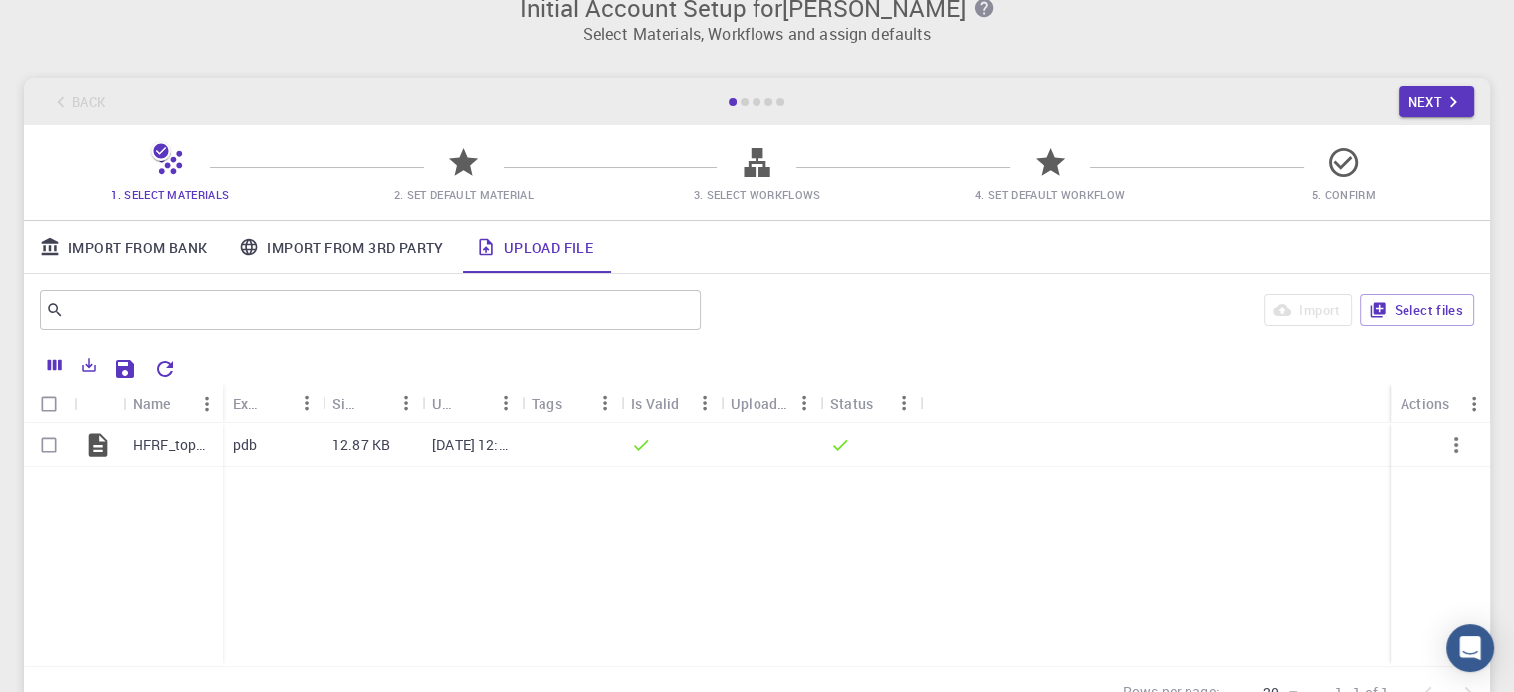
scroll to position [12, 0]
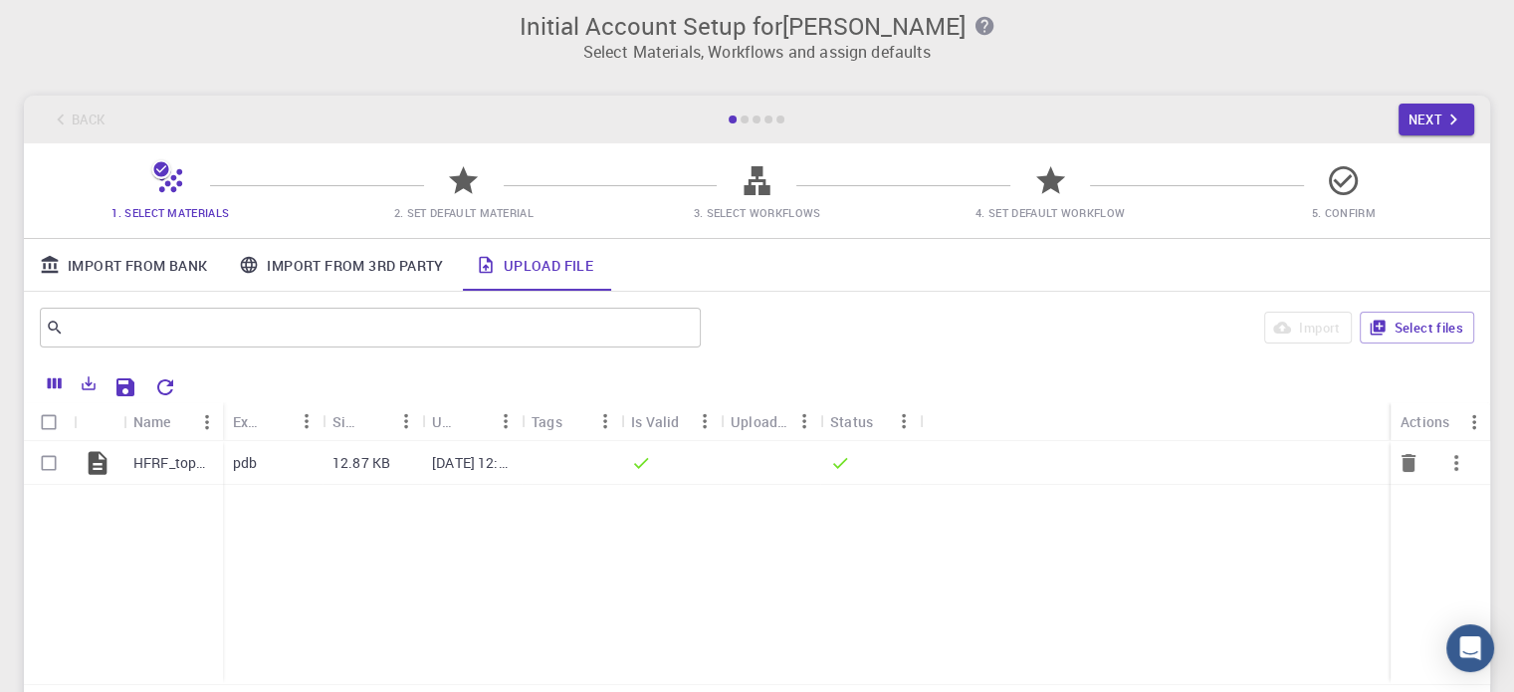
drag, startPoint x: 1293, startPoint y: 329, endPoint x: 106, endPoint y: 457, distance: 1193.0
click at [106, 457] on icon at bounding box center [98, 462] width 19 height 23
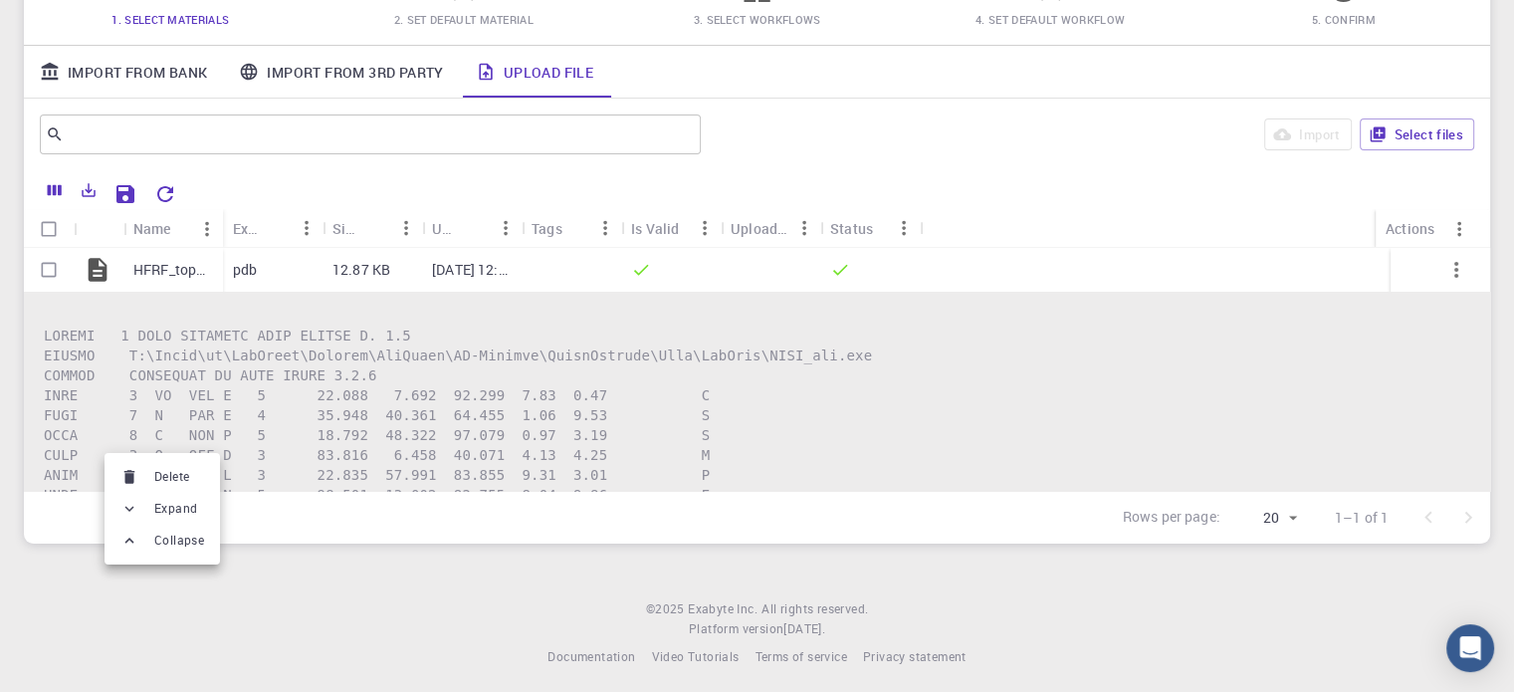
scroll to position [211, 0]
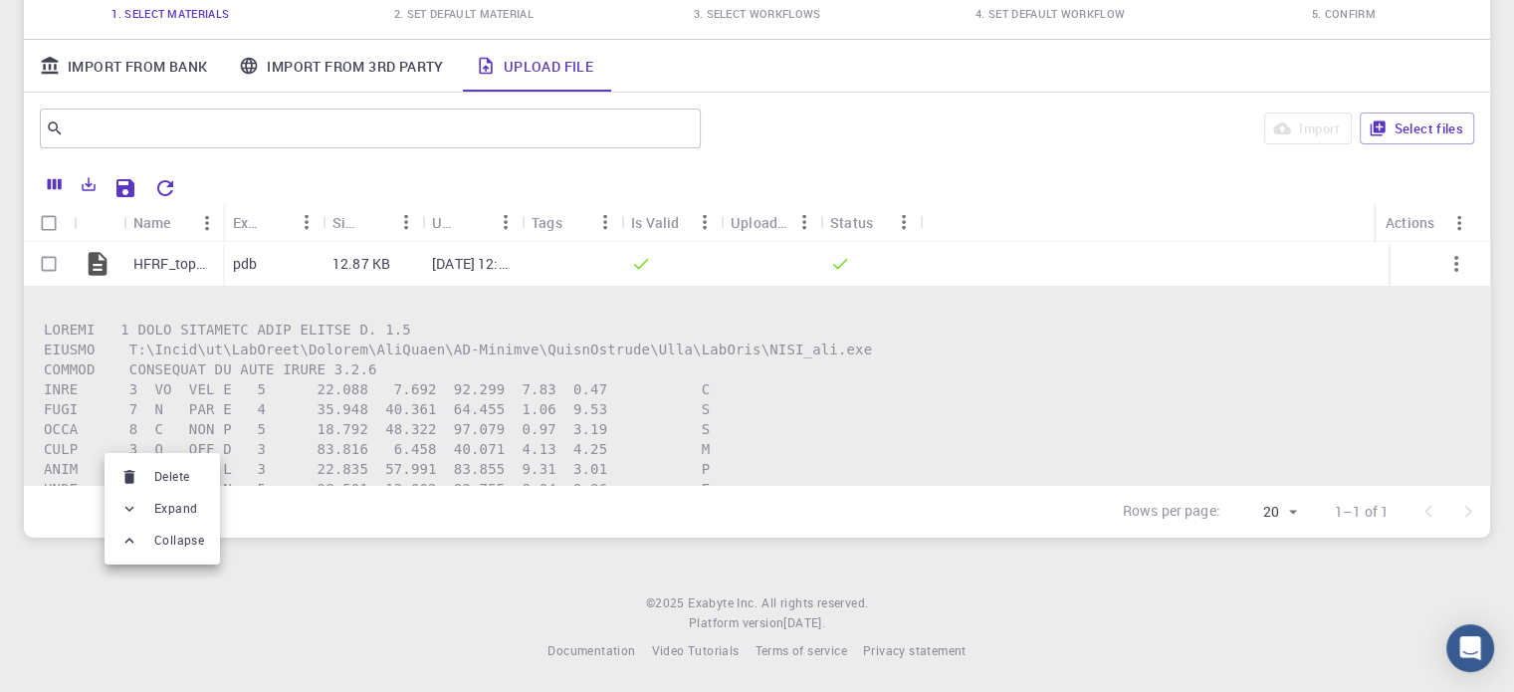
drag, startPoint x: 1485, startPoint y: 264, endPoint x: 1461, endPoint y: 378, distance: 116.9
click at [1485, 285] on div at bounding box center [757, 346] width 1514 height 692
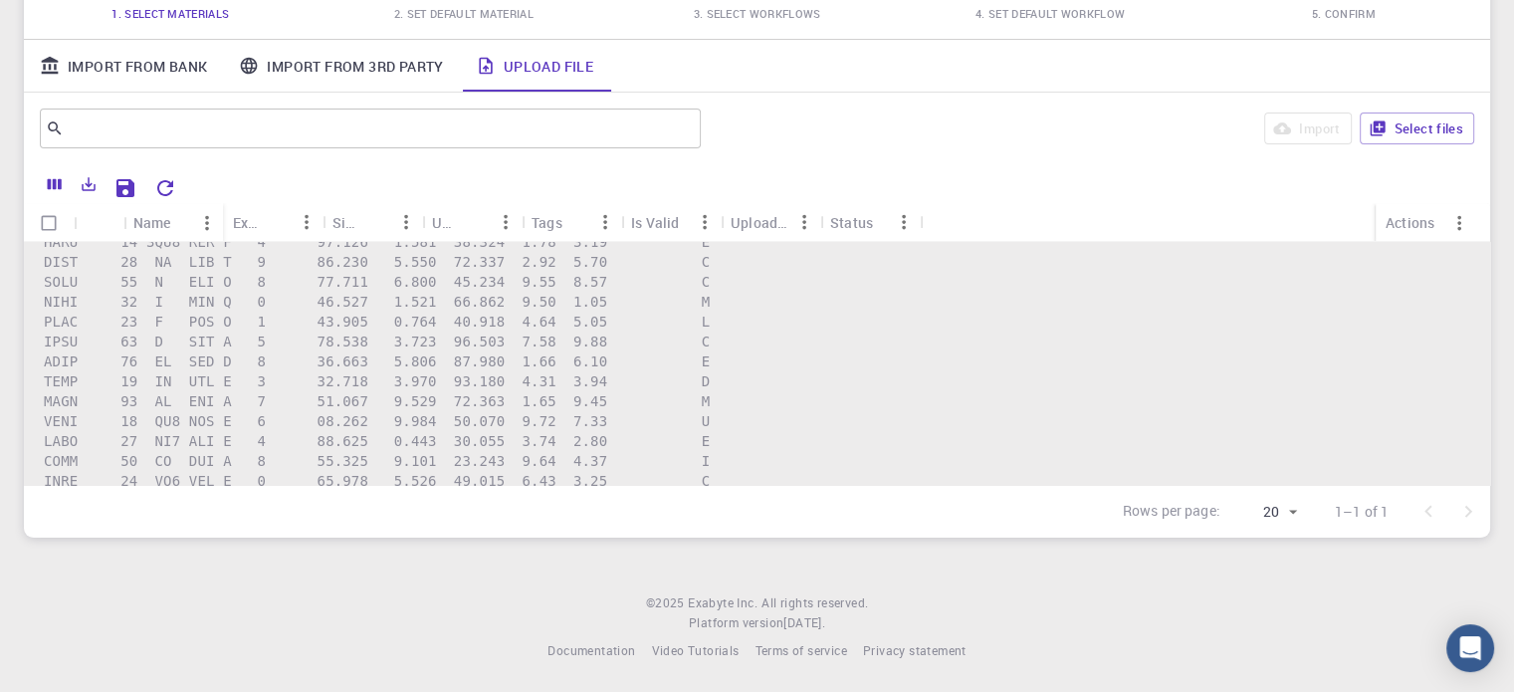
scroll to position [0, 0]
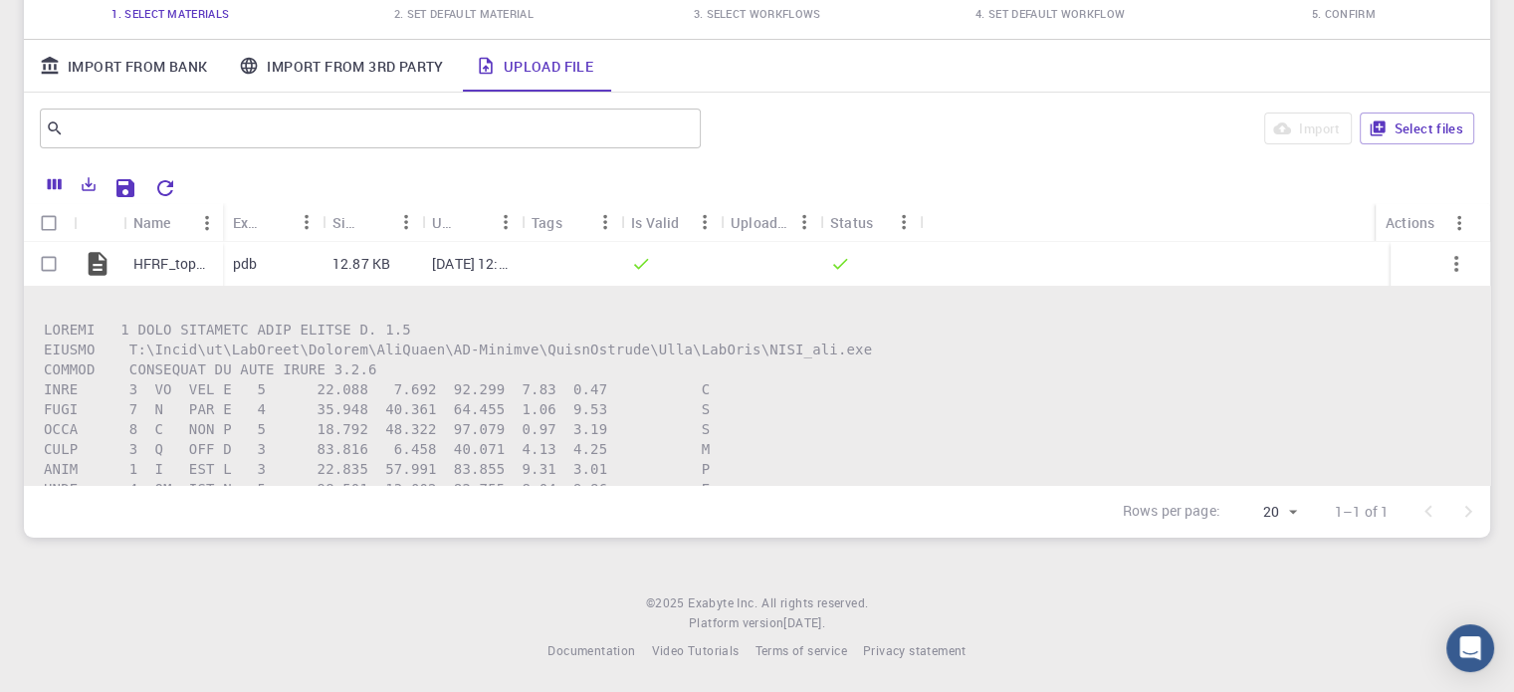
drag, startPoint x: 128, startPoint y: 342, endPoint x: 102, endPoint y: 349, distance: 27.8
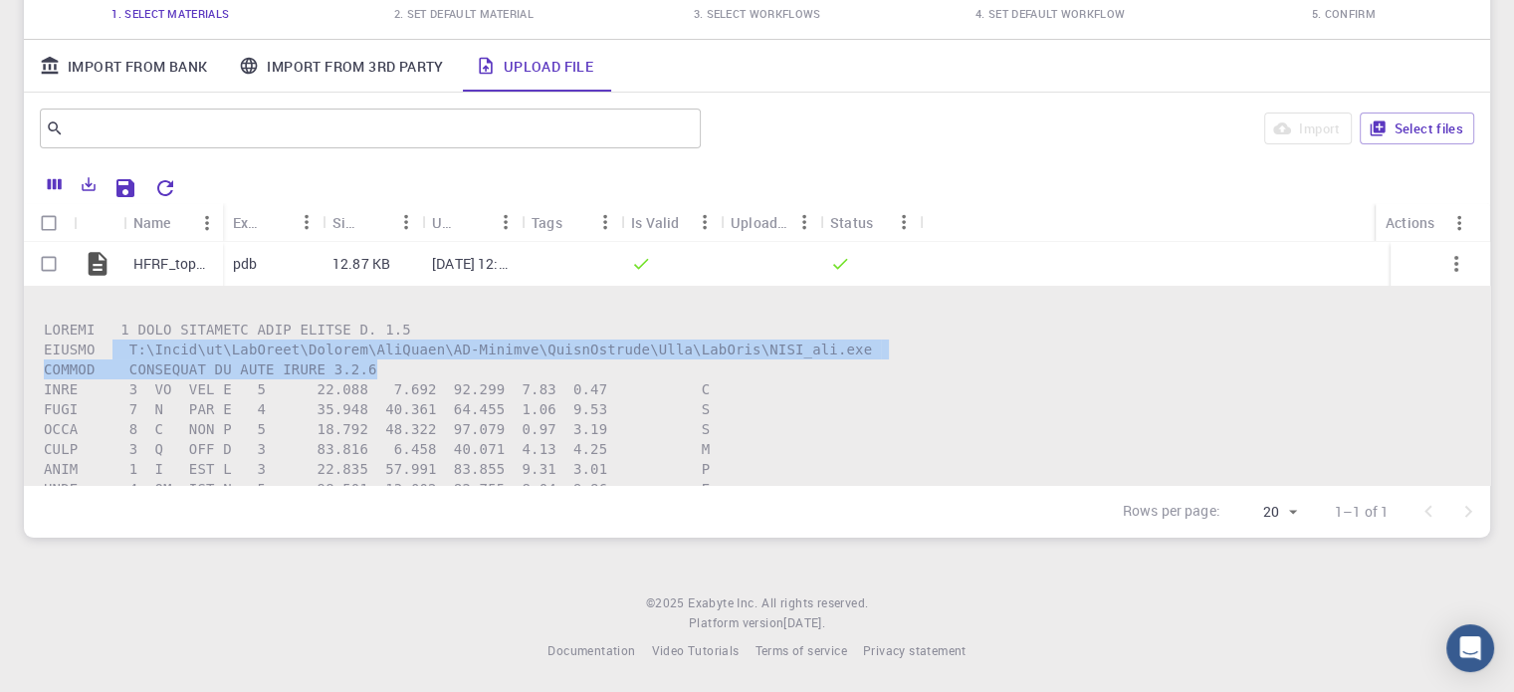
drag, startPoint x: 108, startPoint y: 348, endPoint x: 368, endPoint y: 362, distance: 260.1
drag, startPoint x: 44, startPoint y: 321, endPoint x: 381, endPoint y: 363, distance: 339.9
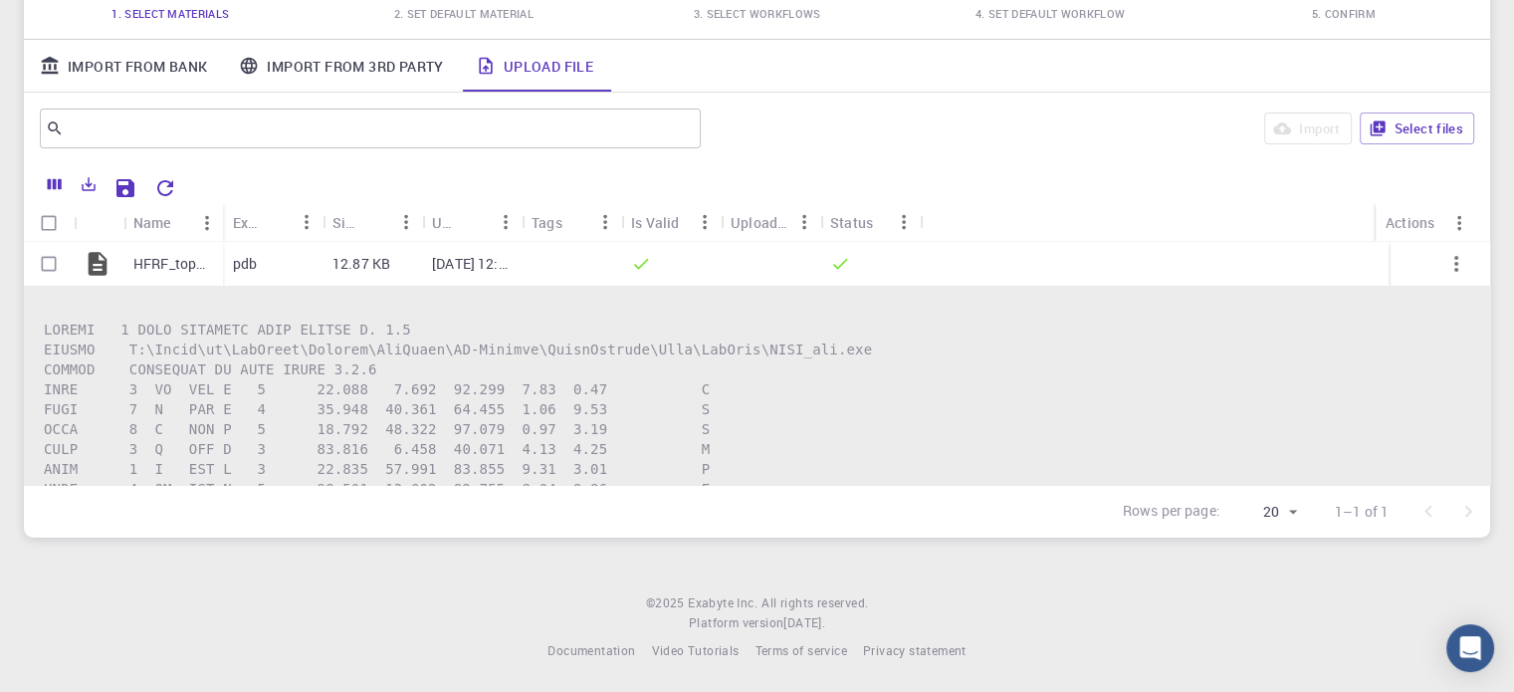
click at [106, 274] on icon at bounding box center [98, 264] width 28 height 28
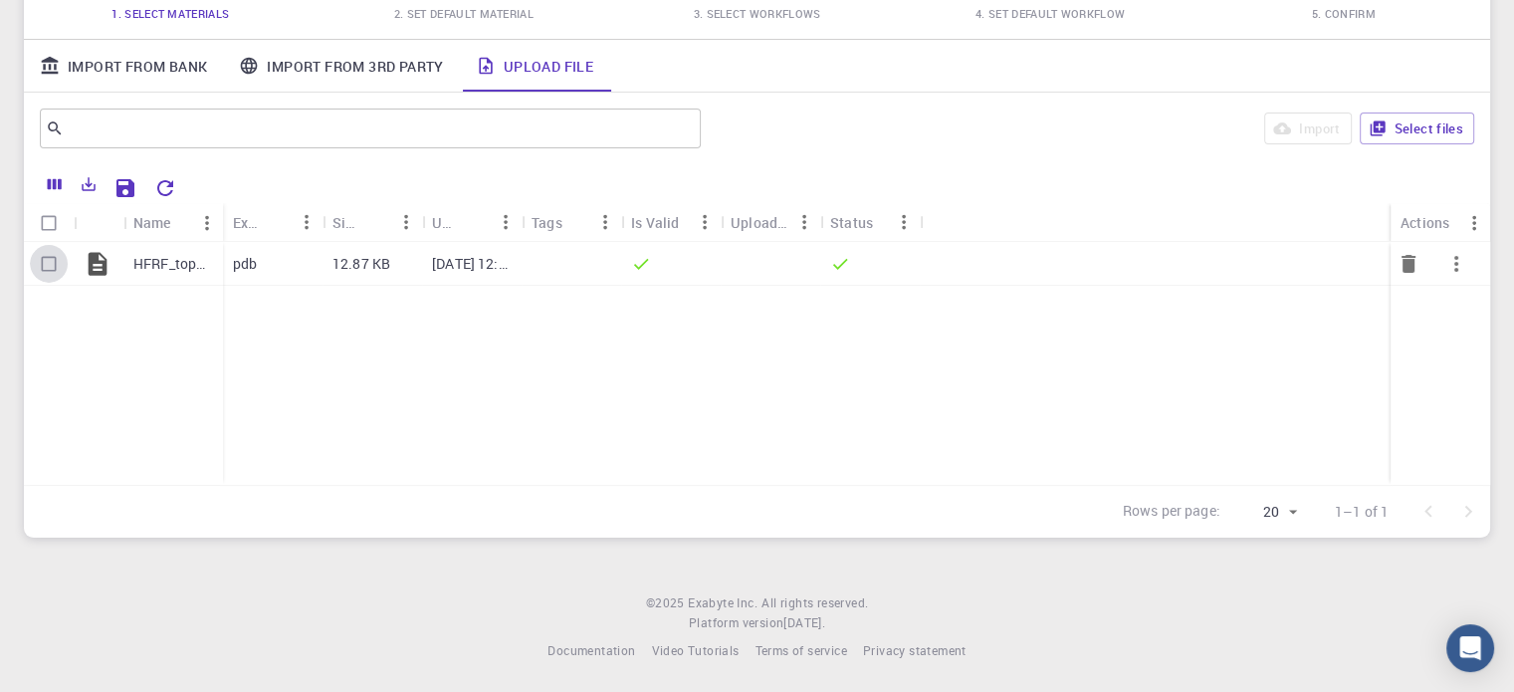
click at [55, 260] on input "Select row" at bounding box center [49, 264] width 38 height 38
checkbox input "true"
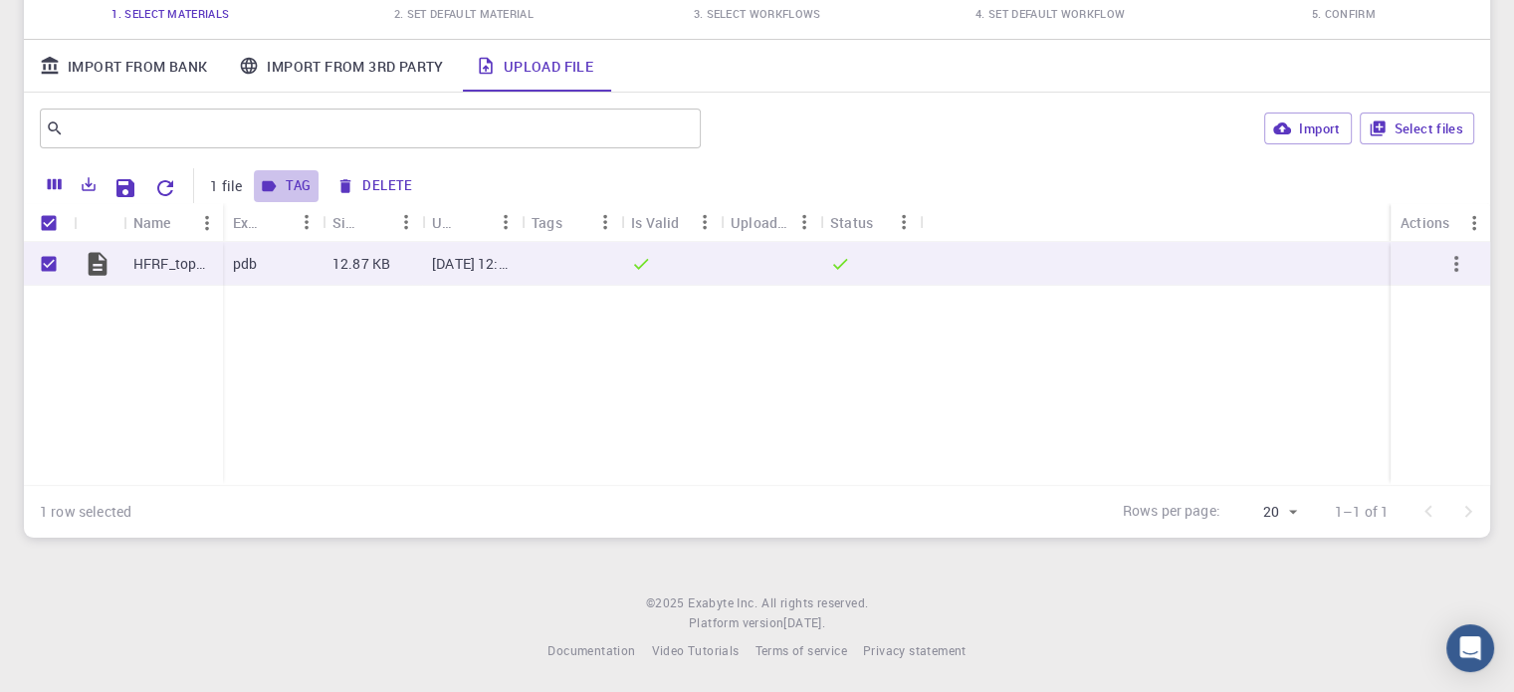
click at [279, 182] on button "Tag" at bounding box center [286, 186] width 65 height 32
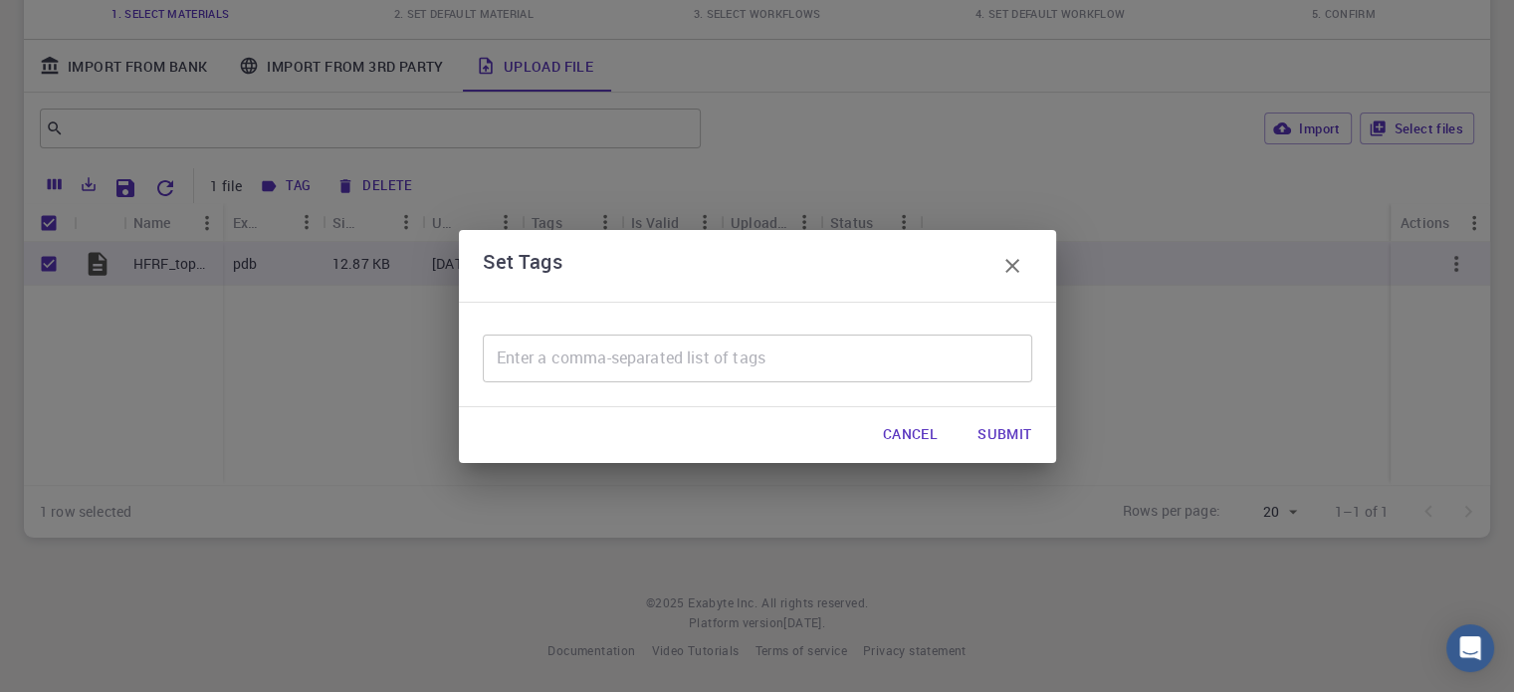
click at [1027, 261] on button "button" at bounding box center [1012, 266] width 40 height 40
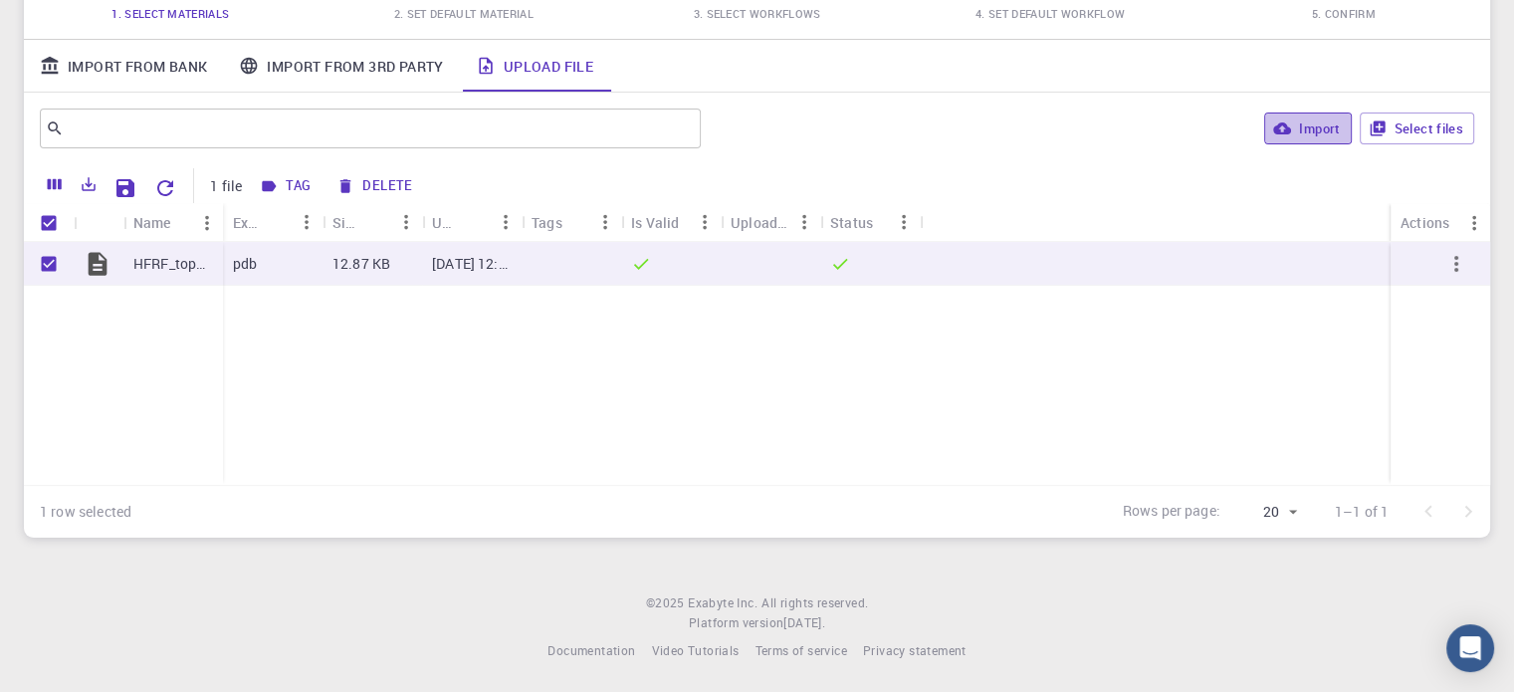
click at [1272, 112] on button "Import" at bounding box center [1307, 128] width 87 height 32
checkbox input "false"
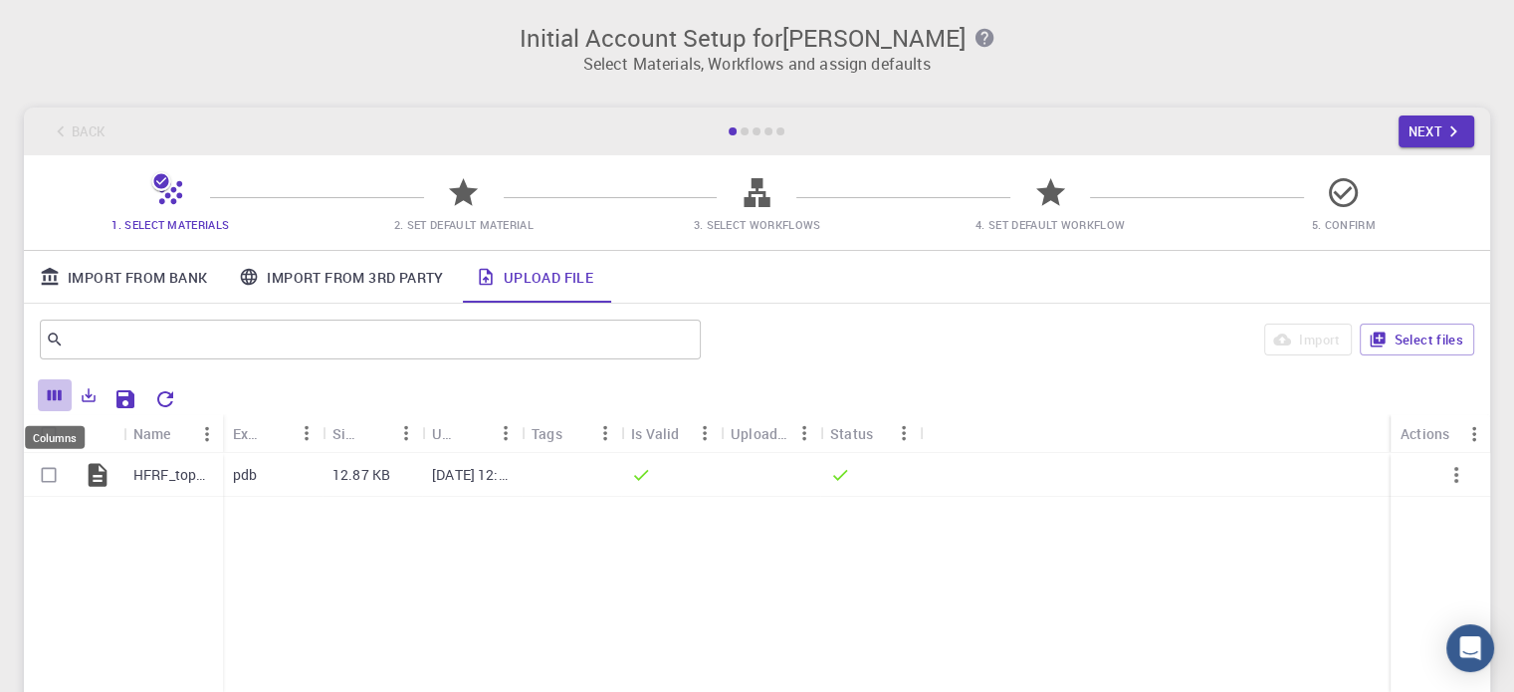
click at [48, 385] on button "Columns" at bounding box center [55, 395] width 34 height 32
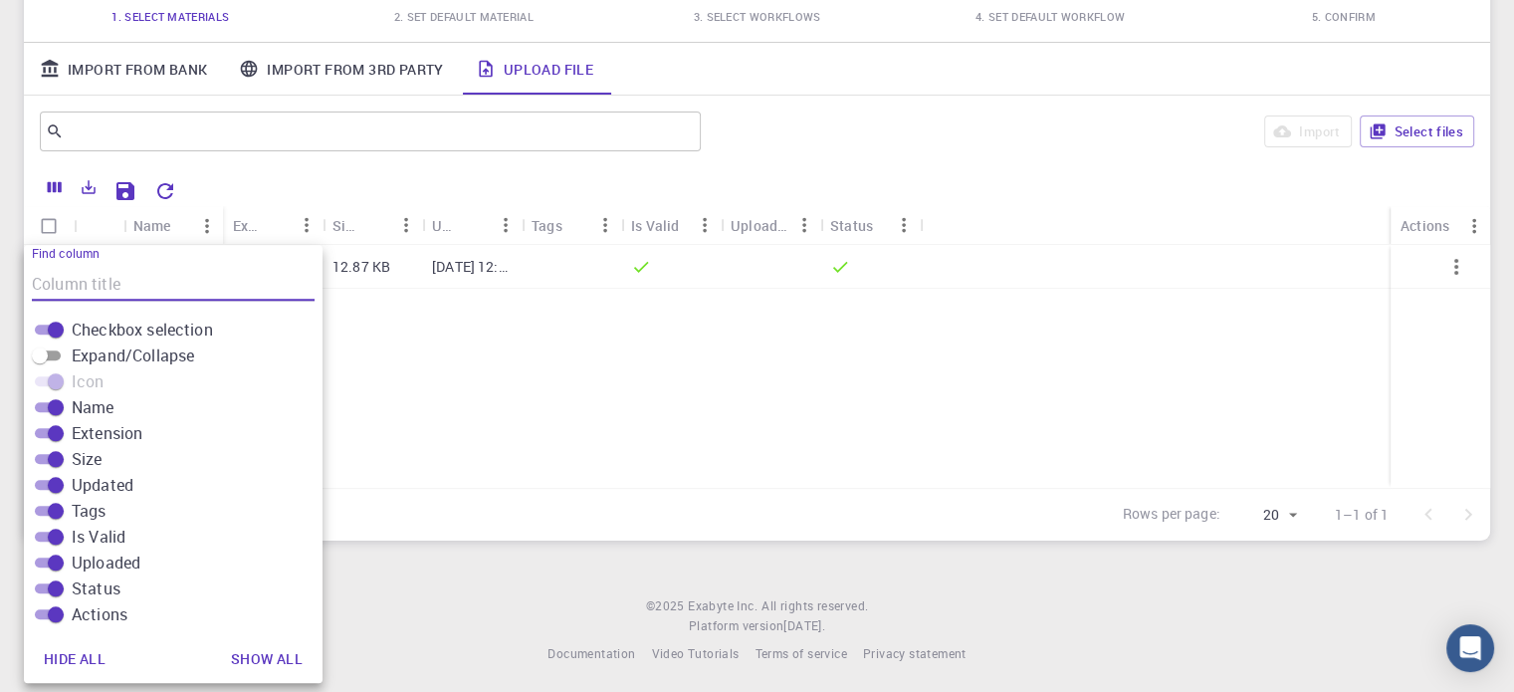
scroll to position [211, 0]
click at [58, 349] on input "Expand/Collapse" at bounding box center [40, 352] width 72 height 24
checkbox input "true"
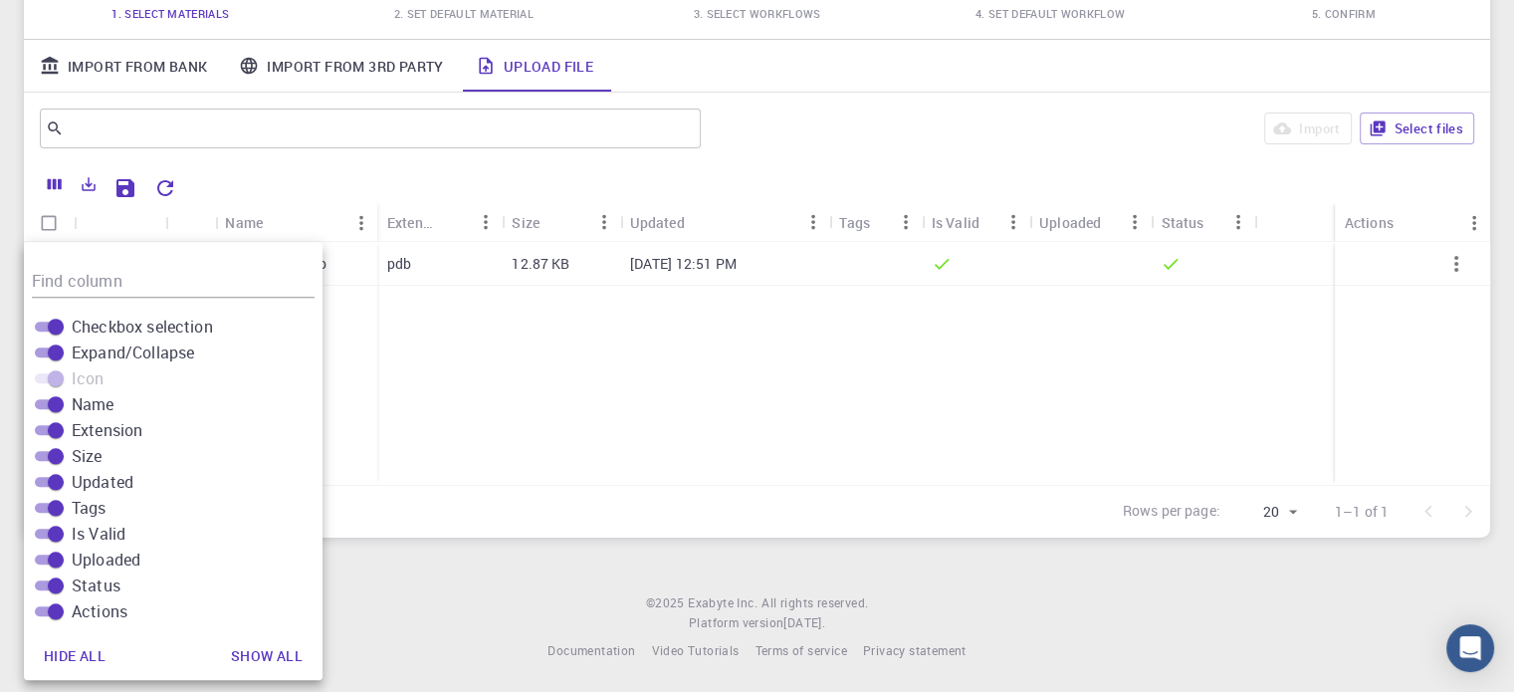
click at [64, 379] on span at bounding box center [48, 378] width 40 height 24
click at [261, 659] on button "Show all" at bounding box center [266, 656] width 103 height 40
click at [381, 596] on footer "© 2025 Exabyte Inc. All rights reserved. Platform version 2025.7.24 . Documenta…" at bounding box center [757, 627] width 1514 height 68
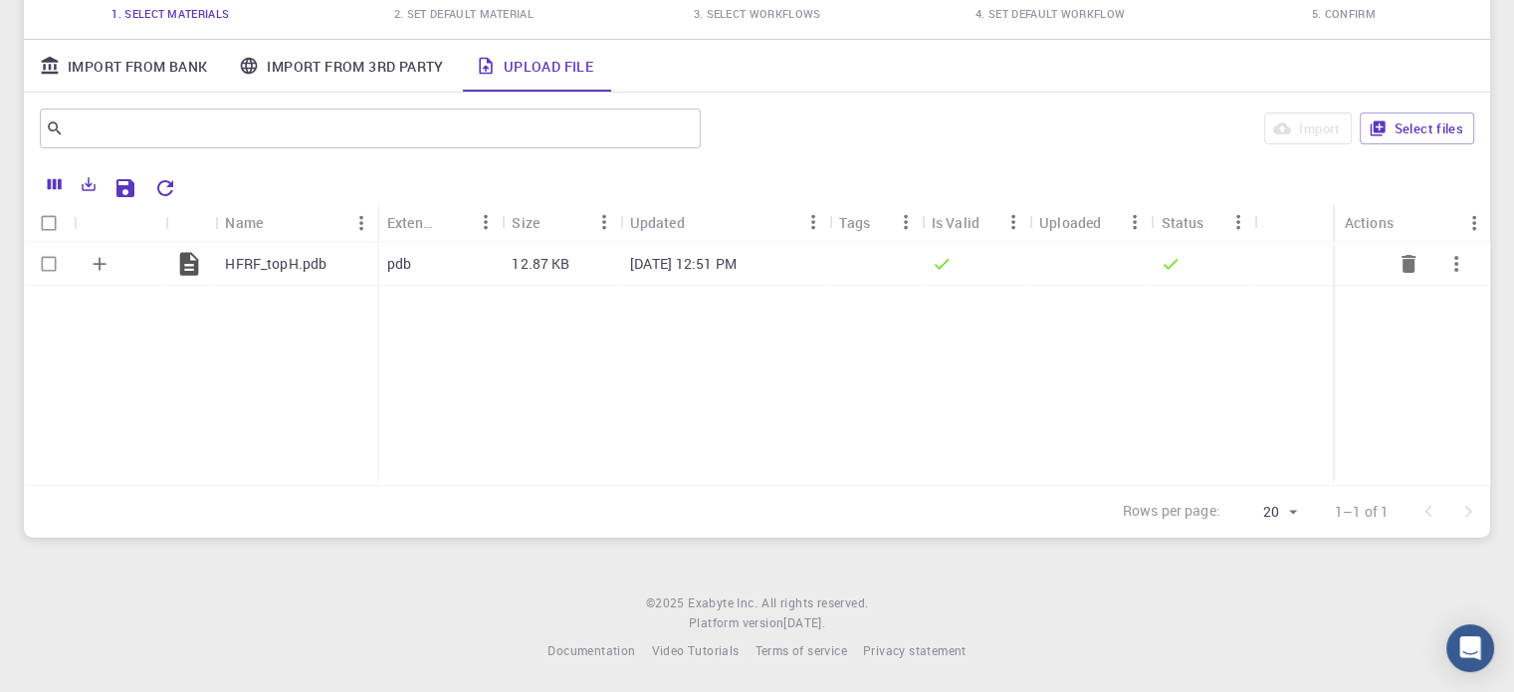
click at [94, 262] on icon "Expand" at bounding box center [100, 263] width 13 height 13
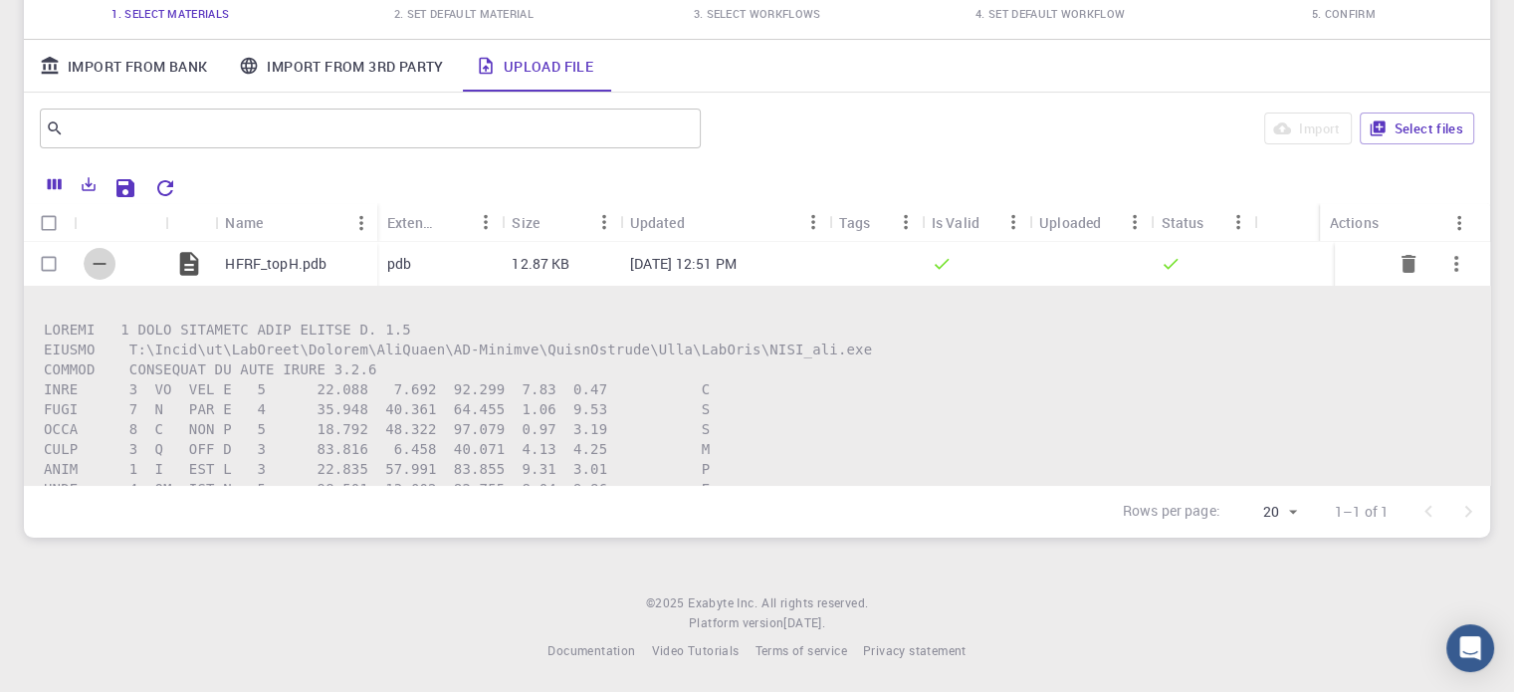
click at [94, 263] on icon "Collapse" at bounding box center [100, 264] width 13 height 2
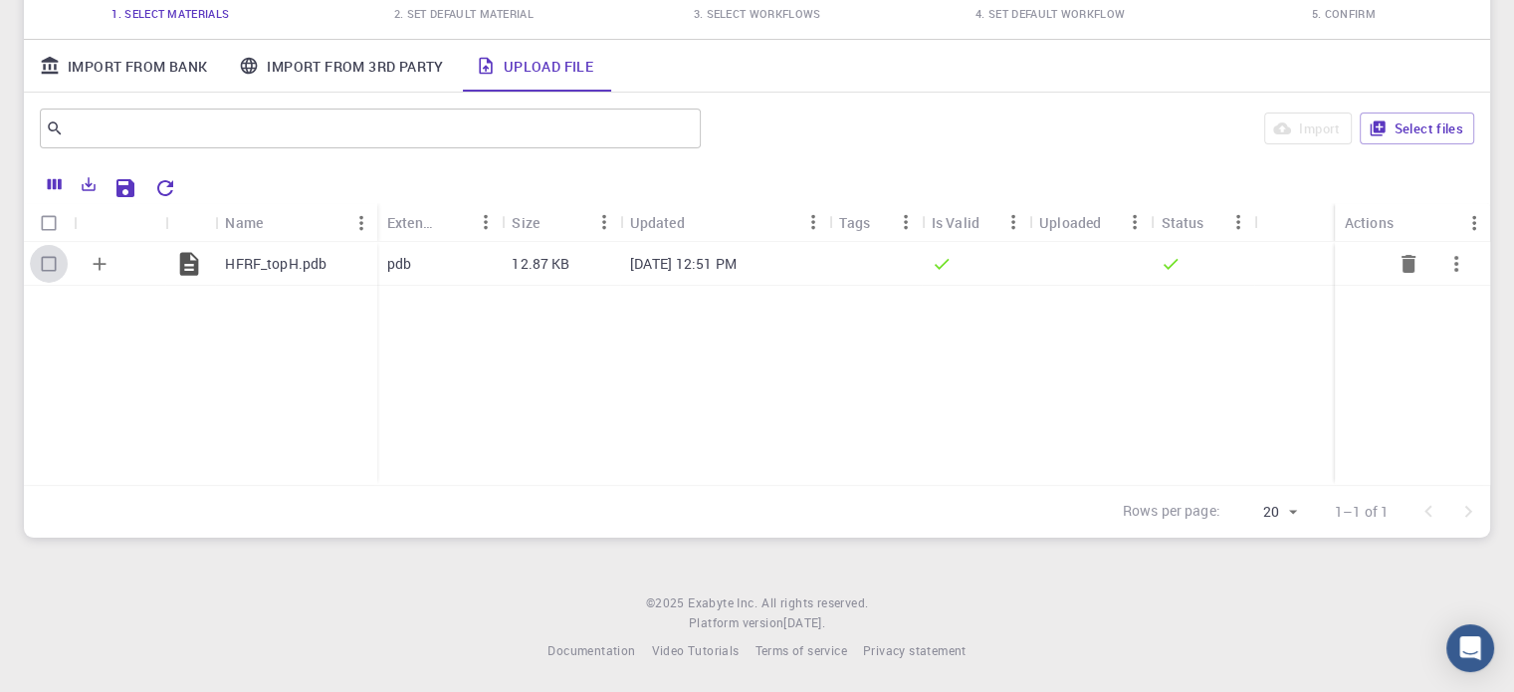
click at [51, 259] on input "Select row" at bounding box center [49, 264] width 38 height 38
checkbox input "true"
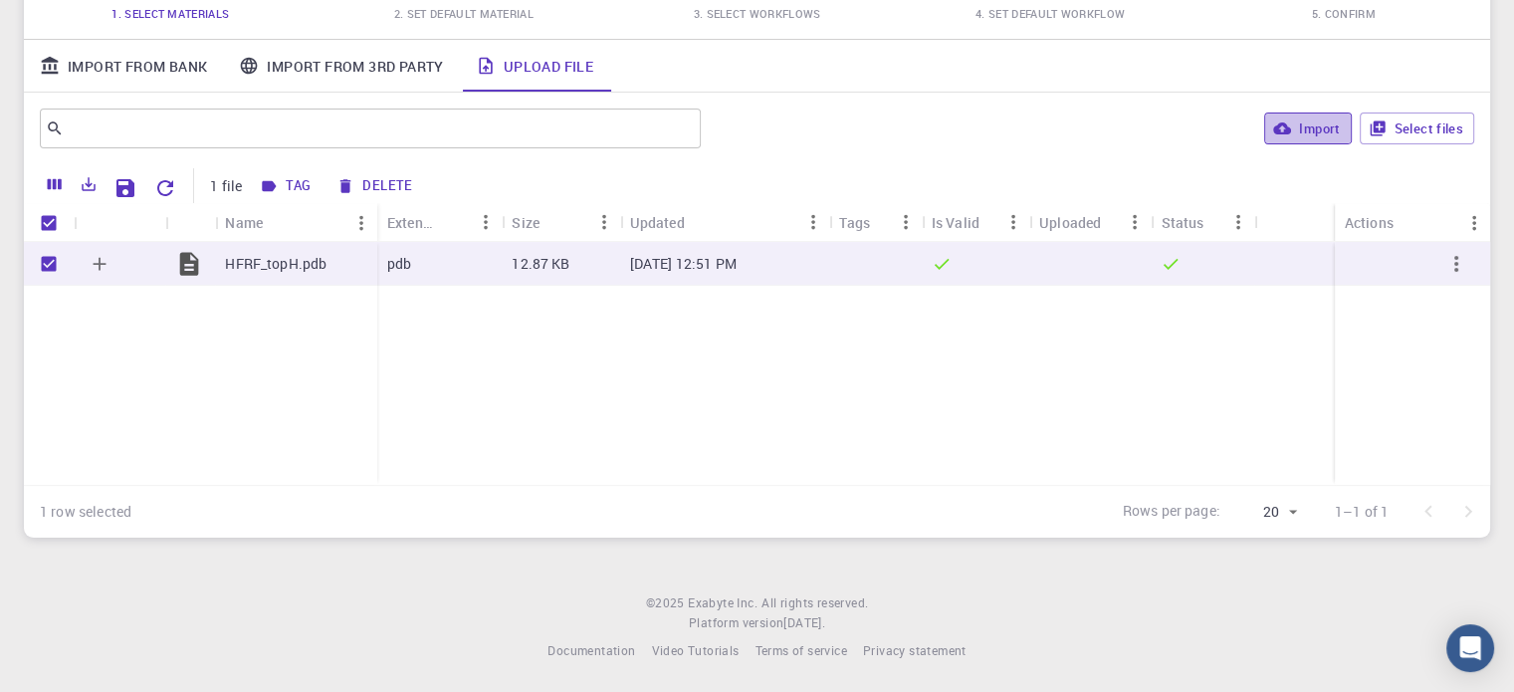
click at [1334, 121] on button "Import" at bounding box center [1307, 128] width 87 height 32
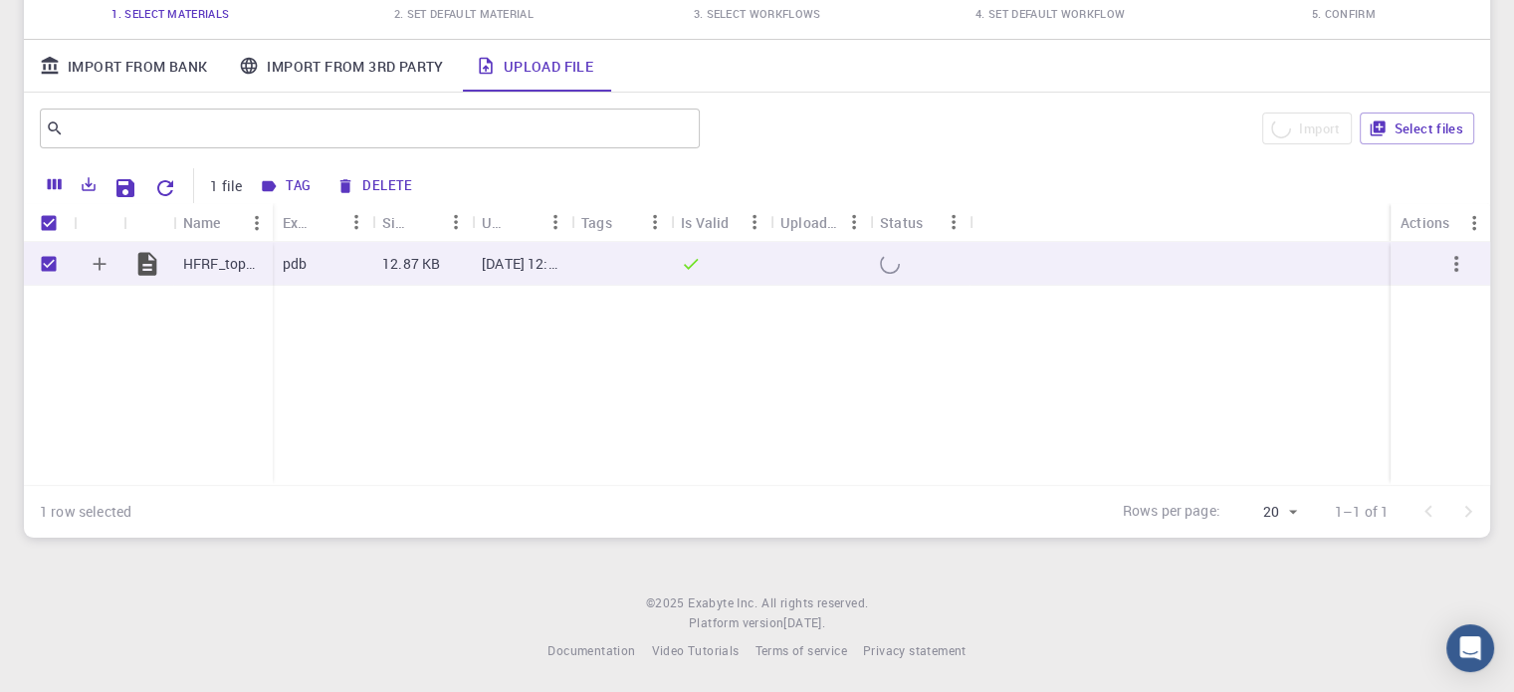
checkbox input "false"
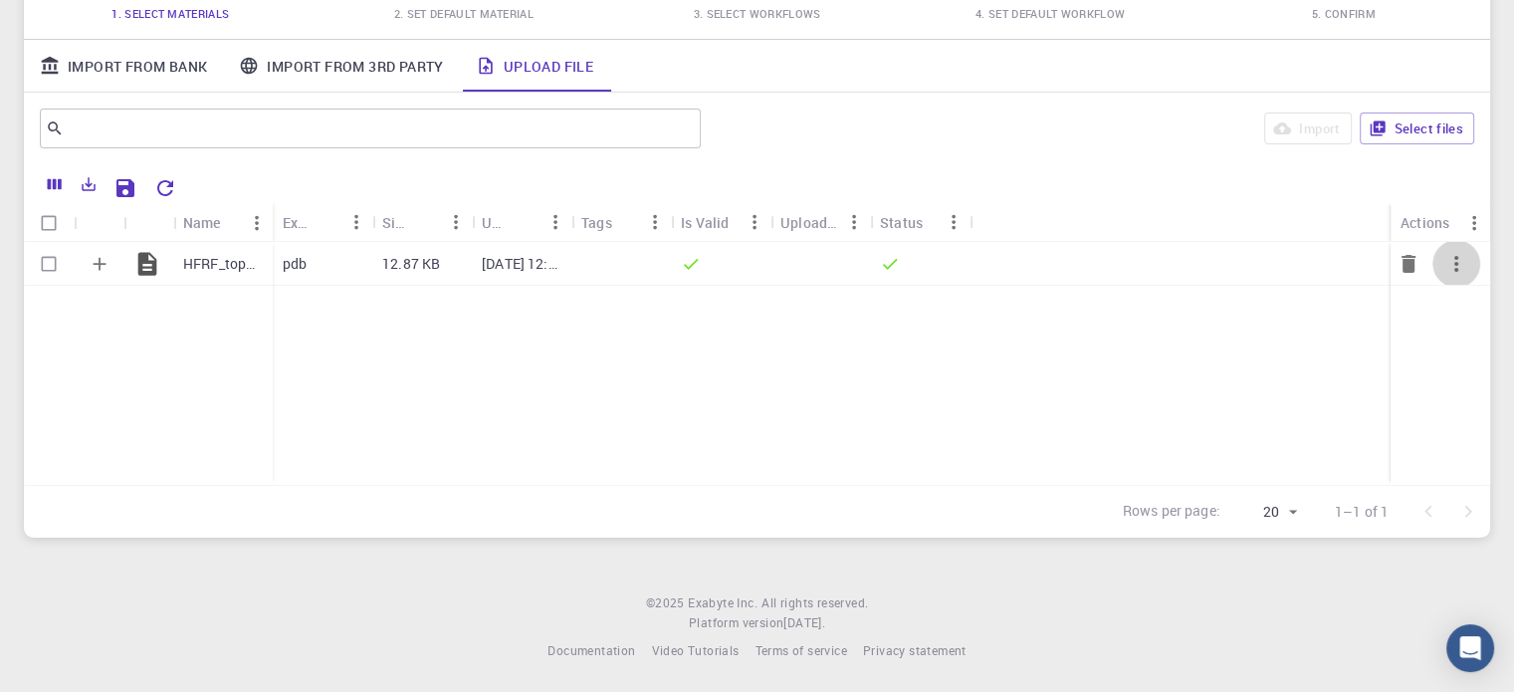
click at [1451, 271] on icon "button" at bounding box center [1456, 264] width 24 height 24
click at [1423, 351] on icon at bounding box center [1422, 354] width 18 height 18
click at [350, 212] on icon "Menu" at bounding box center [356, 222] width 22 height 22
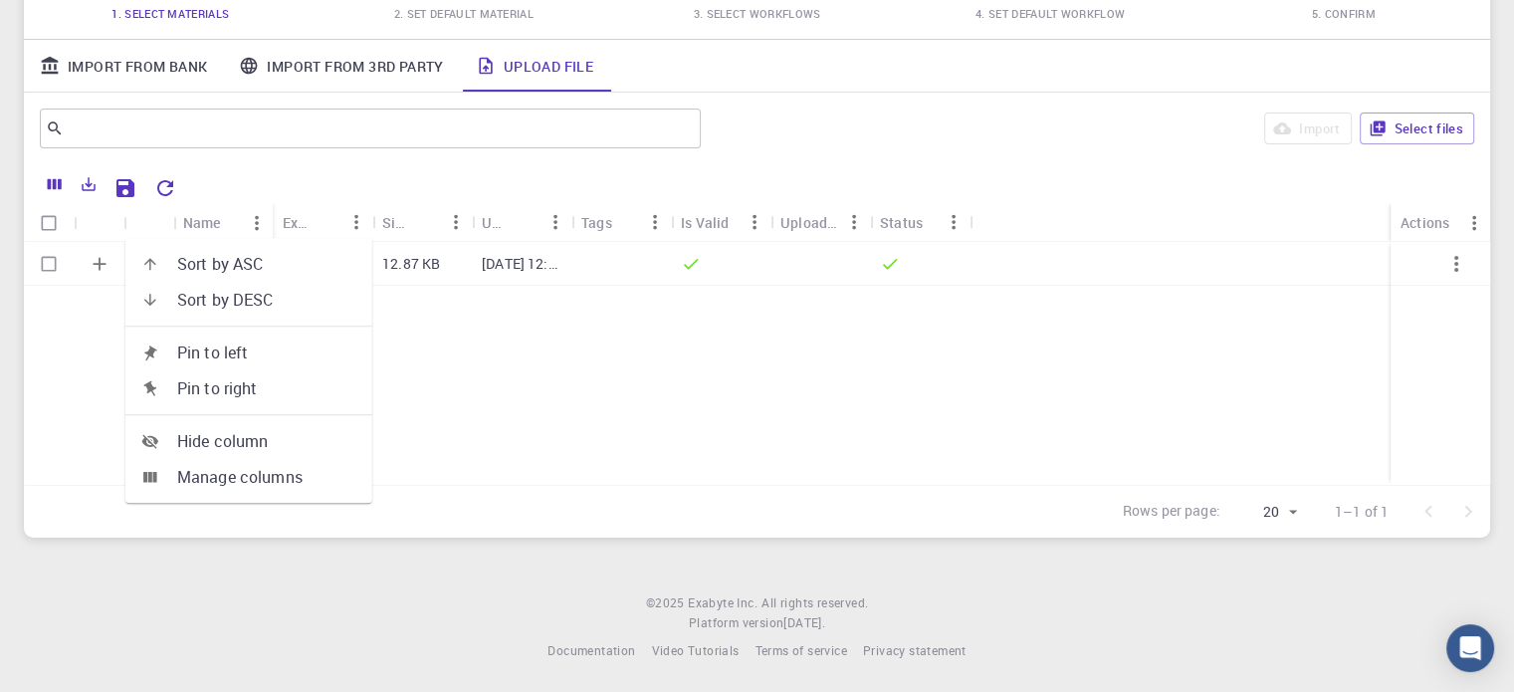
click at [315, 228] on icon "Sort" at bounding box center [324, 222] width 22 height 22
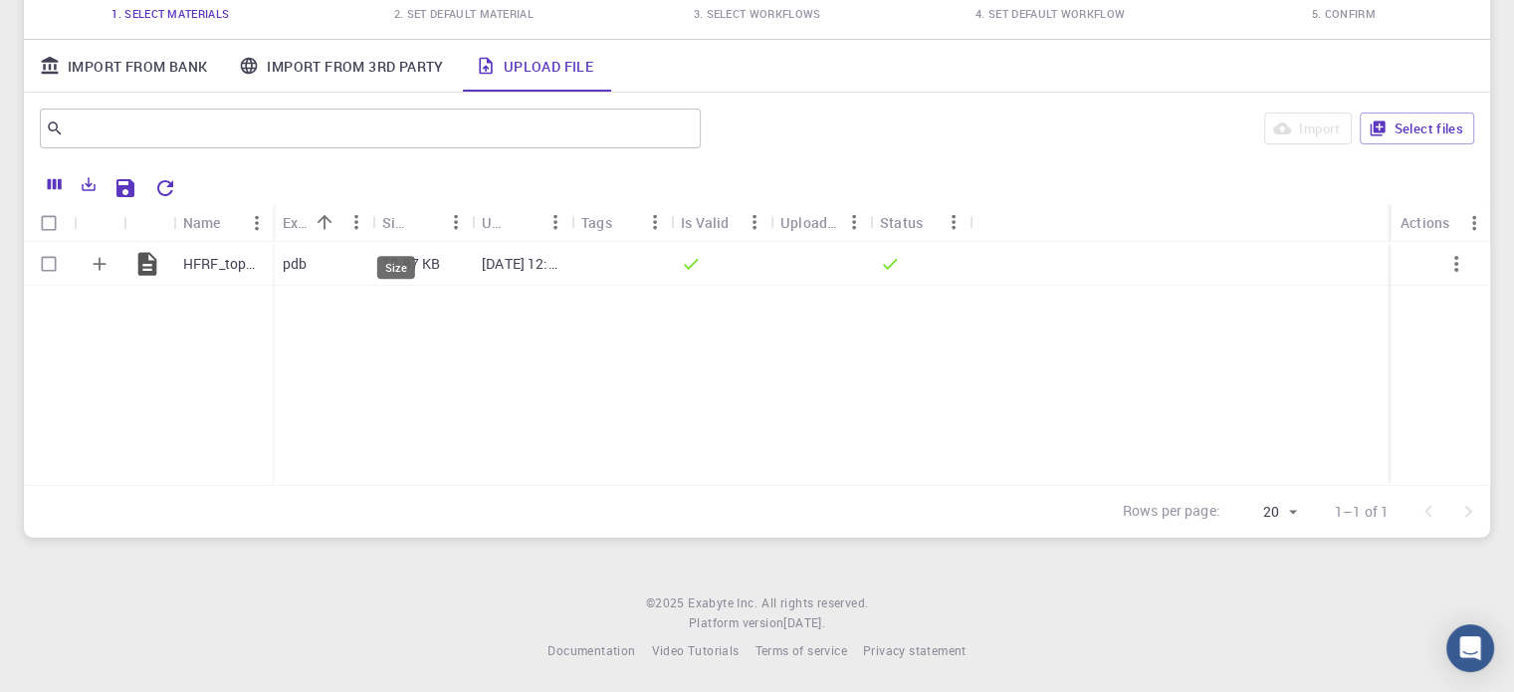
click at [397, 212] on div "Size" at bounding box center [395, 222] width 26 height 39
click at [458, 218] on icon "Menu" at bounding box center [456, 222] width 22 height 22
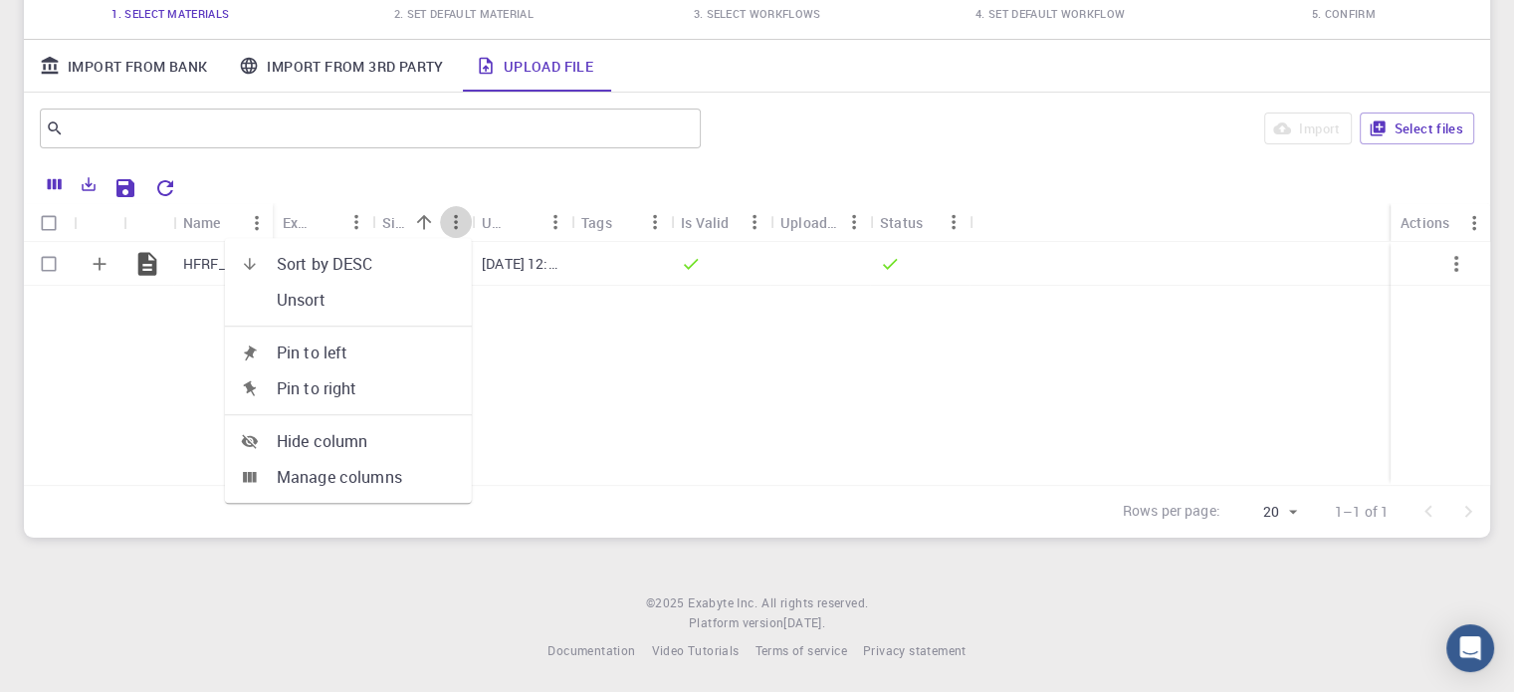
click at [458, 218] on icon "Menu" at bounding box center [456, 222] width 22 height 22
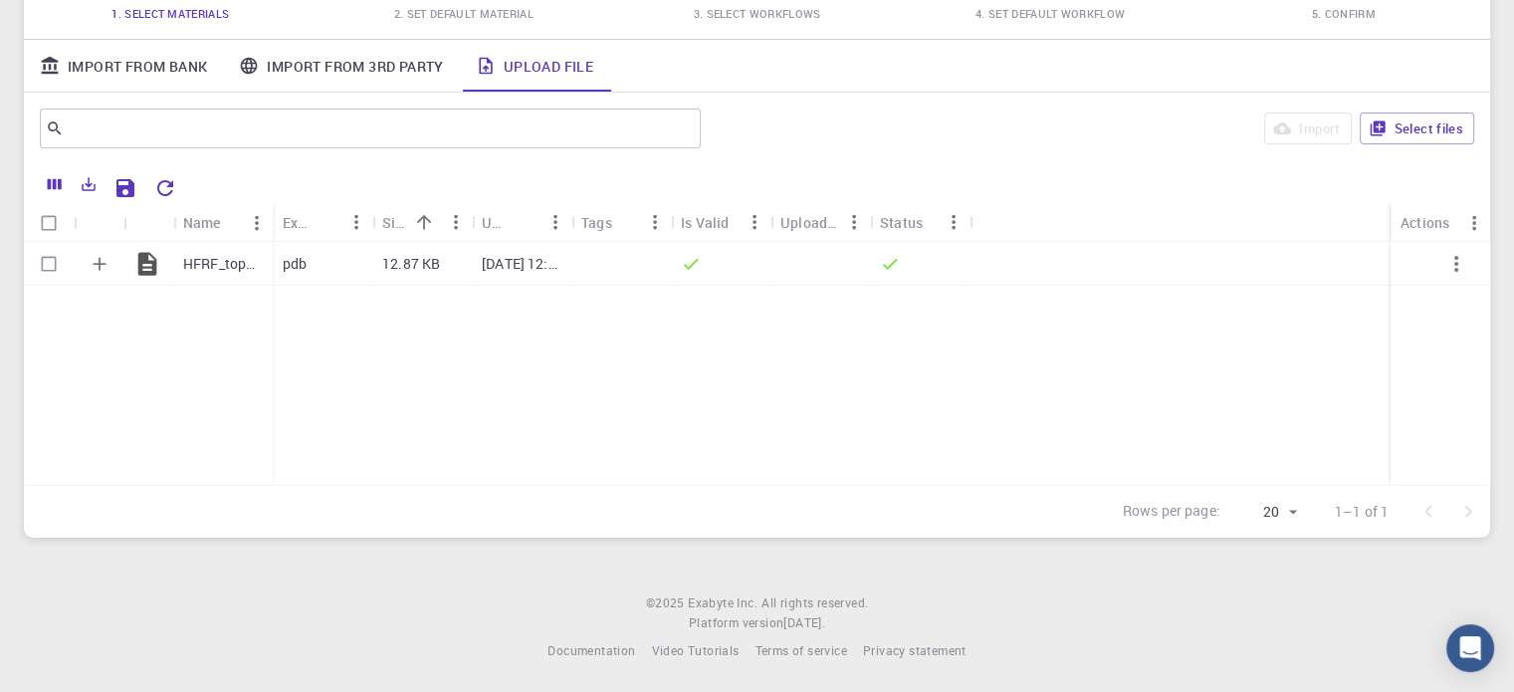
click at [679, 321] on div "HFRF_topH.pdb pdb 12.87 KB Sep 22, 2025, 12:51 PM" at bounding box center [757, 363] width 1466 height 243
click at [235, 266] on p "HFRF_topH.pdb" at bounding box center [223, 264] width 80 height 20
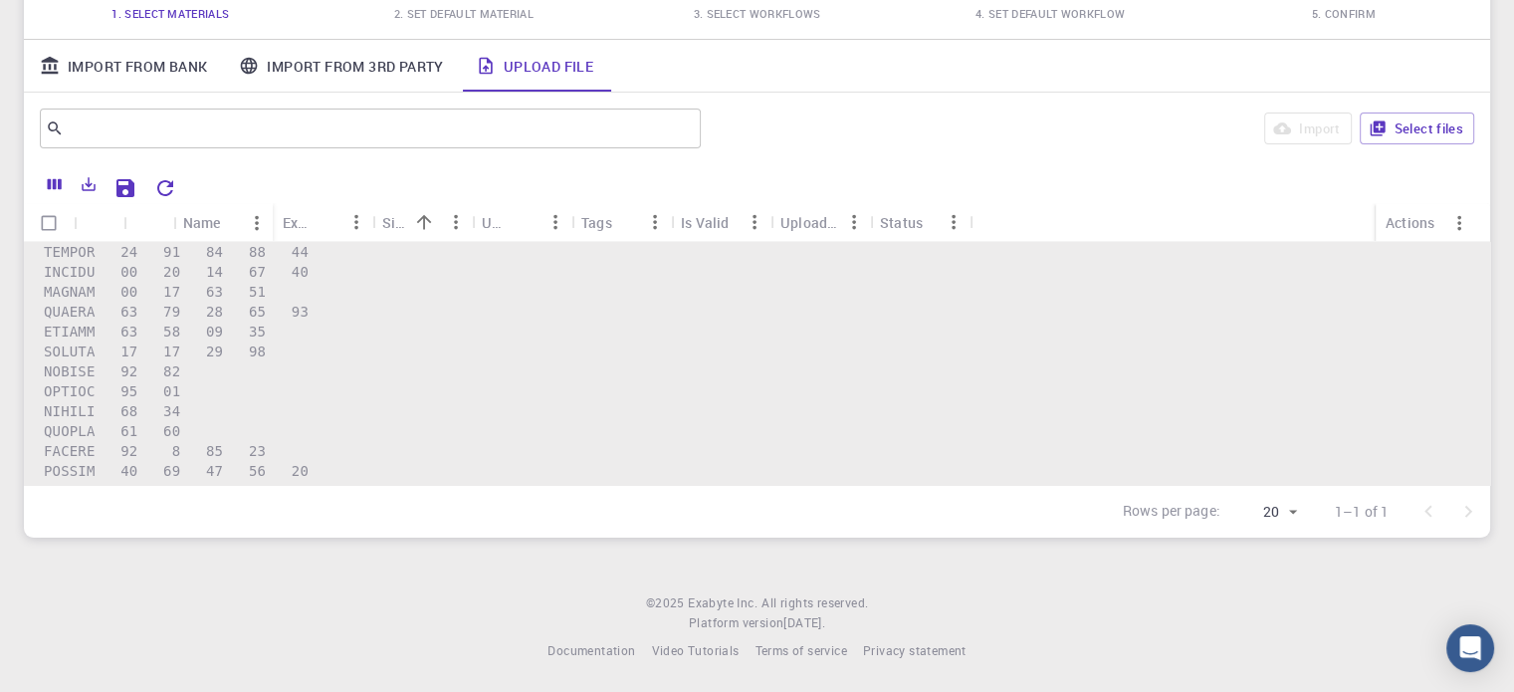
scroll to position [1592, 0]
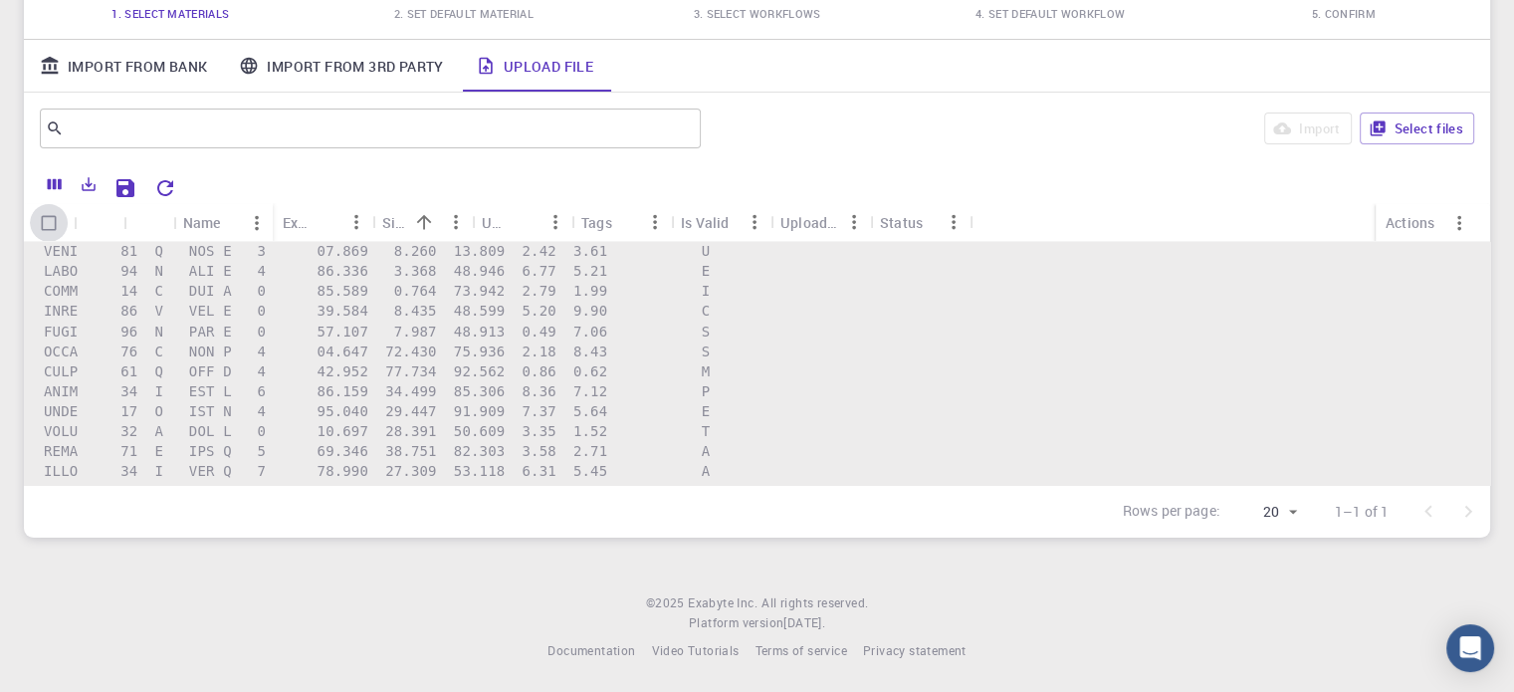
click at [48, 221] on input "Select all rows" at bounding box center [49, 223] width 38 height 38
checkbox input "true"
click at [1302, 125] on button "Import" at bounding box center [1307, 128] width 87 height 32
checkbox input "false"
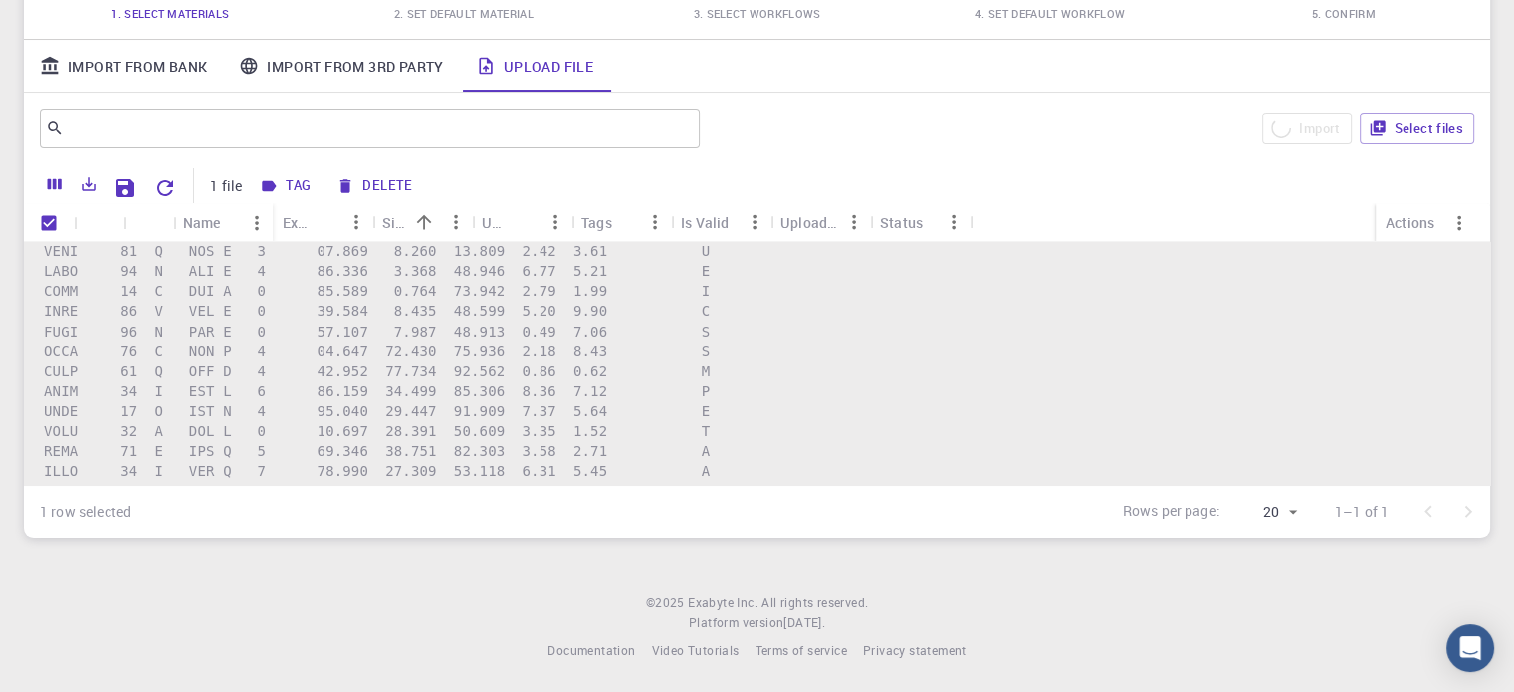
checkbox input "false"
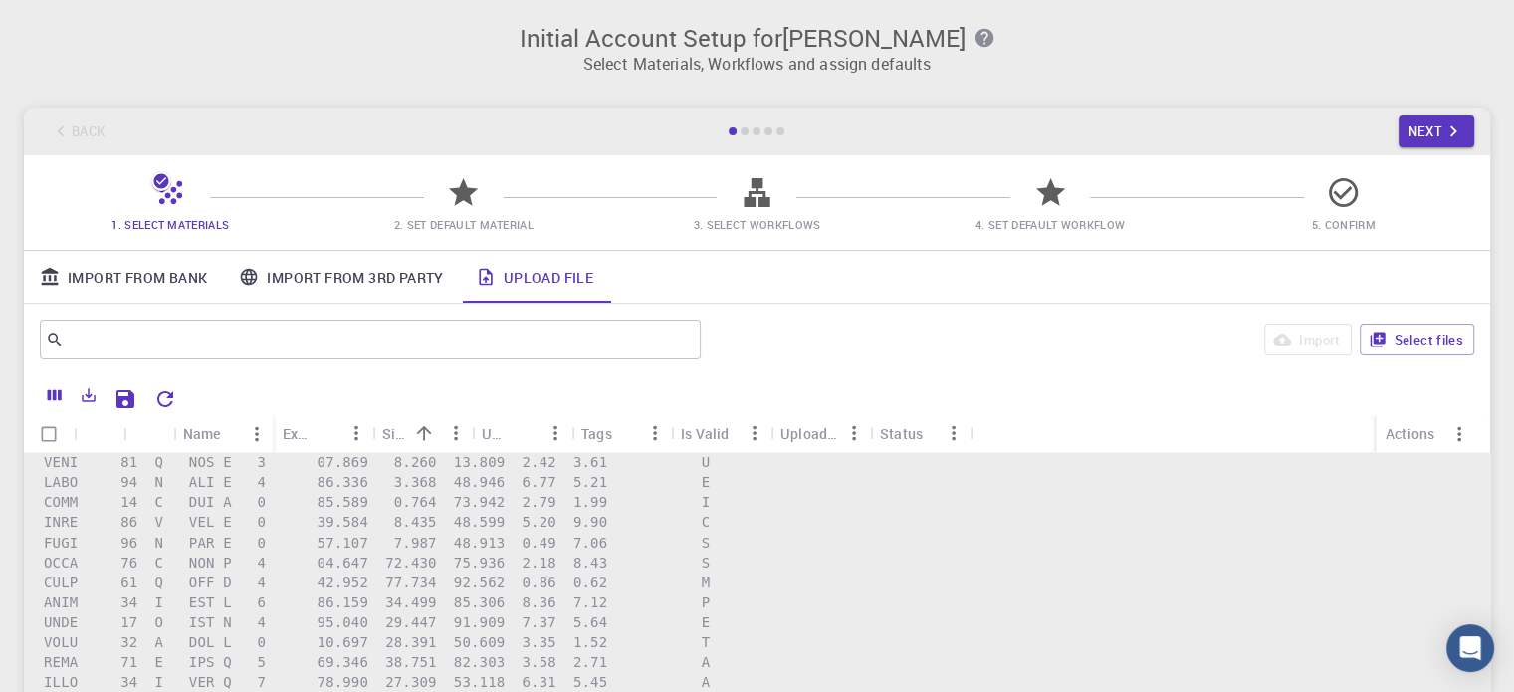
click at [52, 425] on input "Select all rows" at bounding box center [49, 434] width 38 height 38
checkbox input "true"
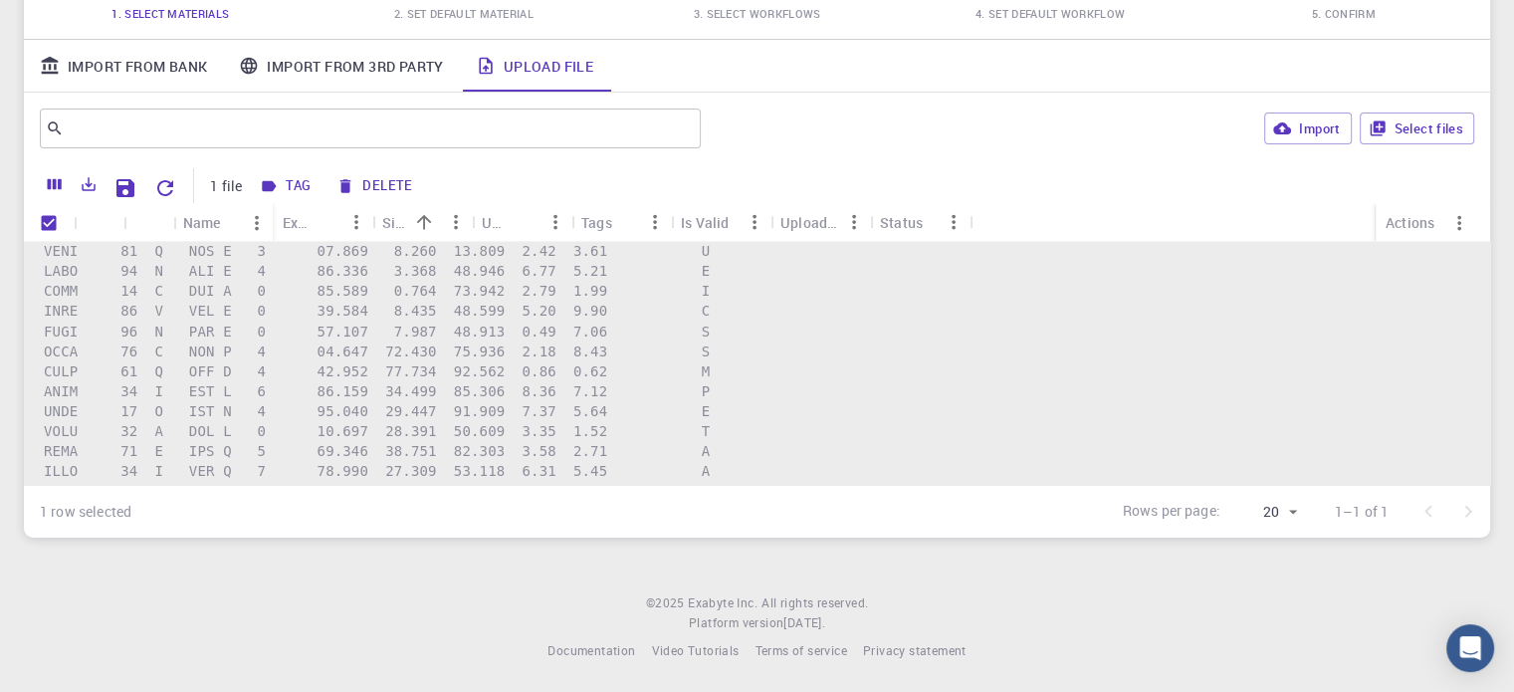
scroll to position [211, 0]
click at [1455, 224] on icon "Menu" at bounding box center [1459, 223] width 22 height 22
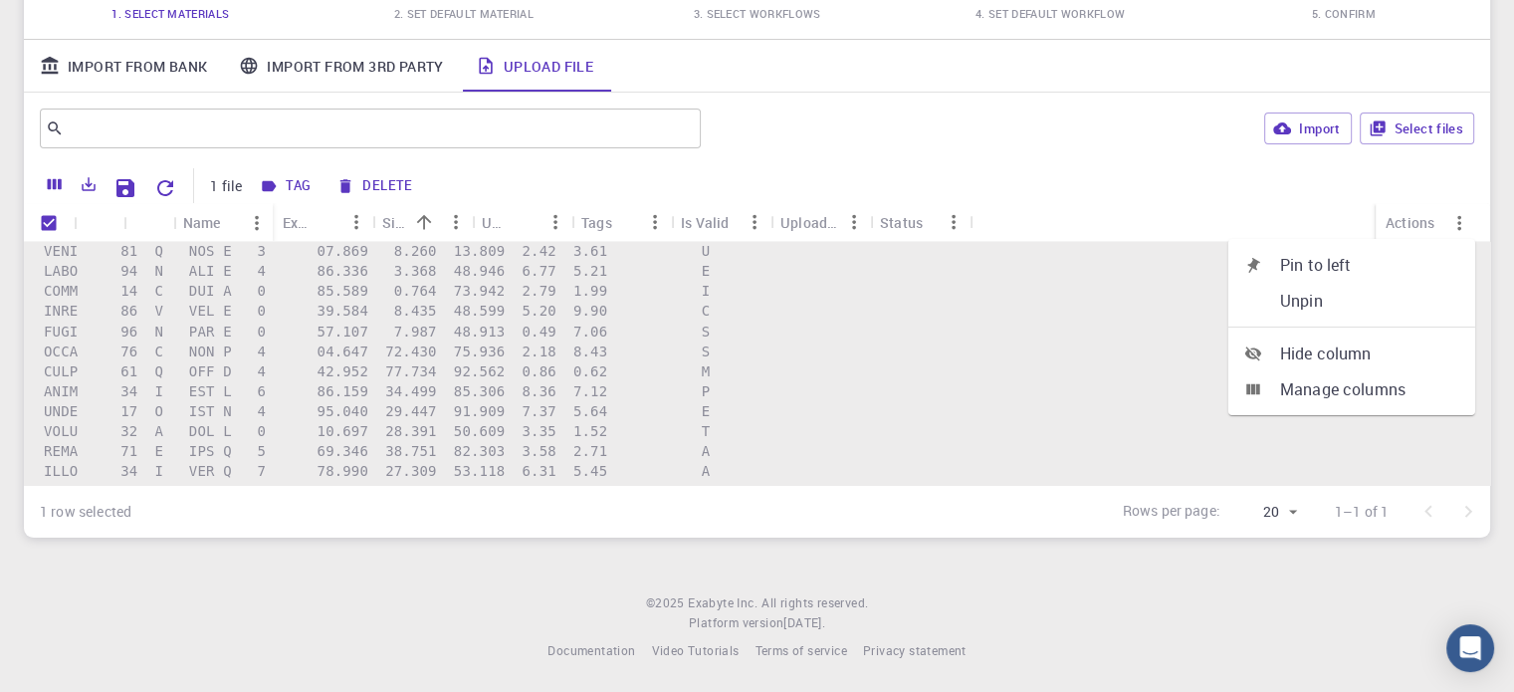
click at [1117, 187] on div "Tag Delete" at bounding box center [844, 185] width 1181 height 35
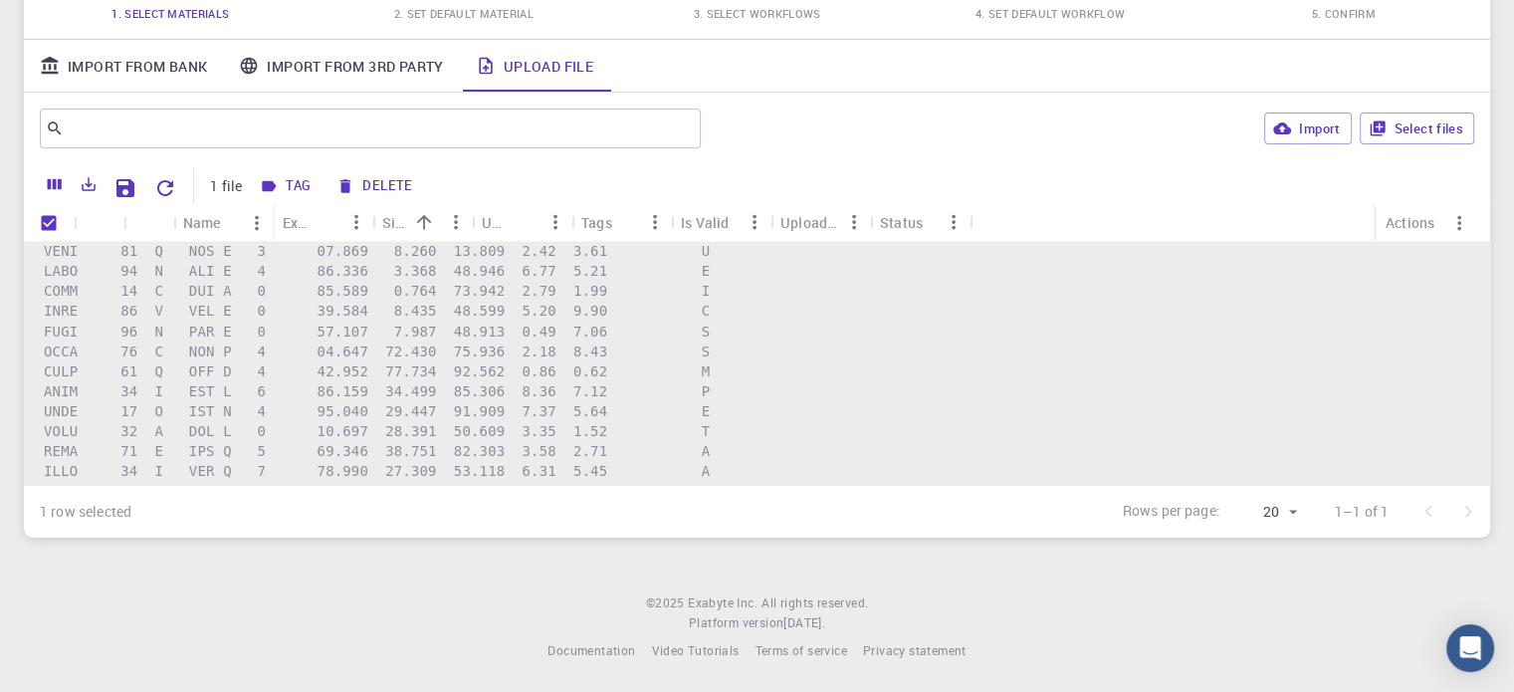
click at [52, 221] on input "Unselect all rows" at bounding box center [49, 223] width 38 height 38
checkbox input "false"
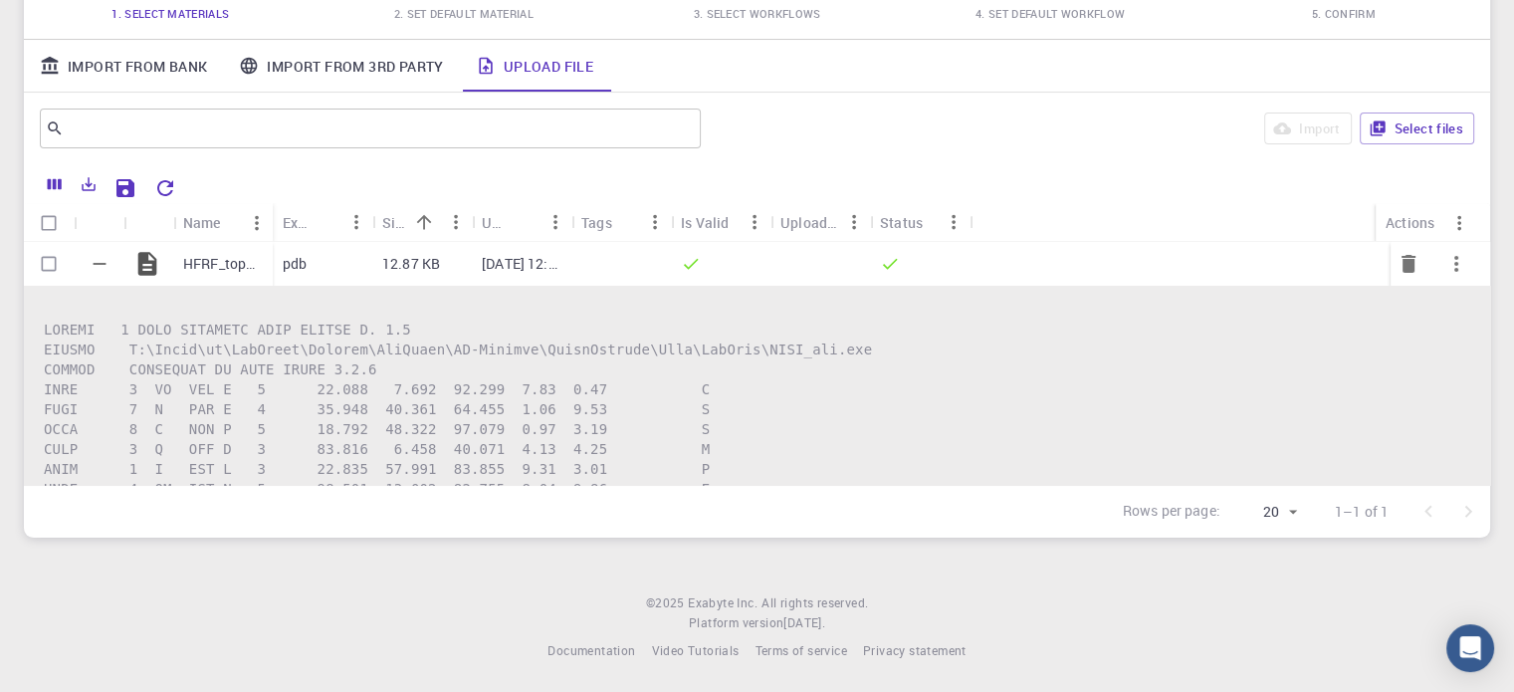
click at [72, 249] on div at bounding box center [49, 264] width 50 height 44
click at [89, 259] on icon "Collapse" at bounding box center [100, 264] width 22 height 22
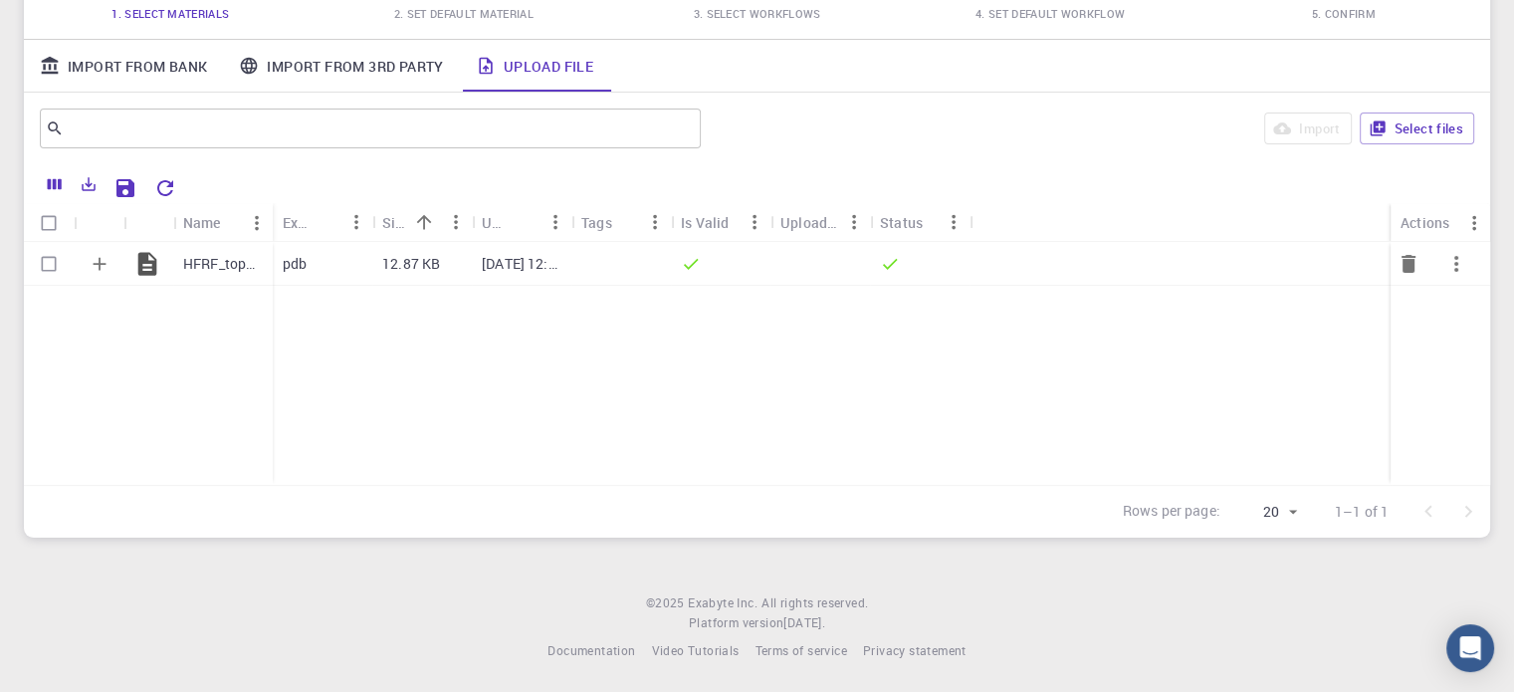
click at [55, 262] on input "Select row" at bounding box center [49, 264] width 38 height 38
checkbox input "true"
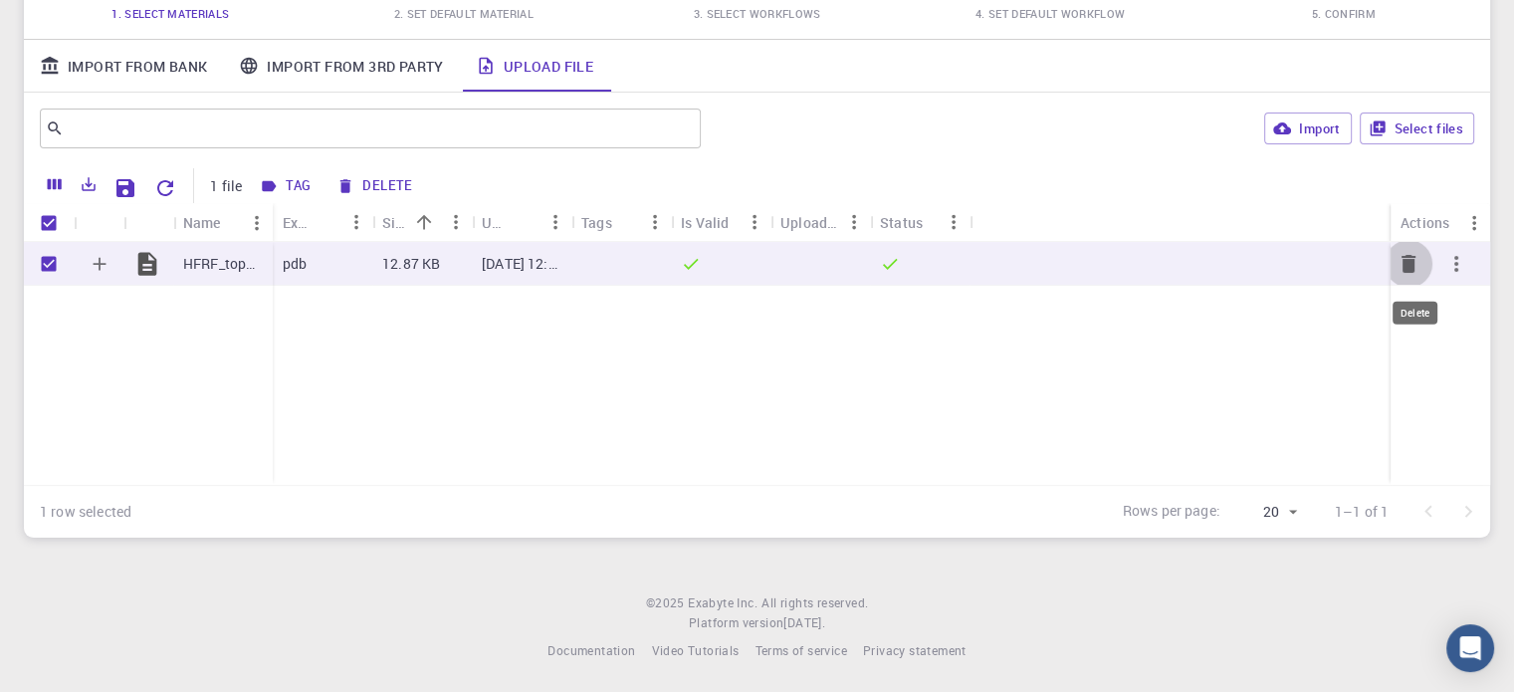
click at [1400, 262] on icon "Delete" at bounding box center [1408, 264] width 24 height 24
checkbox input "false"
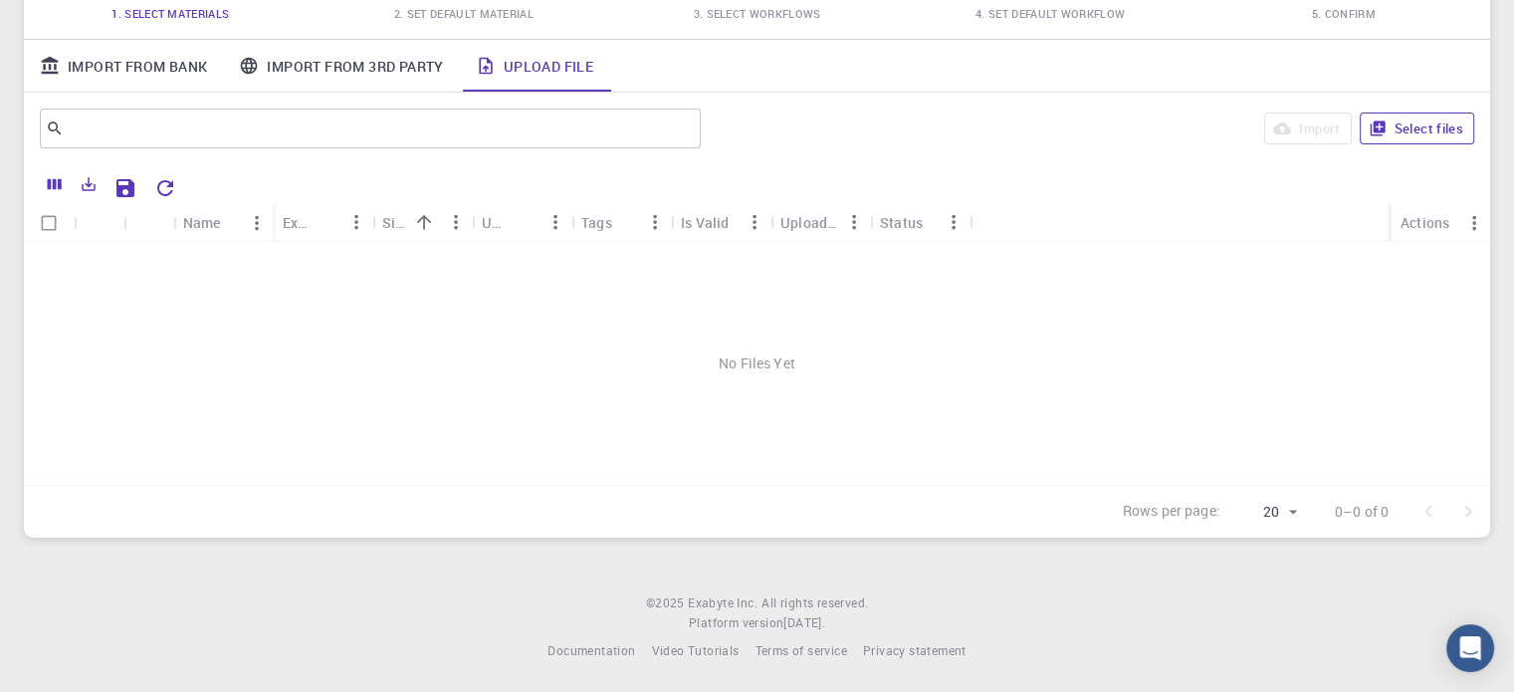
click at [1403, 119] on button "Select files" at bounding box center [1416, 128] width 114 height 32
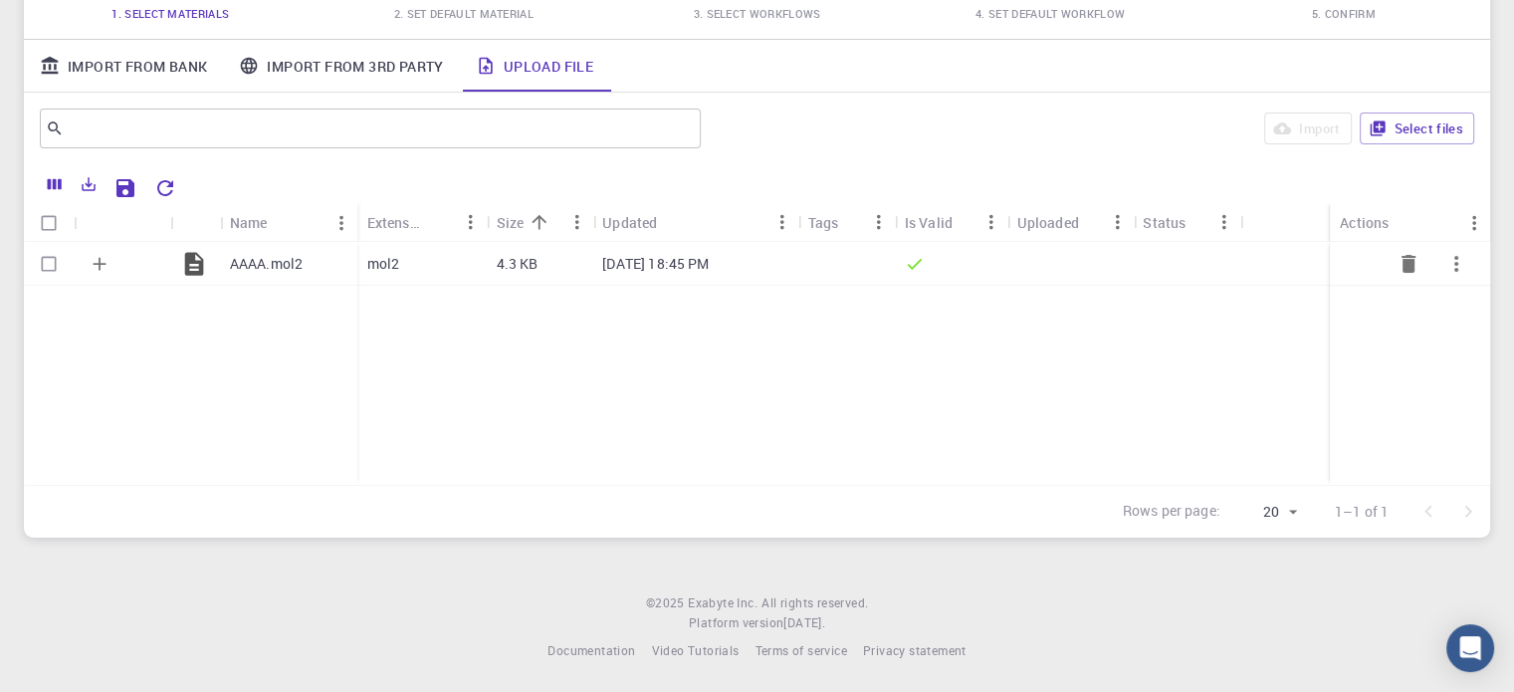
click at [49, 257] on input "Select row" at bounding box center [49, 264] width 38 height 38
checkbox input "true"
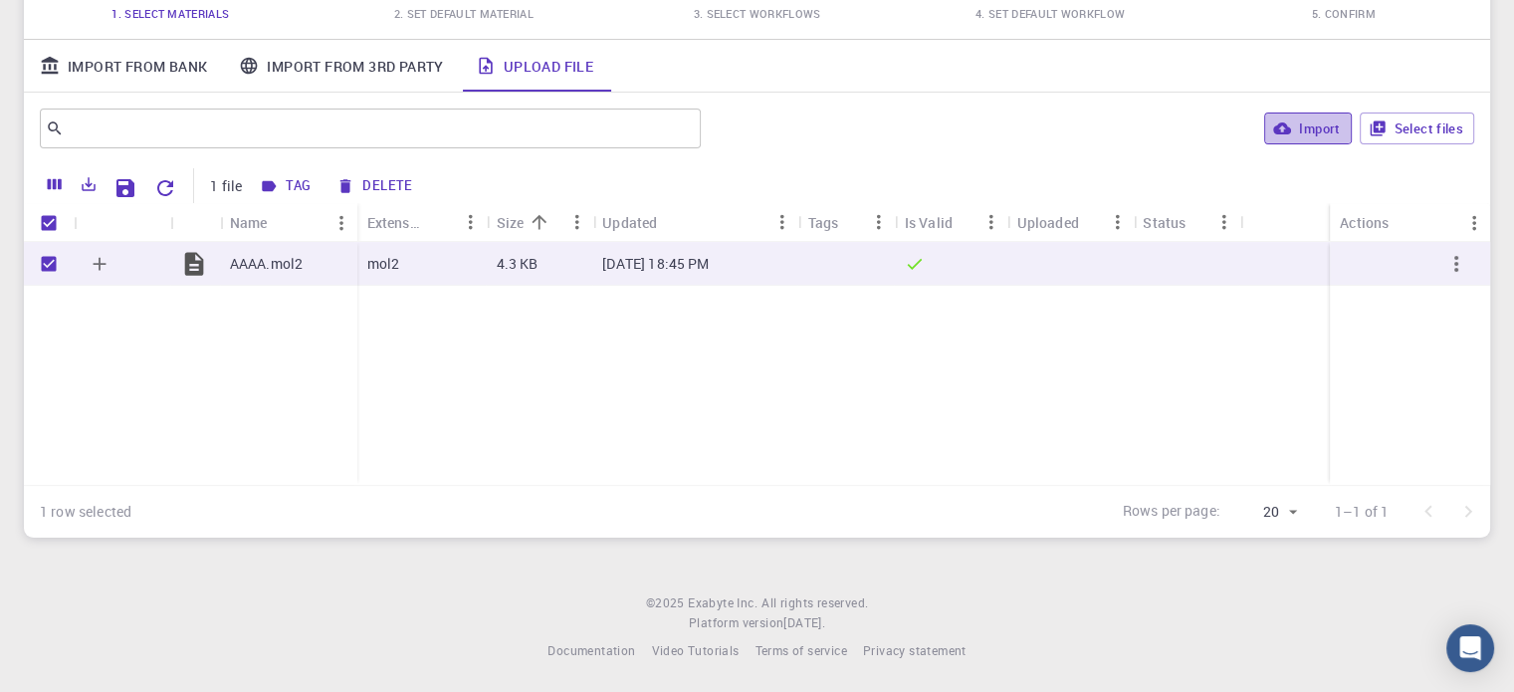
click at [1302, 125] on button "Import" at bounding box center [1307, 128] width 87 height 32
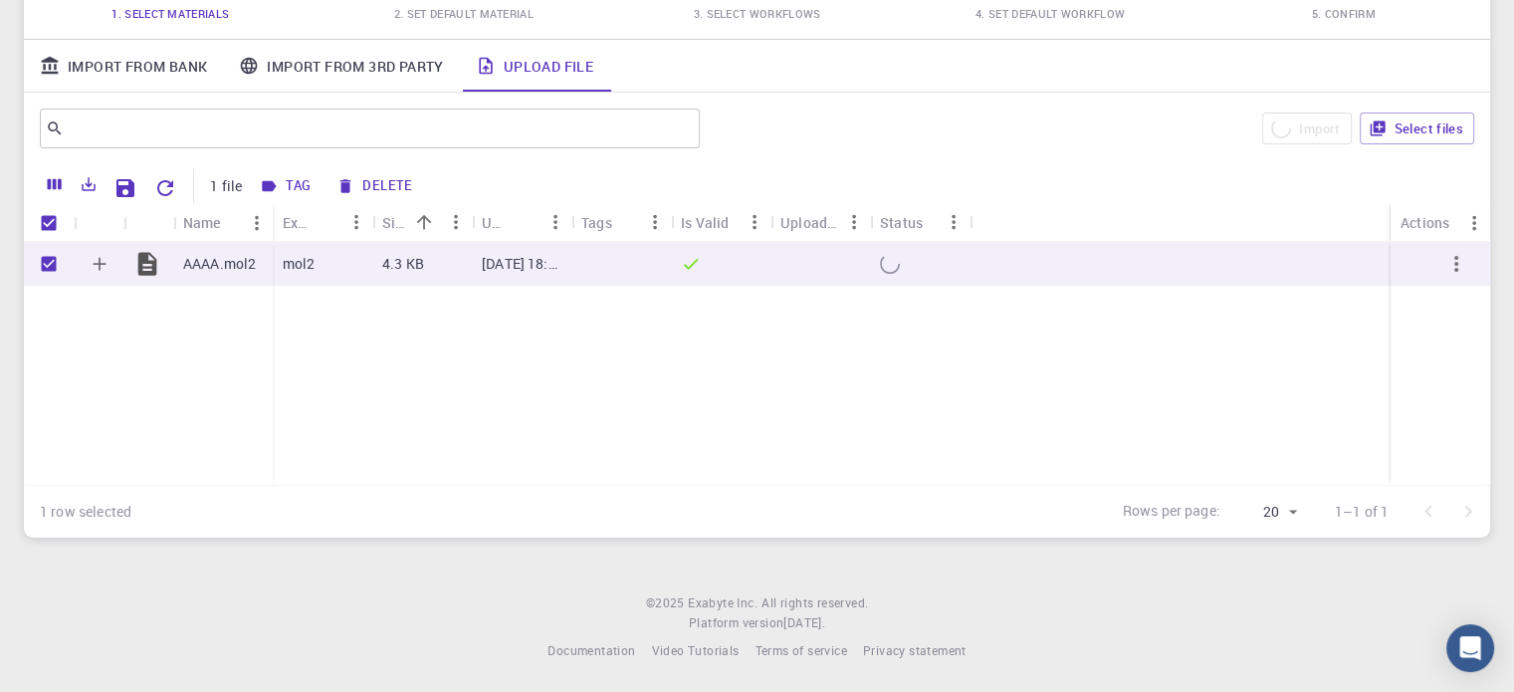
checkbox input "false"
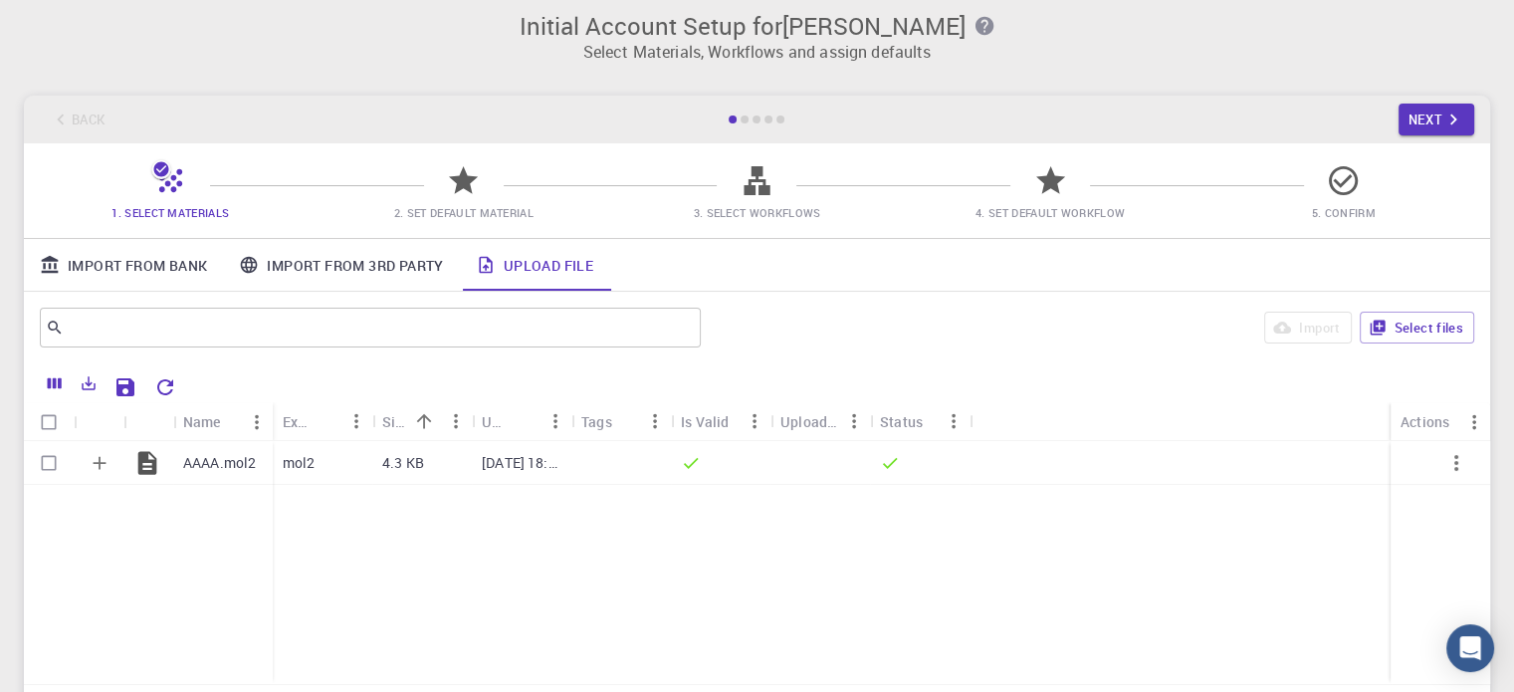
scroll to position [211, 0]
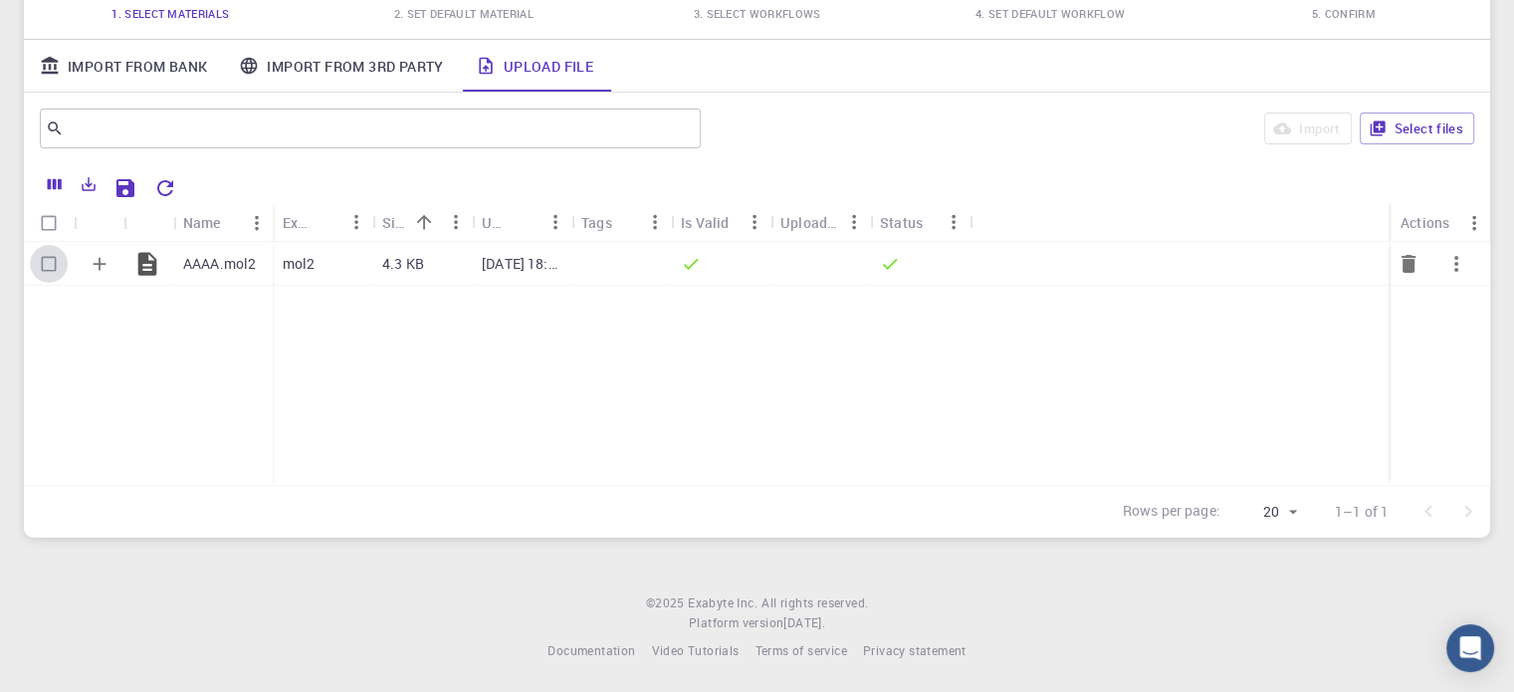
click at [56, 267] on input "Select row" at bounding box center [49, 264] width 38 height 38
checkbox input "true"
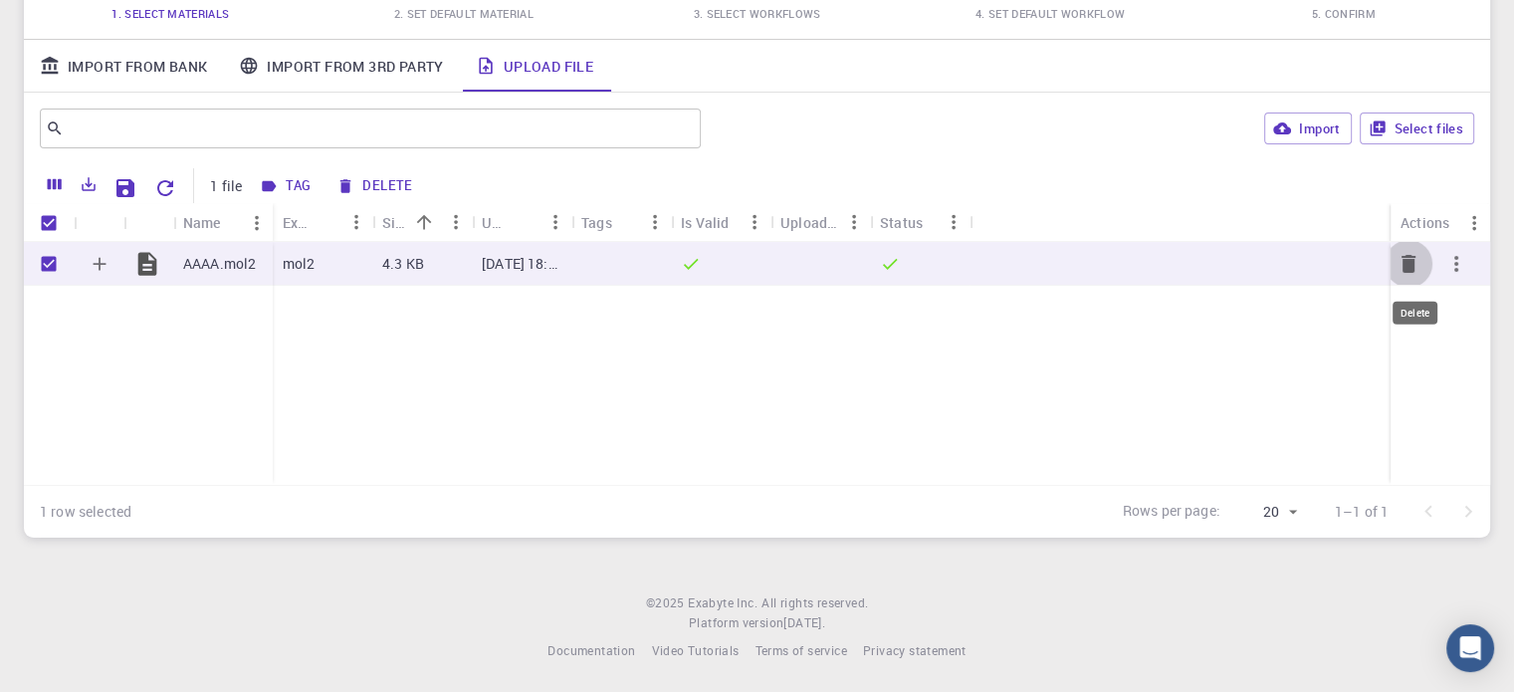
click at [1426, 260] on button "Delete" at bounding box center [1408, 264] width 48 height 48
checkbox input "false"
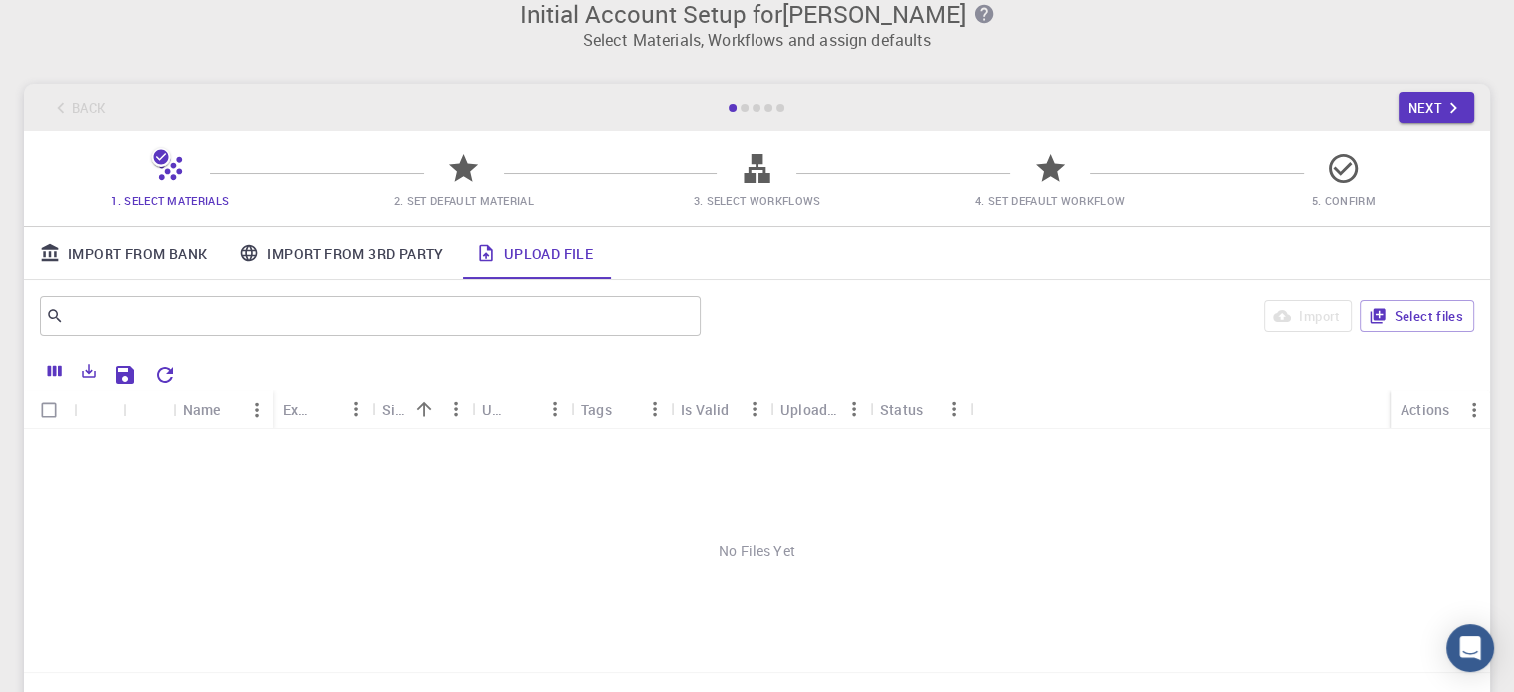
scroll to position [12, 0]
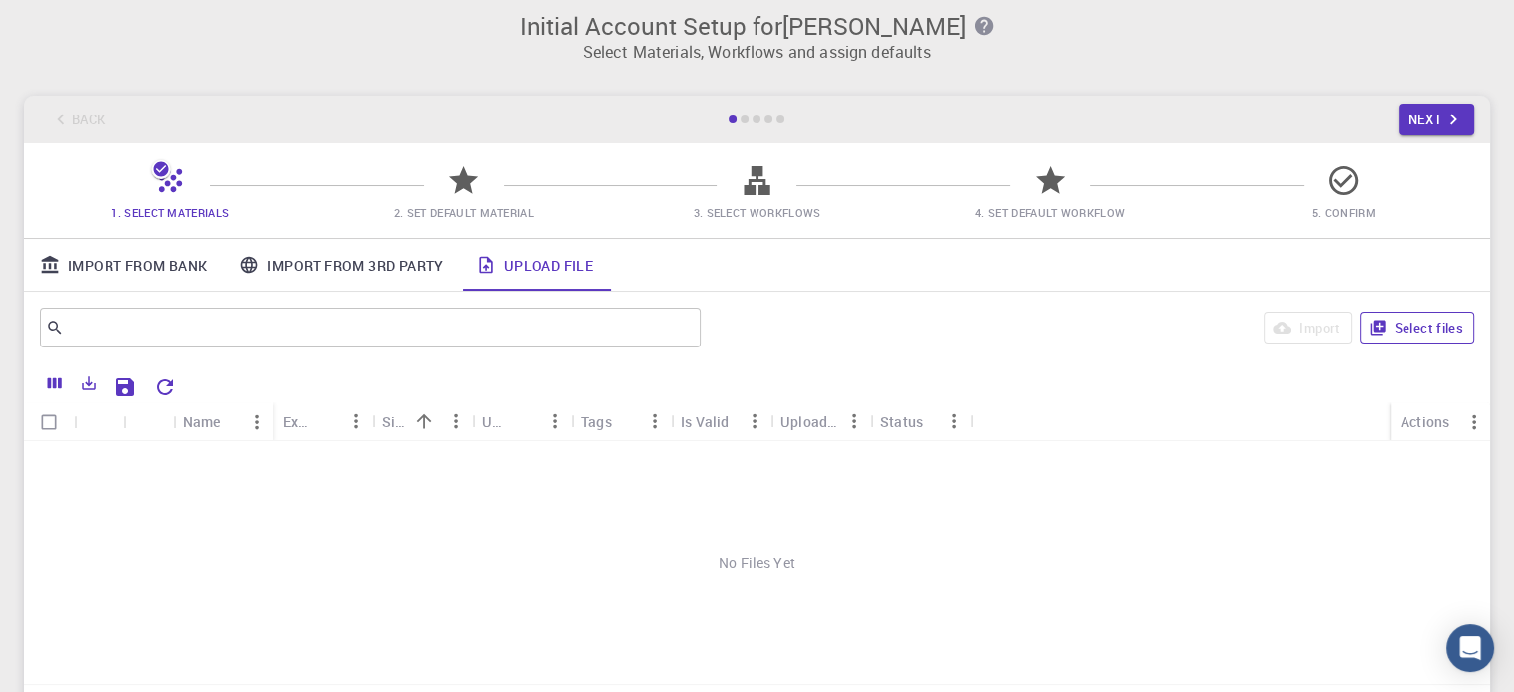
click at [1386, 321] on button "Select files" at bounding box center [1416, 327] width 114 height 32
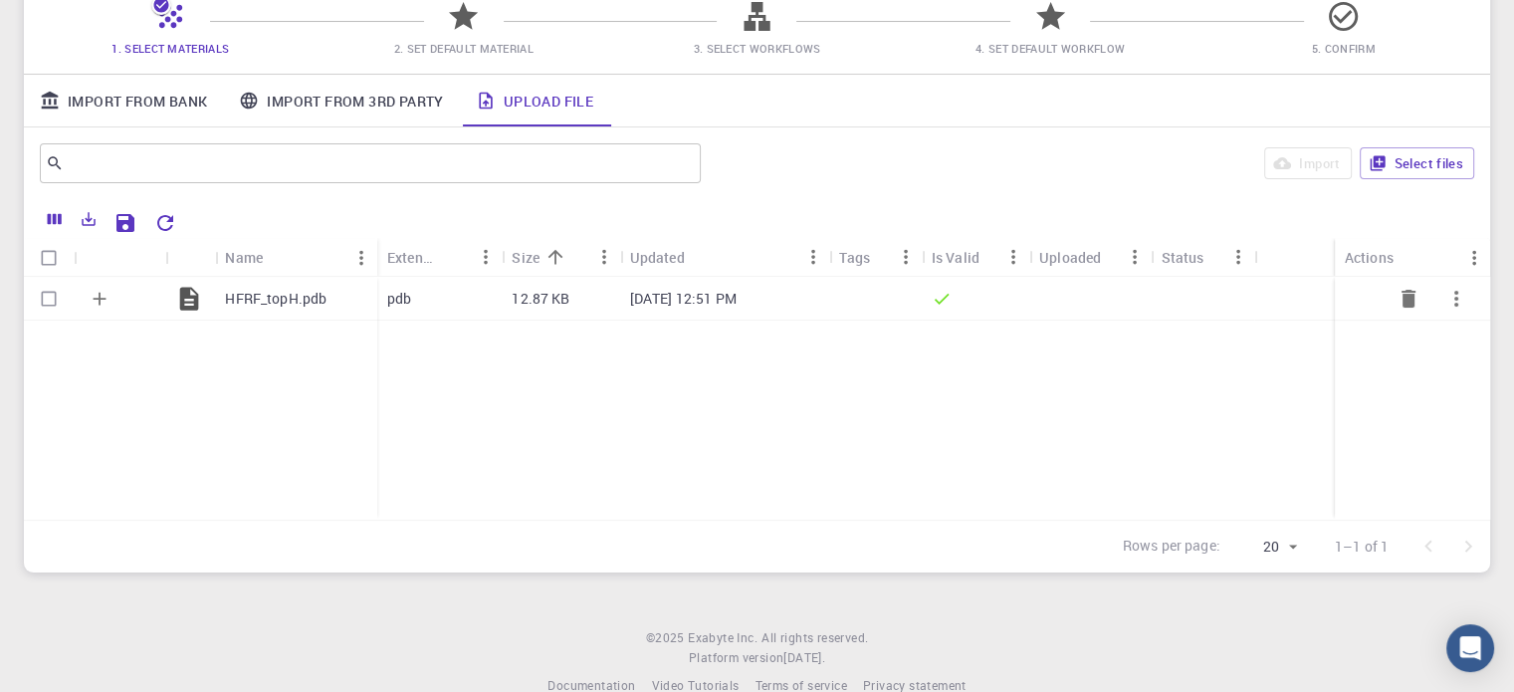
scroll to position [211, 0]
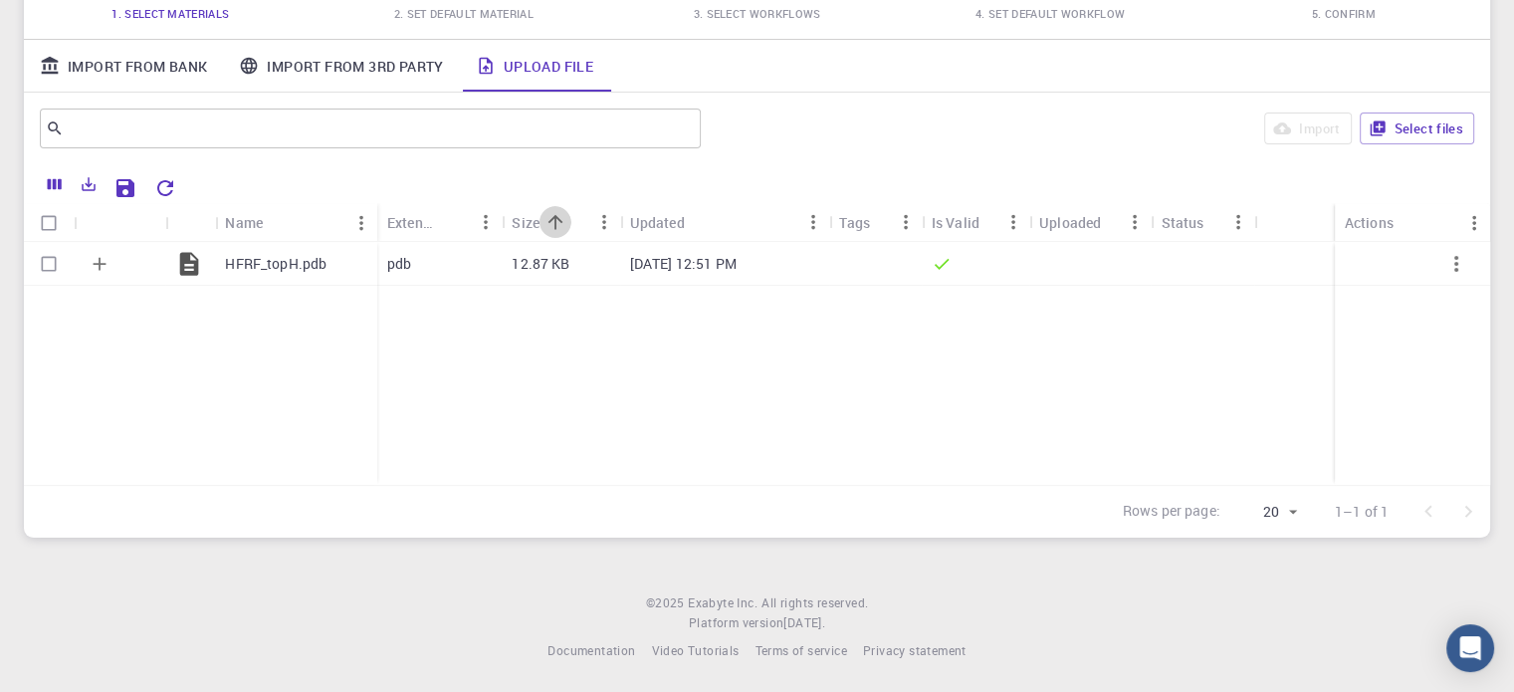
click at [545, 230] on icon "Sort" at bounding box center [555, 222] width 22 height 22
click at [612, 226] on div "Size" at bounding box center [622, 222] width 20 height 39
click at [612, 219] on div "Size" at bounding box center [622, 222] width 20 height 39
click at [607, 227] on icon "Menu" at bounding box center [604, 222] width 22 height 22
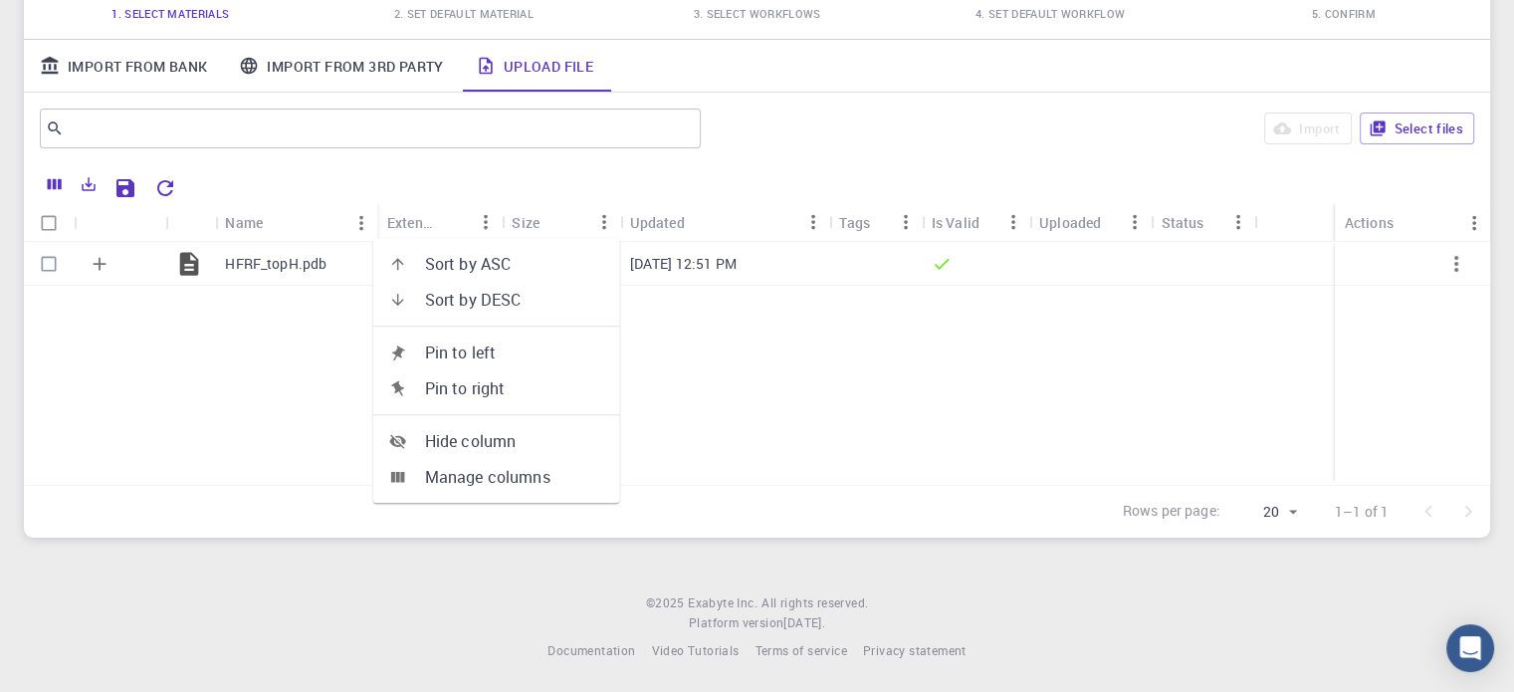
click at [758, 447] on div "HFRF_topH.pdb pdb 12.87 KB Sep 22, 2025, 12:51 PM" at bounding box center [757, 363] width 1466 height 243
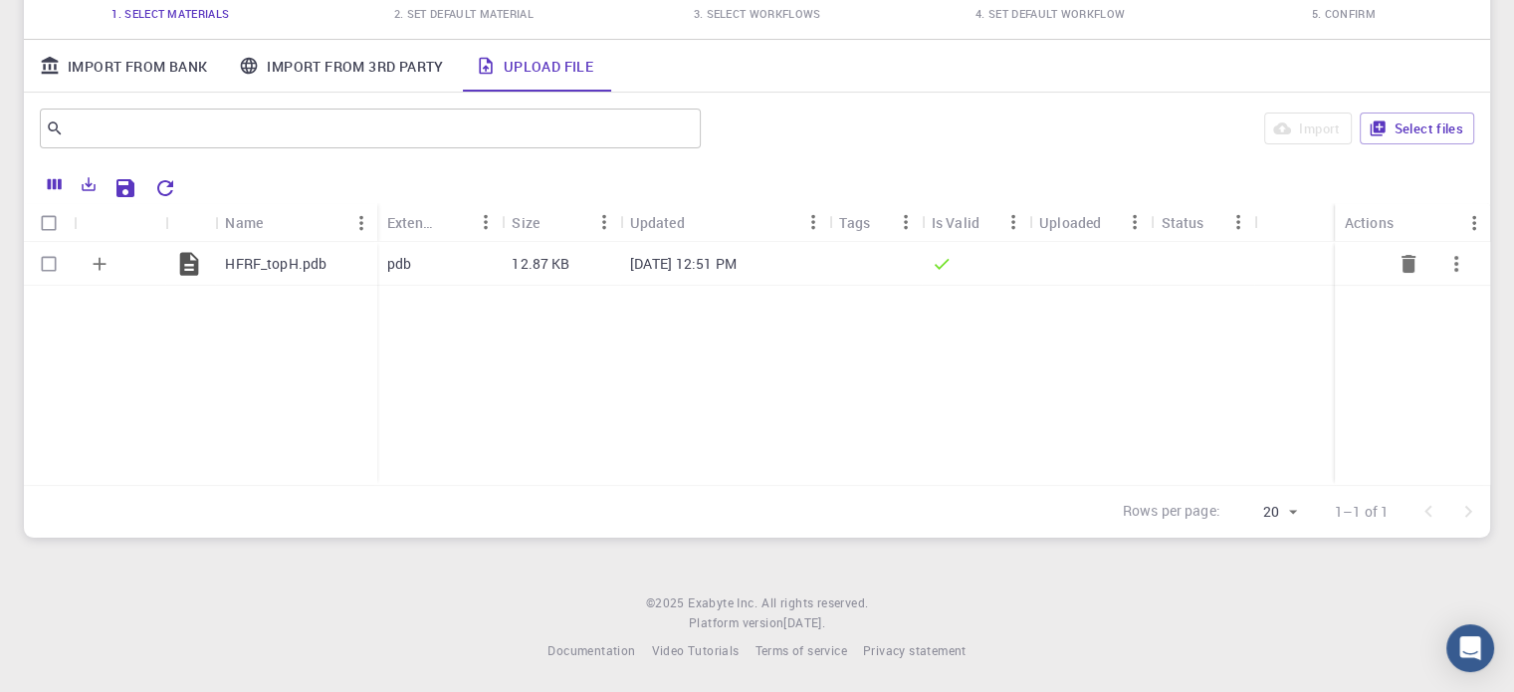
click at [54, 258] on input "Select row" at bounding box center [49, 264] width 38 height 38
checkbox input "true"
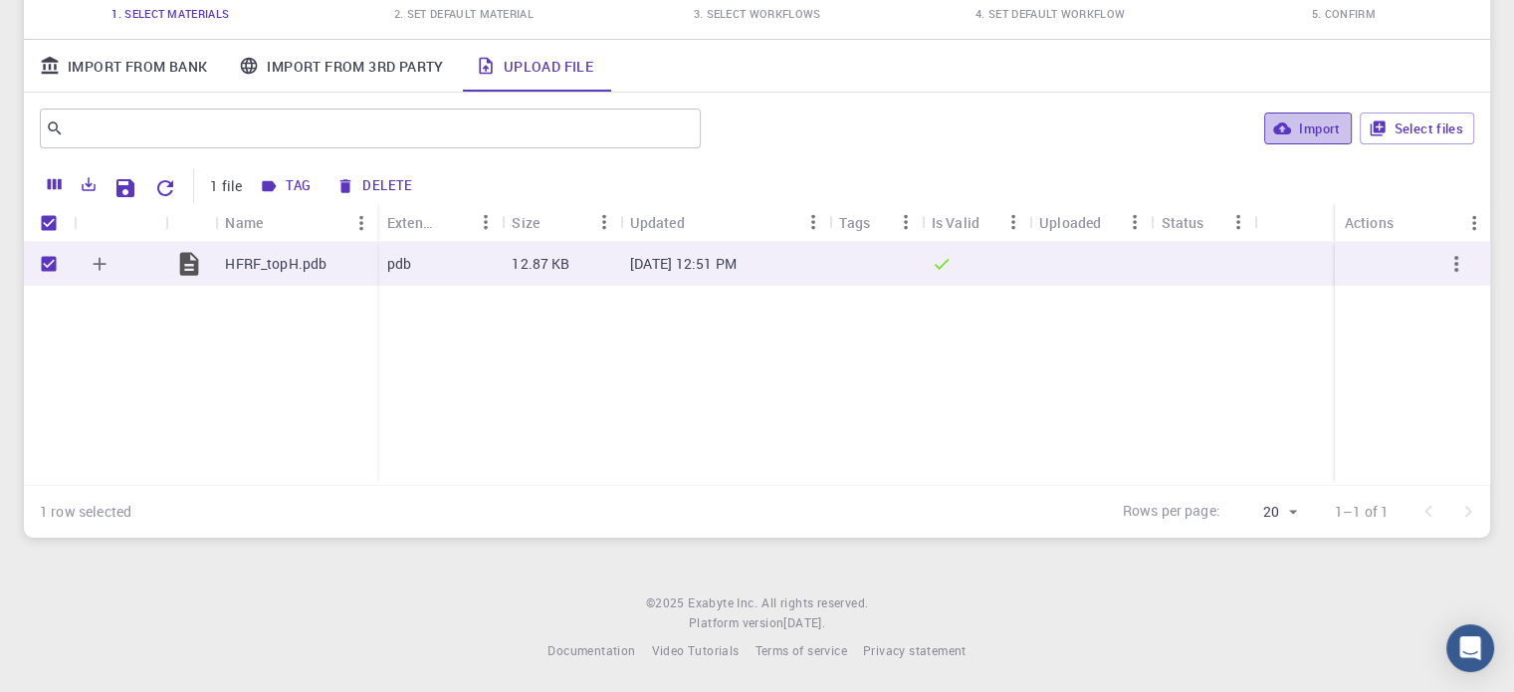
click at [1338, 130] on button "Import" at bounding box center [1307, 128] width 87 height 32
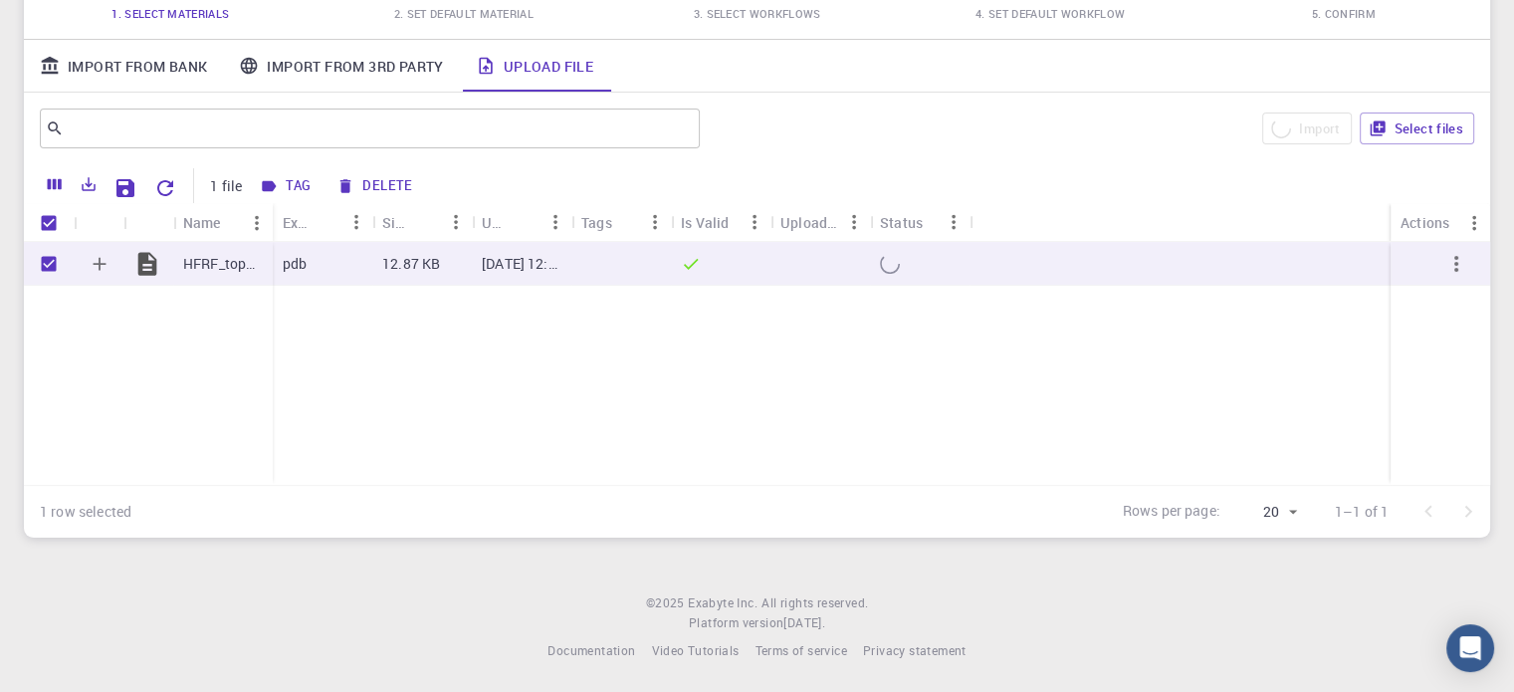
checkbox input "false"
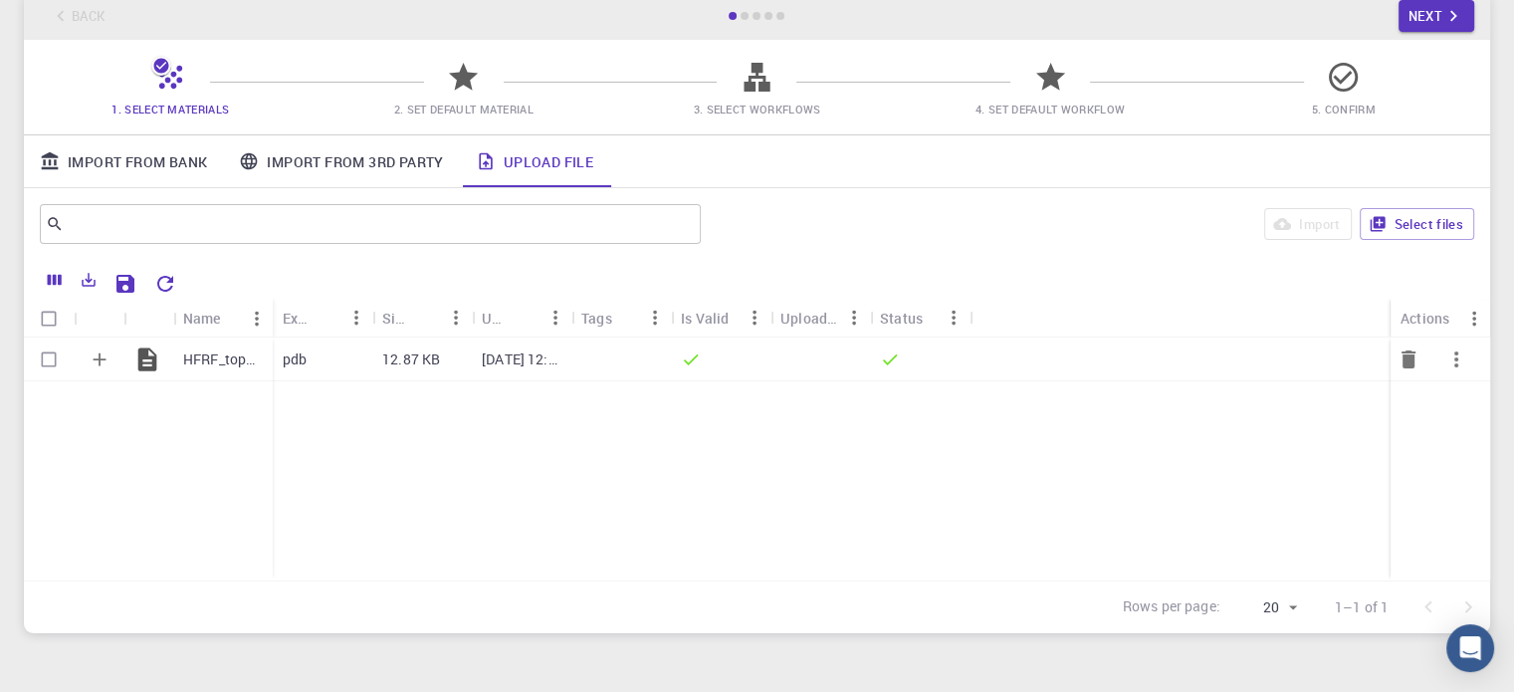
scroll to position [0, 0]
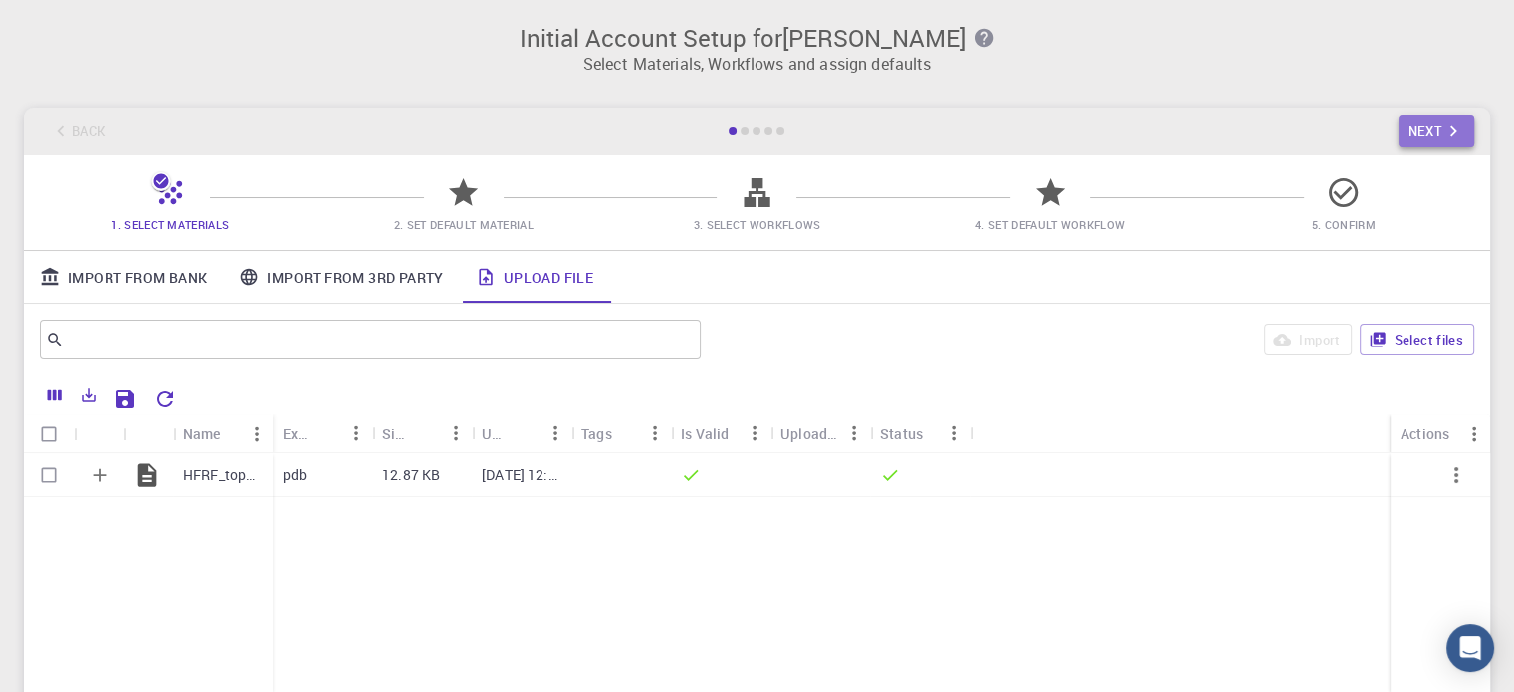
click at [1417, 133] on button "Next" at bounding box center [1436, 131] width 77 height 32
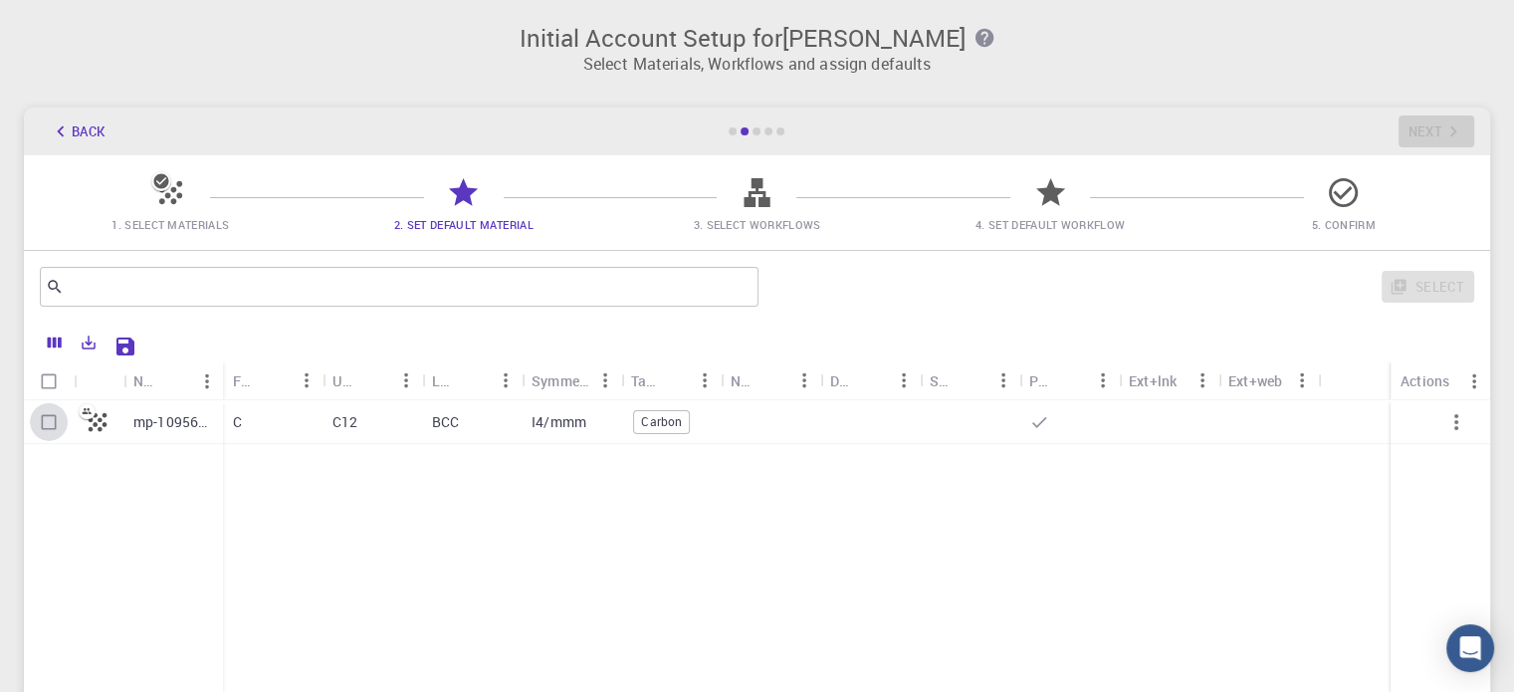
click at [48, 422] on input "Select row" at bounding box center [49, 422] width 38 height 38
checkbox input "true"
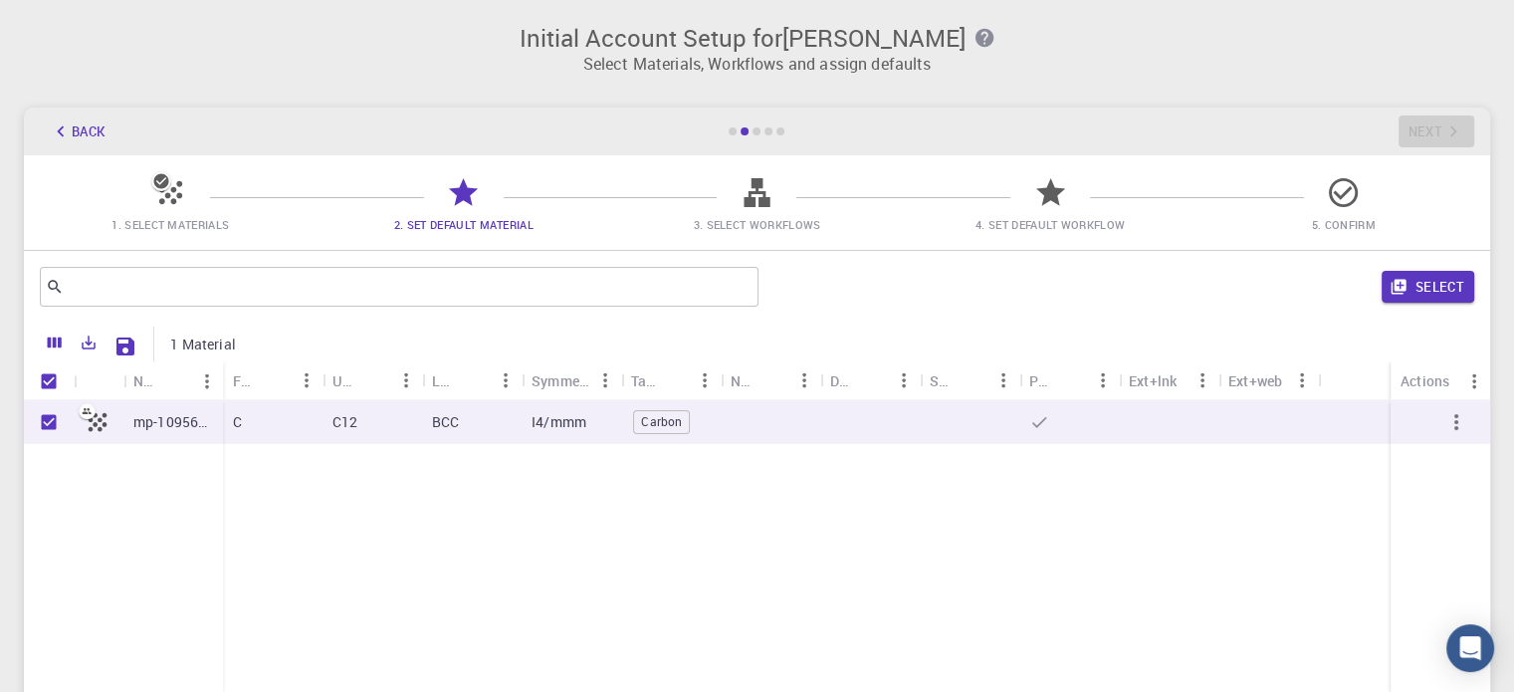
click at [59, 127] on icon "button" at bounding box center [61, 131] width 22 height 22
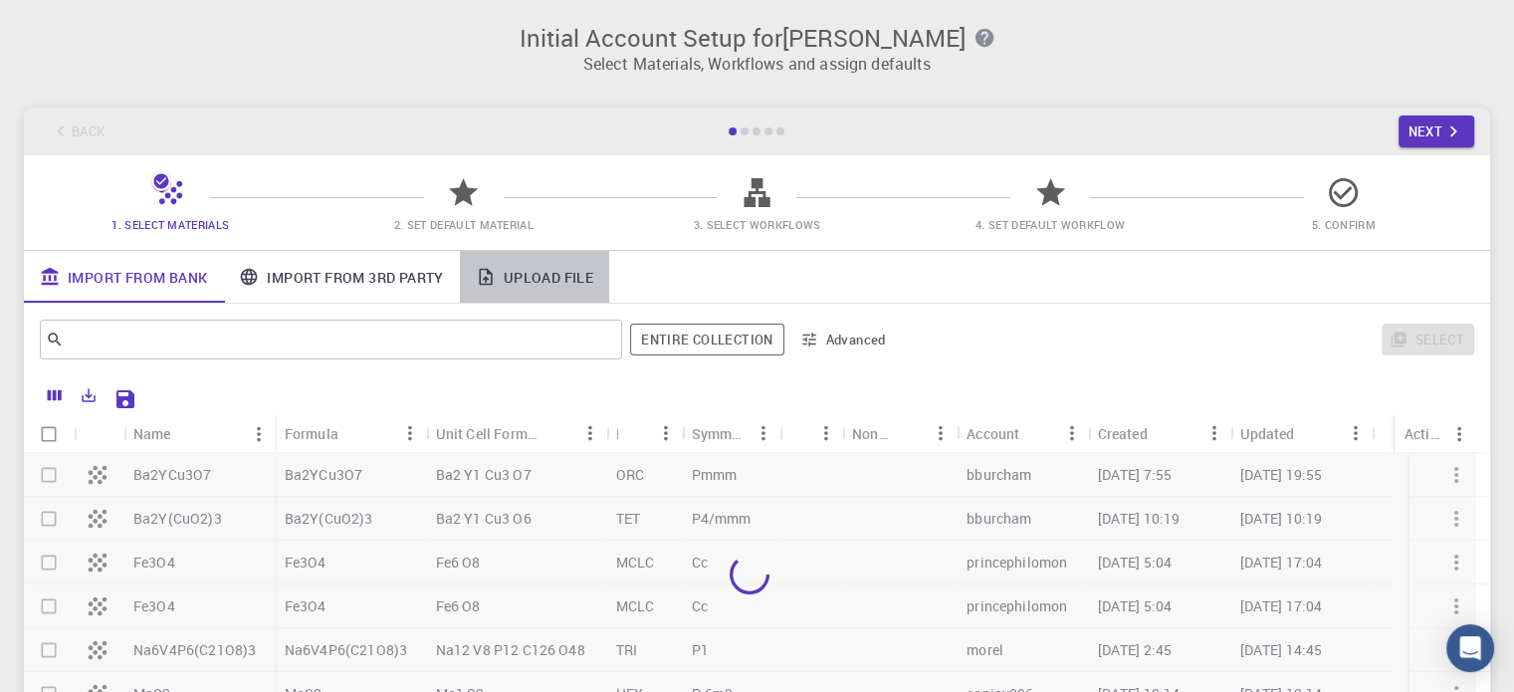
click at [560, 280] on link "Upload File" at bounding box center [534, 277] width 149 height 52
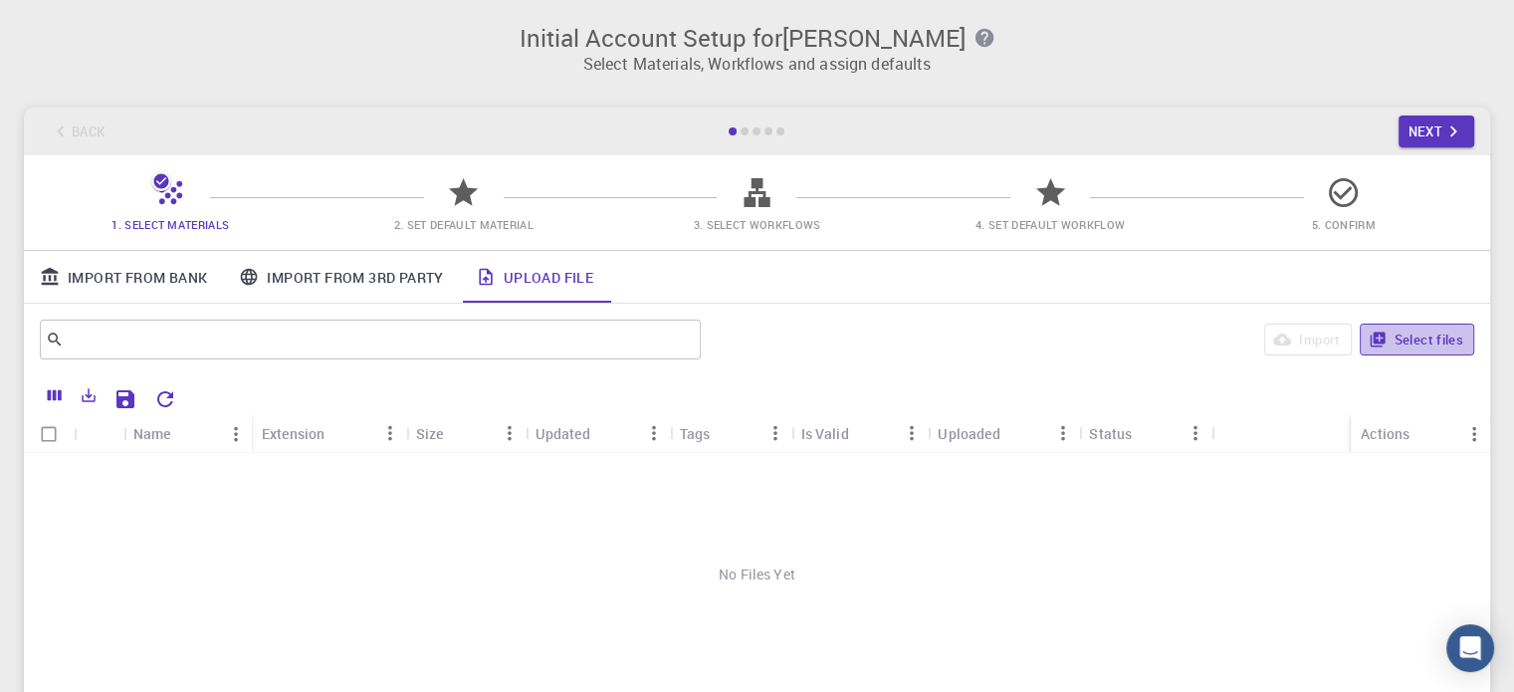
click at [1377, 335] on icon "button" at bounding box center [1377, 339] width 18 height 18
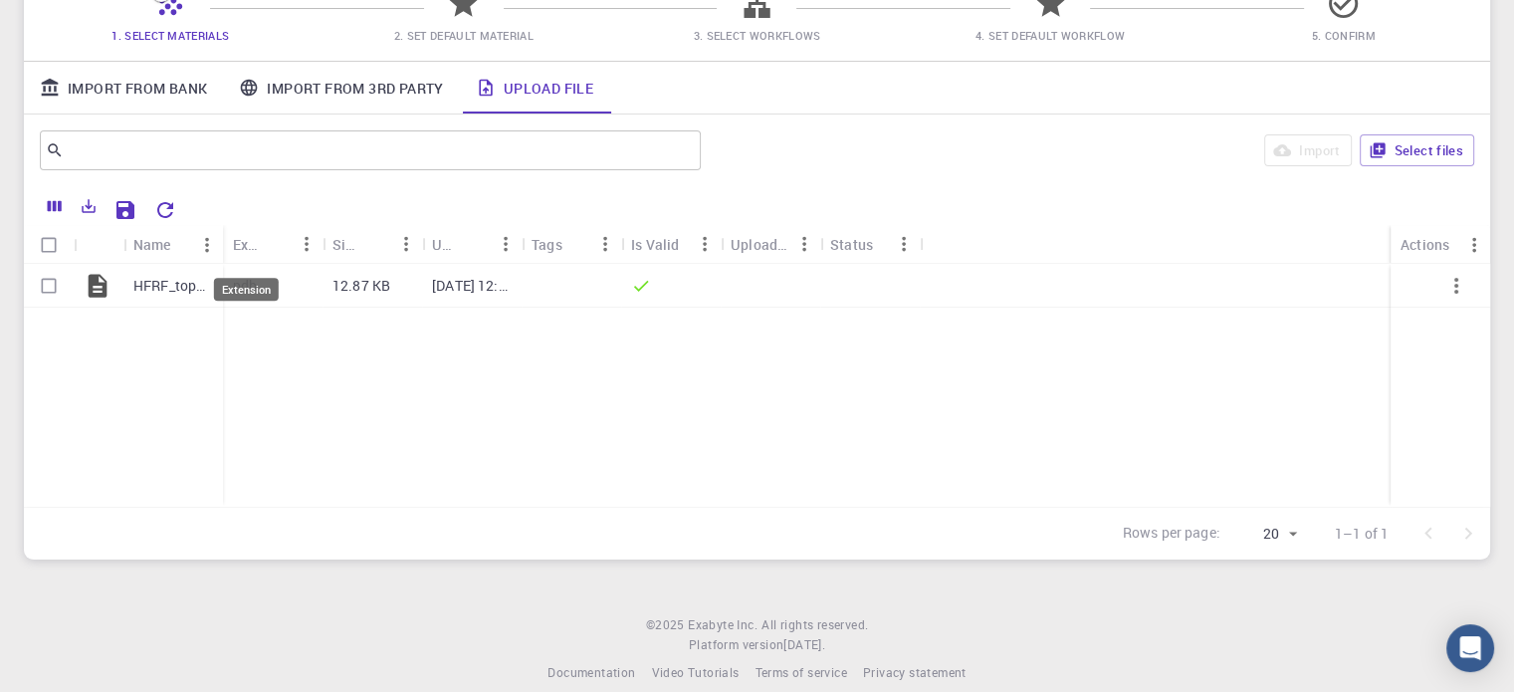
scroll to position [199, 0]
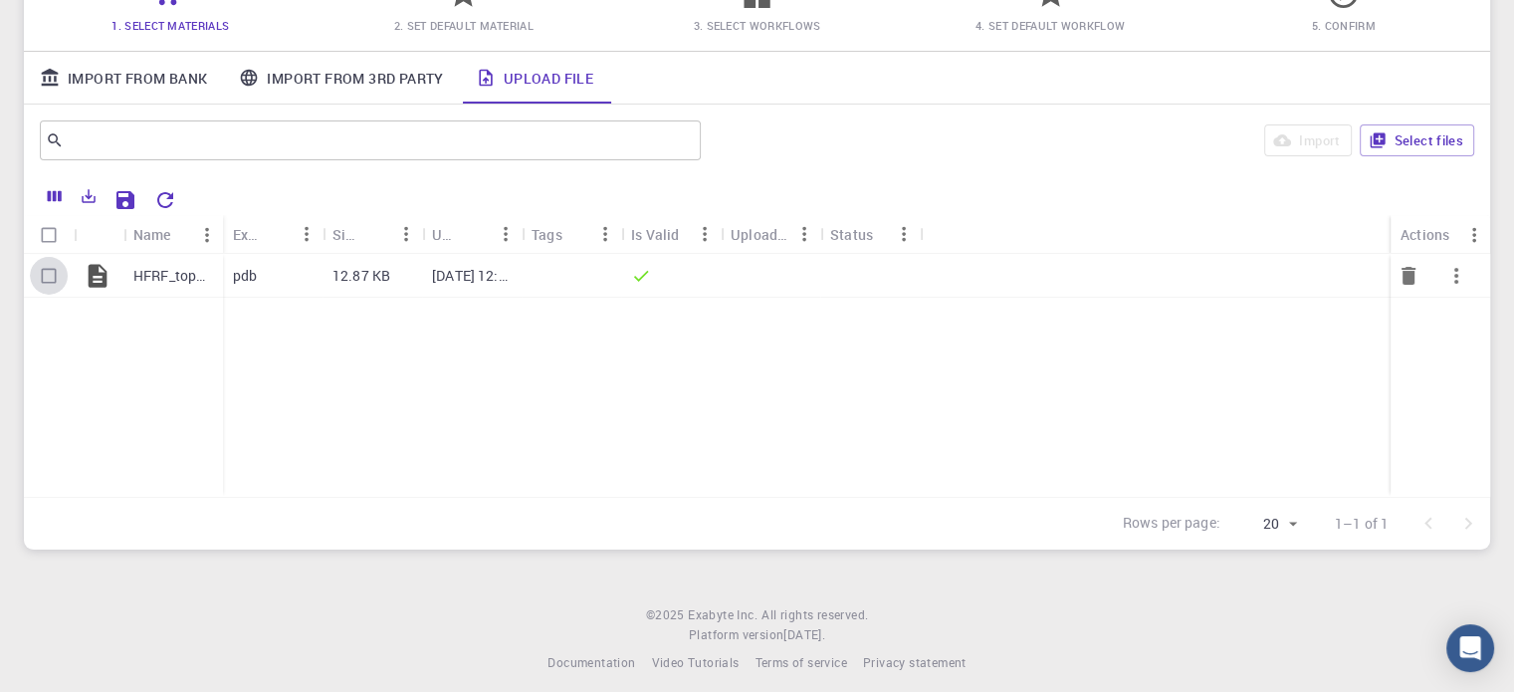
click at [40, 264] on input "Select row" at bounding box center [49, 276] width 38 height 38
checkbox input "true"
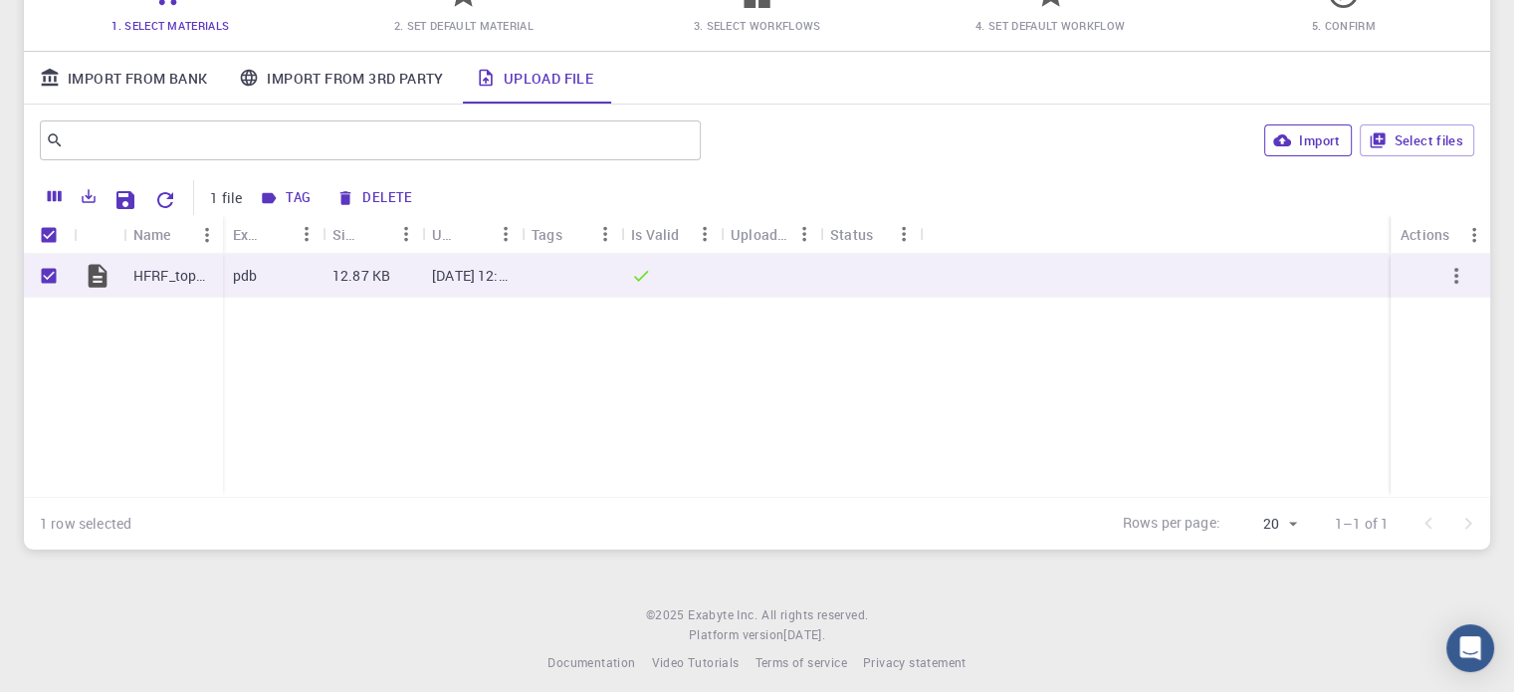
click at [1316, 126] on button "Import" at bounding box center [1307, 140] width 87 height 32
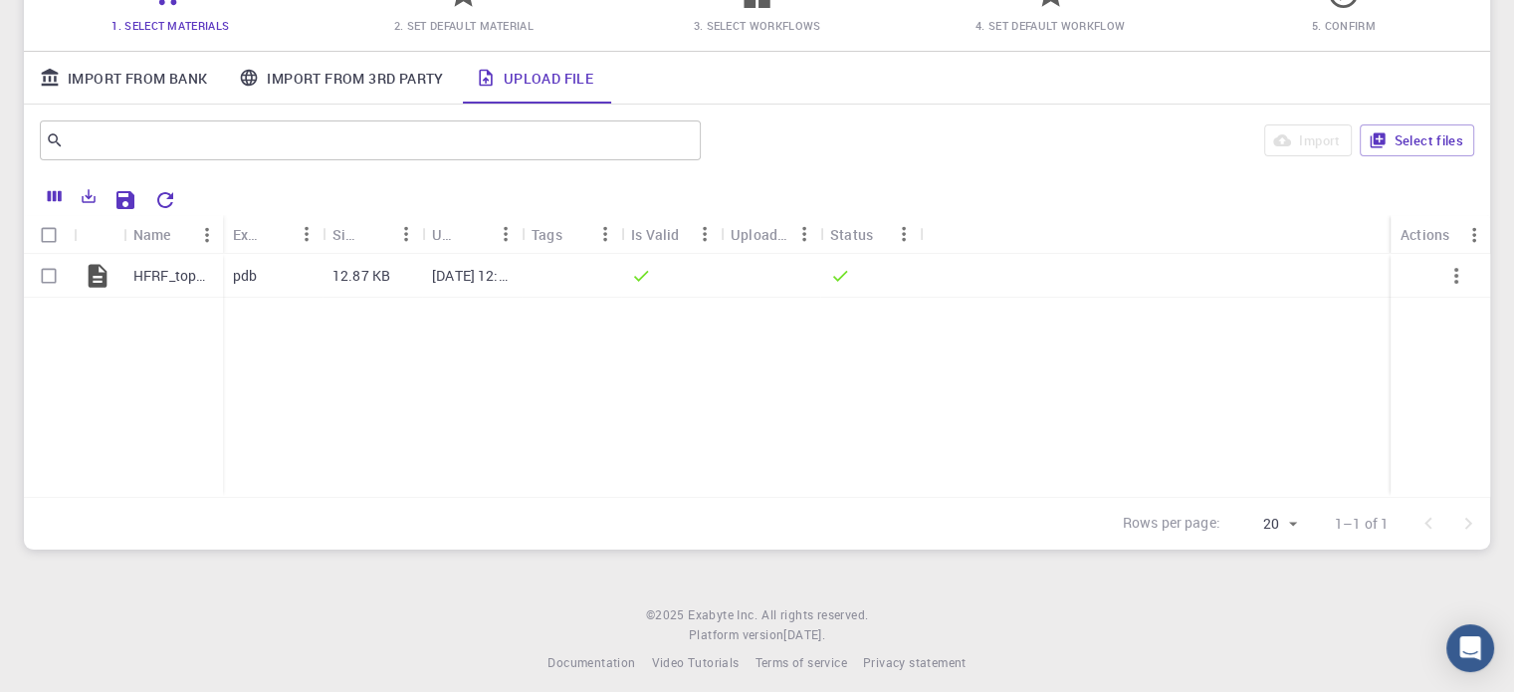
checkbox input "false"
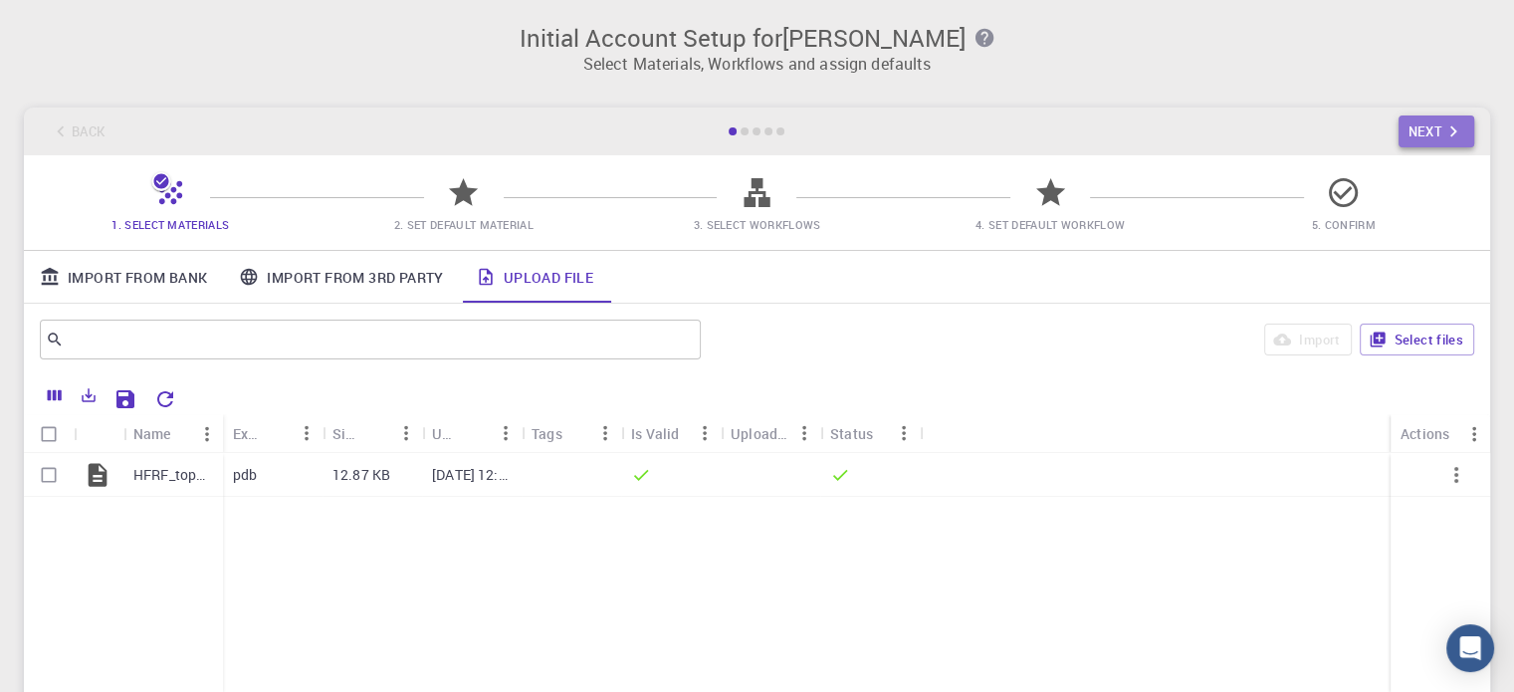
click at [1405, 132] on button "Next" at bounding box center [1436, 131] width 77 height 32
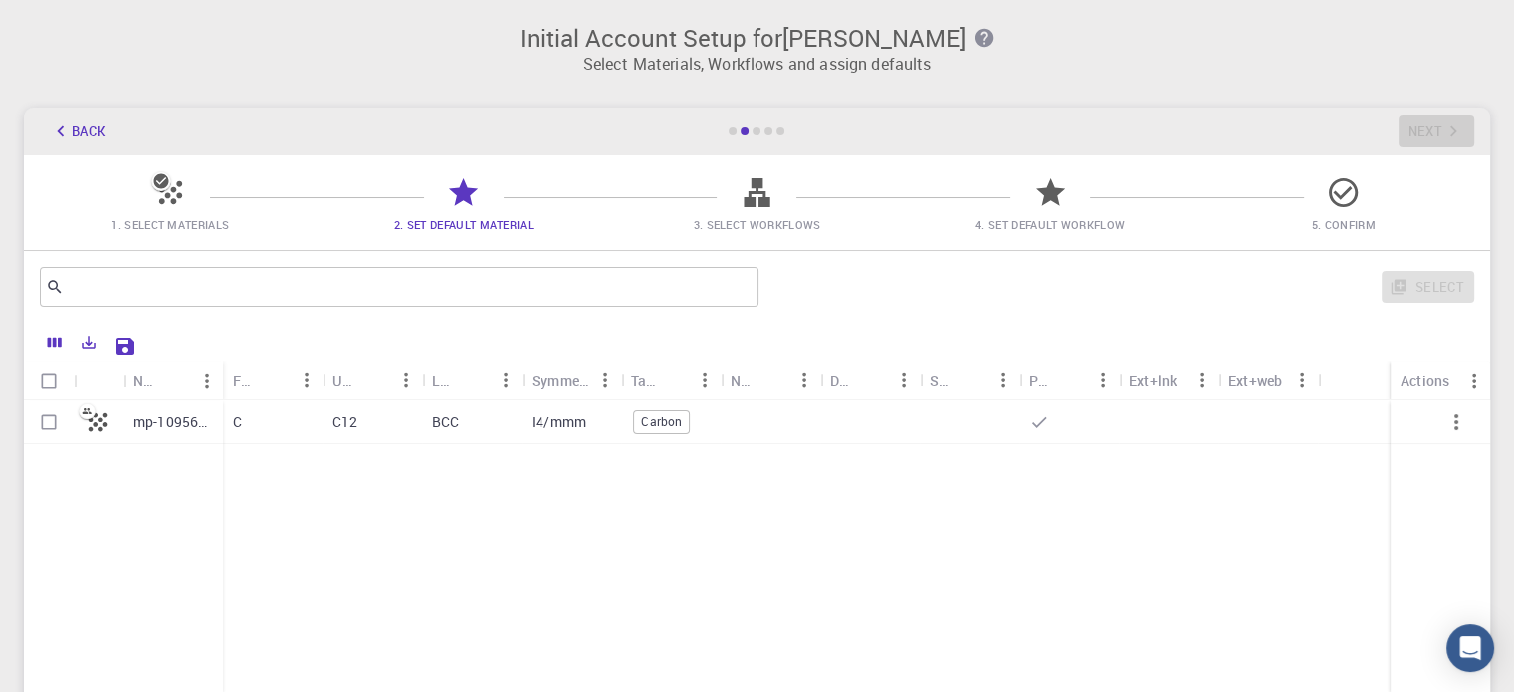
click at [40, 422] on input "Select row" at bounding box center [49, 422] width 38 height 38
checkbox input "true"
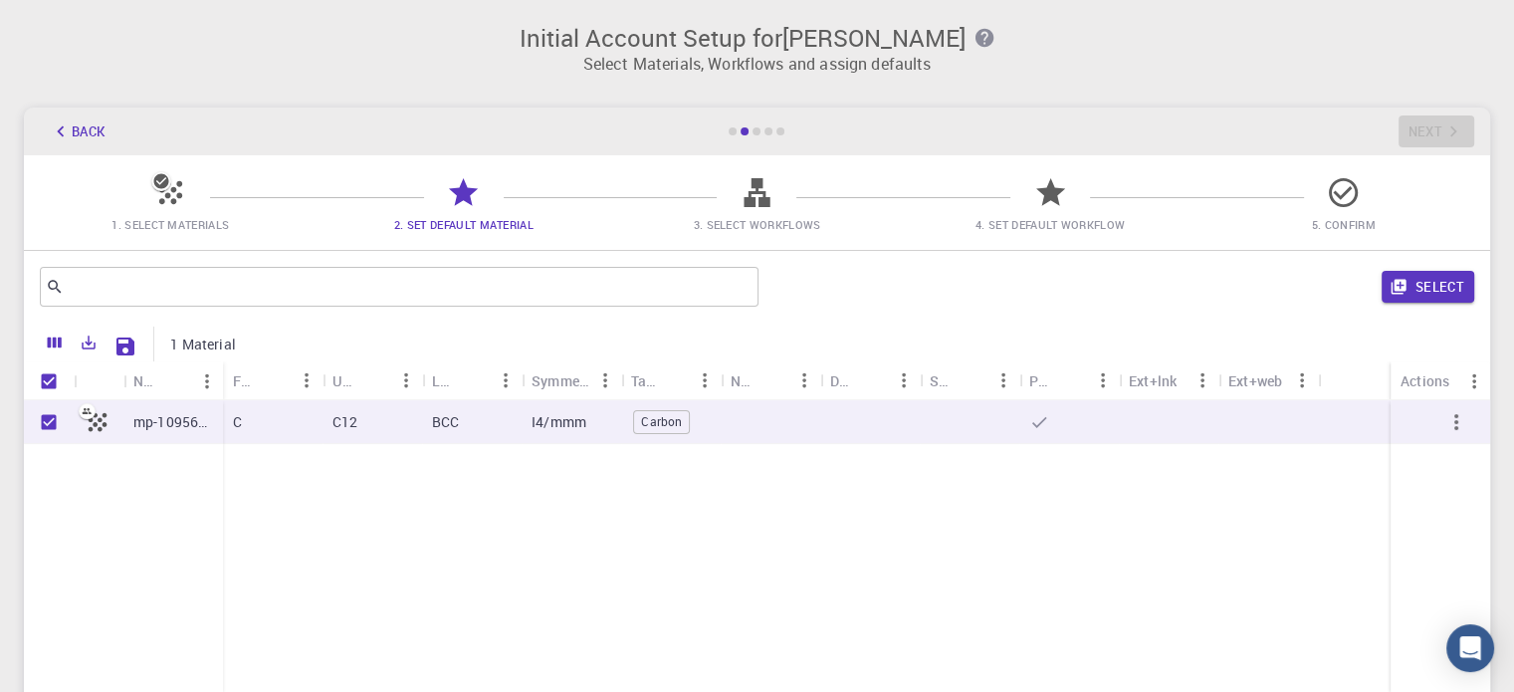
click at [1457, 429] on icon "button" at bounding box center [1456, 422] width 24 height 24
click at [1077, 493] on div "mp-1095633 C C12 BCC I4/mmm Carbon" at bounding box center [757, 548] width 1466 height 296
click at [58, 421] on input "Unselect row" at bounding box center [49, 422] width 38 height 38
checkbox input "false"
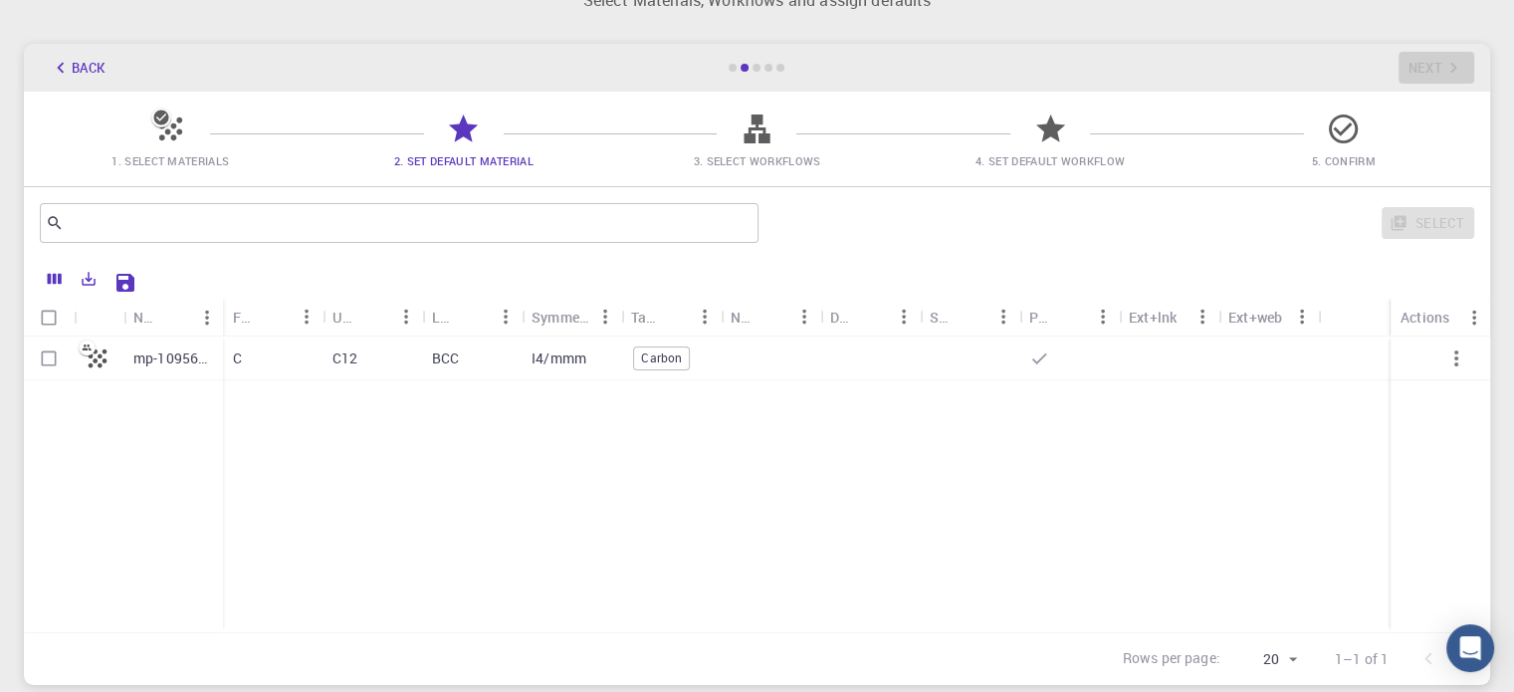
scroll to position [100, 0]
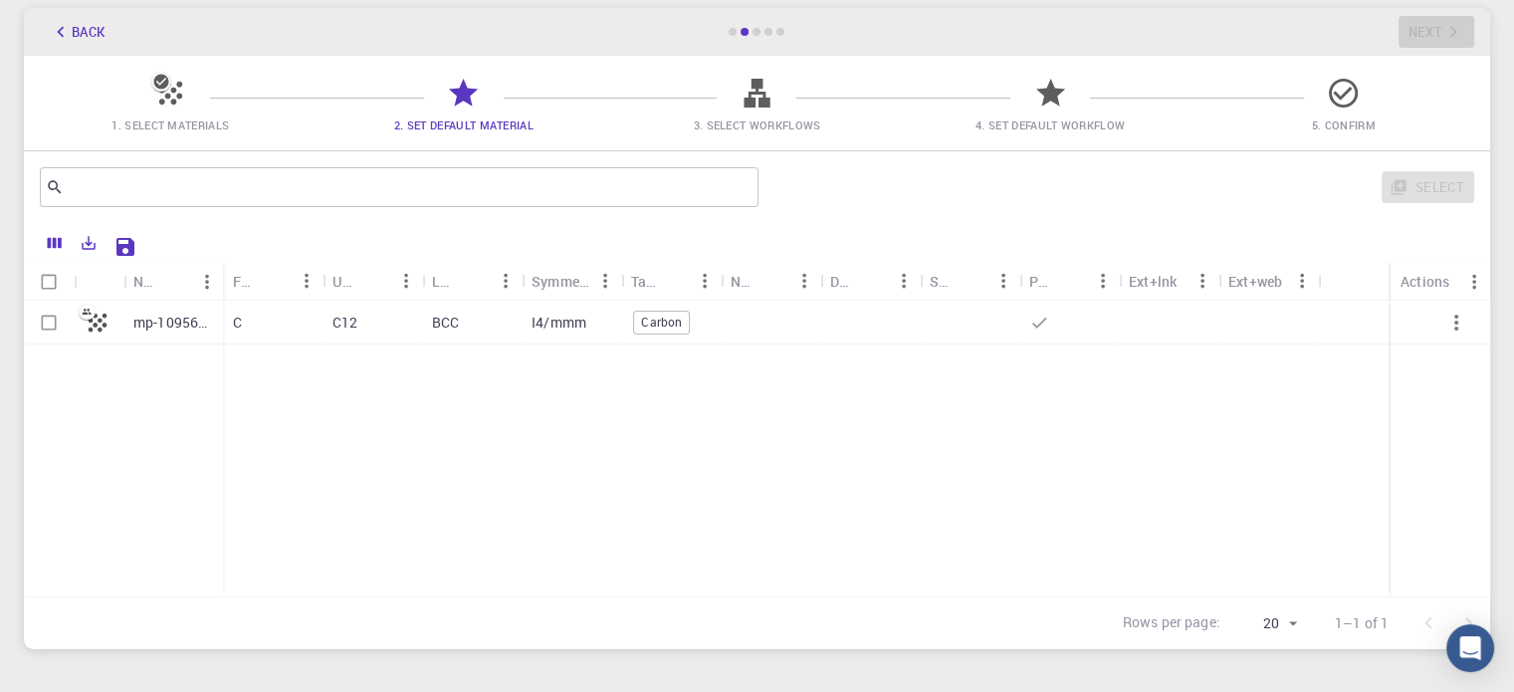
click at [93, 326] on icon at bounding box center [98, 322] width 28 height 28
checkbox input "true"
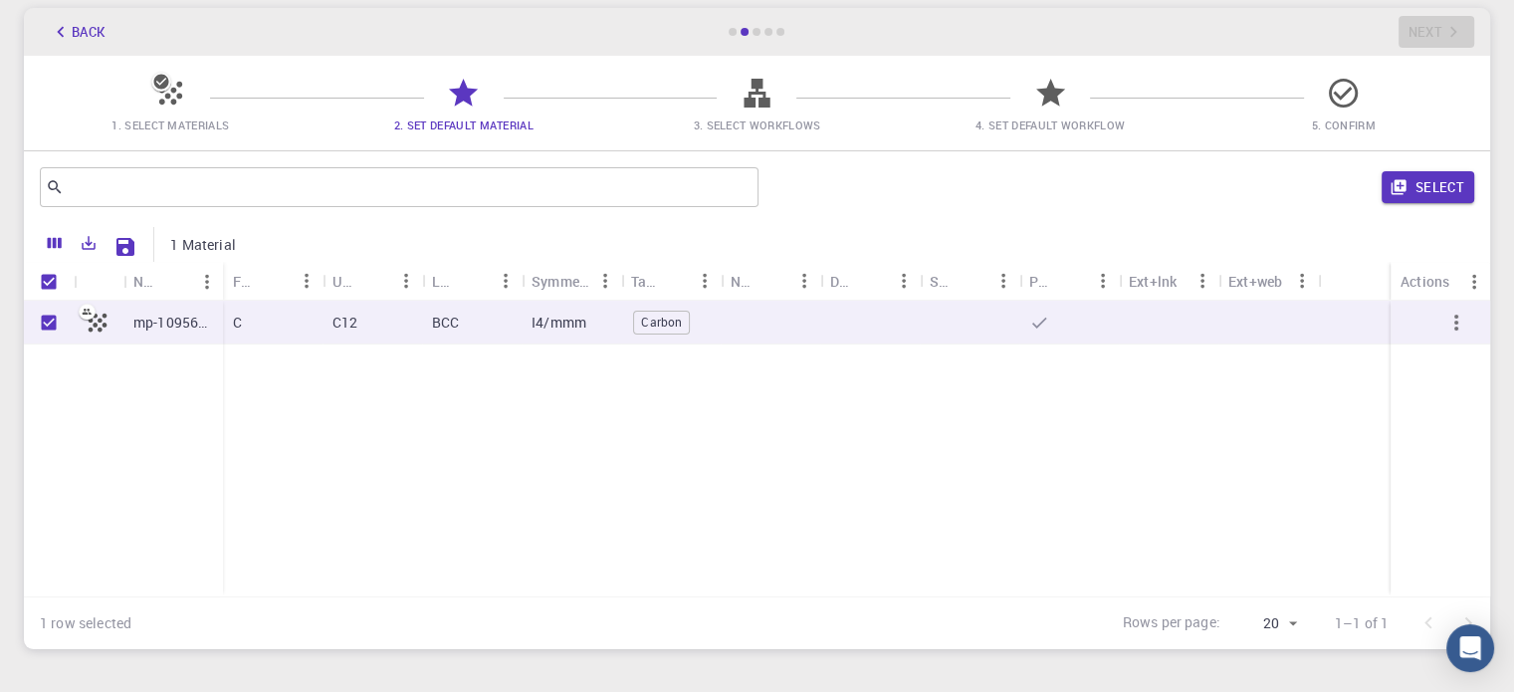
click at [93, 326] on icon at bounding box center [98, 322] width 28 height 28
checkbox input "false"
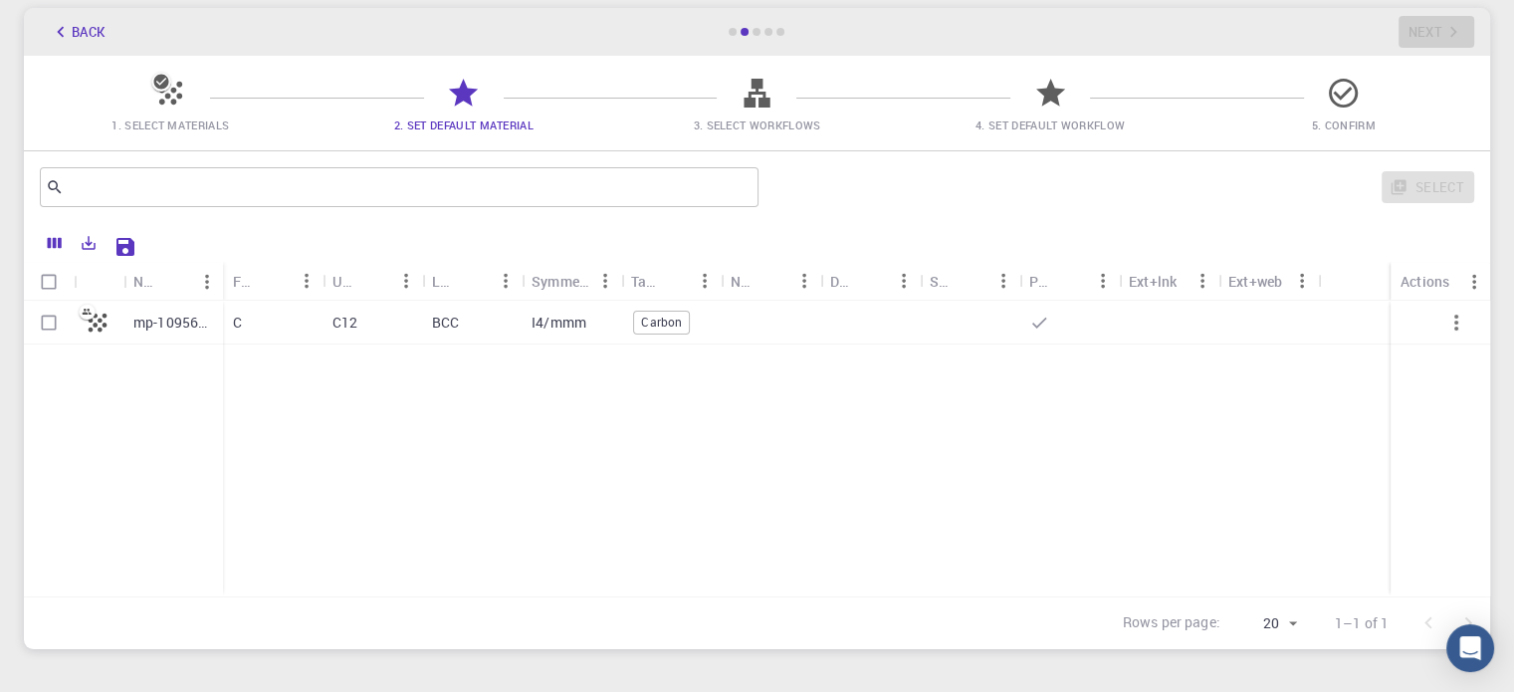
click at [367, 401] on div "mp-1095633 C C12 BCC I4/mmm Carbon" at bounding box center [757, 449] width 1466 height 296
